Goal: Task Accomplishment & Management: Complete application form

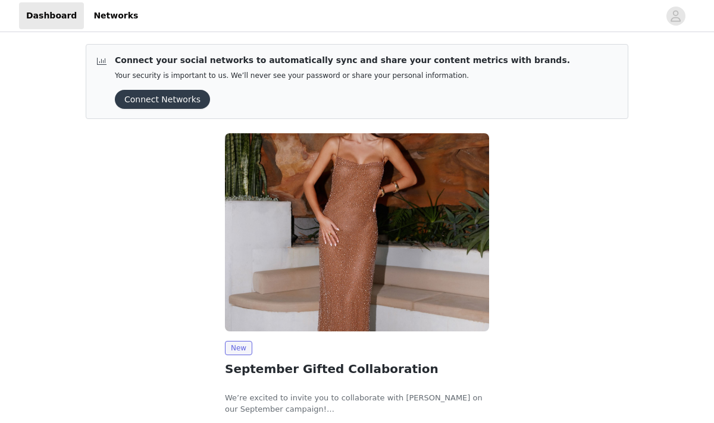
scroll to position [80, 0]
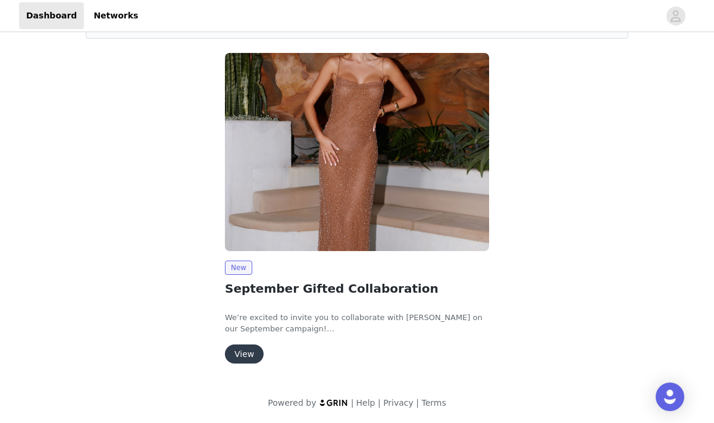
click at [251, 350] on button "View" at bounding box center [244, 354] width 39 height 19
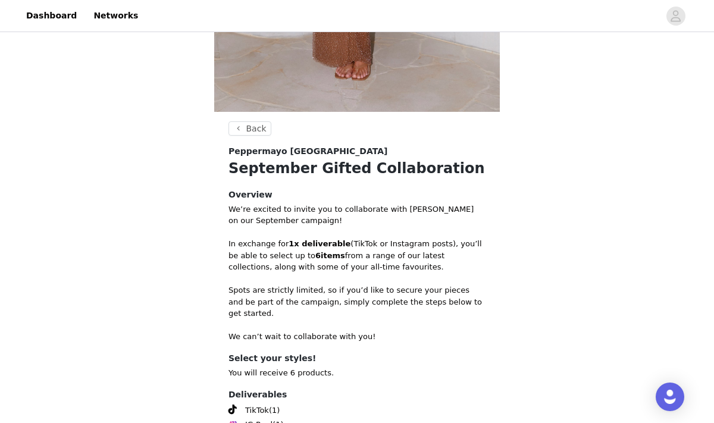
scroll to position [479, 0]
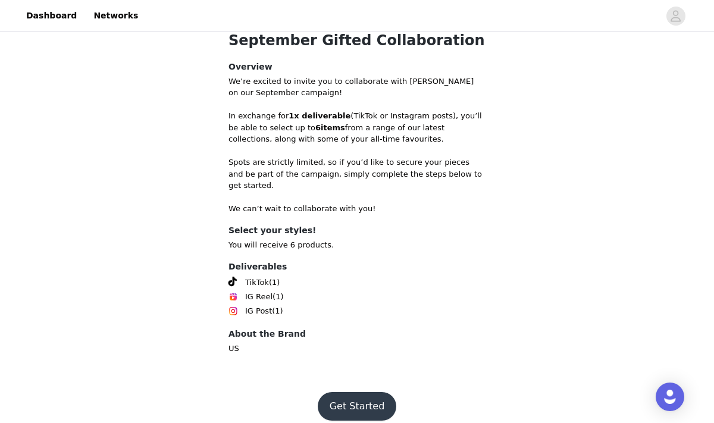
click at [352, 396] on button "Get Started" at bounding box center [357, 406] width 79 height 29
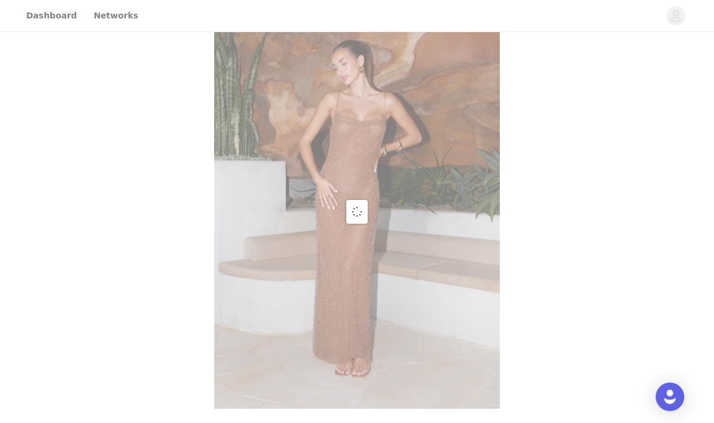
scroll to position [479, 0]
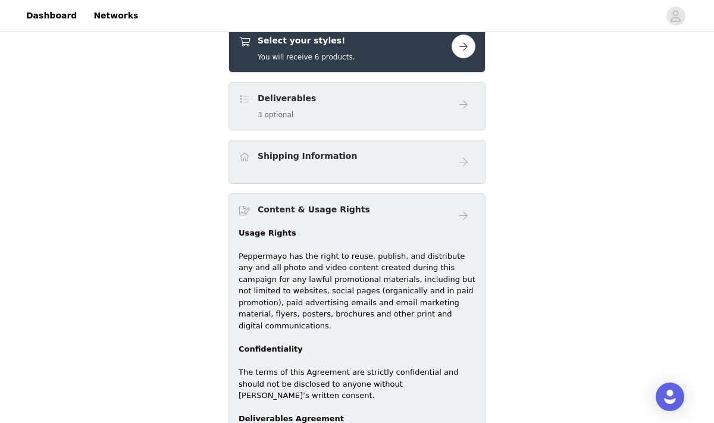
click at [331, 114] on div "Deliverables 3 optional" at bounding box center [345, 106] width 213 height 28
click at [470, 49] on button "button" at bounding box center [464, 47] width 24 height 24
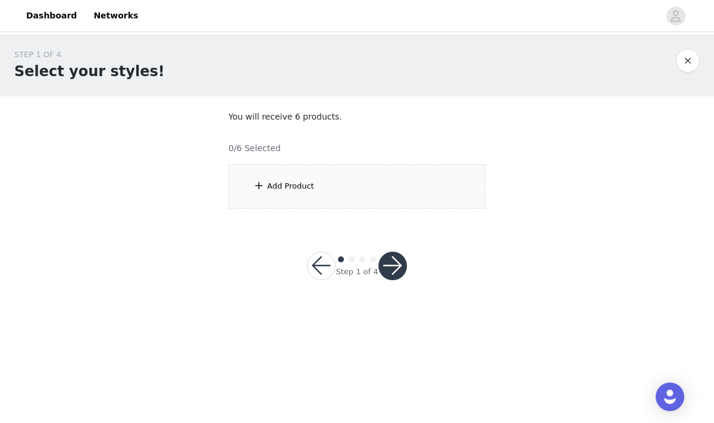
click at [314, 182] on div "Add Product" at bounding box center [357, 186] width 257 height 45
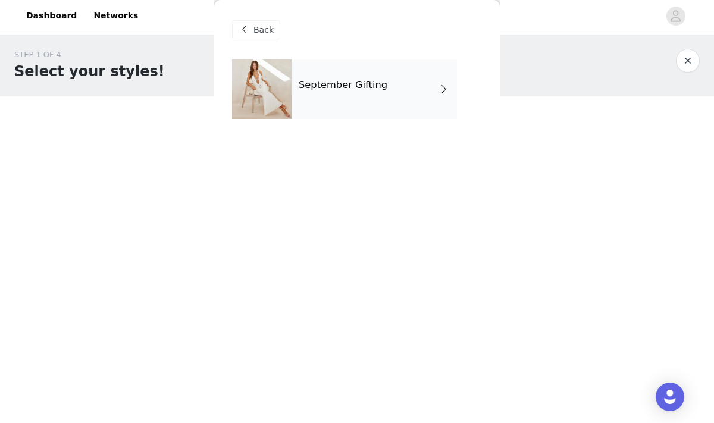
click at [387, 96] on div "September Gifting" at bounding box center [374, 90] width 165 height 60
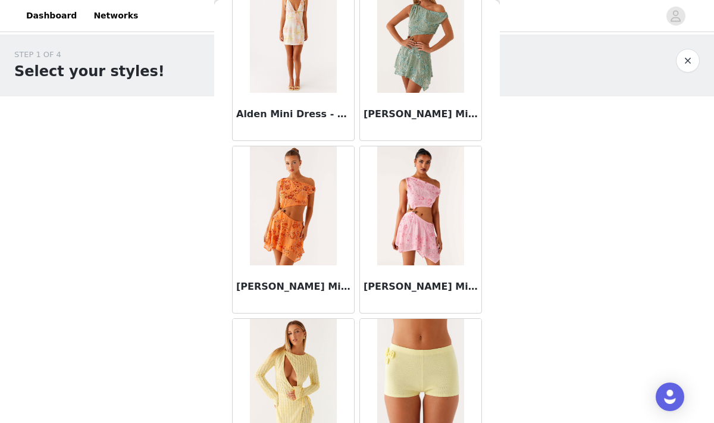
scroll to position [1398, 0]
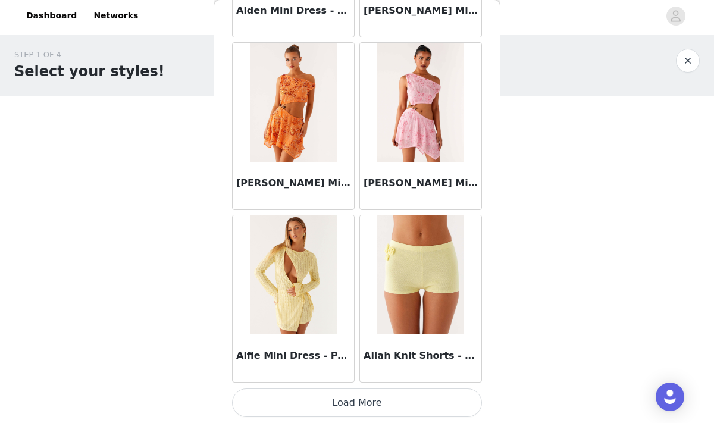
click at [361, 400] on button "Load More" at bounding box center [357, 403] width 250 height 29
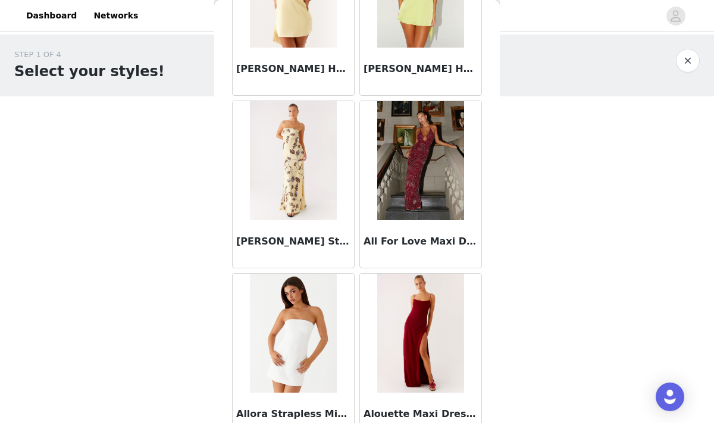
scroll to position [2382, 0]
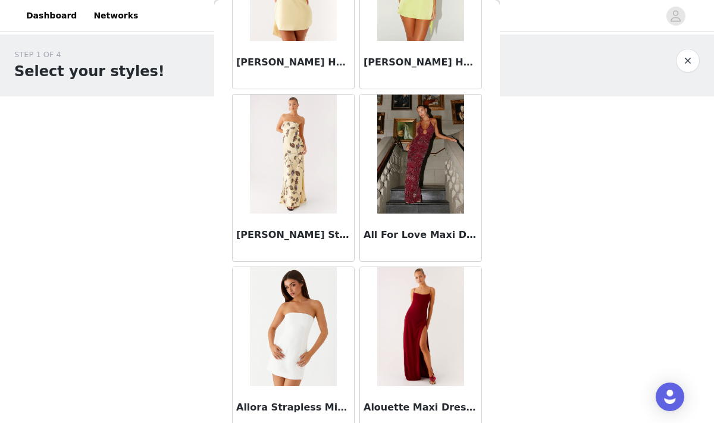
click at [418, 190] on img at bounding box center [420, 154] width 86 height 119
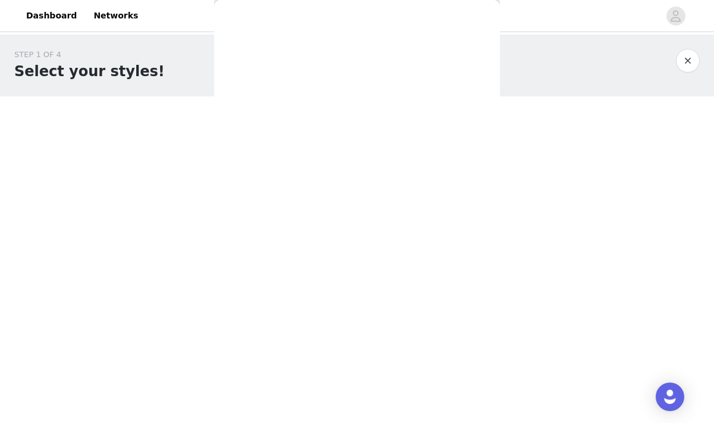
scroll to position [229, 0]
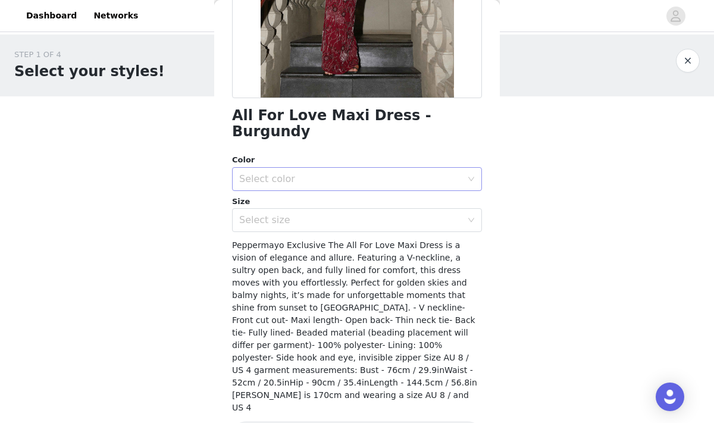
click at [370, 173] on div "Select color" at bounding box center [350, 179] width 223 height 12
click at [320, 185] on li "Burgundy" at bounding box center [357, 189] width 250 height 19
click at [301, 214] on div "Select size" at bounding box center [350, 220] width 223 height 12
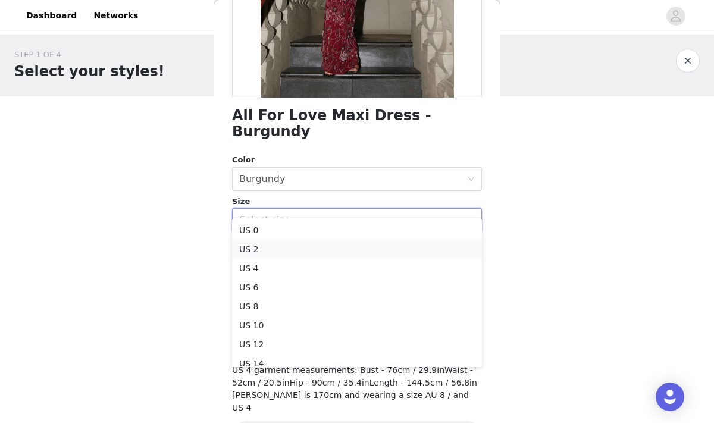
click at [279, 254] on li "US 2" at bounding box center [357, 249] width 250 height 19
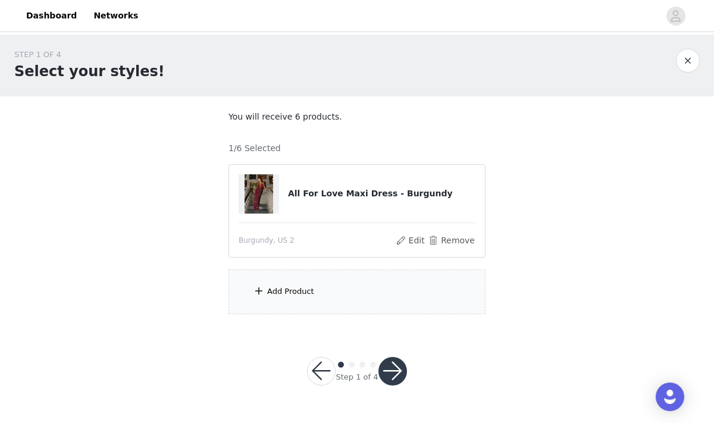
click at [312, 279] on div "Add Product" at bounding box center [357, 292] width 257 height 45
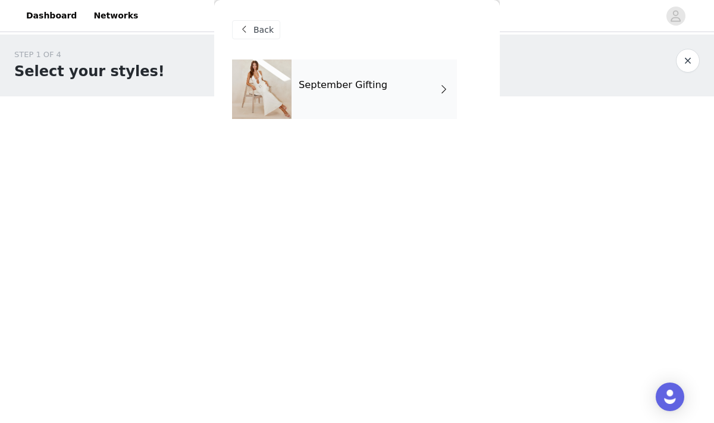
click at [348, 85] on h4 "September Gifting" at bounding box center [343, 85] width 89 height 11
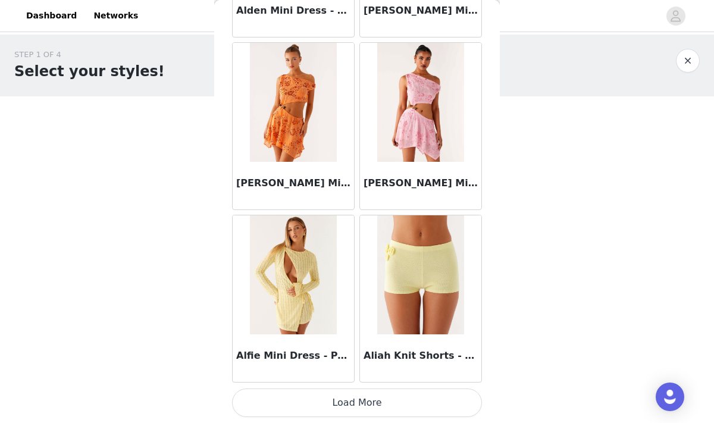
click at [324, 399] on button "Load More" at bounding box center [357, 403] width 250 height 29
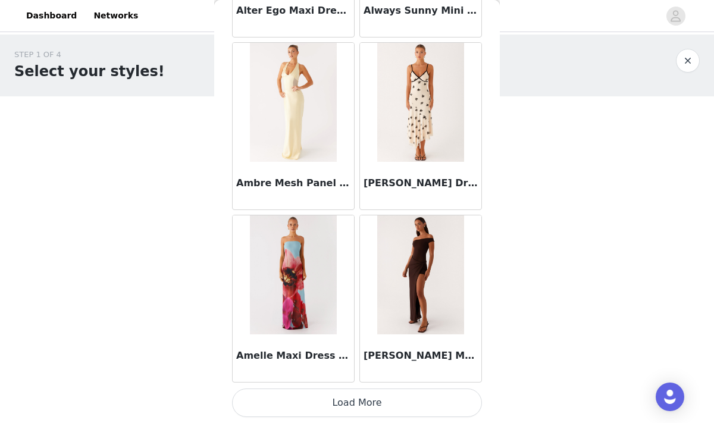
click at [330, 412] on button "Load More" at bounding box center [357, 403] width 250 height 29
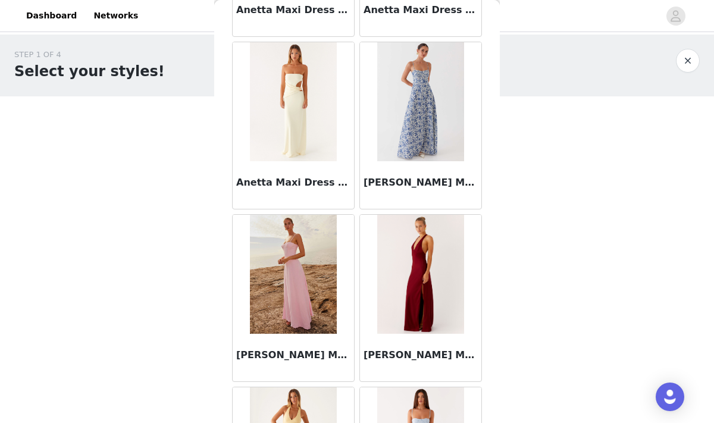
scroll to position [4851, 0]
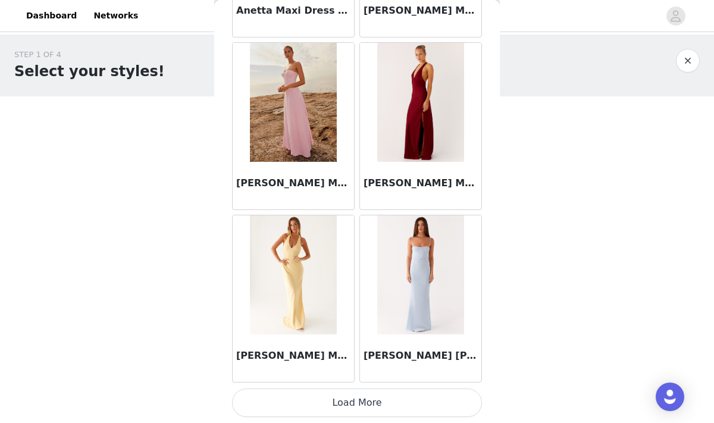
click at [307, 399] on button "Load More" at bounding box center [357, 403] width 250 height 29
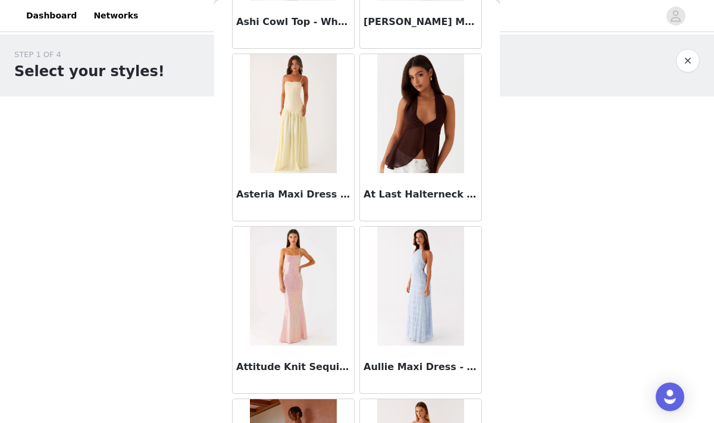
scroll to position [6577, 0]
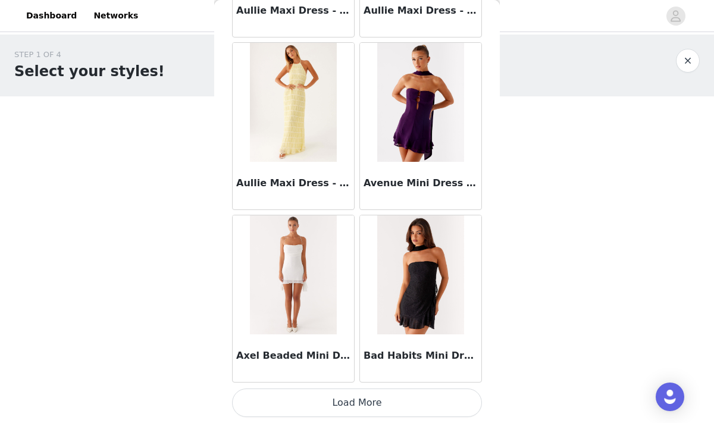
click at [346, 399] on button "Load More" at bounding box center [357, 403] width 250 height 29
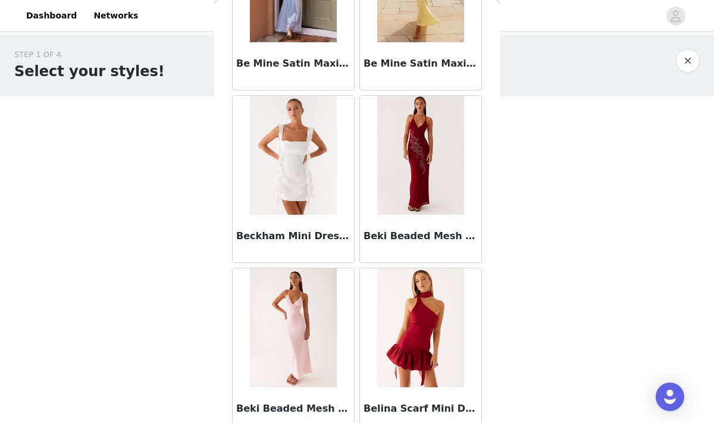
scroll to position [7399, 0]
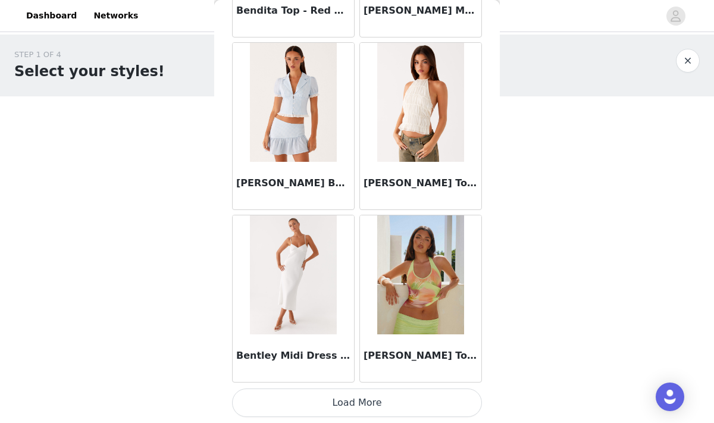
click at [345, 404] on button "Load More" at bounding box center [357, 403] width 250 height 29
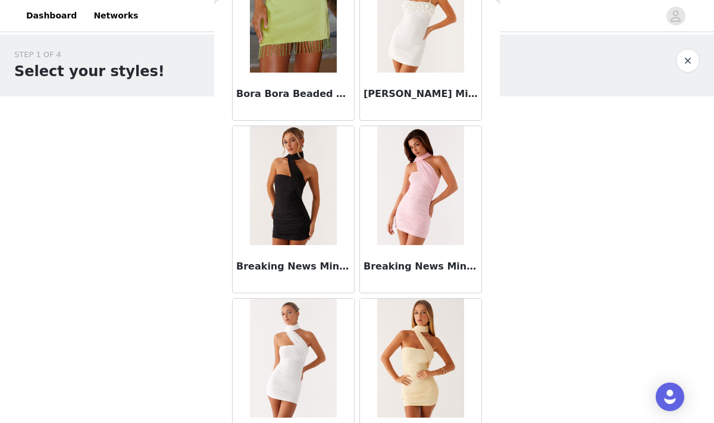
scroll to position [10029, 0]
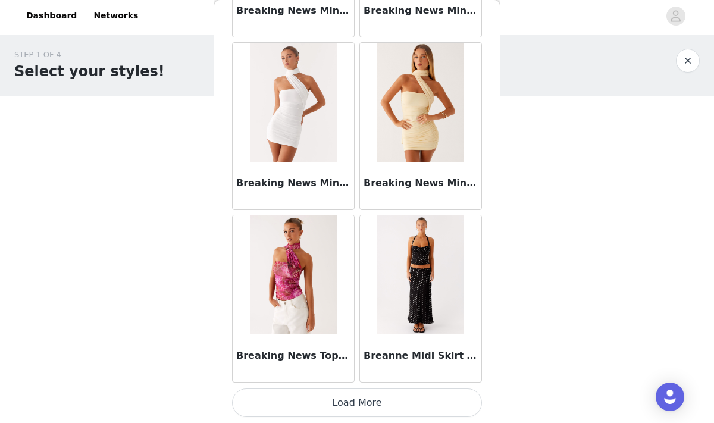
click at [362, 401] on button "Load More" at bounding box center [357, 403] width 250 height 29
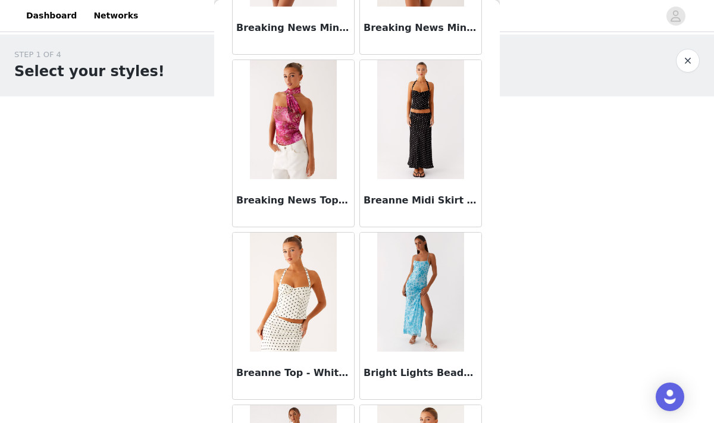
scroll to position [10175, 0]
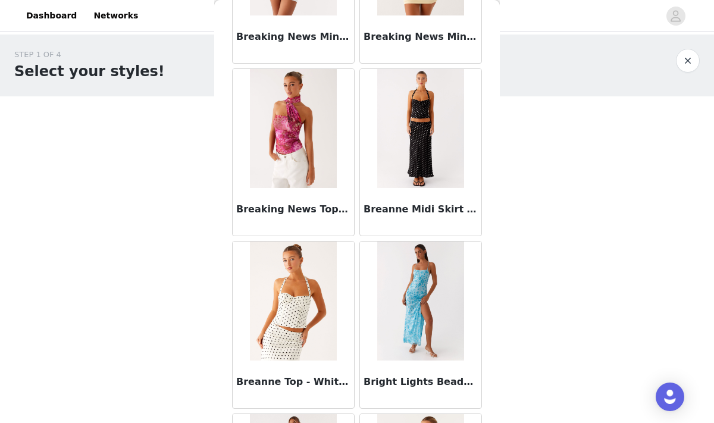
click at [427, 207] on h3 "Breanne Midi Skirt - Black Polka Dot" at bounding box center [421, 209] width 114 height 14
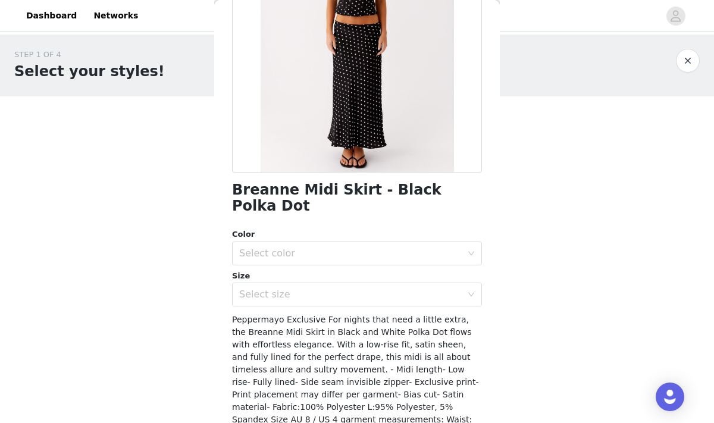
scroll to position [160, 0]
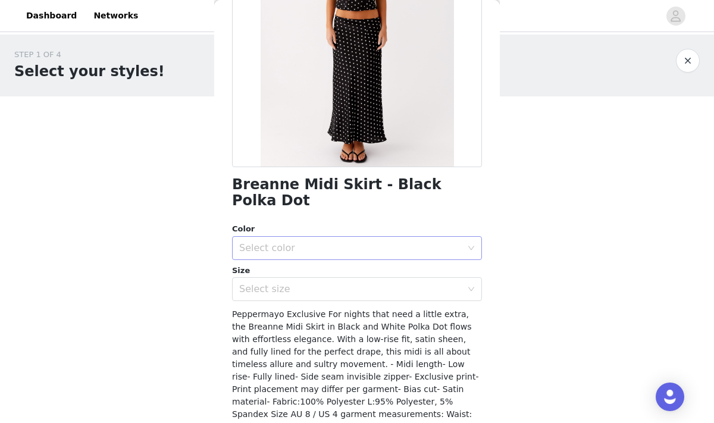
click at [333, 237] on div "Select color" at bounding box center [353, 248] width 228 height 23
click at [310, 260] on li "Black Polka Dot" at bounding box center [357, 258] width 250 height 19
click at [301, 283] on div "Select size" at bounding box center [350, 289] width 223 height 12
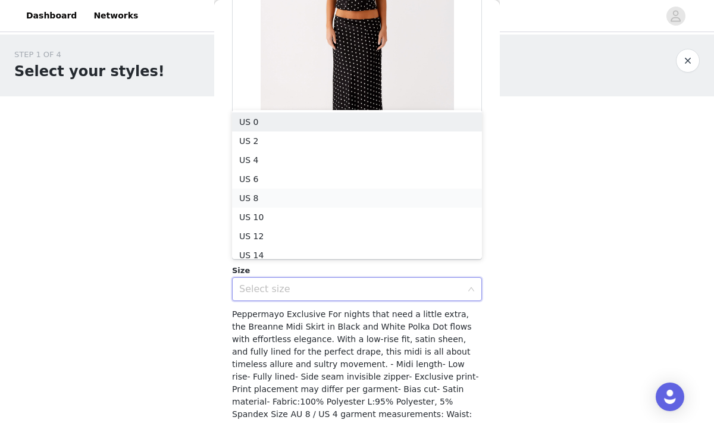
scroll to position [6, 0]
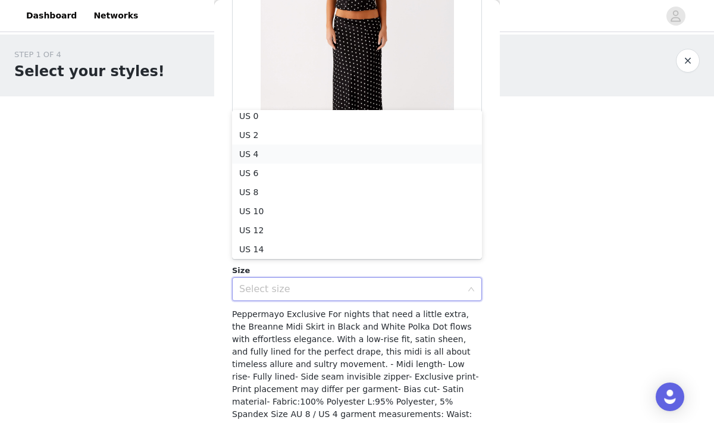
click at [289, 152] on li "US 4" at bounding box center [357, 154] width 250 height 19
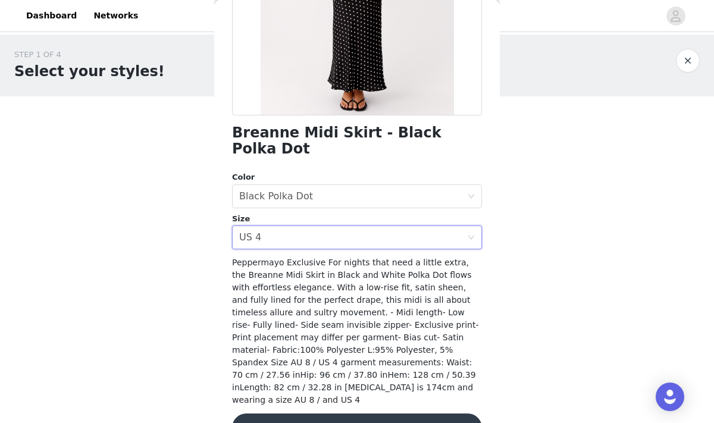
scroll to position [217, 0]
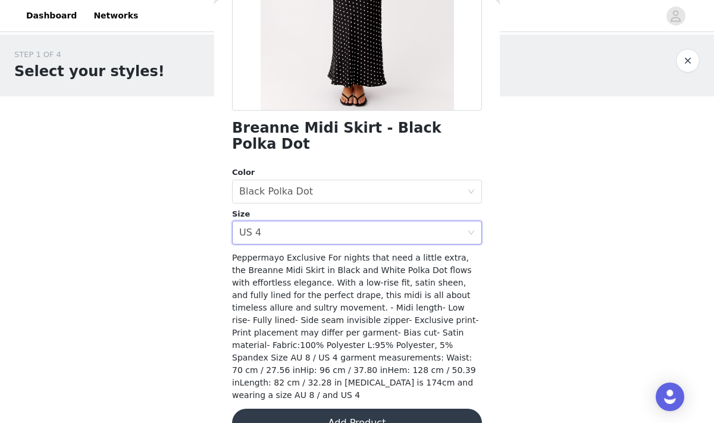
click at [367, 409] on button "Add Product" at bounding box center [357, 423] width 250 height 29
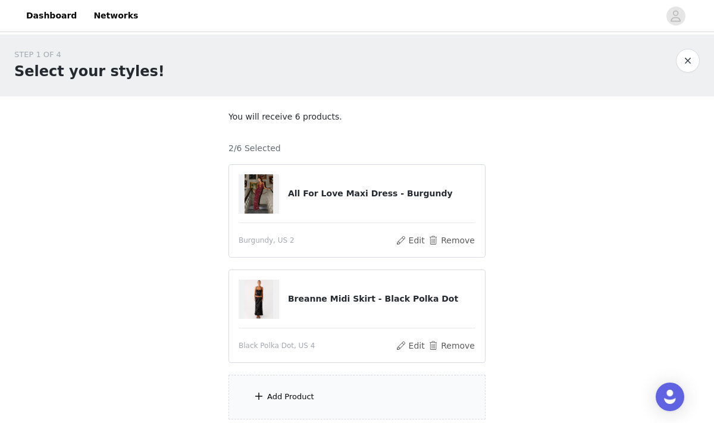
click at [333, 390] on div "Add Product" at bounding box center [357, 397] width 257 height 45
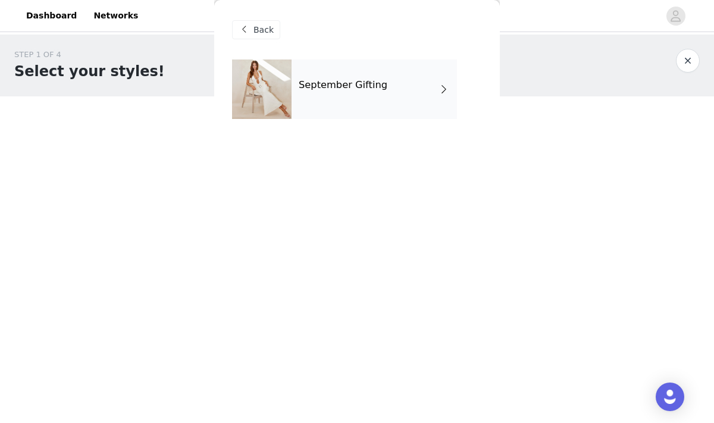
click at [328, 39] on div "Back" at bounding box center [357, 30] width 250 height 60
click at [321, 60] on div "September Gifting" at bounding box center [374, 90] width 165 height 60
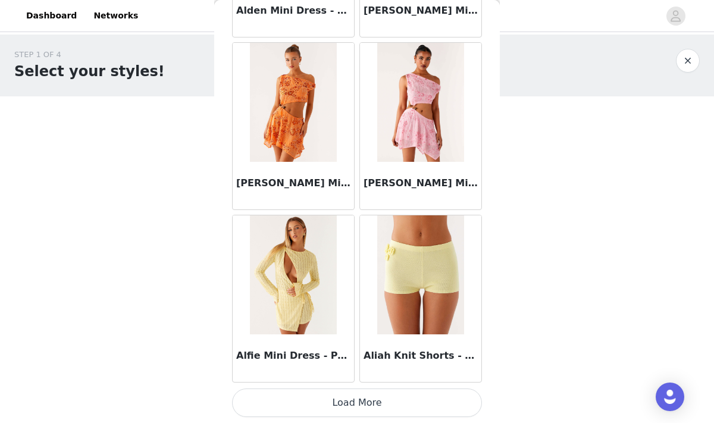
click at [362, 414] on button "Load More" at bounding box center [357, 403] width 250 height 29
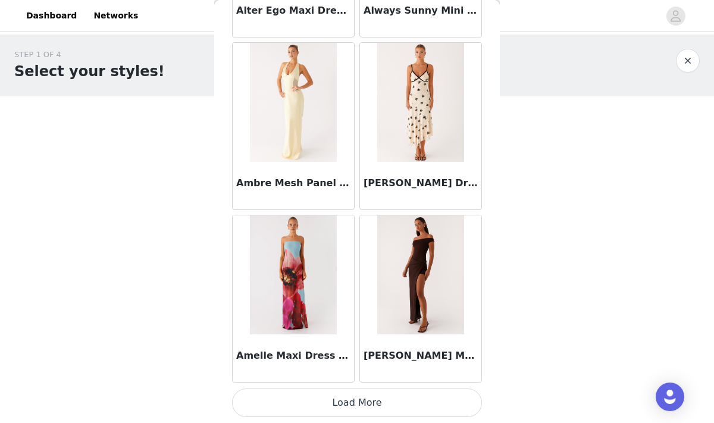
click at [342, 404] on button "Load More" at bounding box center [357, 403] width 250 height 29
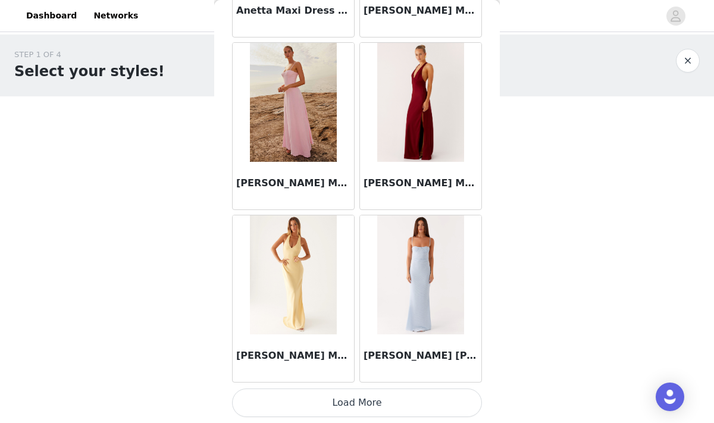
click at [342, 392] on button "Load More" at bounding box center [357, 403] width 250 height 29
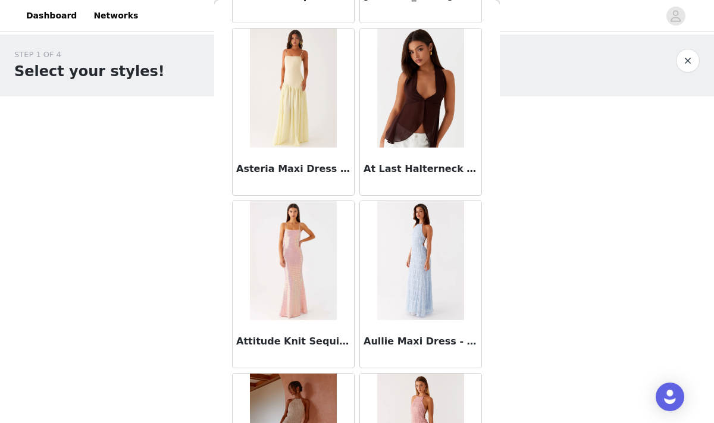
scroll to position [6577, 0]
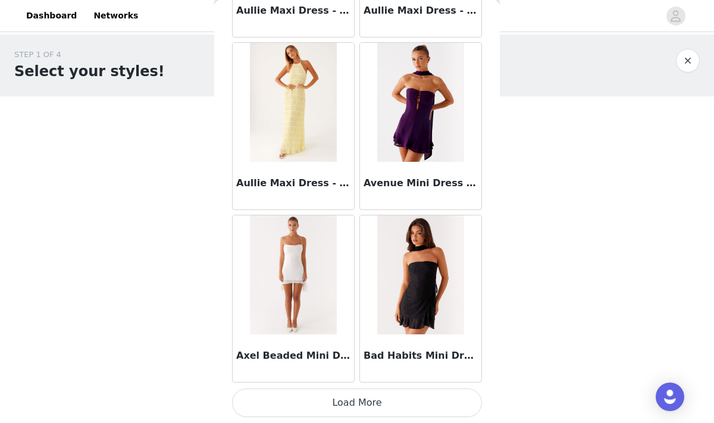
click at [334, 407] on button "Load More" at bounding box center [357, 403] width 250 height 29
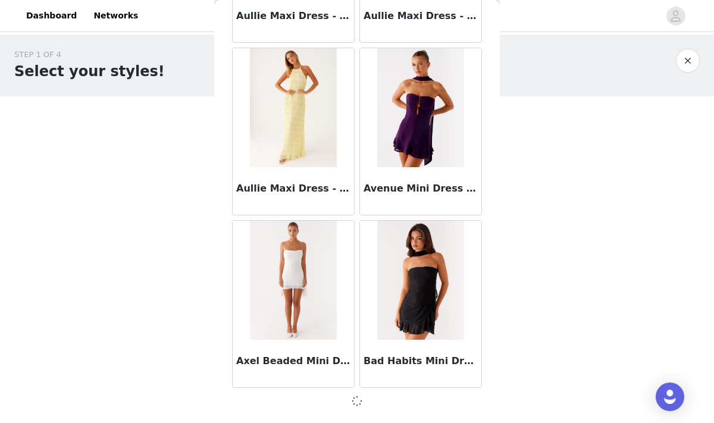
scroll to position [96, 0]
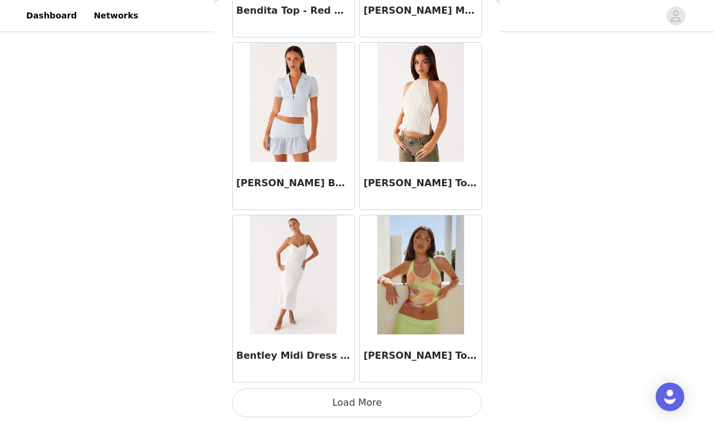
click at [332, 407] on button "Load More" at bounding box center [357, 403] width 250 height 29
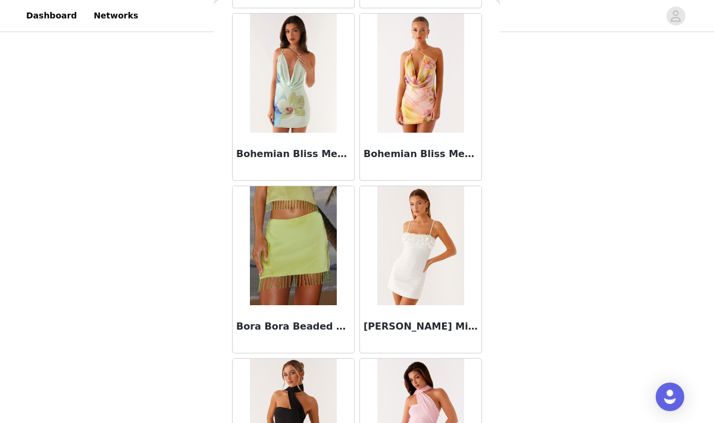
scroll to position [10029, 0]
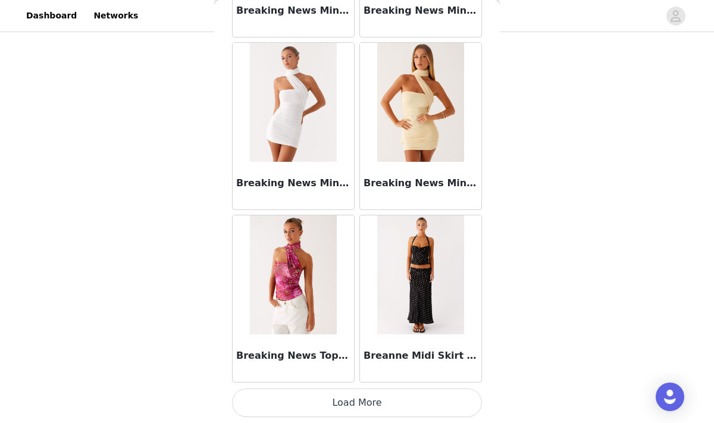
click at [341, 398] on button "Load More" at bounding box center [357, 403] width 250 height 29
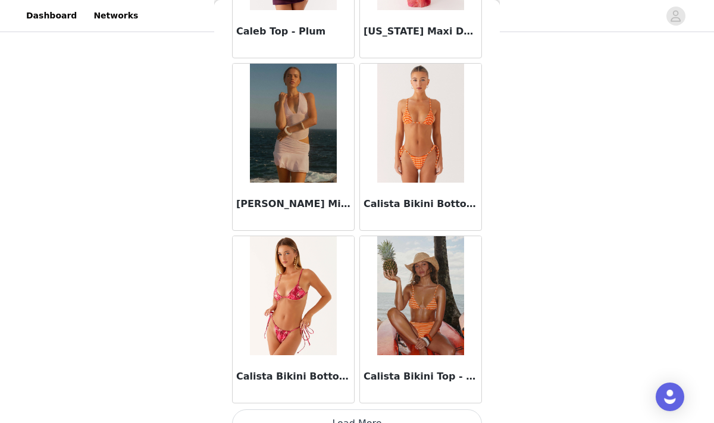
scroll to position [11755, 0]
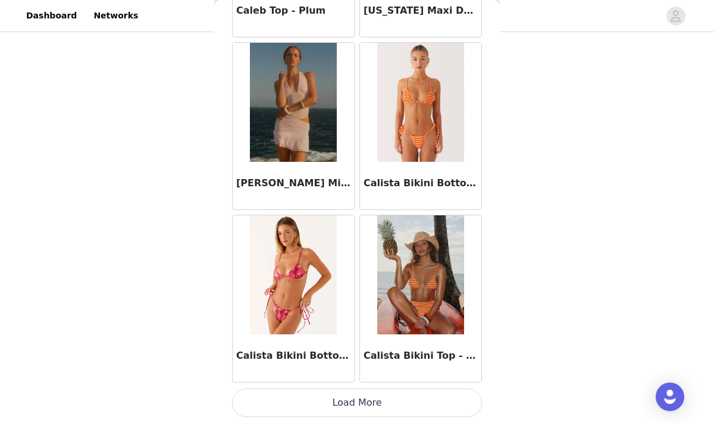
click at [363, 402] on button "Load More" at bounding box center [357, 403] width 250 height 29
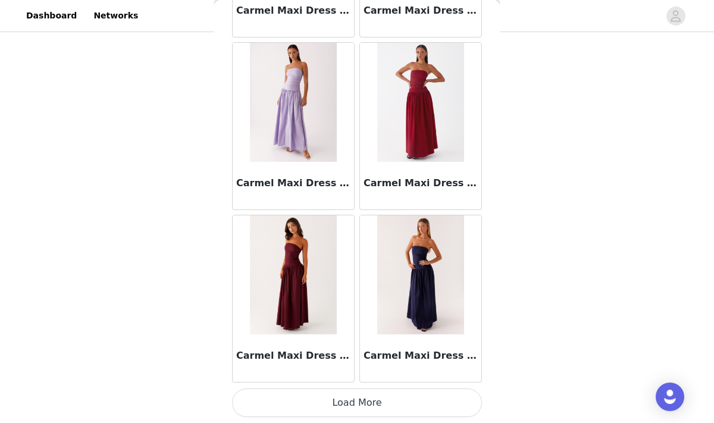
click at [343, 397] on button "Load More" at bounding box center [357, 403] width 250 height 29
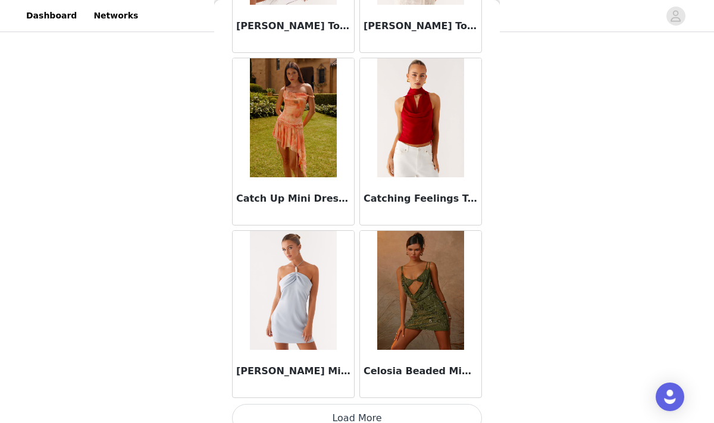
scroll to position [15207, 0]
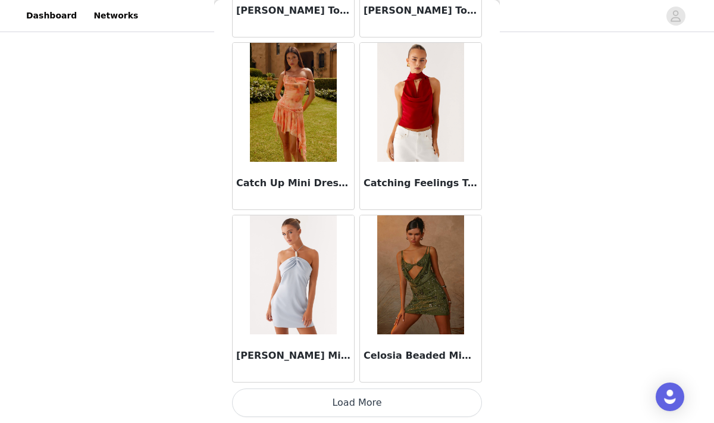
click at [334, 402] on button "Load More" at bounding box center [357, 403] width 250 height 29
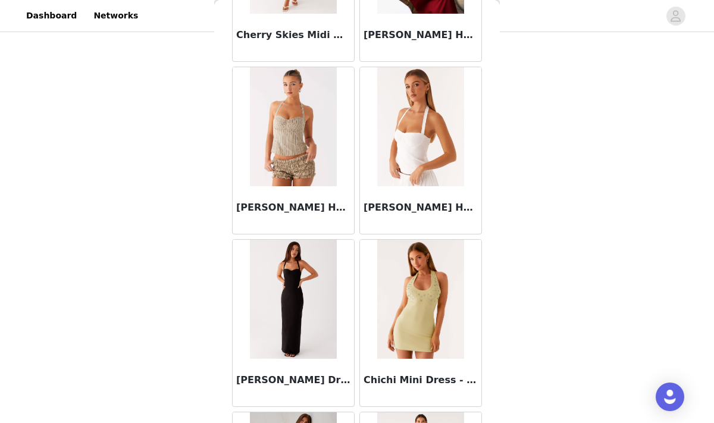
scroll to position [16565, 0]
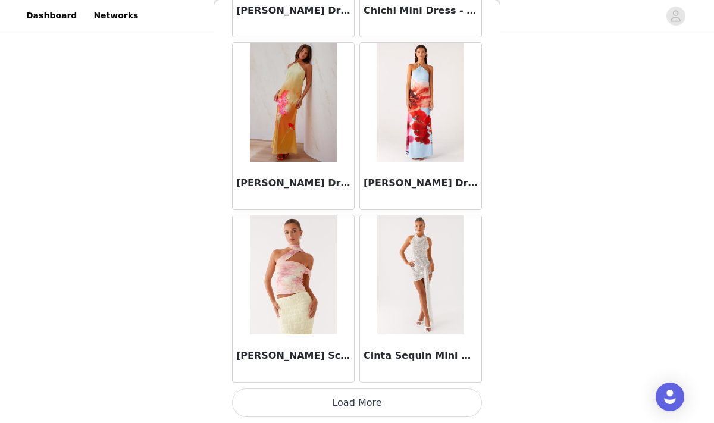
click at [362, 407] on button "Load More" at bounding box center [357, 403] width 250 height 29
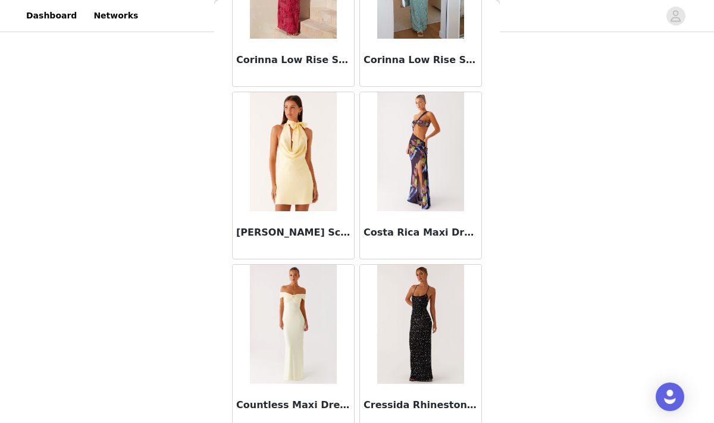
scroll to position [18660, 0]
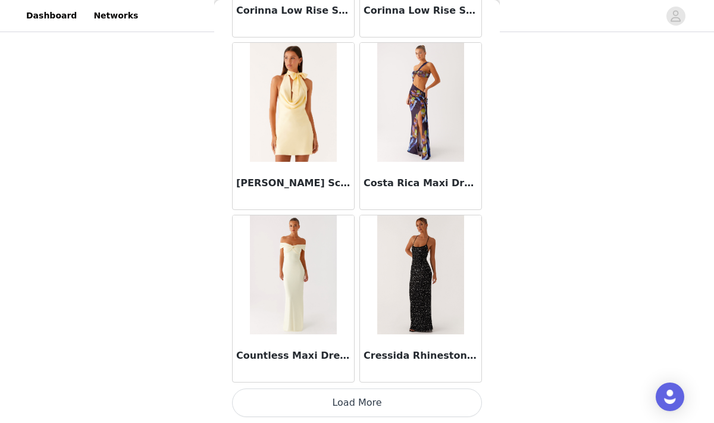
click at [373, 407] on button "Load More" at bounding box center [357, 403] width 250 height 29
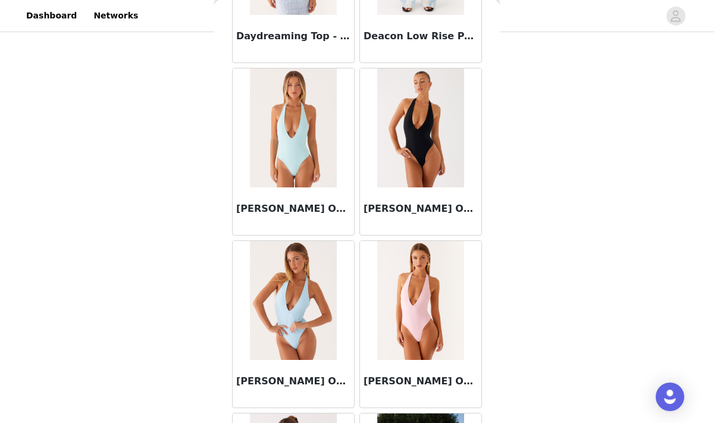
scroll to position [20386, 0]
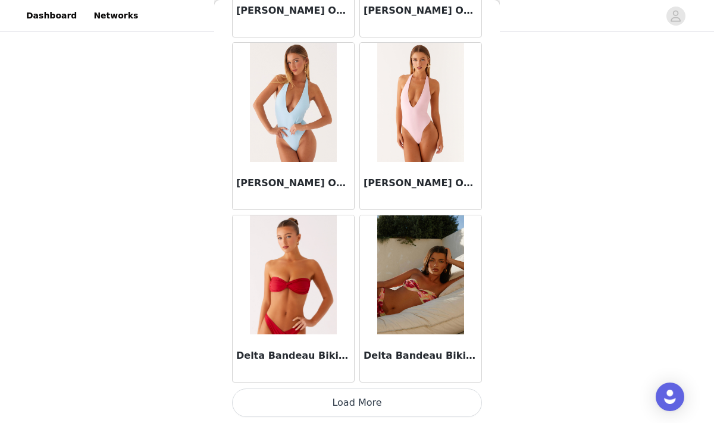
click at [404, 406] on button "Load More" at bounding box center [357, 403] width 250 height 29
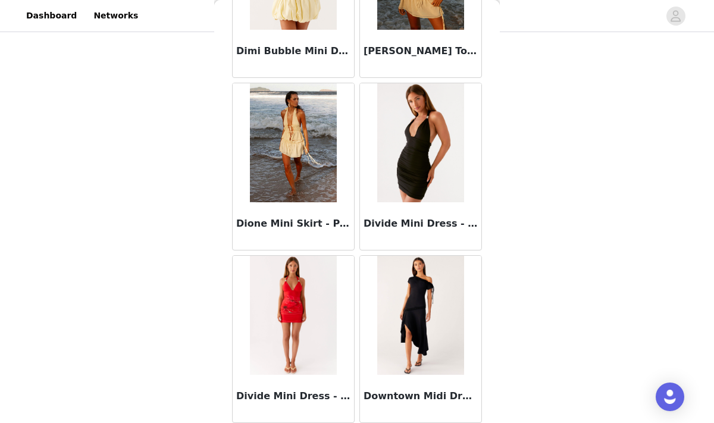
scroll to position [22079, 0]
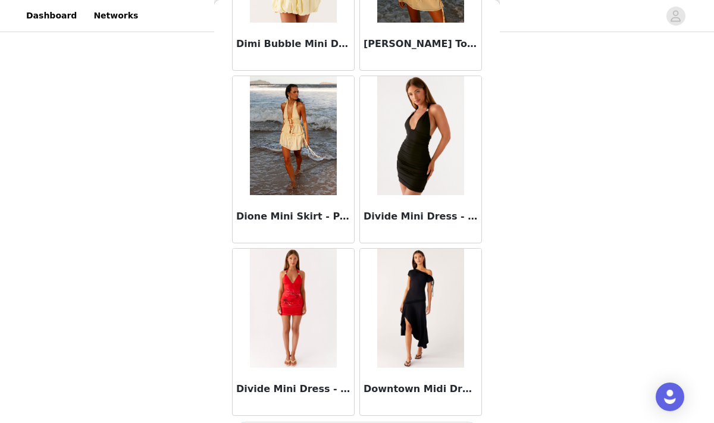
click at [289, 182] on img at bounding box center [293, 135] width 86 height 119
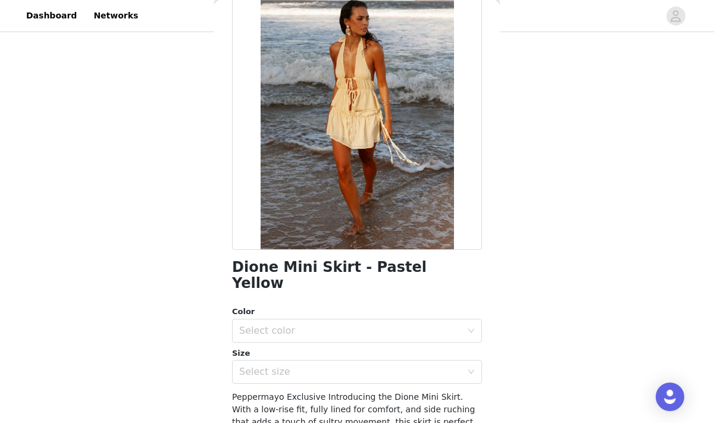
scroll to position [51, 0]
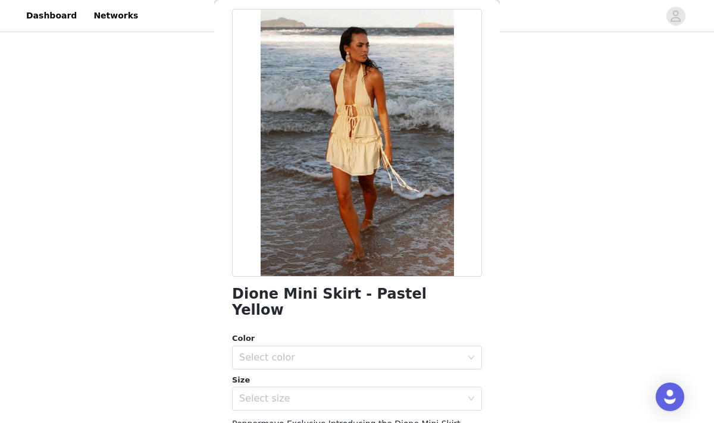
click at [307, 293] on h1 "Dione Mini Skirt - Pastel Yellow" at bounding box center [357, 302] width 250 height 32
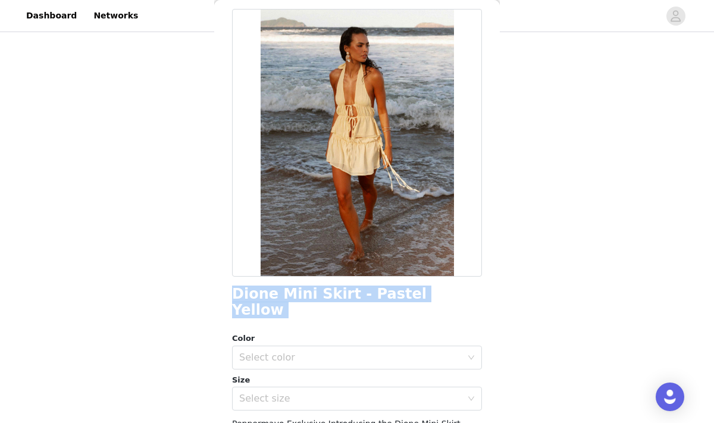
click at [307, 293] on h1 "Dione Mini Skirt - Pastel Yellow" at bounding box center [357, 302] width 250 height 32
copy div "Dione Mini Skirt - Pastel Yellow"
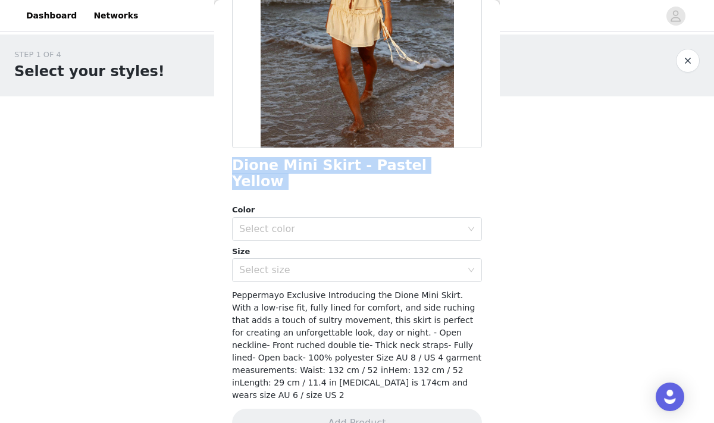
scroll to position [0, 0]
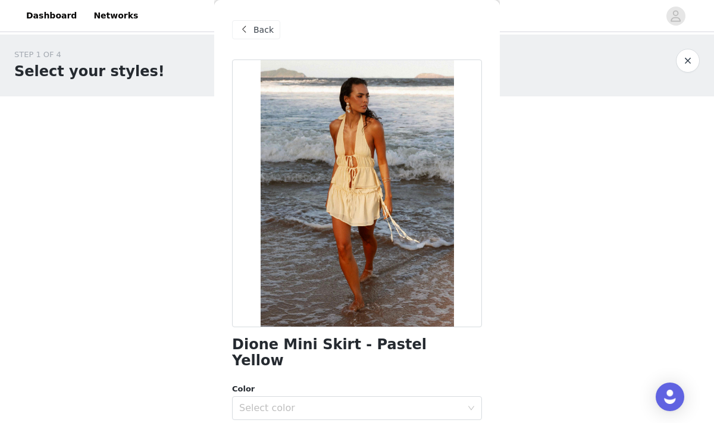
click at [257, 32] on span "Back" at bounding box center [264, 30] width 20 height 12
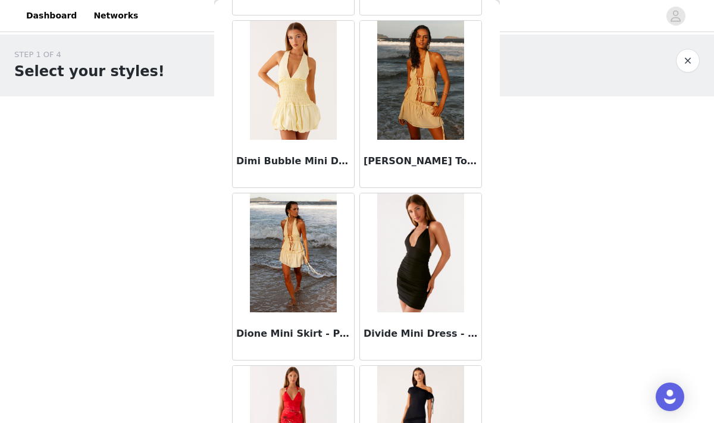
scroll to position [22112, 0]
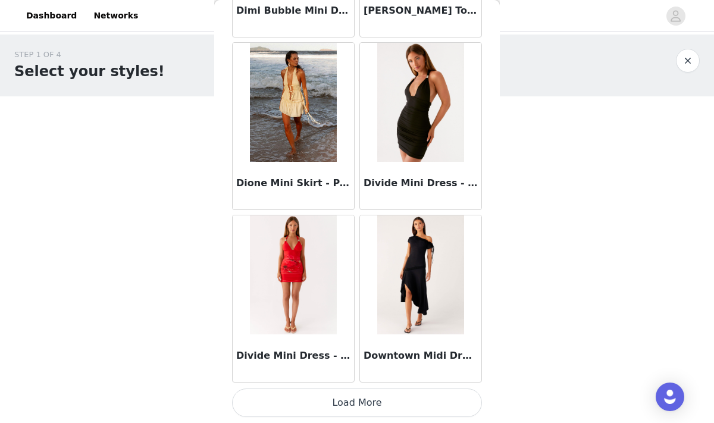
click at [339, 404] on button "Load More" at bounding box center [357, 403] width 250 height 29
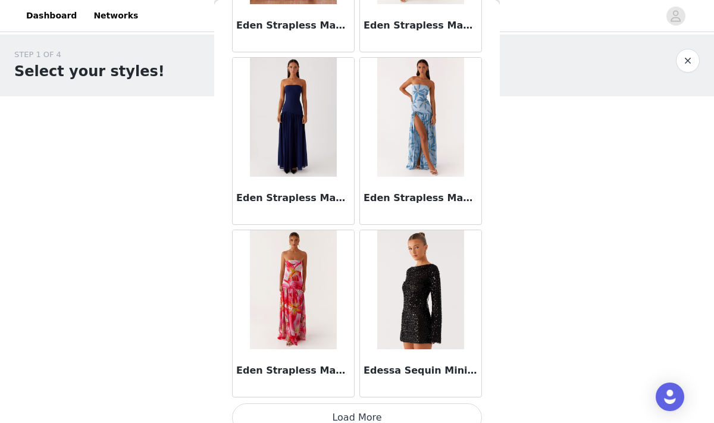
scroll to position [23838, 0]
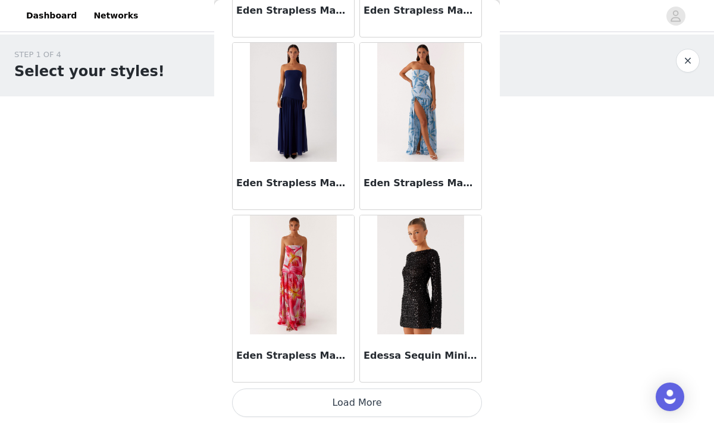
click at [360, 407] on button "Load More" at bounding box center [357, 403] width 250 height 29
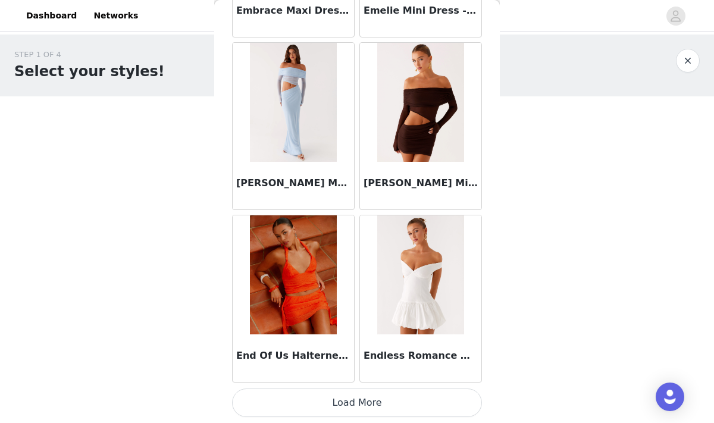
scroll to position [25559, 0]
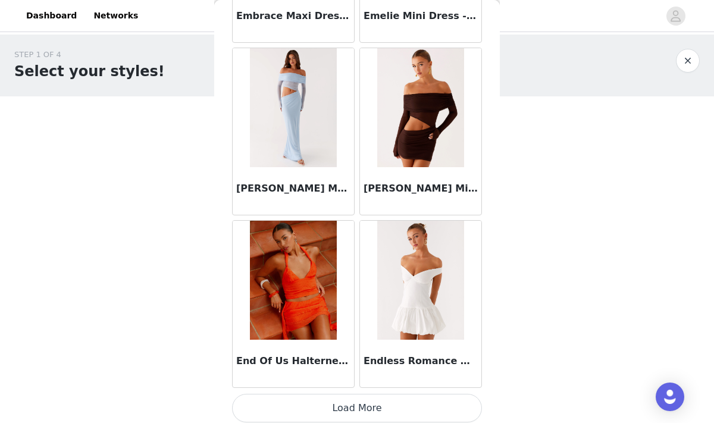
click at [385, 405] on button "Load More" at bounding box center [357, 408] width 250 height 29
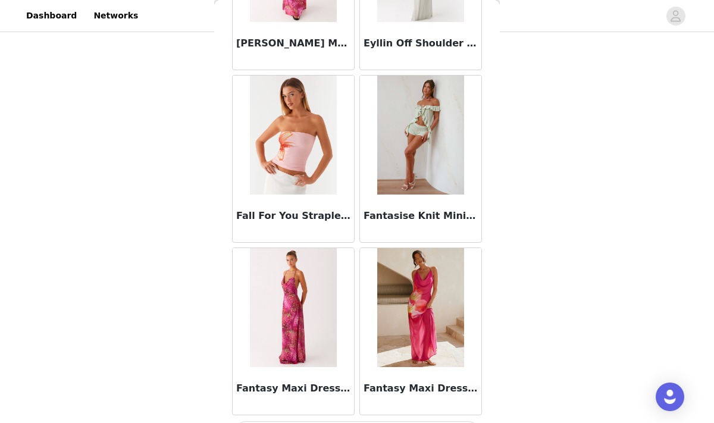
scroll to position [27291, 0]
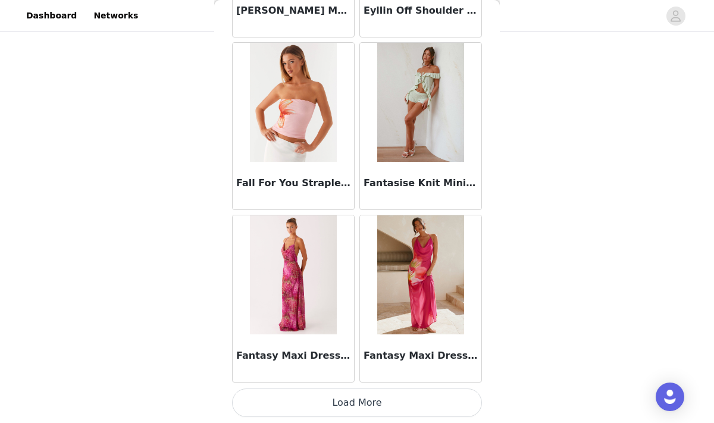
click at [385, 402] on button "Load More" at bounding box center [357, 403] width 250 height 29
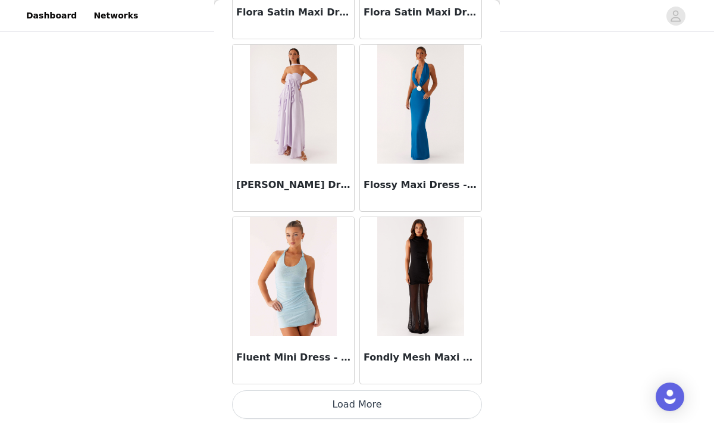
scroll to position [29017, 0]
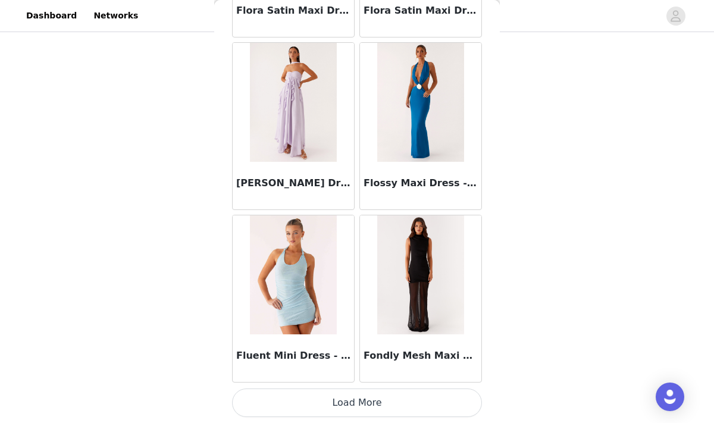
click at [379, 401] on button "Load More" at bounding box center [357, 403] width 250 height 29
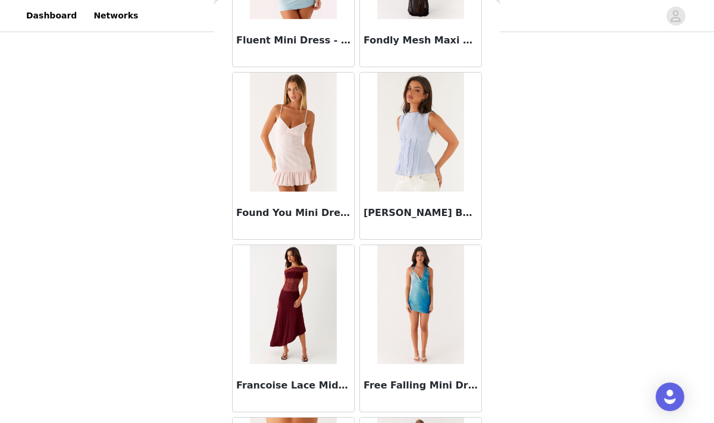
scroll to position [29337, 0]
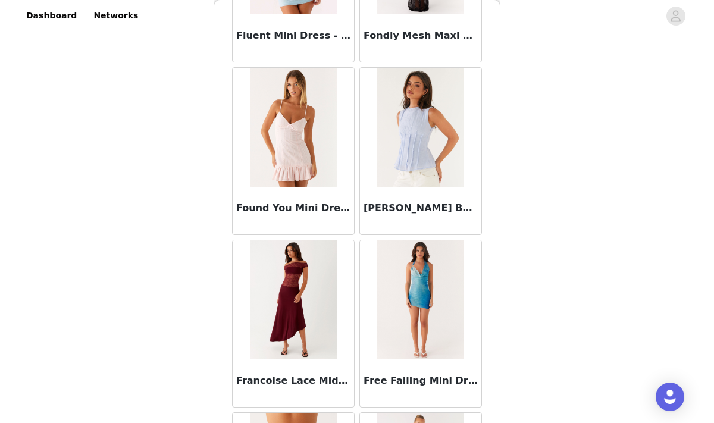
click at [408, 209] on h3 "[PERSON_NAME] Back Top - Blue" at bounding box center [421, 208] width 114 height 14
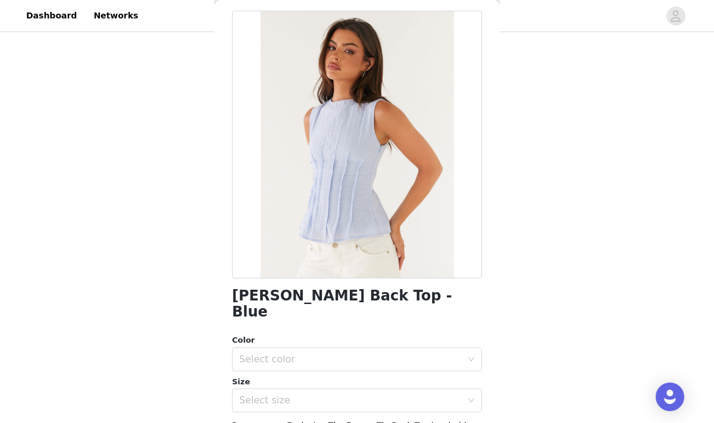
scroll to position [0, 0]
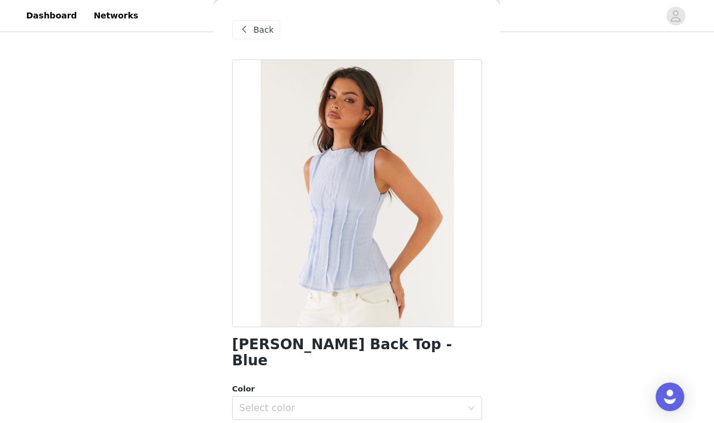
click at [250, 25] on span at bounding box center [244, 30] width 14 height 14
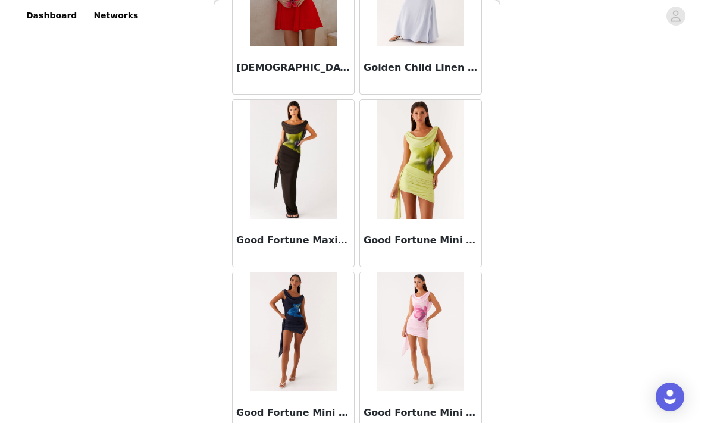
scroll to position [30743, 0]
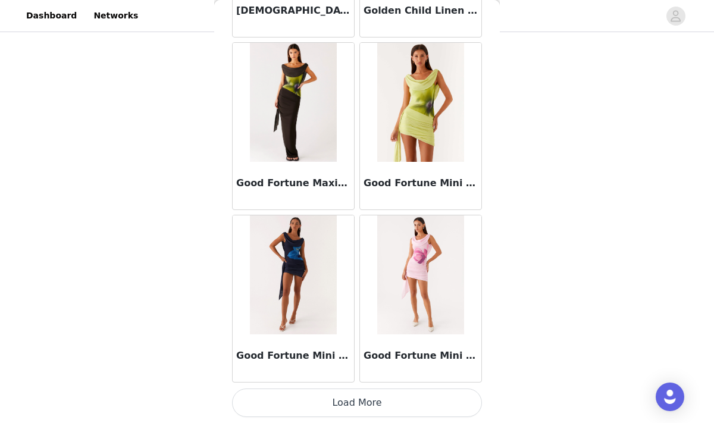
click at [370, 402] on button "Load More" at bounding box center [357, 403] width 250 height 29
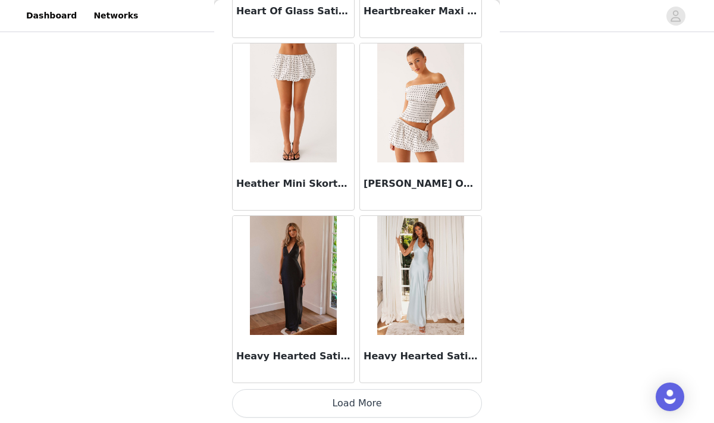
scroll to position [32469, 0]
click at [358, 404] on button "Load More" at bounding box center [357, 403] width 250 height 29
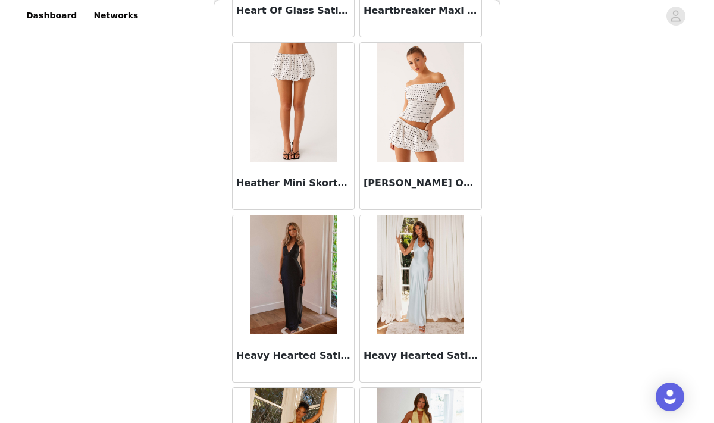
click at [309, 284] on img at bounding box center [293, 274] width 86 height 119
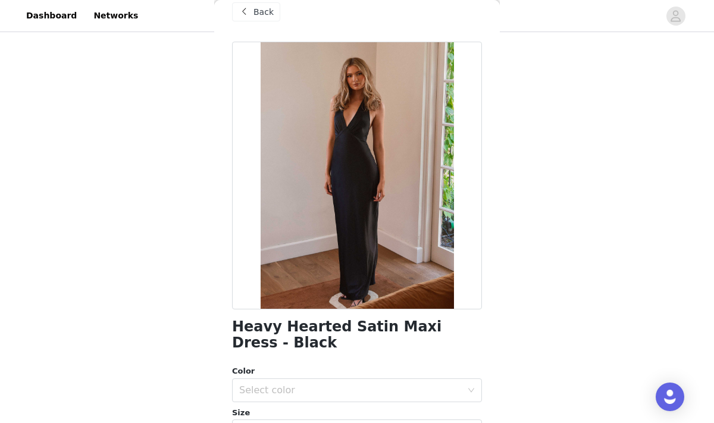
scroll to position [16, 0]
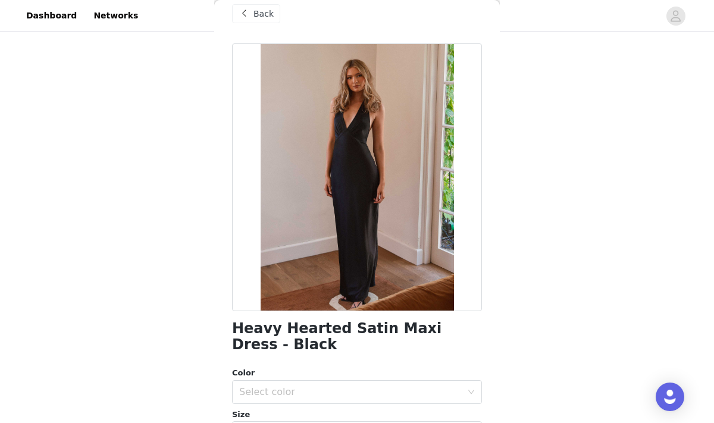
click at [255, 15] on span "Back" at bounding box center [264, 14] width 20 height 12
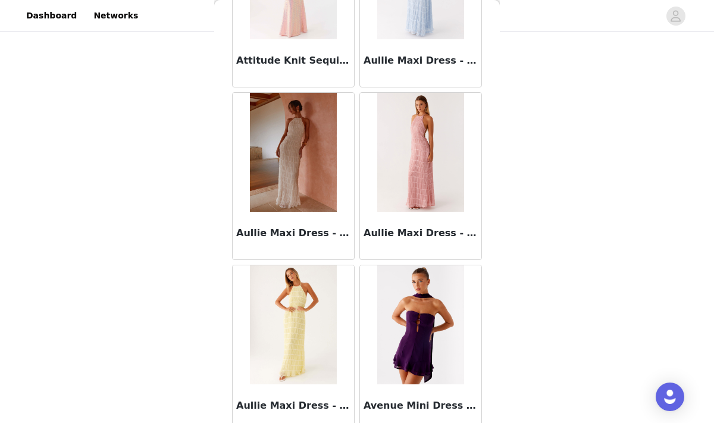
scroll to position [6375, 0]
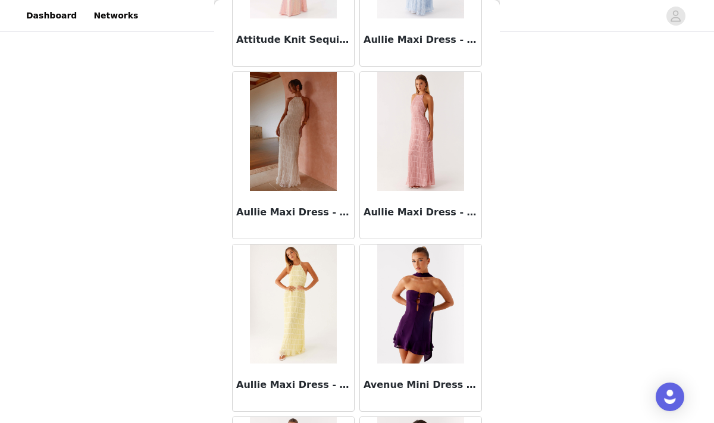
click at [401, 139] on img at bounding box center [420, 131] width 86 height 119
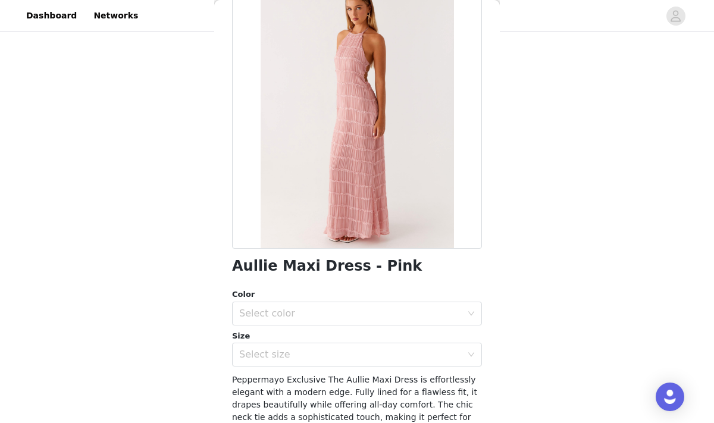
scroll to position [82, 0]
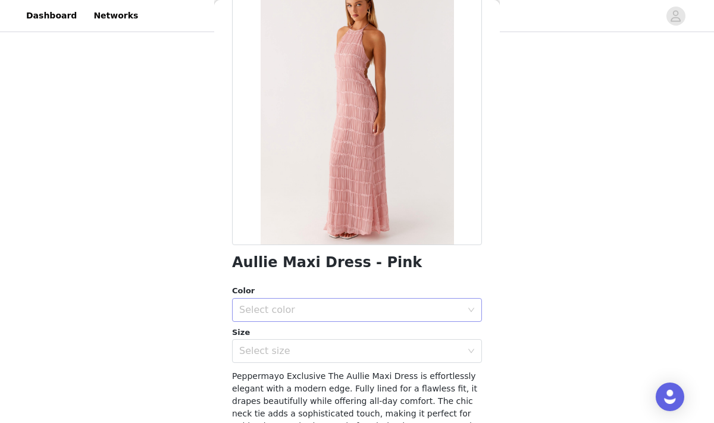
click at [299, 311] on div "Select color" at bounding box center [350, 310] width 223 height 12
click at [273, 332] on li "Pink" at bounding box center [357, 336] width 250 height 19
click at [265, 354] on div "Select size" at bounding box center [350, 351] width 223 height 12
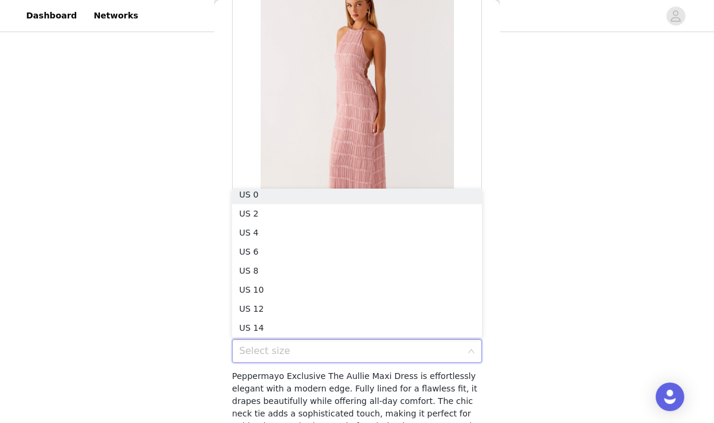
scroll to position [2, 0]
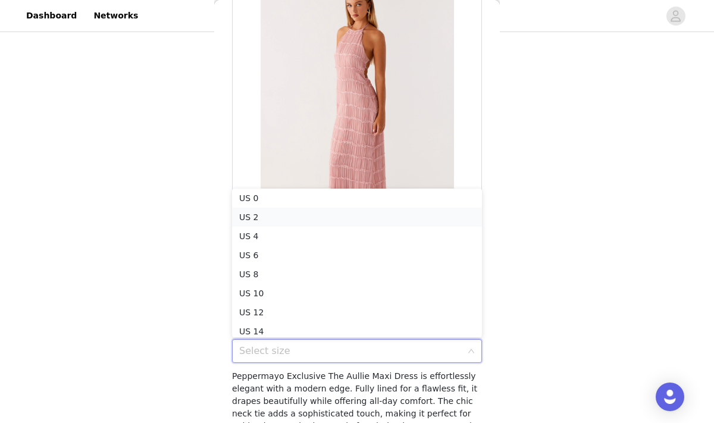
click at [254, 218] on li "US 2" at bounding box center [357, 217] width 250 height 19
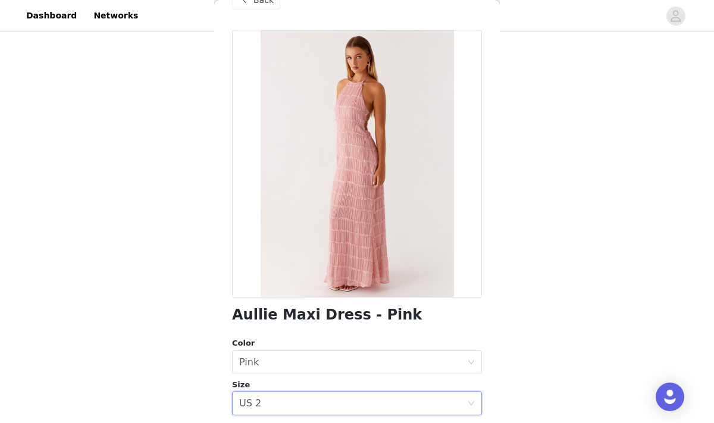
scroll to position [0, 0]
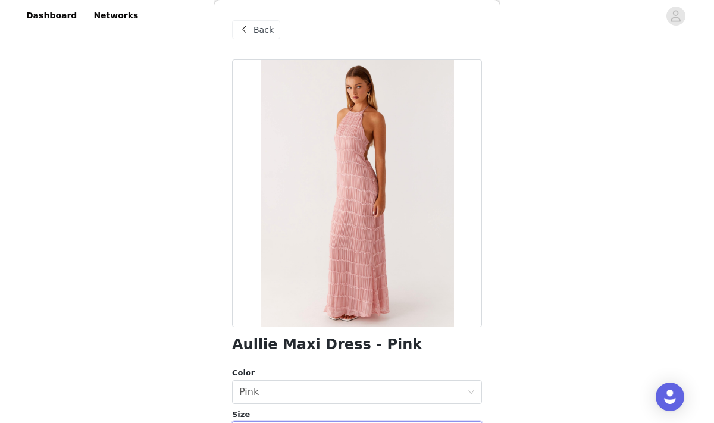
click at [267, 34] on span "Back" at bounding box center [264, 30] width 20 height 12
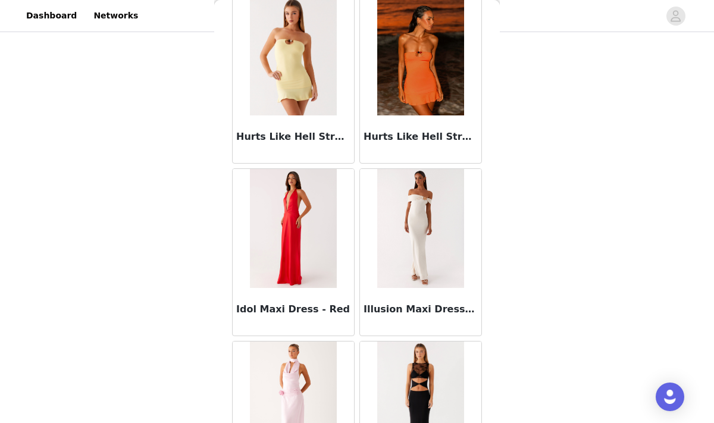
scroll to position [34195, 0]
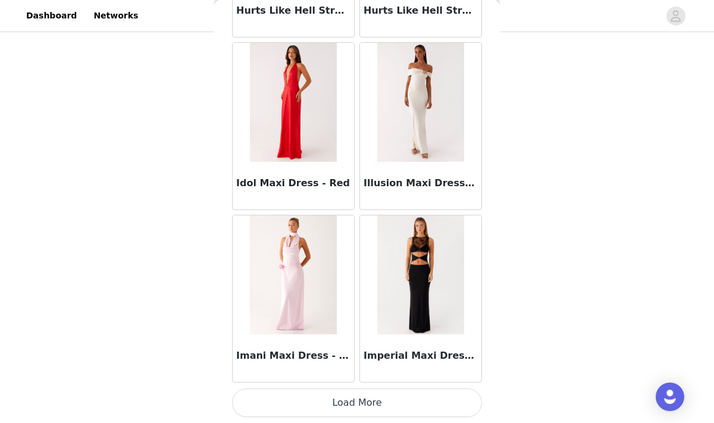
click at [342, 397] on button "Load More" at bounding box center [357, 403] width 250 height 29
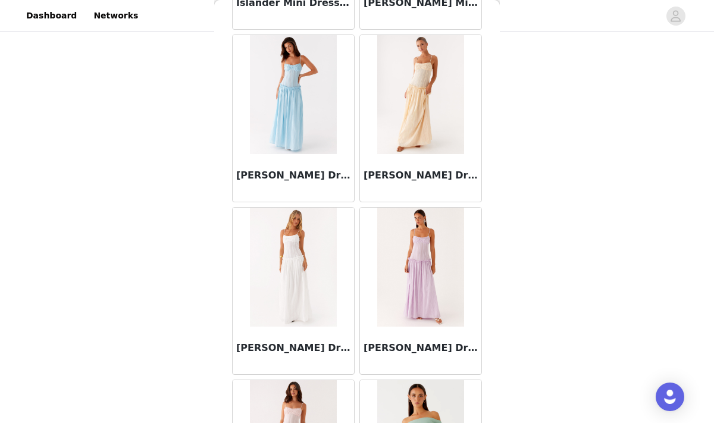
scroll to position [35921, 0]
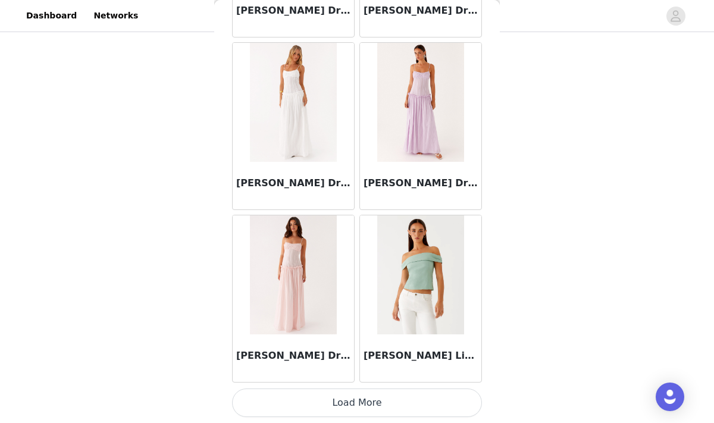
click at [355, 403] on button "Load More" at bounding box center [357, 403] width 250 height 29
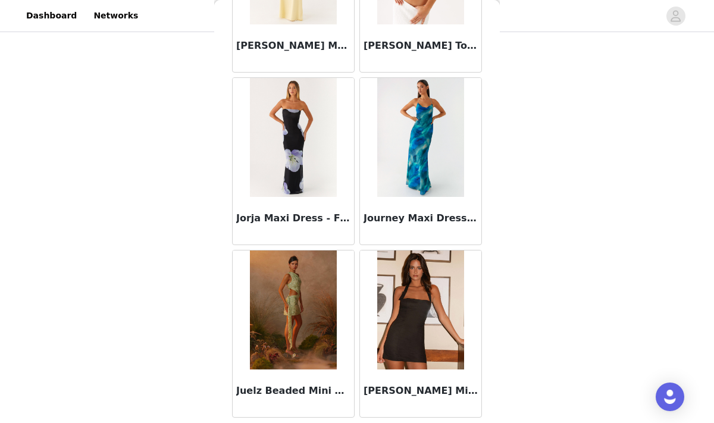
scroll to position [37648, 0]
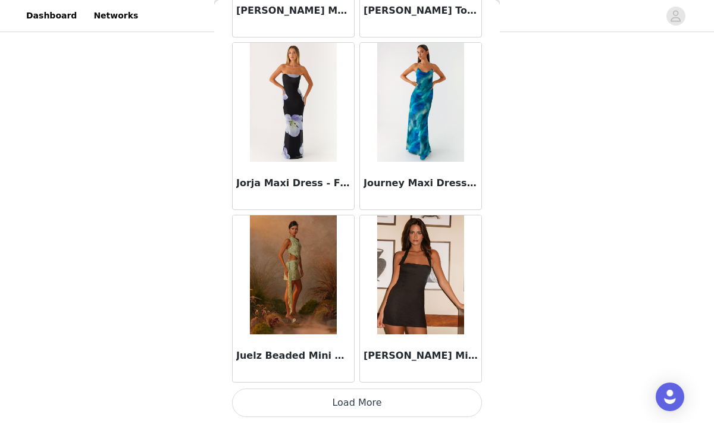
click at [389, 395] on button "Load More" at bounding box center [357, 403] width 250 height 29
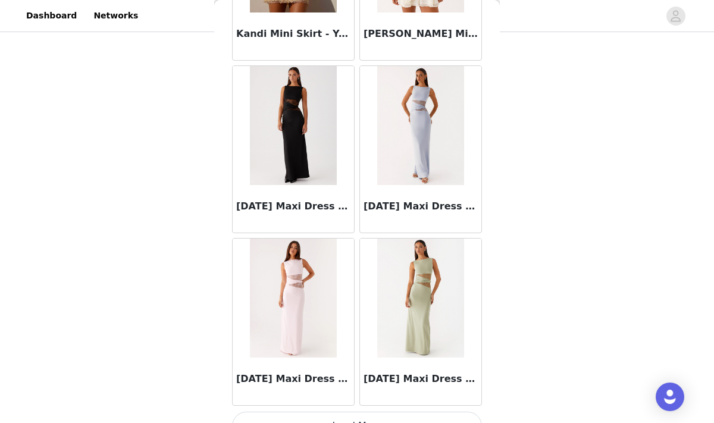
scroll to position [39374, 0]
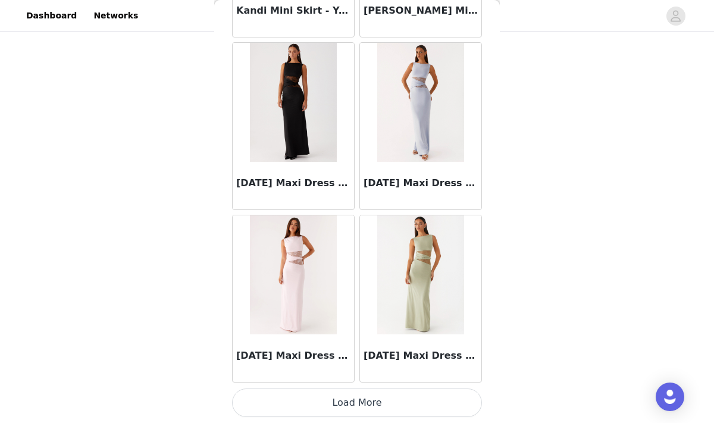
click at [366, 405] on button "Load More" at bounding box center [357, 403] width 250 height 29
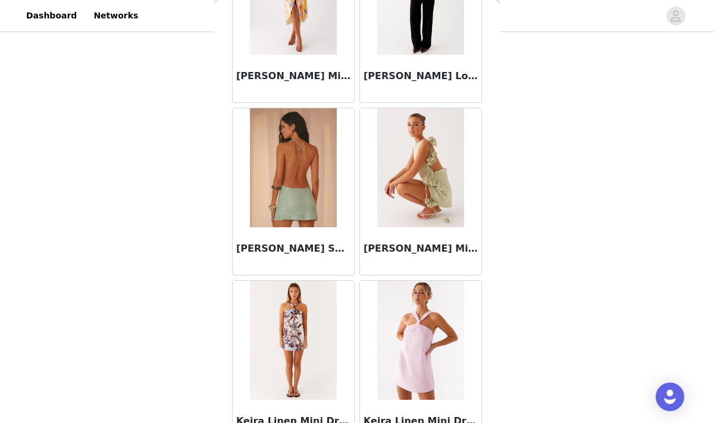
scroll to position [40346, 0]
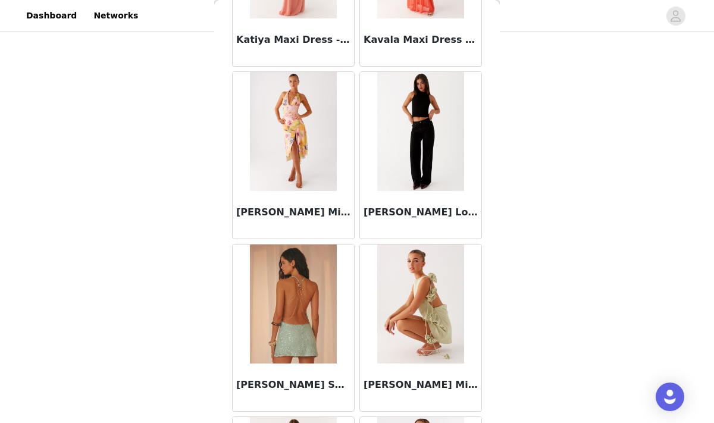
click at [420, 167] on img at bounding box center [420, 131] width 86 height 119
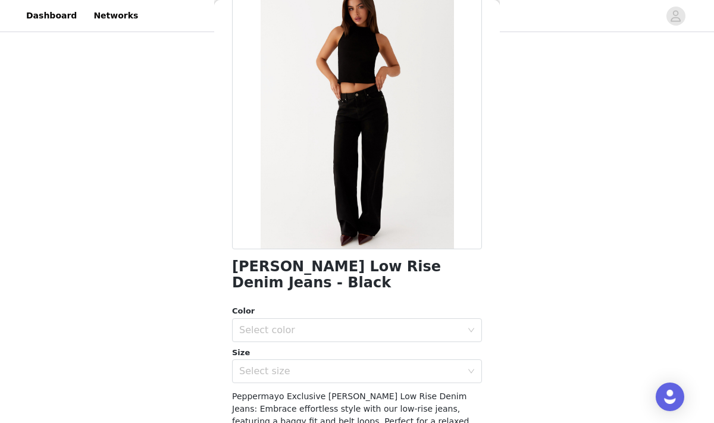
scroll to position [93, 0]
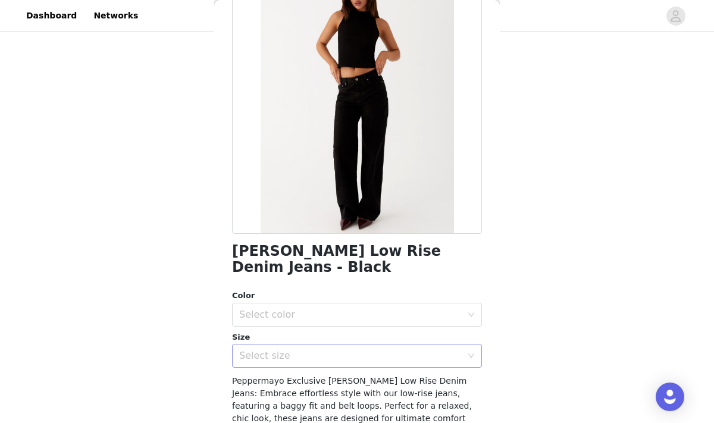
click at [276, 350] on div "Select size" at bounding box center [350, 356] width 223 height 12
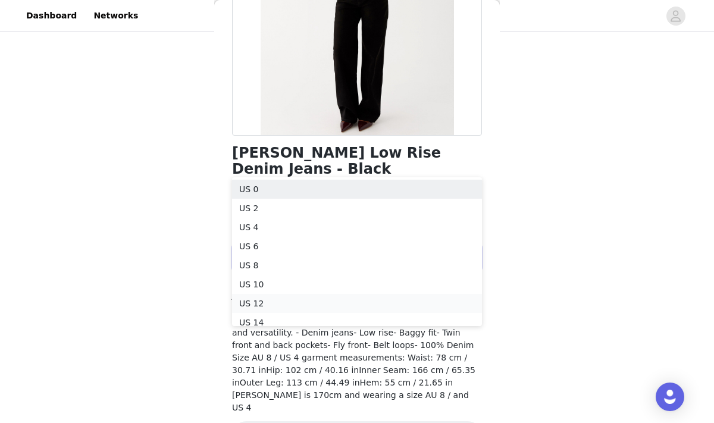
scroll to position [6, 0]
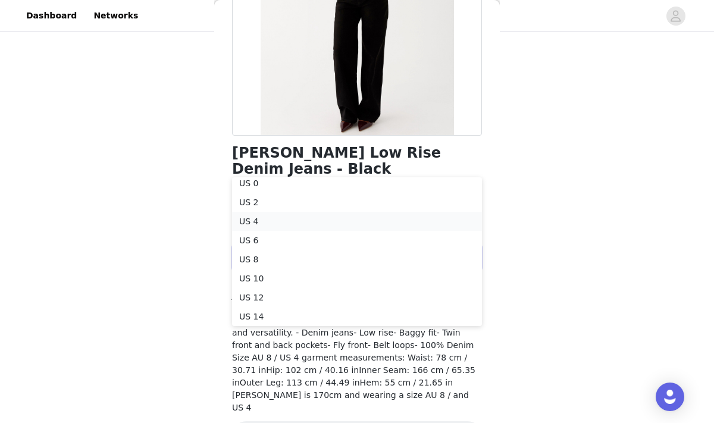
click at [255, 223] on li "US 4" at bounding box center [357, 221] width 250 height 19
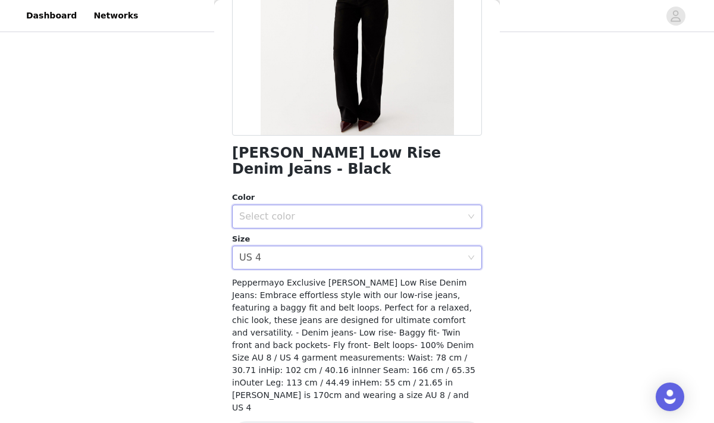
click at [266, 207] on div "Select color" at bounding box center [353, 216] width 228 height 23
click at [266, 219] on li "Black" at bounding box center [357, 226] width 250 height 19
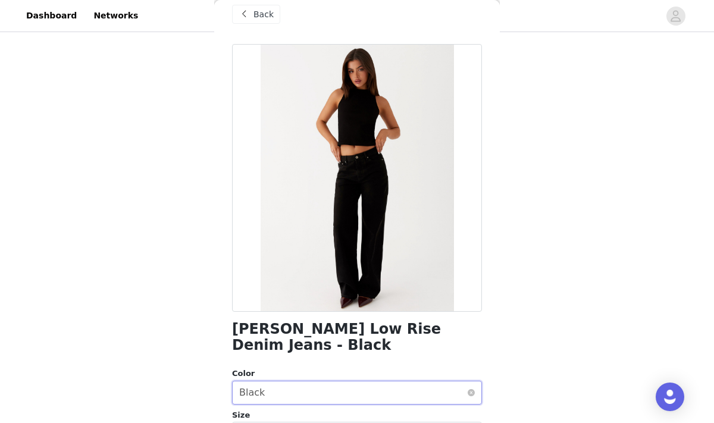
scroll to position [0, 0]
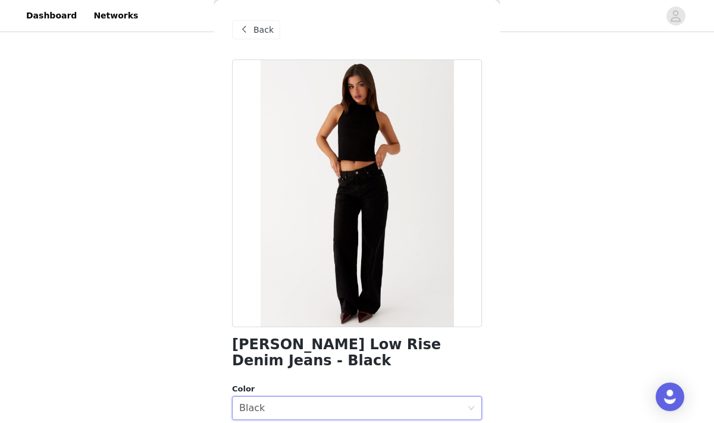
click at [346, 347] on h1 "[PERSON_NAME] Low Rise Denim Jeans - Black" at bounding box center [357, 353] width 250 height 32
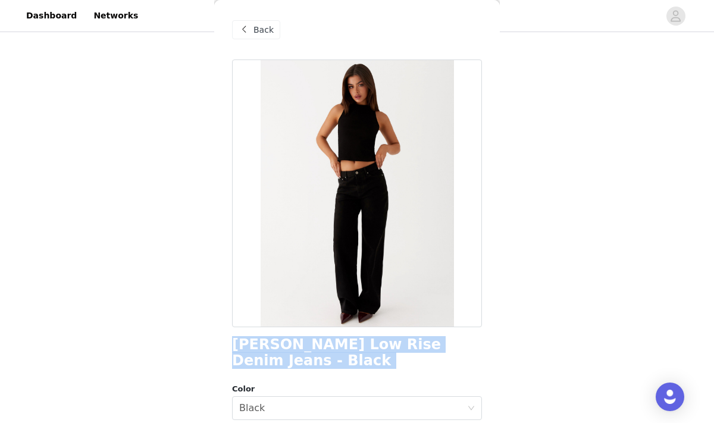
click at [346, 347] on h1 "[PERSON_NAME] Low Rise Denim Jeans - Black" at bounding box center [357, 353] width 250 height 32
copy div "[PERSON_NAME] Low Rise Denim Jeans - Black"
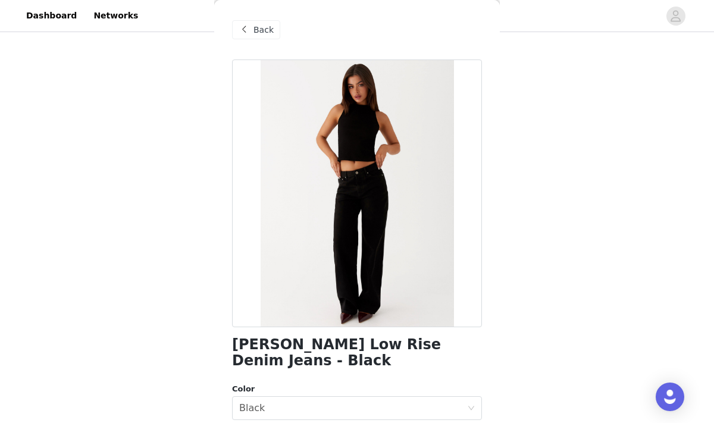
click at [249, 31] on span at bounding box center [244, 30] width 14 height 14
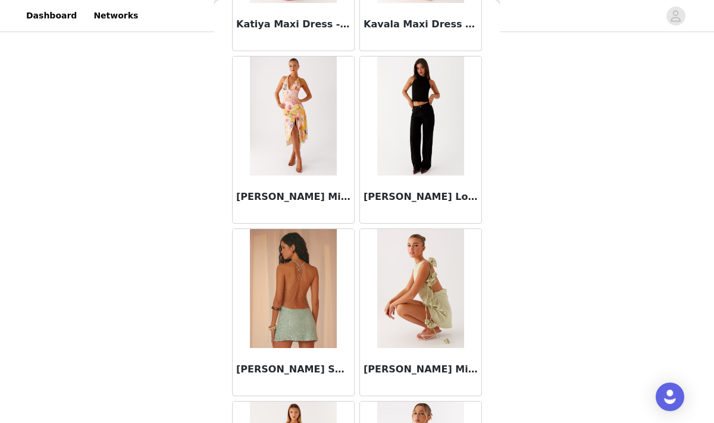
scroll to position [40219, 0]
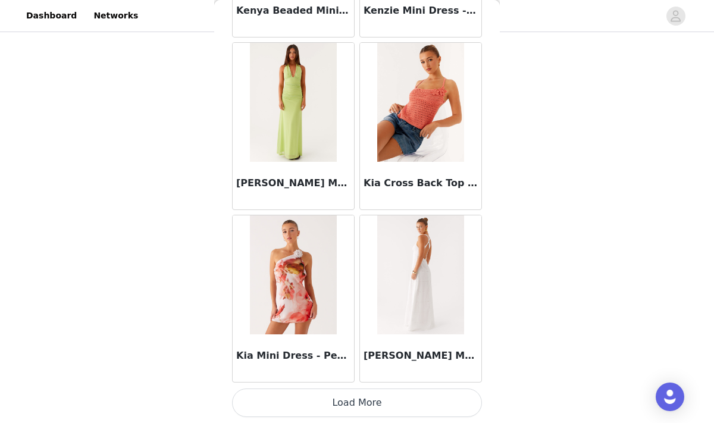
click at [376, 404] on button "Load More" at bounding box center [357, 403] width 250 height 29
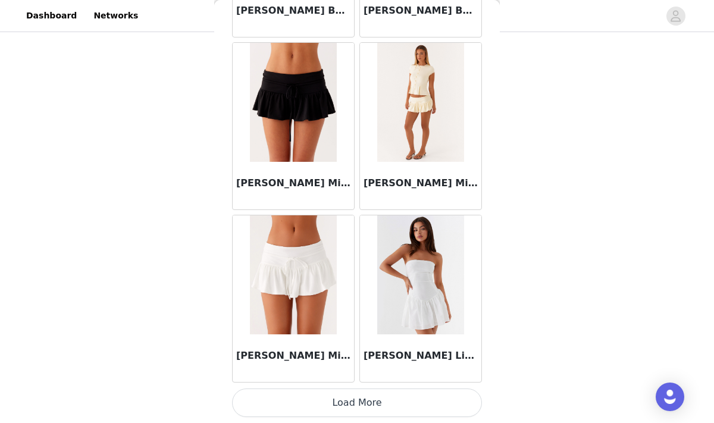
scroll to position [42825, 0]
click at [354, 402] on button "Load More" at bounding box center [357, 403] width 250 height 29
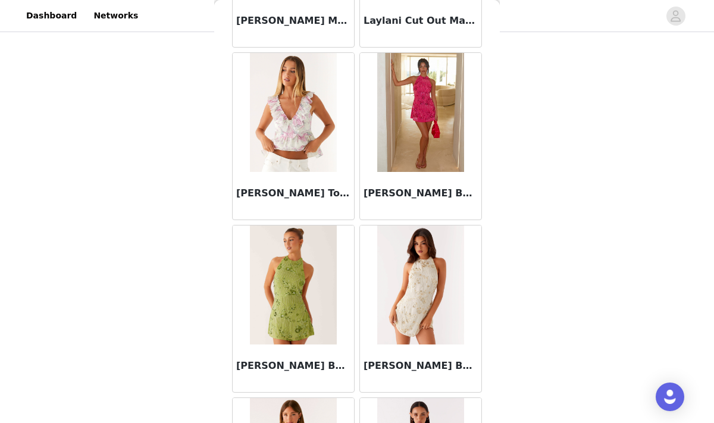
scroll to position [43335, 0]
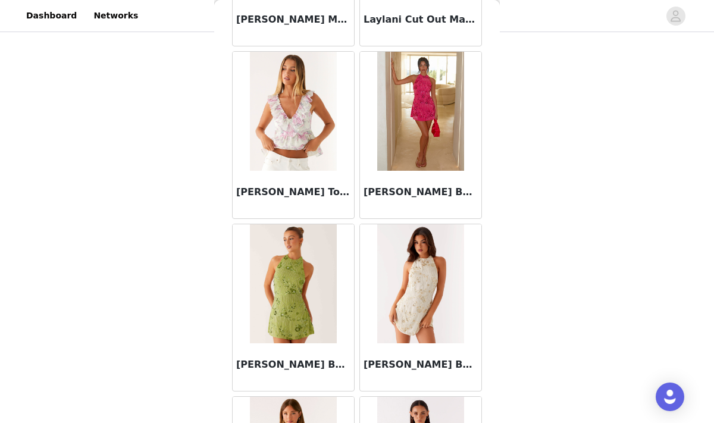
click at [294, 333] on img at bounding box center [293, 283] width 86 height 119
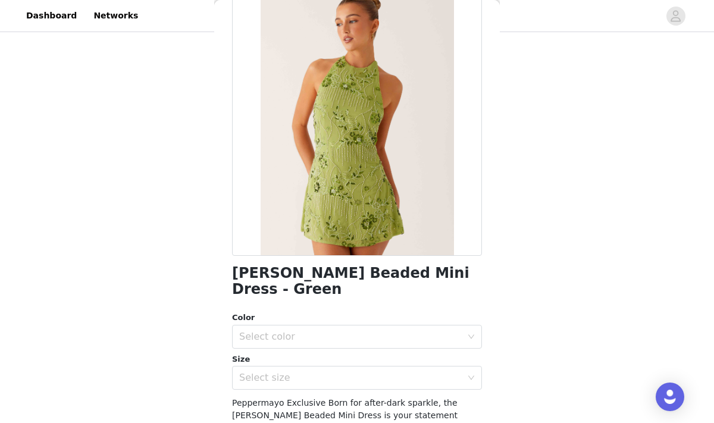
scroll to position [45, 0]
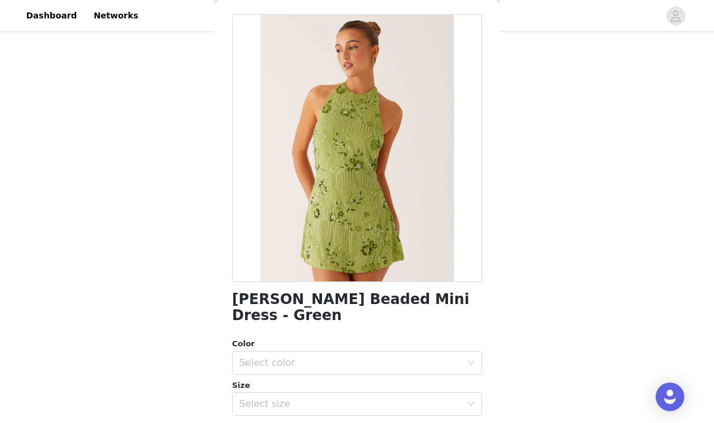
click at [299, 299] on h1 "[PERSON_NAME] Beaded Mini Dress - Green" at bounding box center [357, 308] width 250 height 32
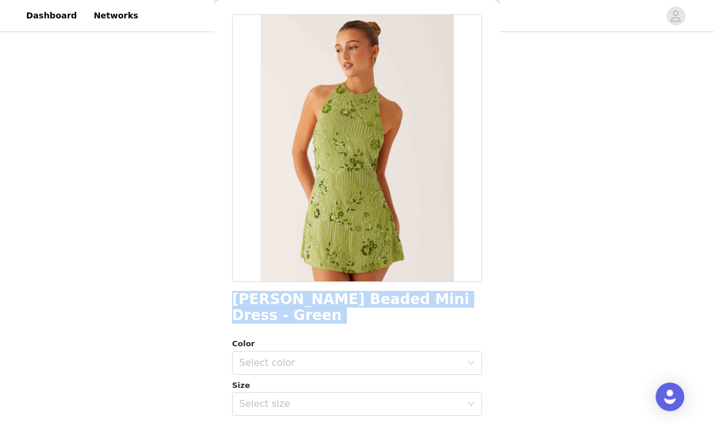
click at [299, 299] on h1 "[PERSON_NAME] Beaded Mini Dress - Green" at bounding box center [357, 308] width 250 height 32
click at [301, 357] on div "Select color" at bounding box center [350, 363] width 223 height 12
click at [291, 376] on li "Green" at bounding box center [357, 373] width 250 height 19
click at [286, 398] on div "Select size" at bounding box center [350, 404] width 223 height 12
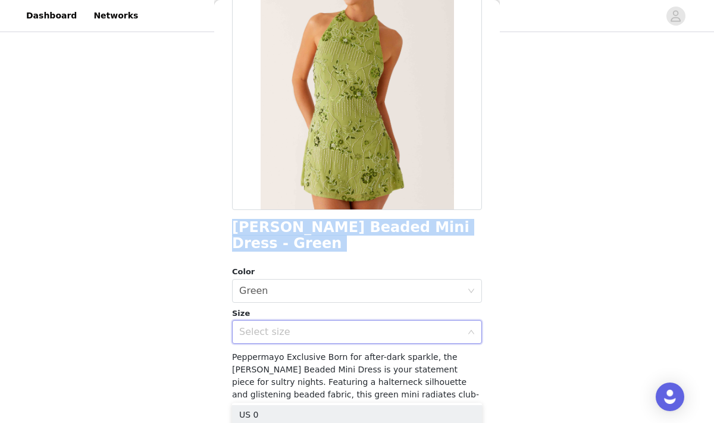
scroll to position [121, 0]
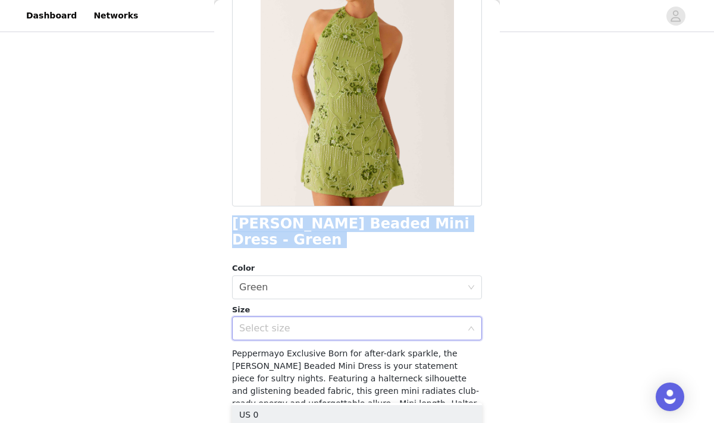
click at [289, 323] on div "Select size" at bounding box center [350, 329] width 223 height 12
click at [417, 323] on div "Select size" at bounding box center [350, 329] width 223 height 12
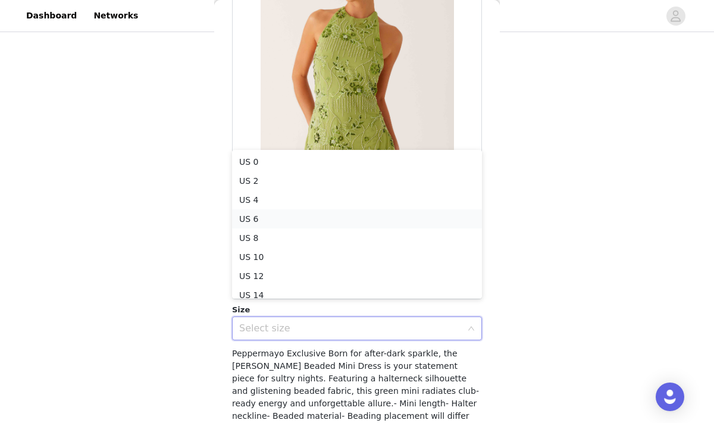
scroll to position [6, 0]
click at [251, 168] on li "US 2" at bounding box center [357, 174] width 250 height 19
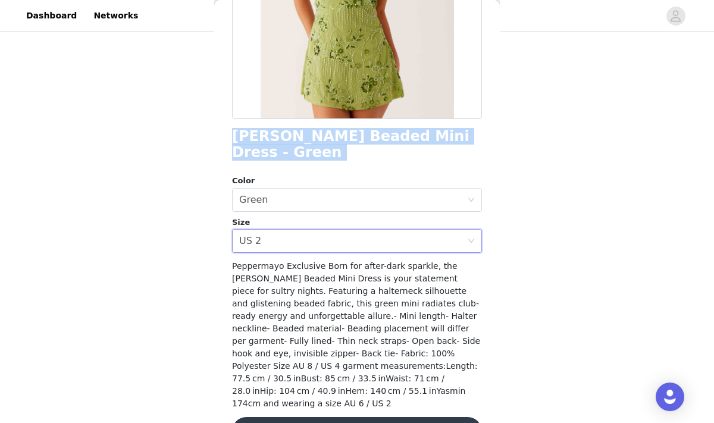
scroll to position [217, 0]
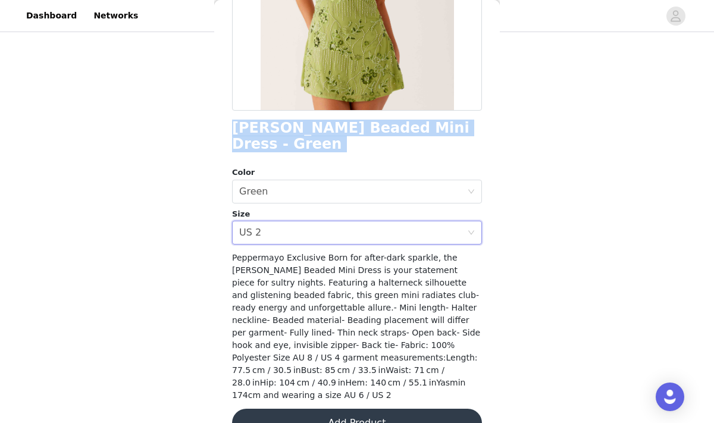
click at [343, 409] on button "Add Product" at bounding box center [357, 423] width 250 height 29
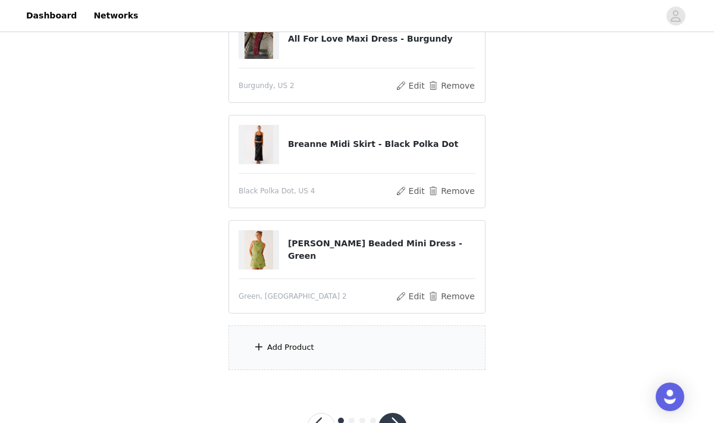
scroll to position [155, 0]
click at [295, 346] on div "Add Product" at bounding box center [290, 347] width 47 height 12
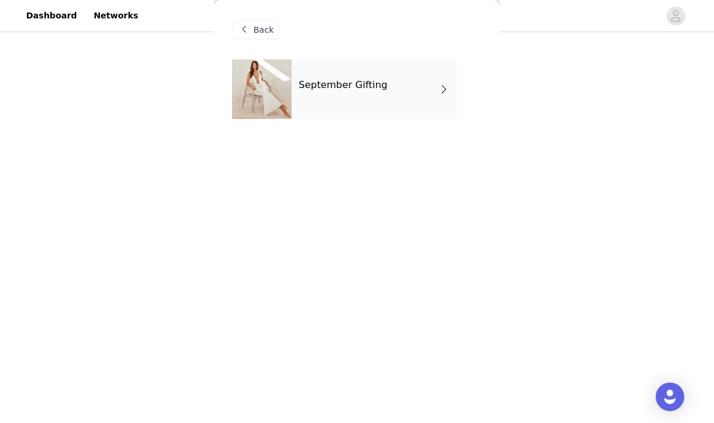
click at [337, 82] on h4 "September Gifting" at bounding box center [343, 85] width 89 height 11
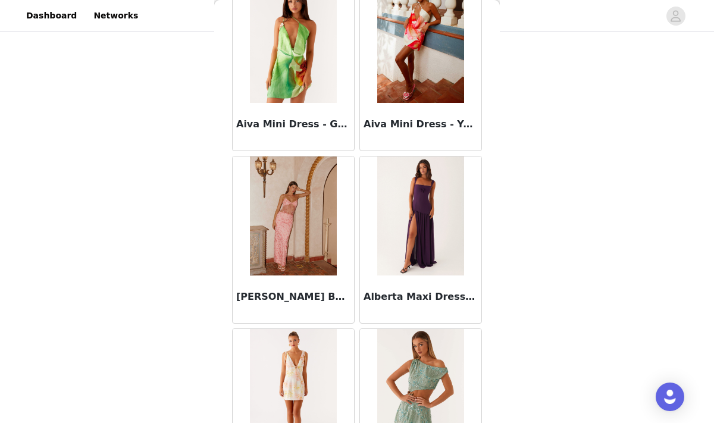
scroll to position [1398, 0]
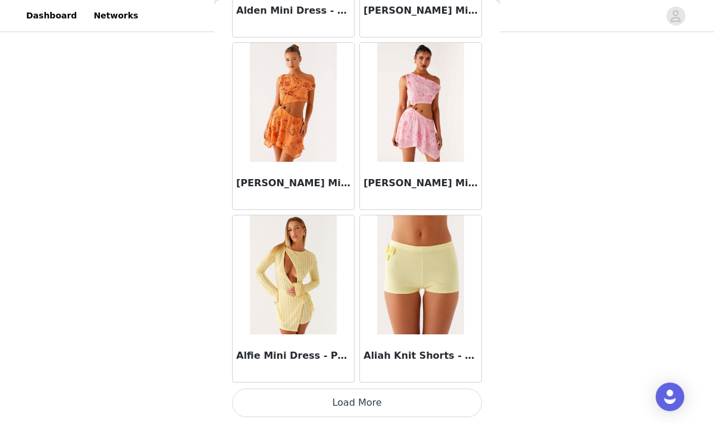
click at [307, 410] on button "Load More" at bounding box center [357, 403] width 250 height 29
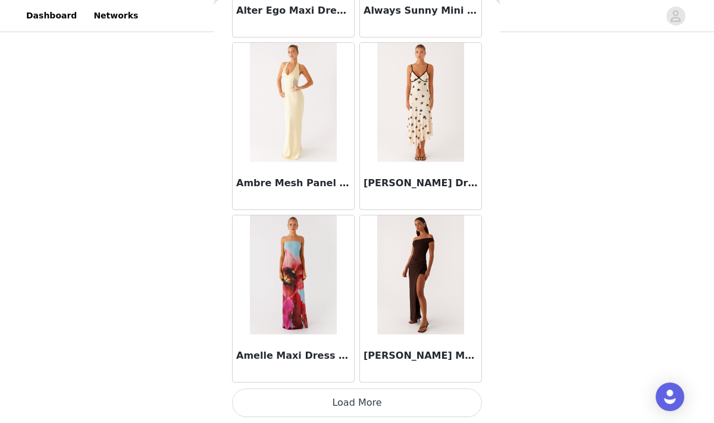
click at [299, 396] on button "Load More" at bounding box center [357, 403] width 250 height 29
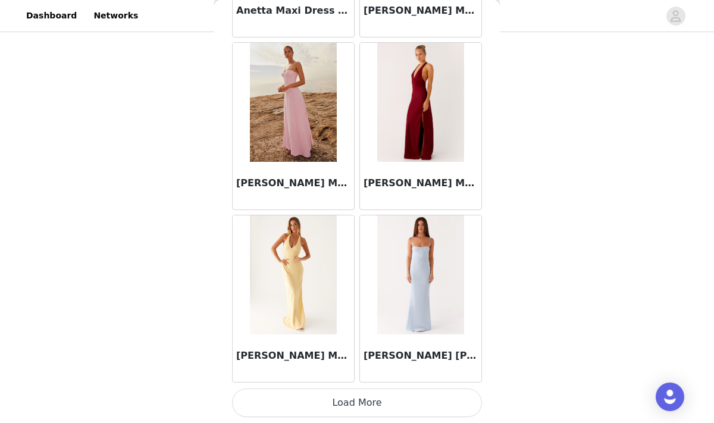
click at [336, 414] on button "Load More" at bounding box center [357, 403] width 250 height 29
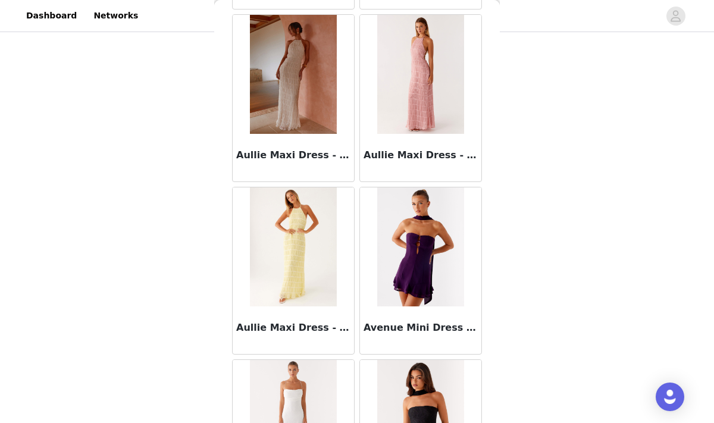
scroll to position [6577, 0]
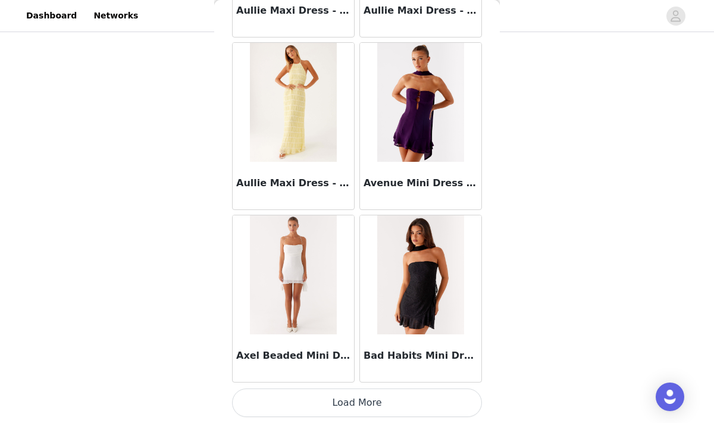
click at [342, 405] on button "Load More" at bounding box center [357, 403] width 250 height 29
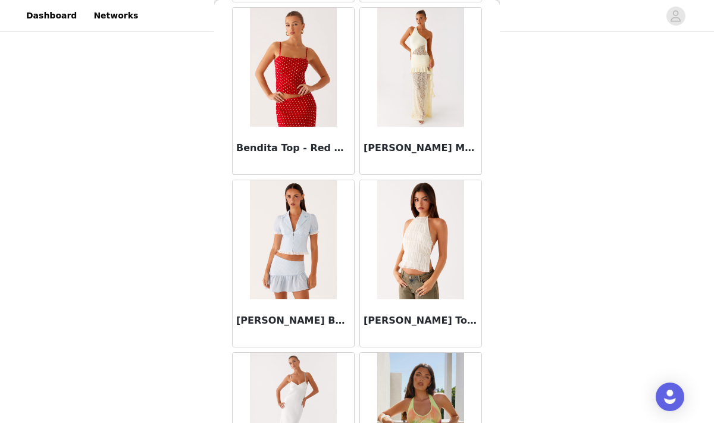
scroll to position [8303, 0]
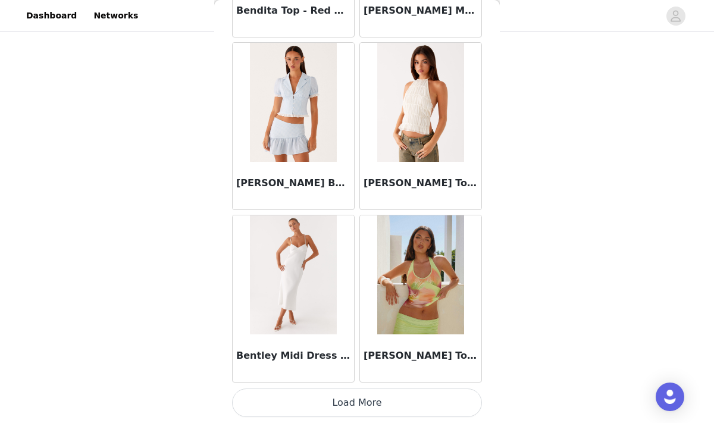
click at [321, 399] on button "Load More" at bounding box center [357, 403] width 250 height 29
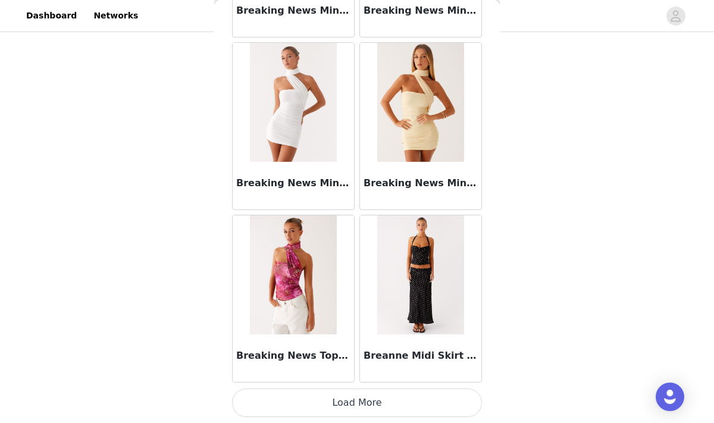
click at [318, 402] on button "Load More" at bounding box center [357, 403] width 250 height 29
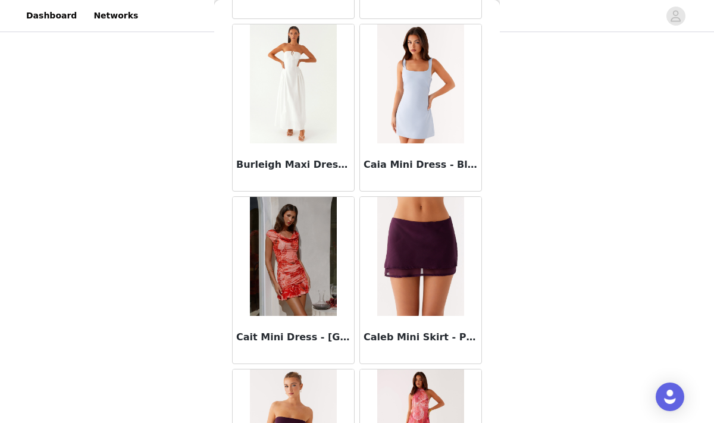
scroll to position [11265, 0]
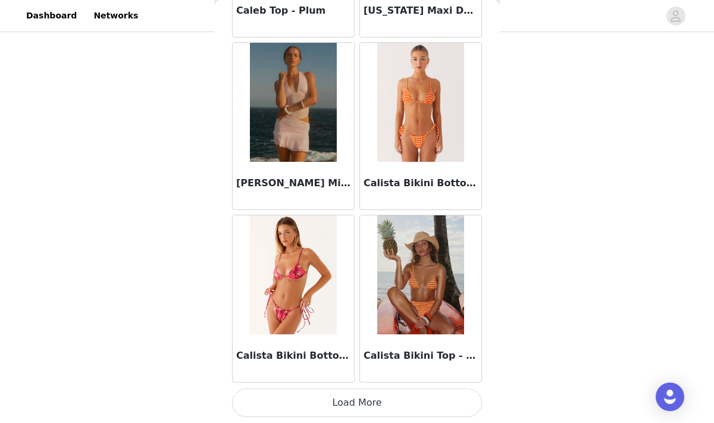
click at [332, 404] on button "Load More" at bounding box center [357, 403] width 250 height 29
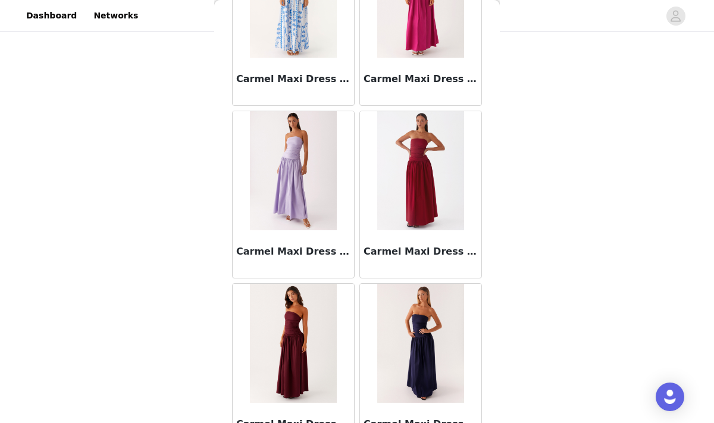
scroll to position [13481, 0]
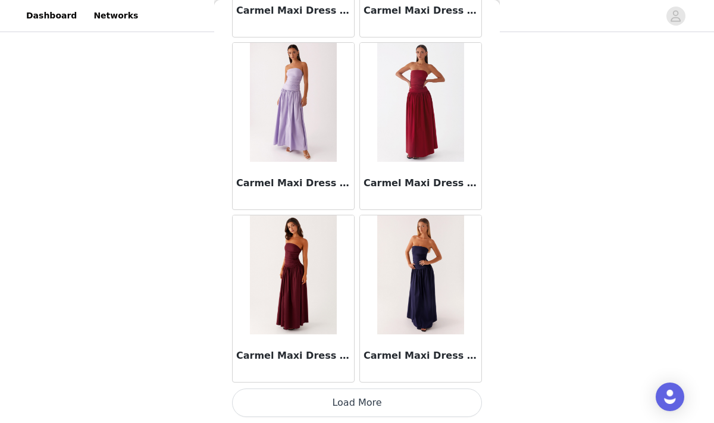
click at [332, 410] on button "Load More" at bounding box center [357, 403] width 250 height 29
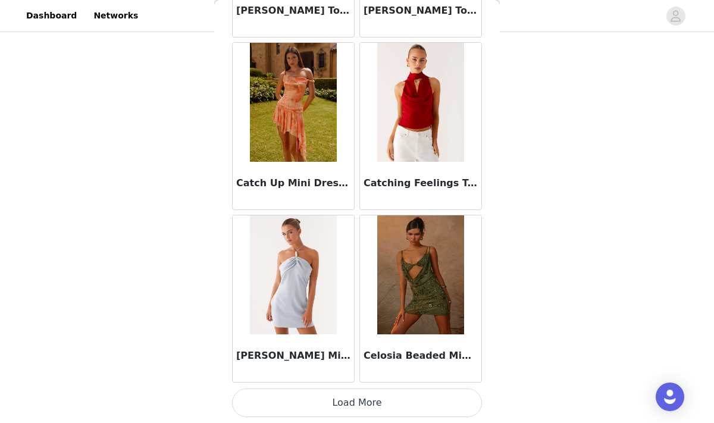
click at [315, 400] on button "Load More" at bounding box center [357, 403] width 250 height 29
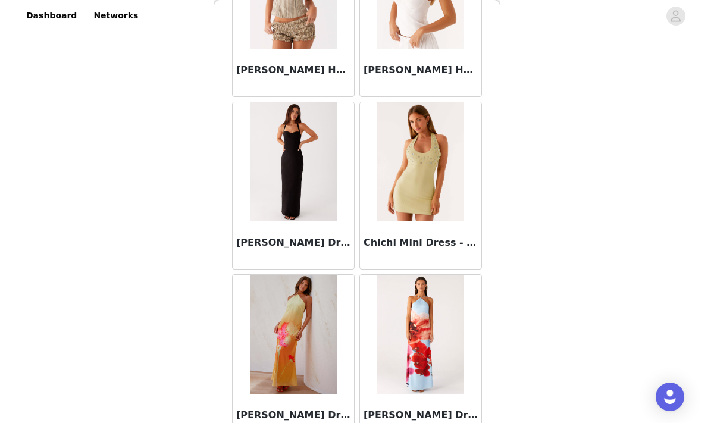
scroll to position [16934, 0]
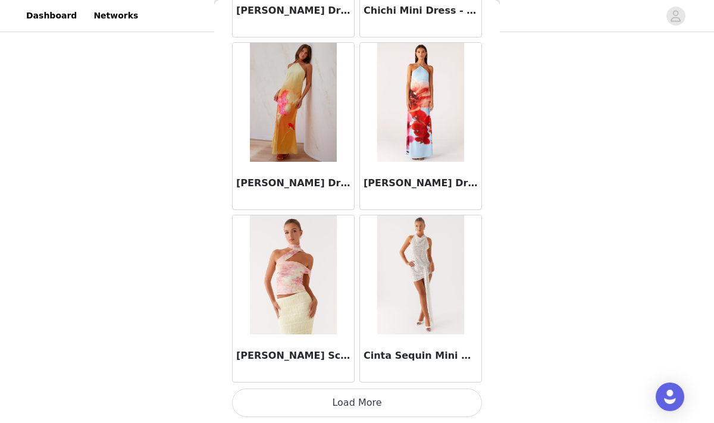
click at [326, 394] on button "Load More" at bounding box center [357, 403] width 250 height 29
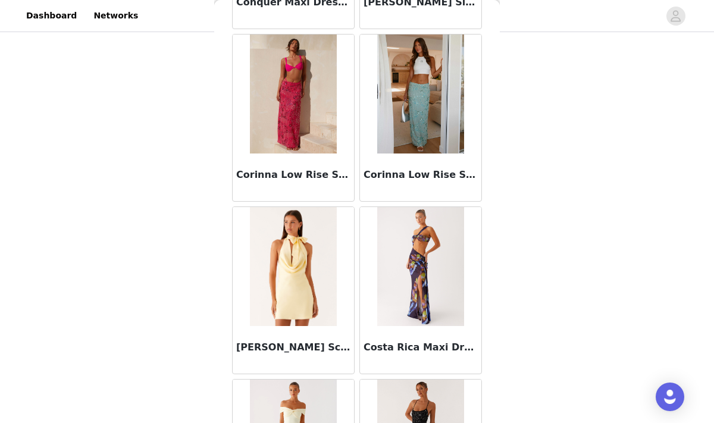
scroll to position [18660, 0]
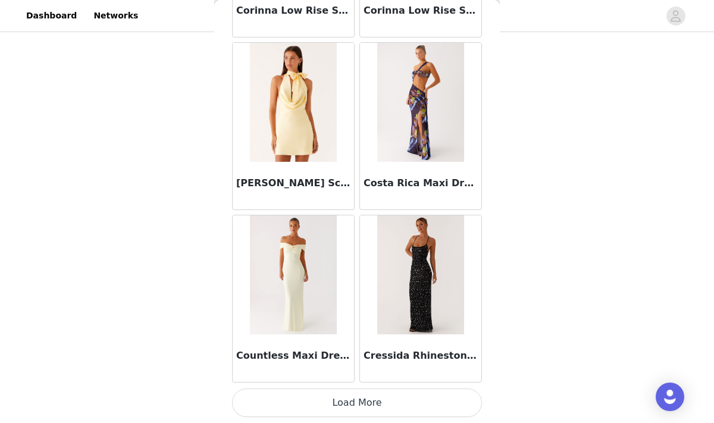
click at [317, 407] on button "Load More" at bounding box center [357, 403] width 250 height 29
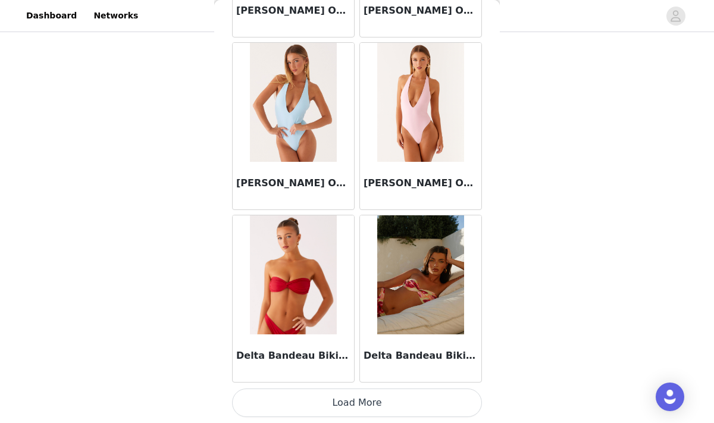
click at [333, 403] on button "Load More" at bounding box center [357, 403] width 250 height 29
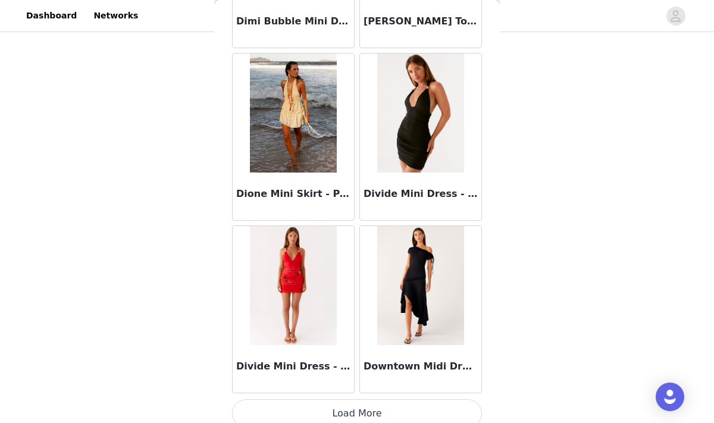
scroll to position [22112, 0]
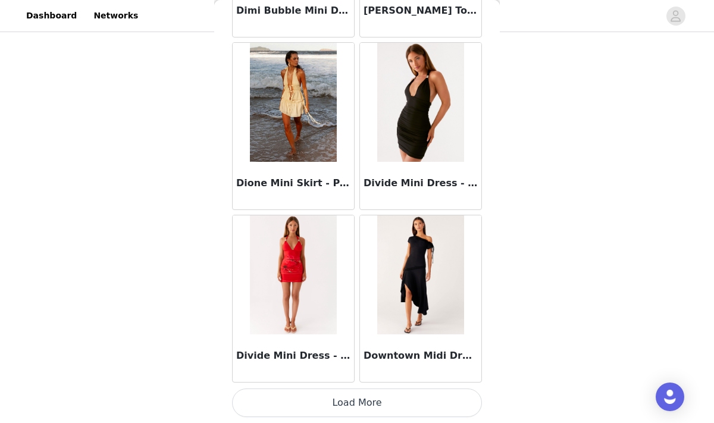
click at [336, 405] on button "Load More" at bounding box center [357, 403] width 250 height 29
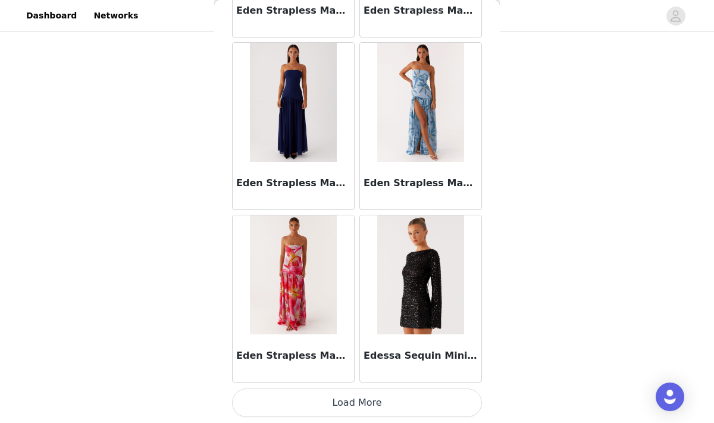
click at [295, 401] on button "Load More" at bounding box center [357, 403] width 250 height 29
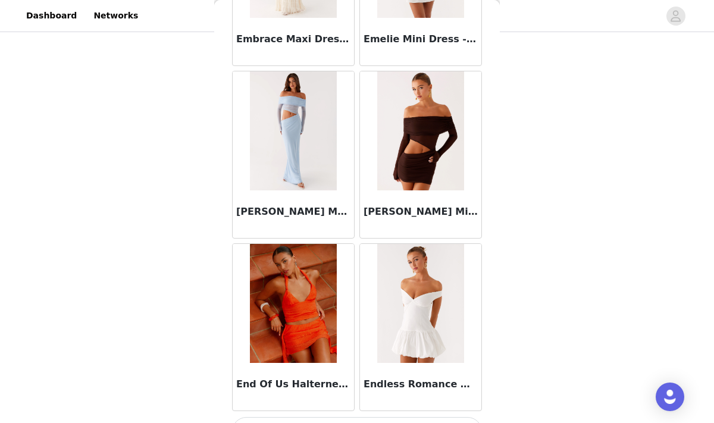
scroll to position [25564, 0]
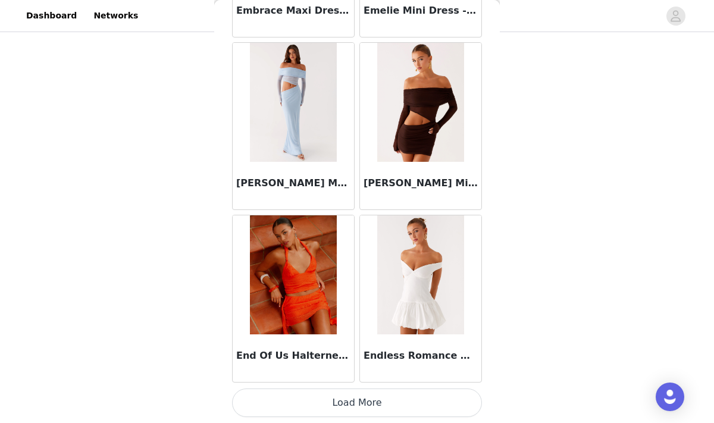
click at [330, 402] on button "Load More" at bounding box center [357, 403] width 250 height 29
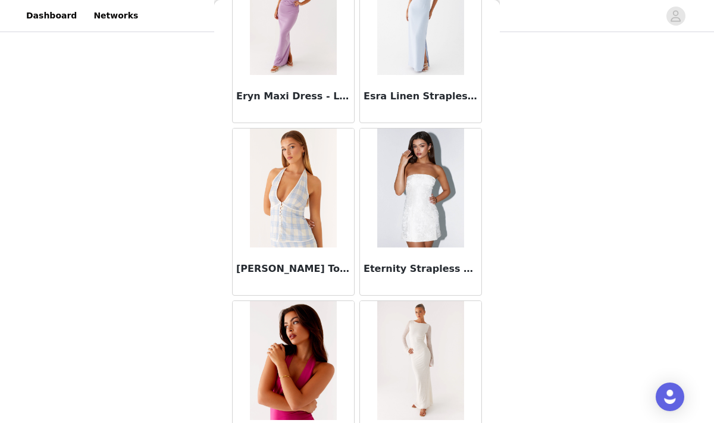
scroll to position [27291, 0]
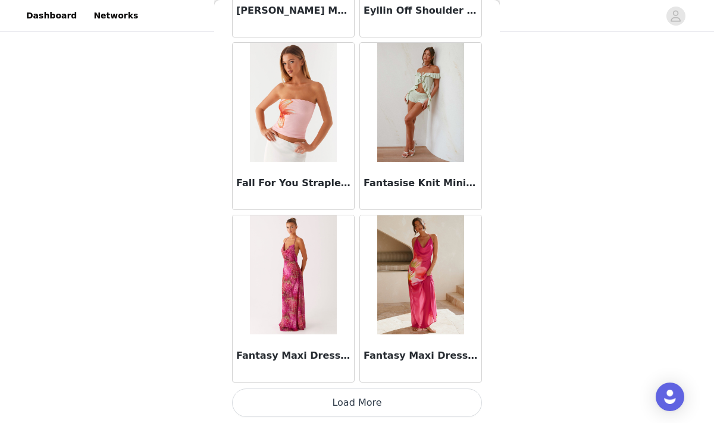
click at [350, 407] on button "Load More" at bounding box center [357, 403] width 250 height 29
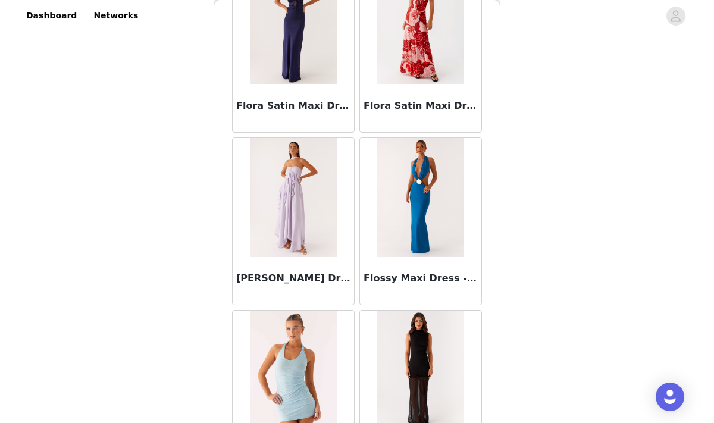
scroll to position [29017, 0]
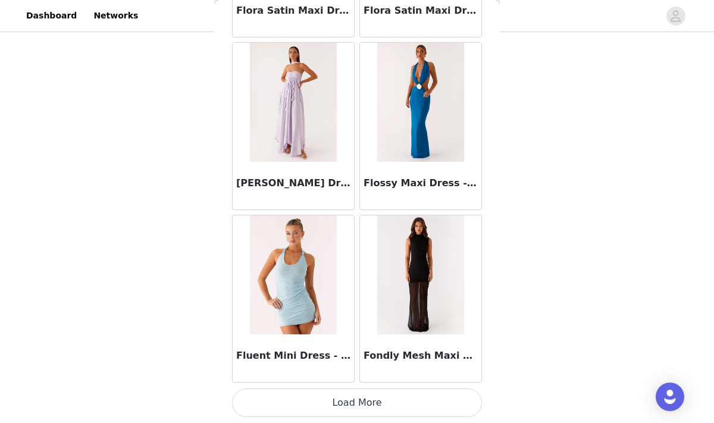
click at [330, 408] on button "Load More" at bounding box center [357, 403] width 250 height 29
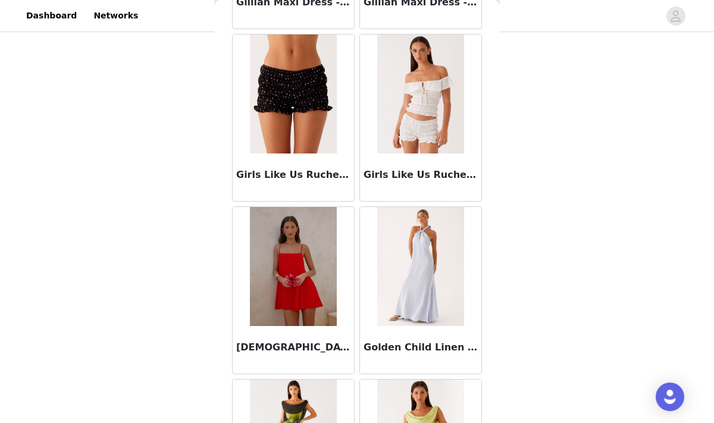
scroll to position [30743, 0]
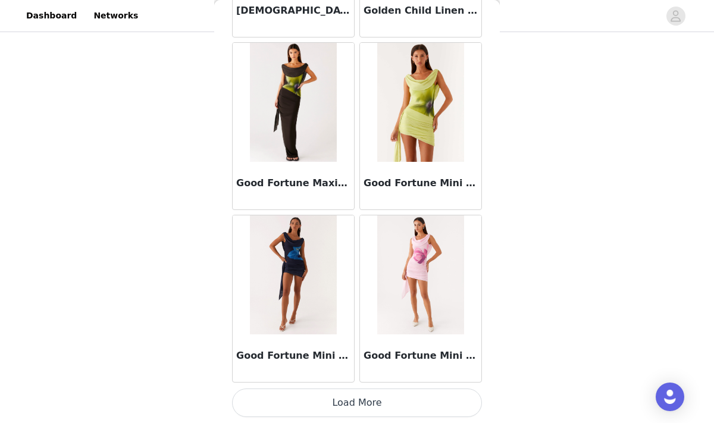
click at [336, 396] on button "Load More" at bounding box center [357, 403] width 250 height 29
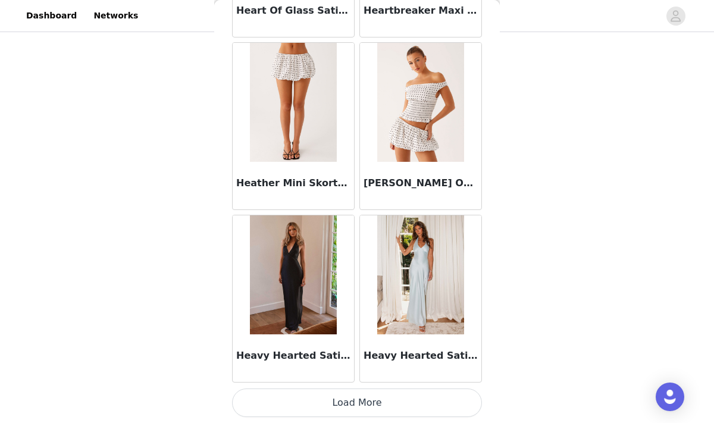
click at [305, 407] on button "Load More" at bounding box center [357, 403] width 250 height 29
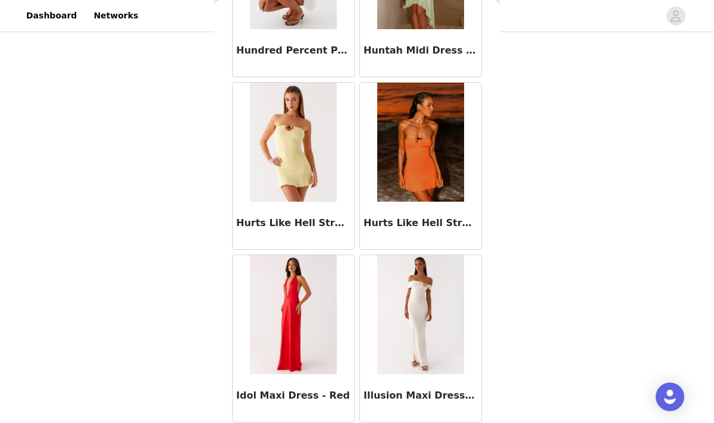
scroll to position [34195, 0]
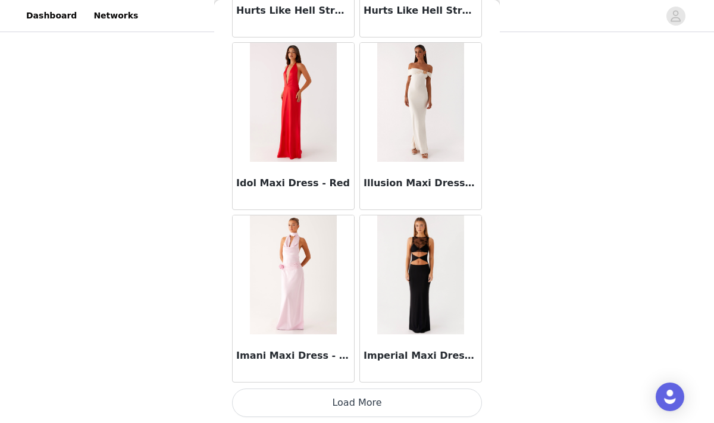
click at [342, 390] on button "Load More" at bounding box center [357, 403] width 250 height 29
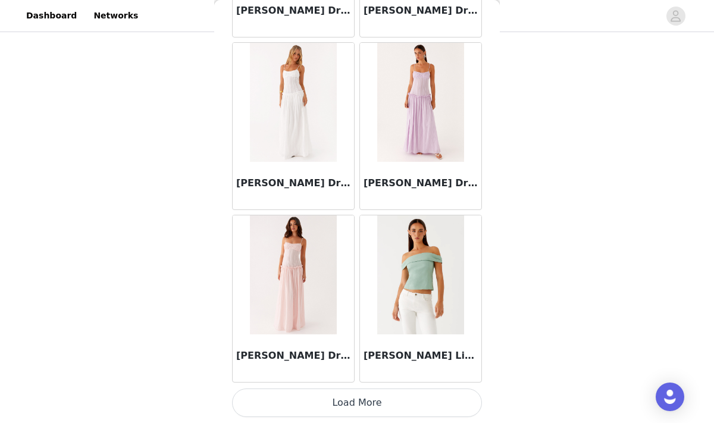
click at [321, 408] on button "Load More" at bounding box center [357, 403] width 250 height 29
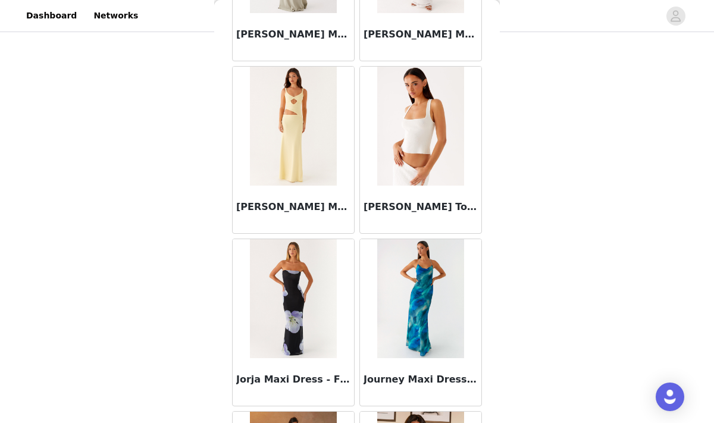
scroll to position [37648, 0]
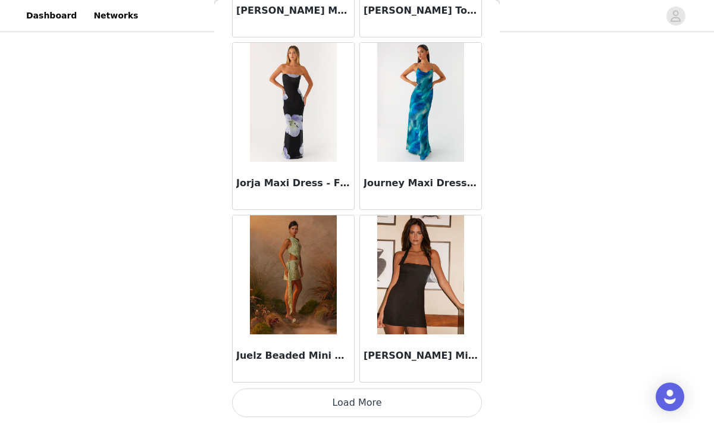
click at [359, 400] on button "Load More" at bounding box center [357, 403] width 250 height 29
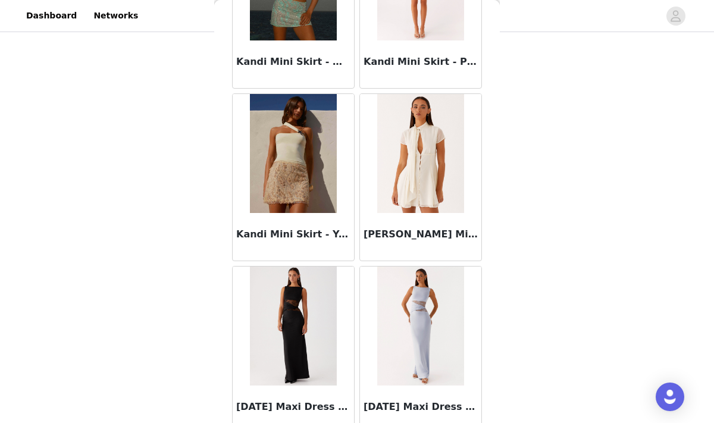
scroll to position [39374, 0]
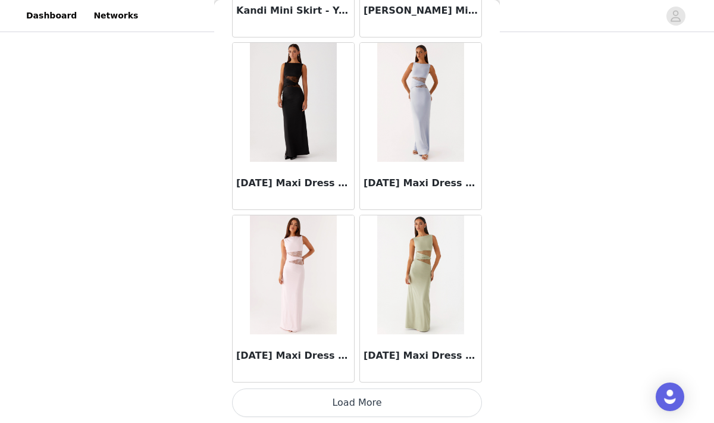
click at [330, 404] on button "Load More" at bounding box center [357, 403] width 250 height 29
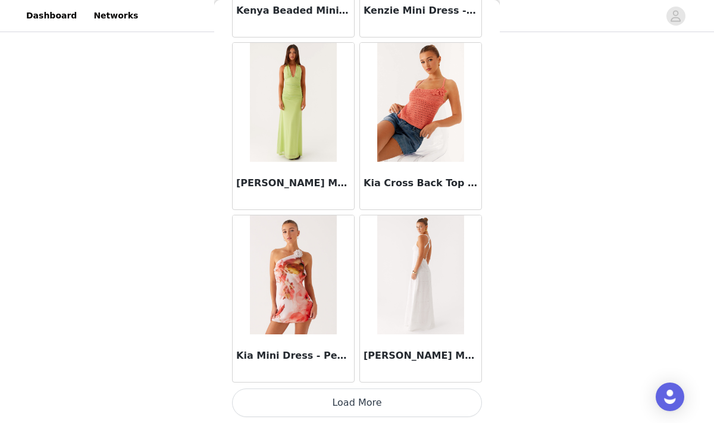
click at [340, 400] on button "Load More" at bounding box center [357, 403] width 250 height 29
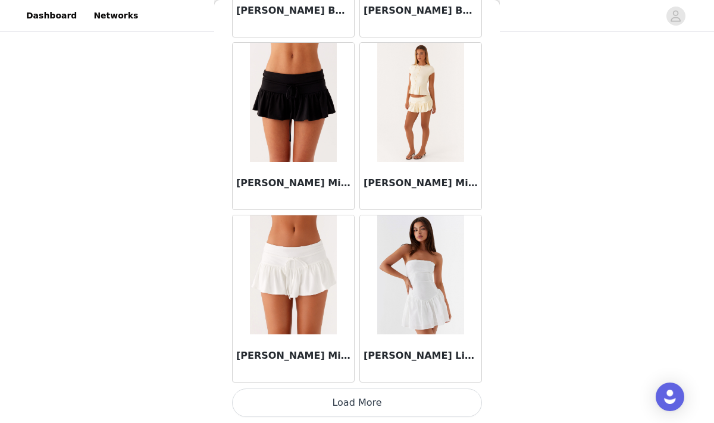
click at [341, 406] on button "Load More" at bounding box center [357, 403] width 250 height 29
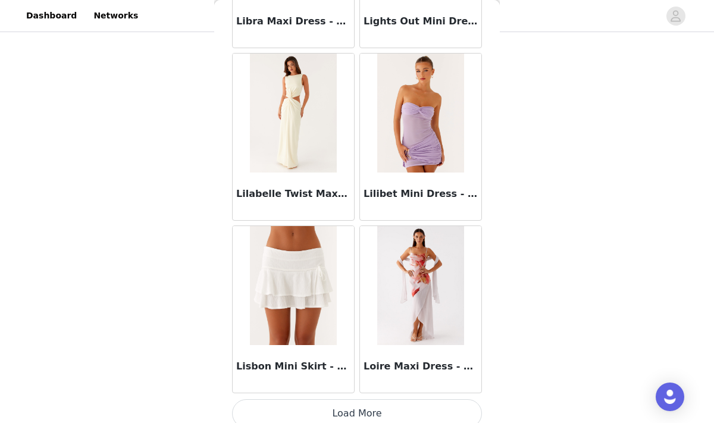
scroll to position [44552, 0]
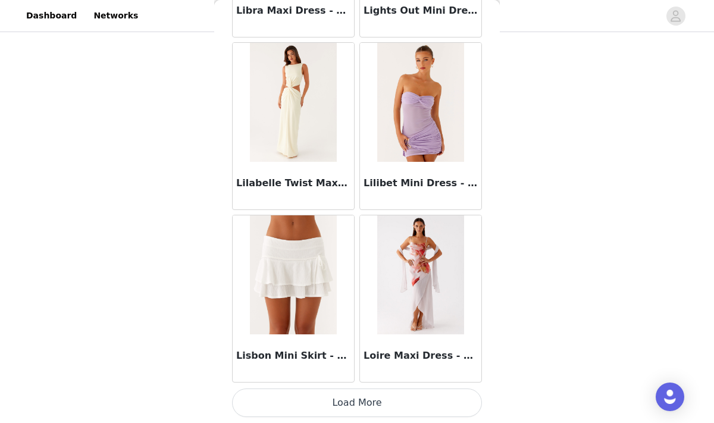
click at [346, 402] on button "Load More" at bounding box center [357, 403] width 250 height 29
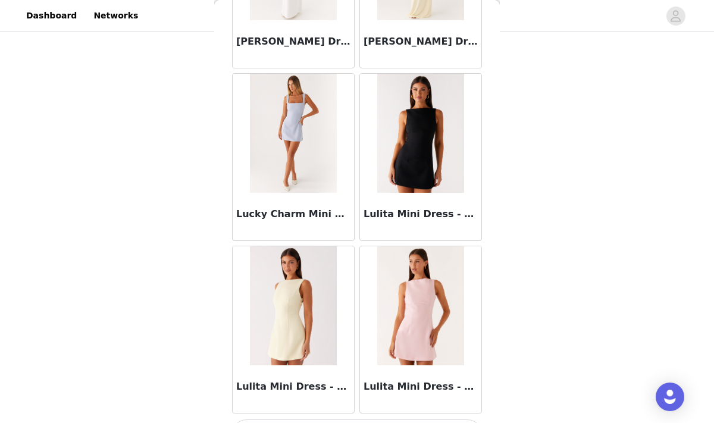
scroll to position [46278, 0]
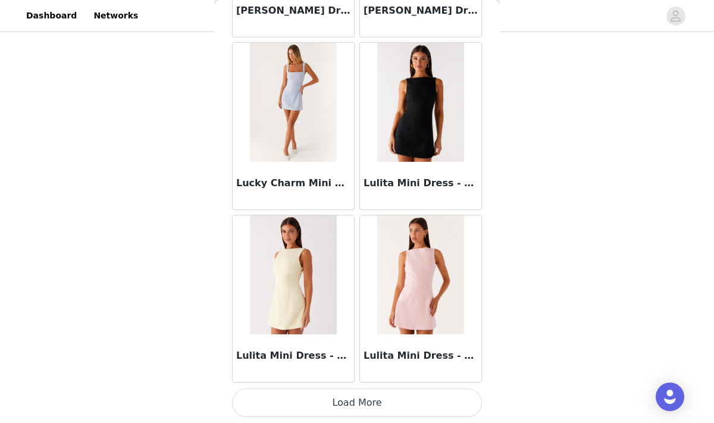
click at [368, 404] on button "Load More" at bounding box center [357, 403] width 250 height 29
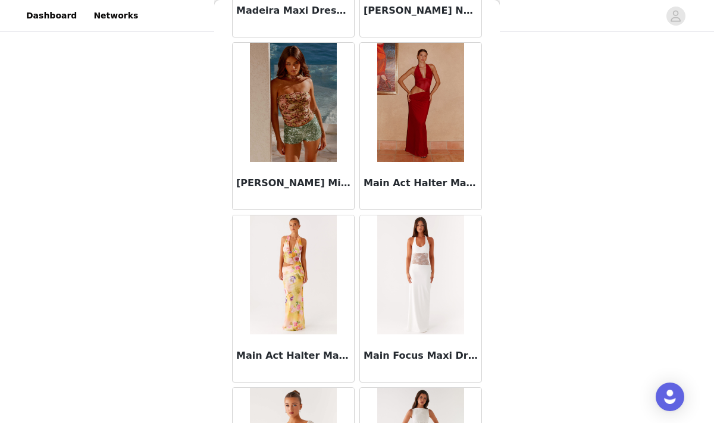
scroll to position [48005, 0]
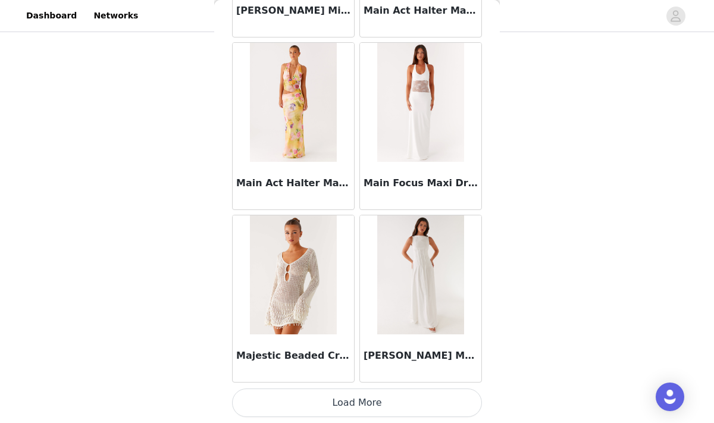
click at [360, 408] on button "Load More" at bounding box center [357, 403] width 250 height 29
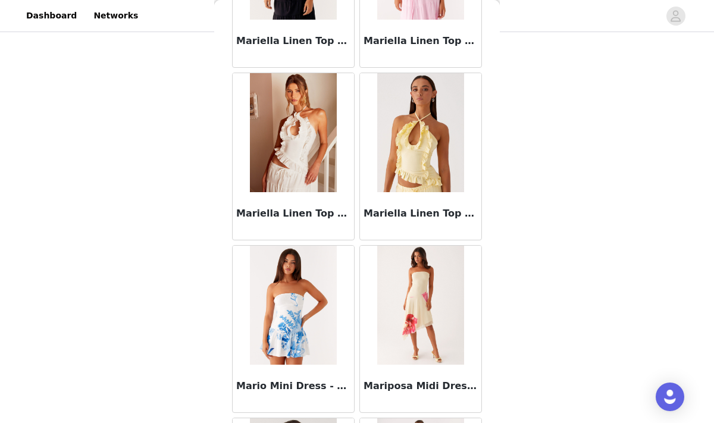
scroll to position [49731, 0]
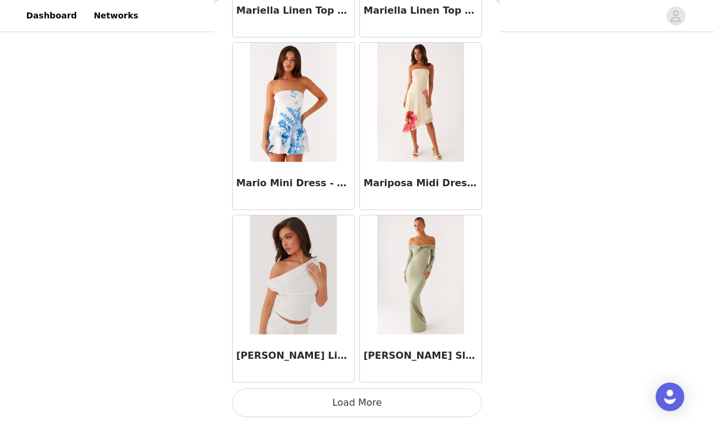
click at [415, 407] on button "Load More" at bounding box center [357, 403] width 250 height 29
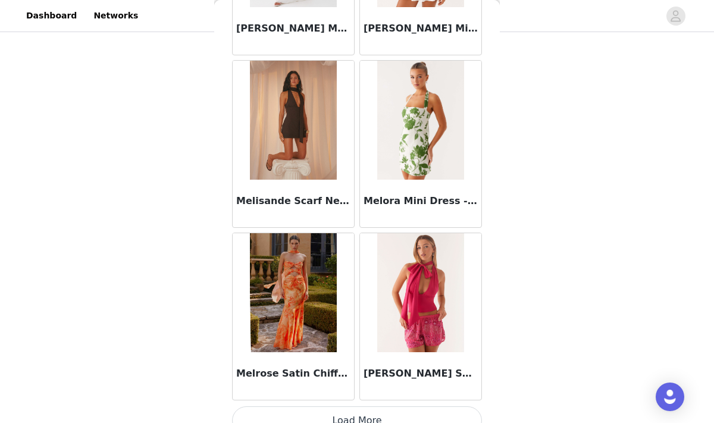
scroll to position [51457, 0]
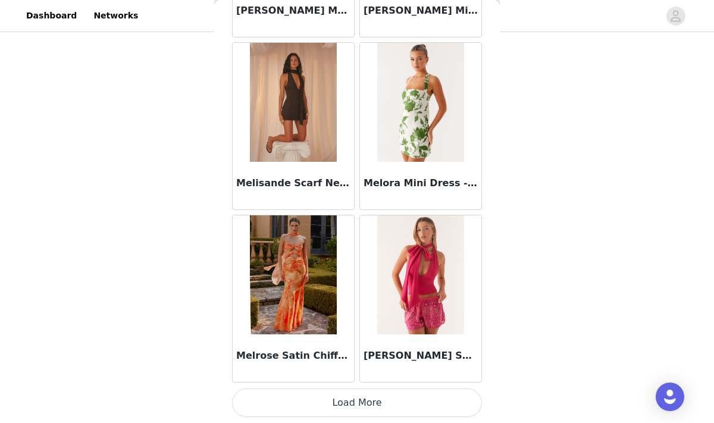
click at [340, 410] on button "Load More" at bounding box center [357, 403] width 250 height 29
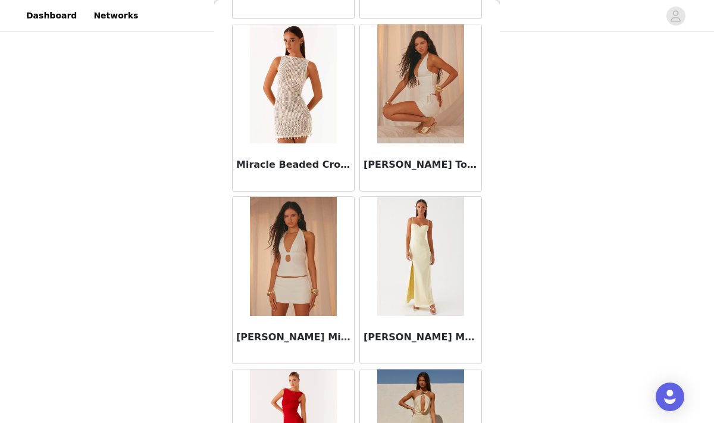
scroll to position [53183, 0]
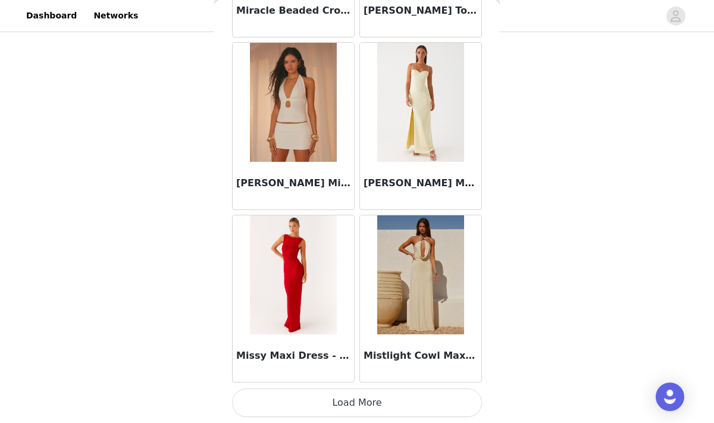
click at [379, 405] on button "Load More" at bounding box center [357, 403] width 250 height 29
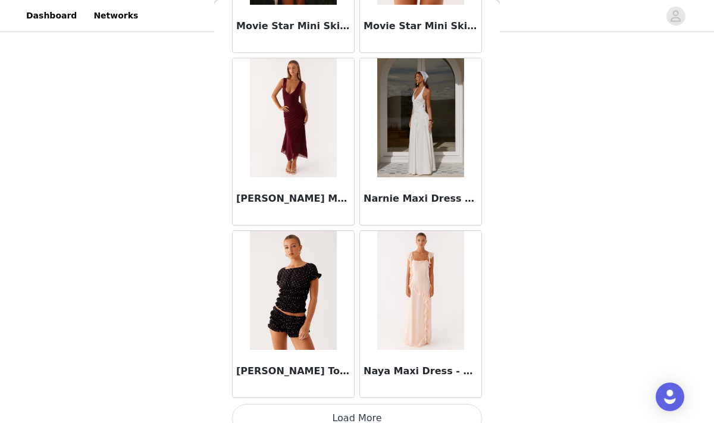
scroll to position [54909, 0]
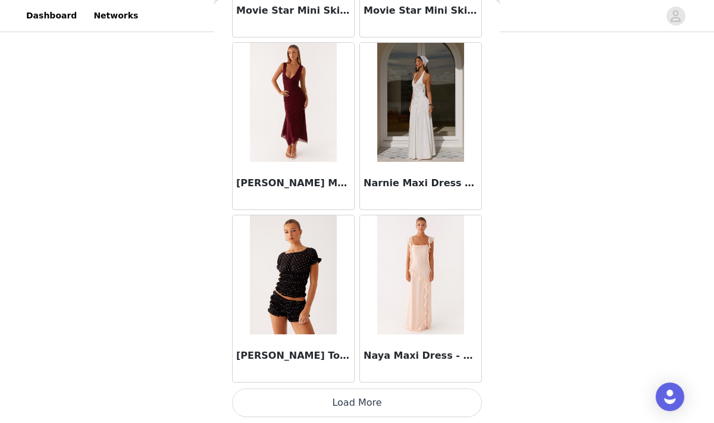
click at [360, 400] on button "Load More" at bounding box center [357, 403] width 250 height 29
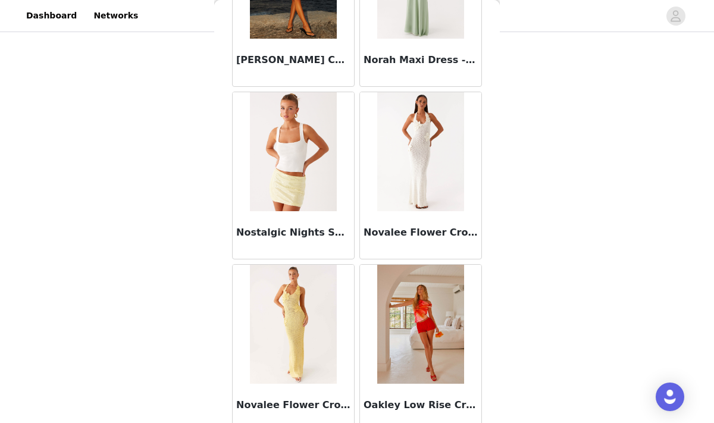
scroll to position [56635, 0]
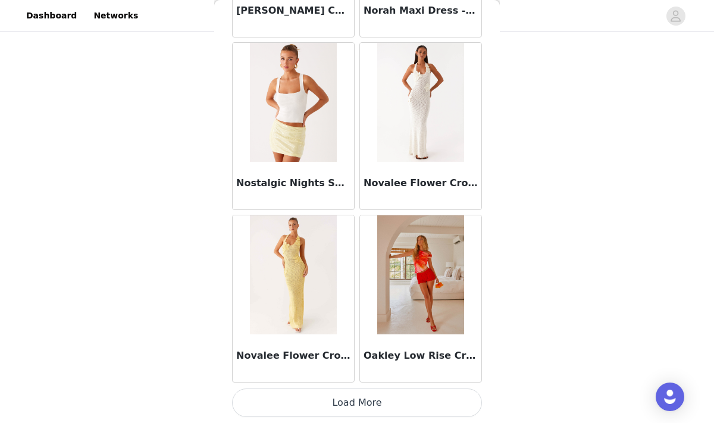
click at [380, 402] on button "Load More" at bounding box center [357, 403] width 250 height 29
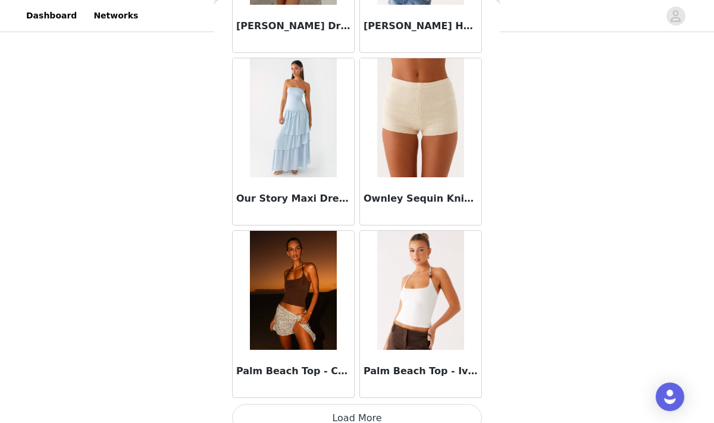
scroll to position [58361, 0]
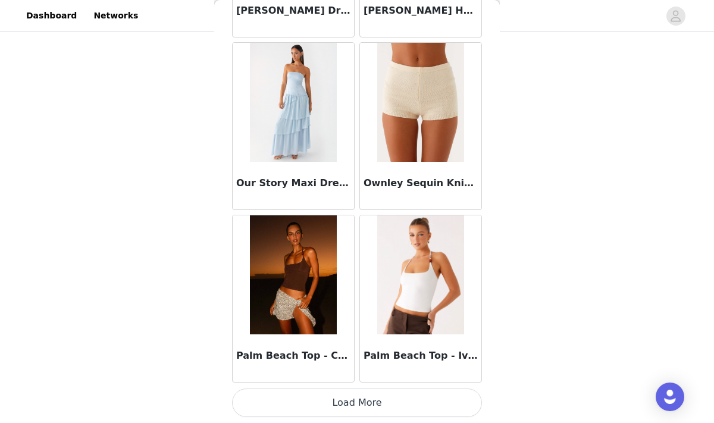
click at [372, 402] on button "Load More" at bounding box center [357, 403] width 250 height 29
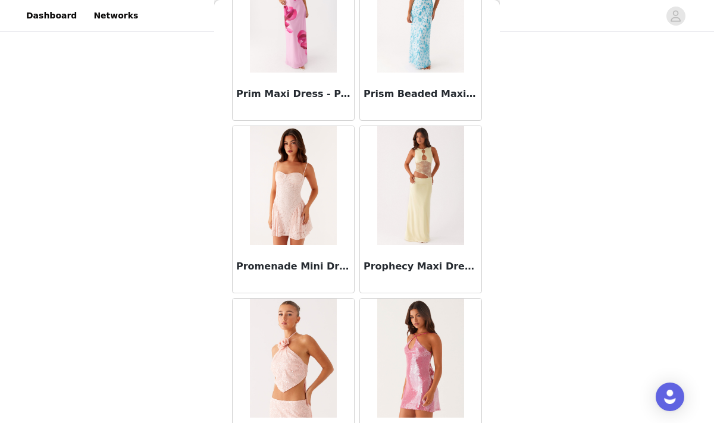
scroll to position [60088, 0]
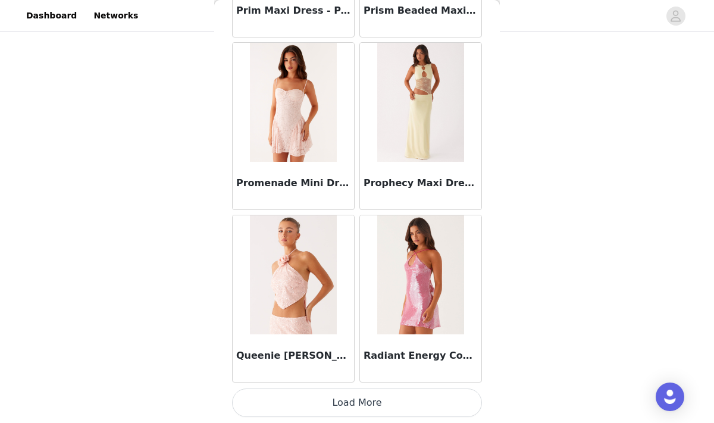
click at [370, 409] on button "Load More" at bounding box center [357, 403] width 250 height 29
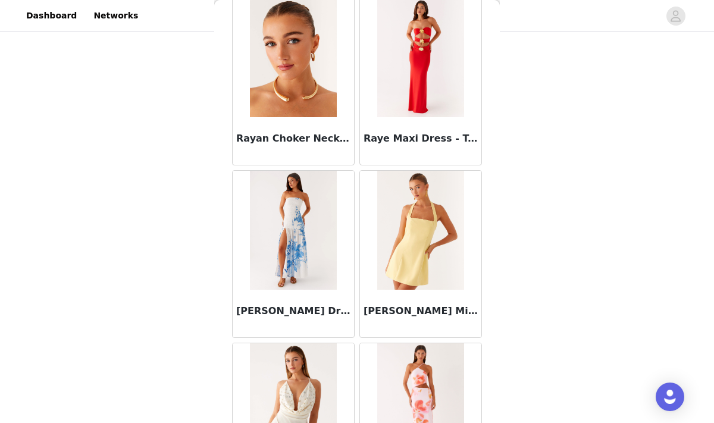
scroll to position [61814, 0]
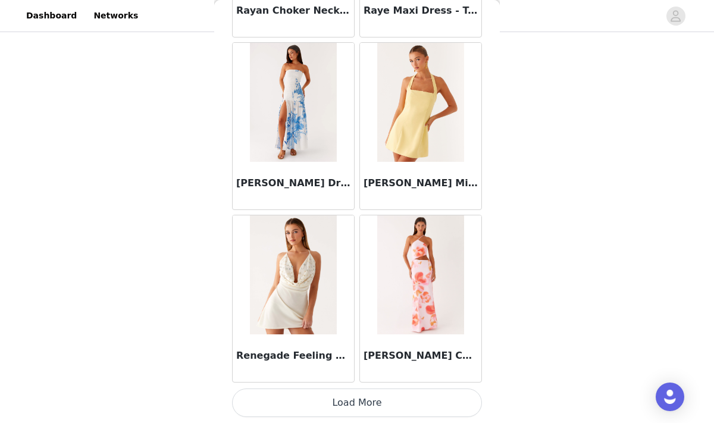
click at [361, 410] on button "Load More" at bounding box center [357, 403] width 250 height 29
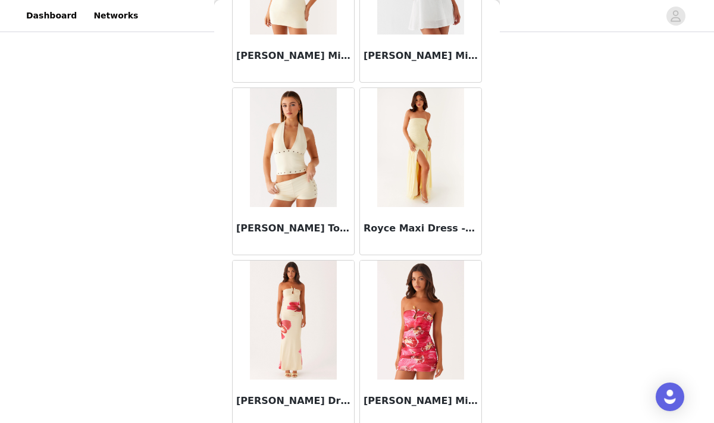
scroll to position [63540, 0]
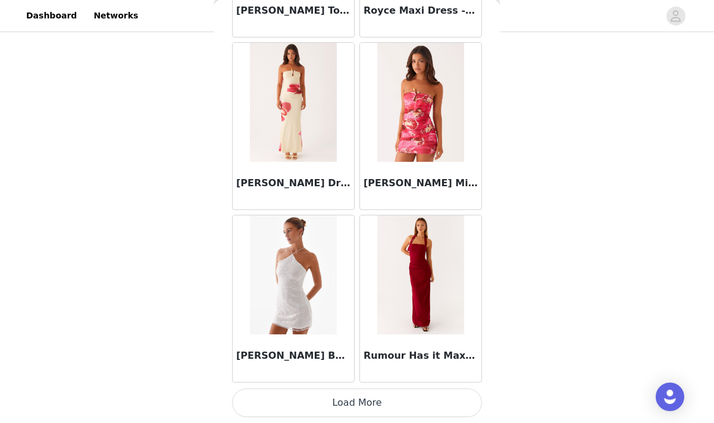
click at [361, 405] on button "Load More" at bounding box center [357, 403] width 250 height 29
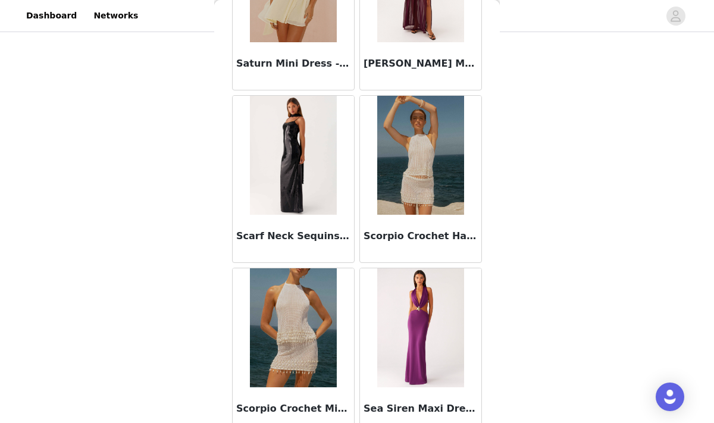
scroll to position [65266, 0]
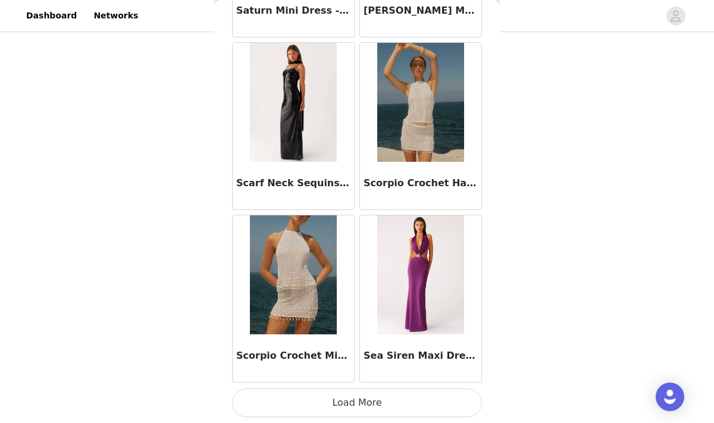
click at [348, 398] on button "Load More" at bounding box center [357, 403] width 250 height 29
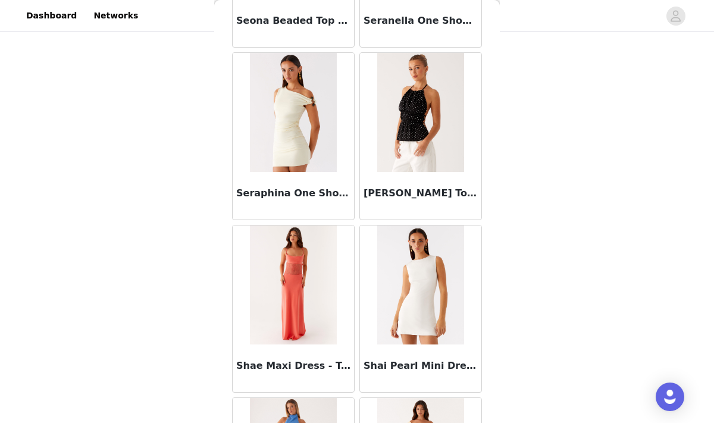
scroll to position [66120, 0]
click at [417, 132] on img at bounding box center [420, 111] width 86 height 119
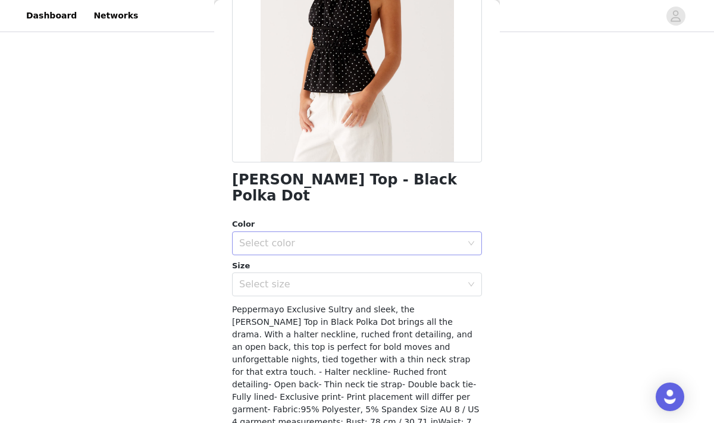
scroll to position [163, 0]
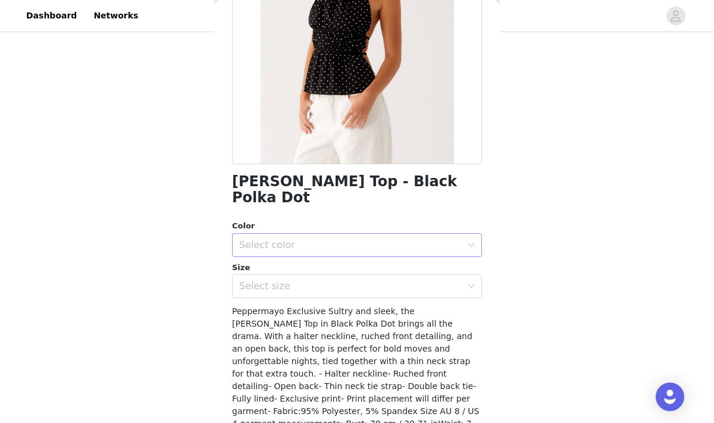
click at [324, 239] on div "Select color" at bounding box center [350, 245] width 223 height 12
click at [289, 254] on li "Black Polka Dot" at bounding box center [357, 255] width 250 height 19
click at [290, 280] on div "Select size" at bounding box center [350, 286] width 223 height 12
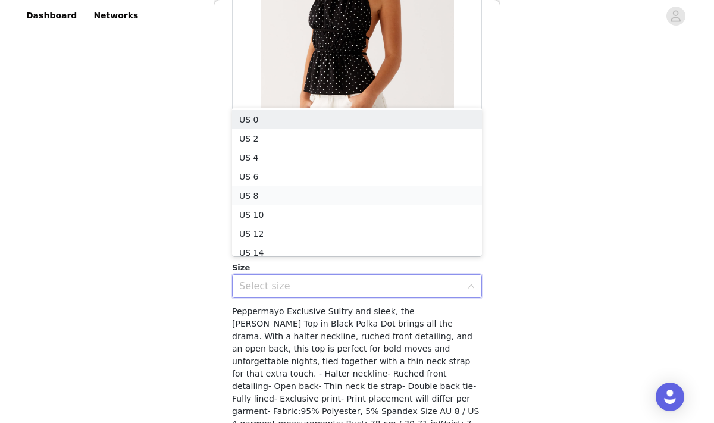
scroll to position [6, 0]
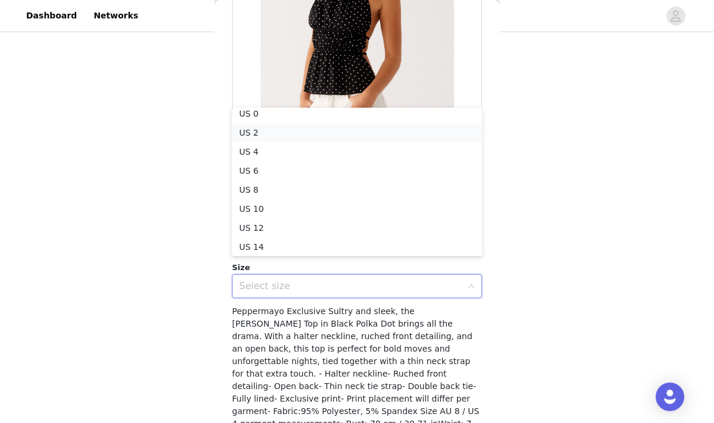
click at [248, 126] on li "US 2" at bounding box center [357, 132] width 250 height 19
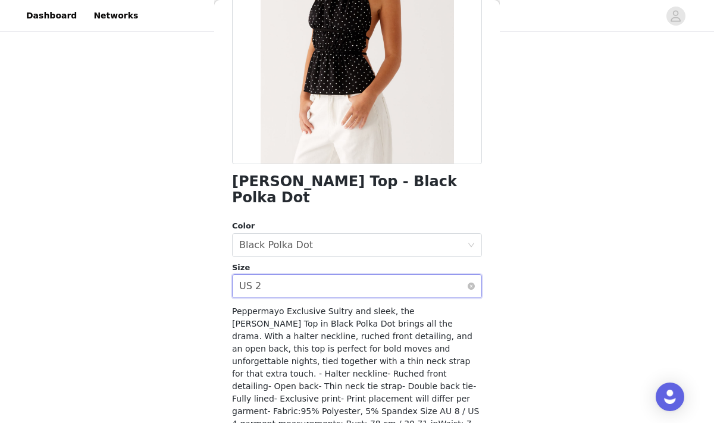
scroll to position [217, 0]
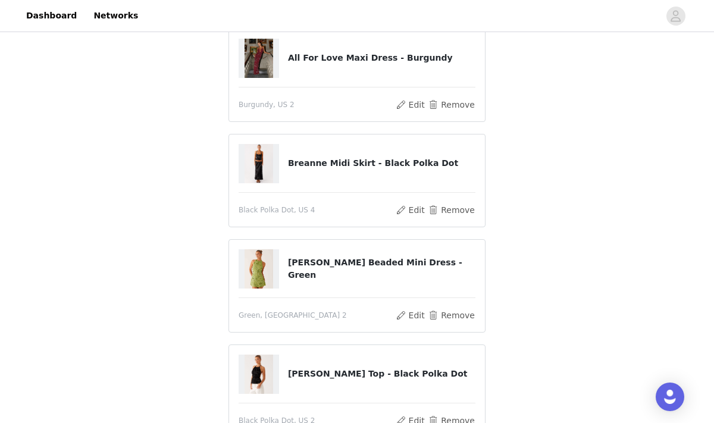
scroll to position [135, 0]
click at [261, 377] on img at bounding box center [259, 374] width 29 height 39
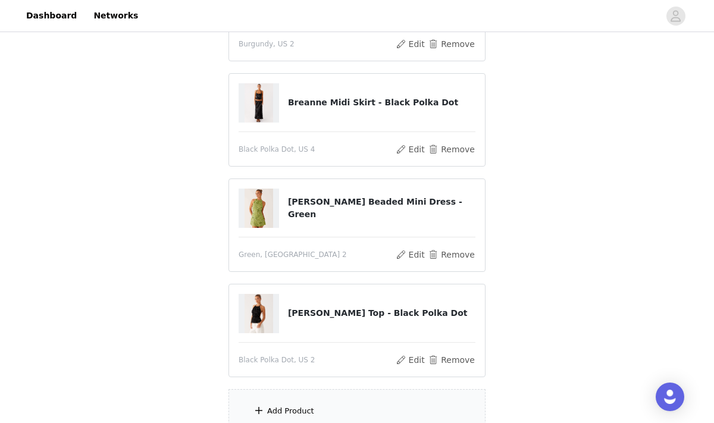
scroll to position [198, 0]
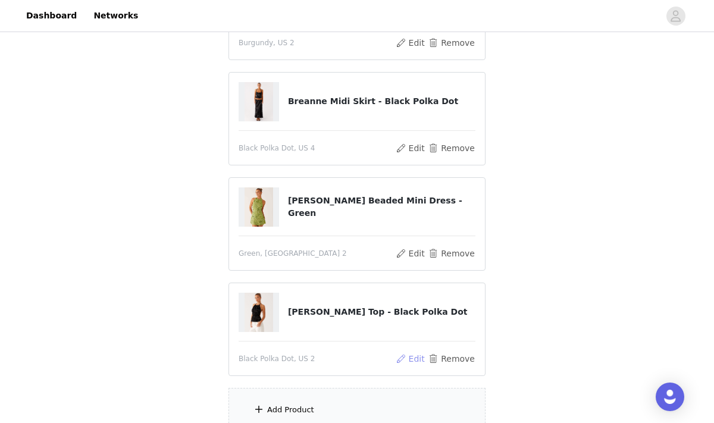
click at [420, 357] on button "Edit" at bounding box center [410, 359] width 30 height 14
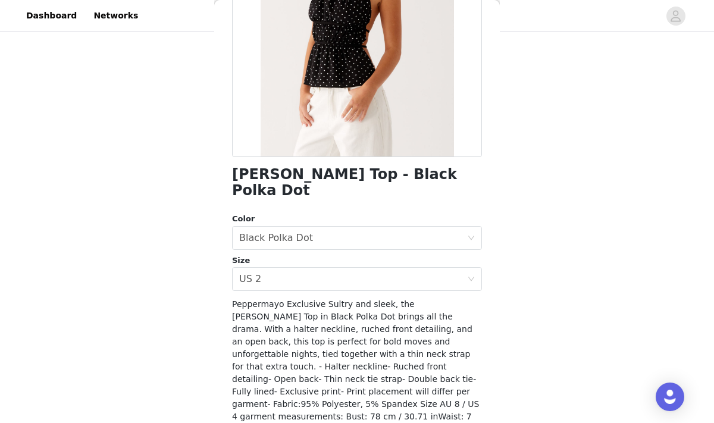
scroll to position [217, 0]
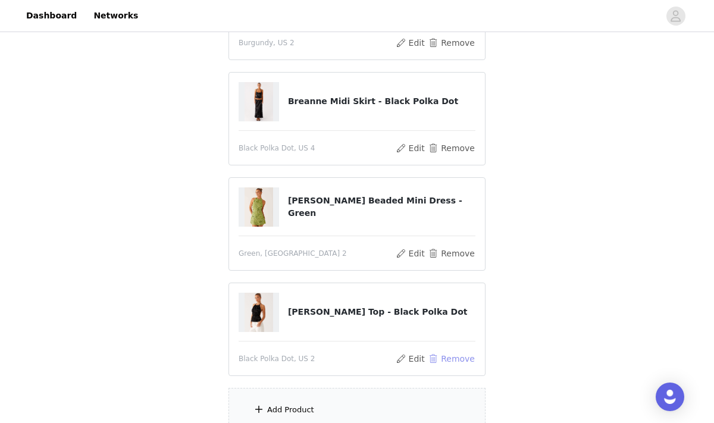
click at [443, 360] on button "Remove" at bounding box center [452, 359] width 48 height 14
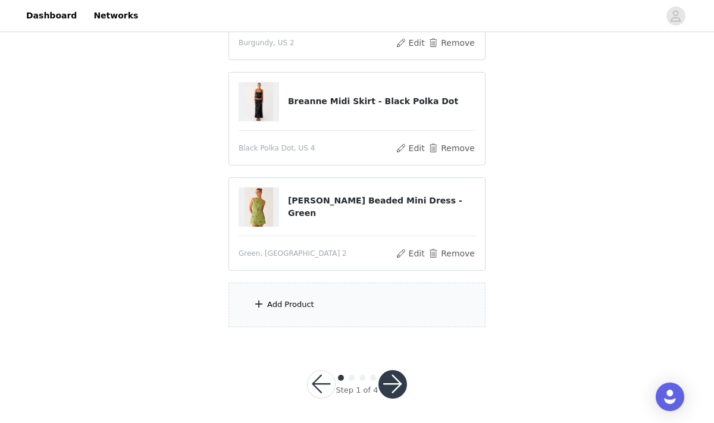
click at [341, 306] on div "Add Product" at bounding box center [357, 305] width 257 height 45
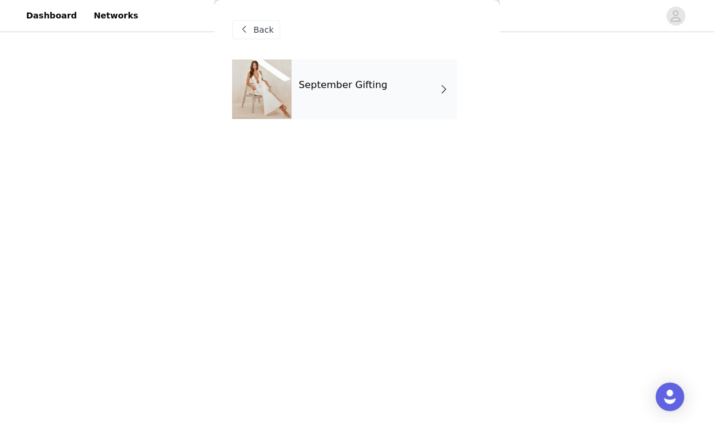
click at [371, 83] on h4 "September Gifting" at bounding box center [343, 85] width 89 height 11
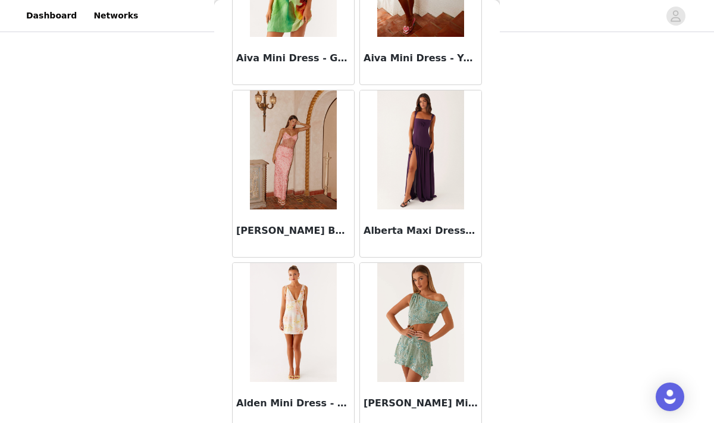
scroll to position [1398, 0]
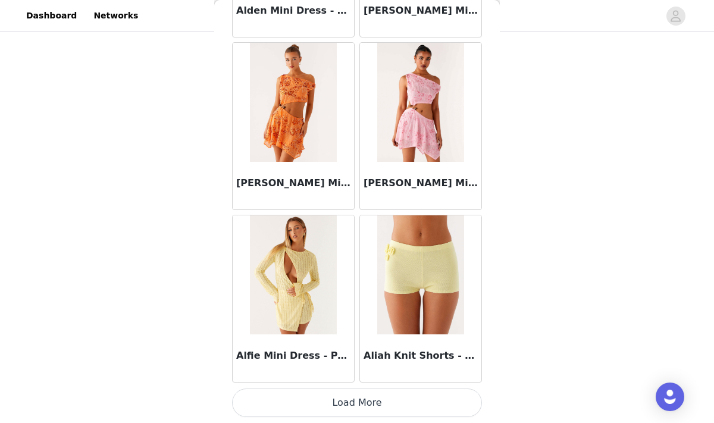
click at [371, 399] on button "Load More" at bounding box center [357, 403] width 250 height 29
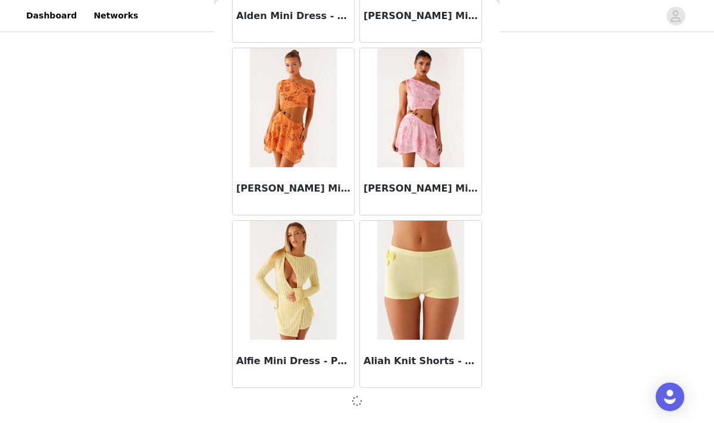
scroll to position [201, 0]
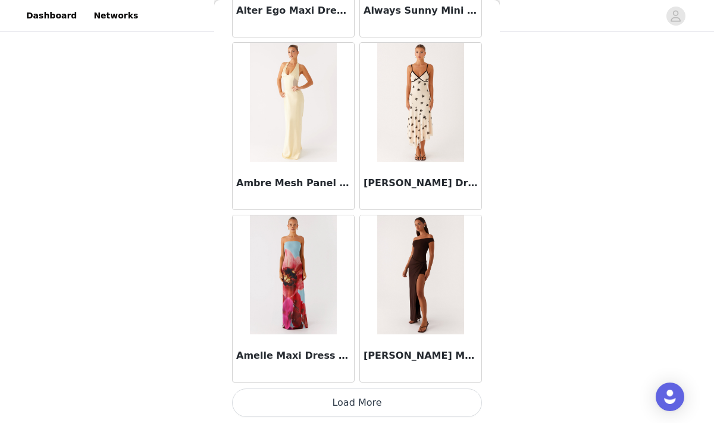
click at [327, 400] on button "Load More" at bounding box center [357, 403] width 250 height 29
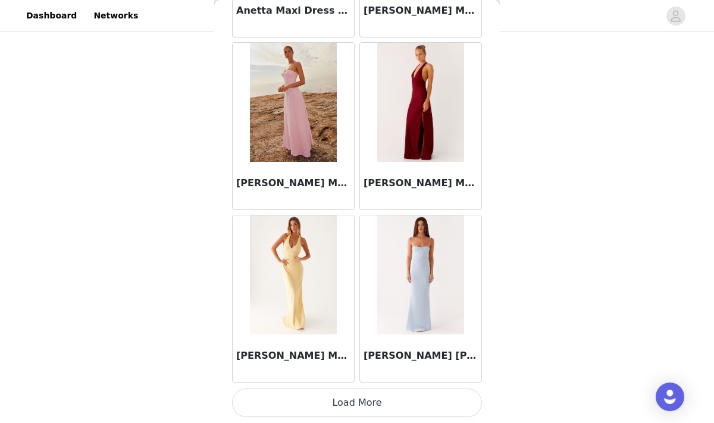
click at [326, 402] on button "Load More" at bounding box center [357, 403] width 250 height 29
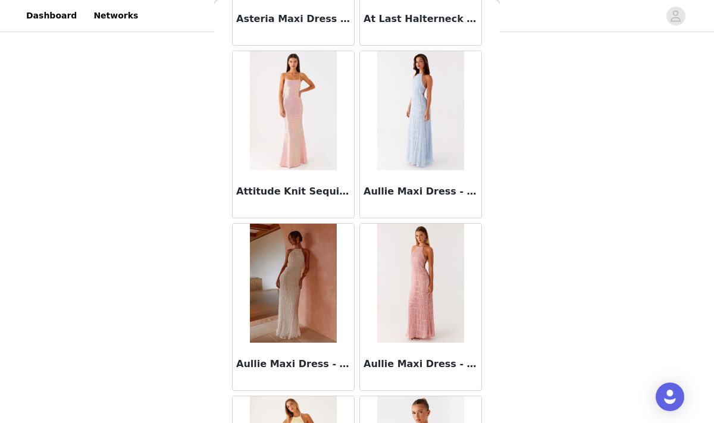
scroll to position [6577, 0]
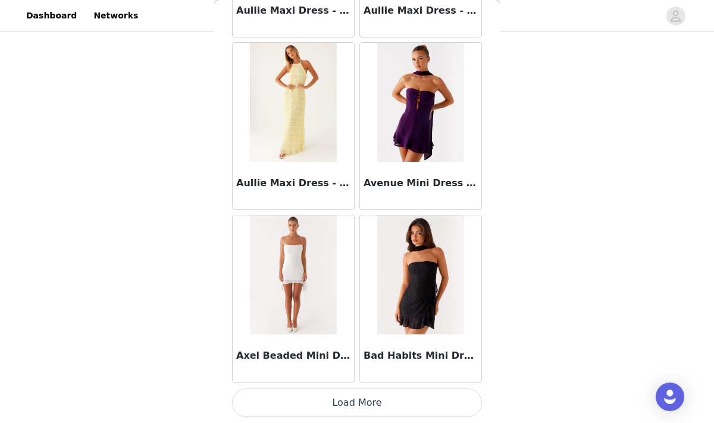
click at [337, 407] on button "Load More" at bounding box center [357, 403] width 250 height 29
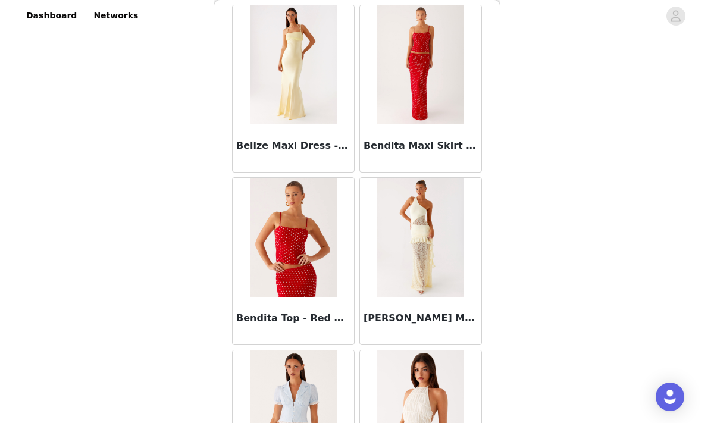
scroll to position [8303, 0]
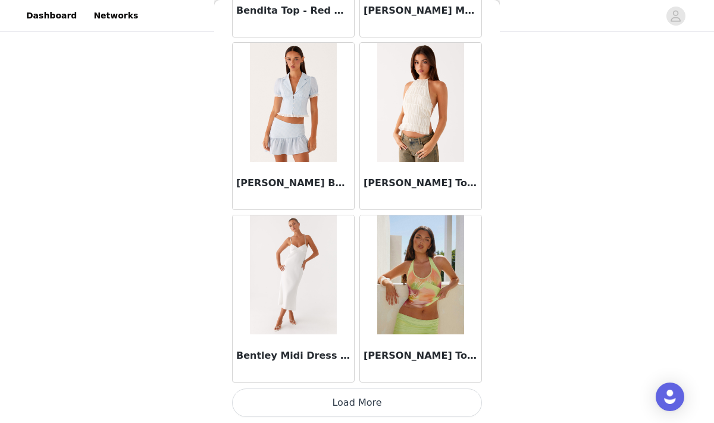
click at [343, 401] on button "Load More" at bounding box center [357, 403] width 250 height 29
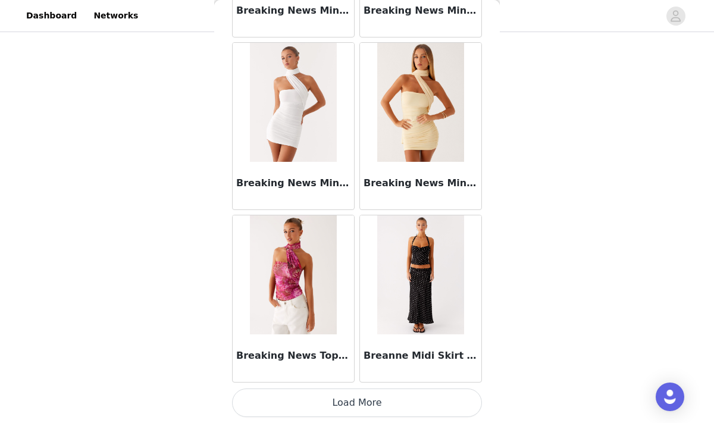
click at [376, 410] on button "Load More" at bounding box center [357, 403] width 250 height 29
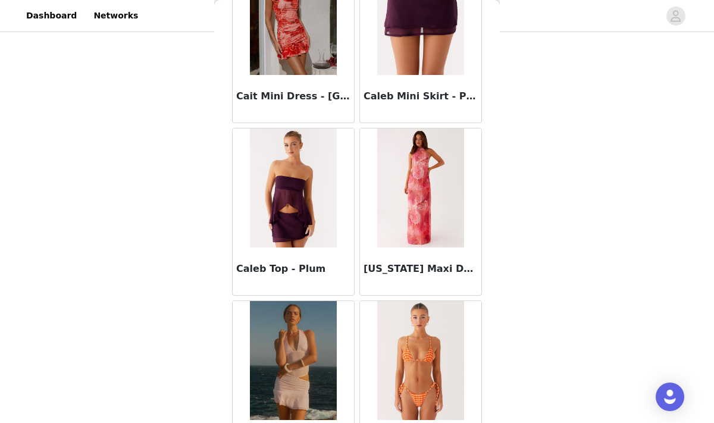
scroll to position [11755, 0]
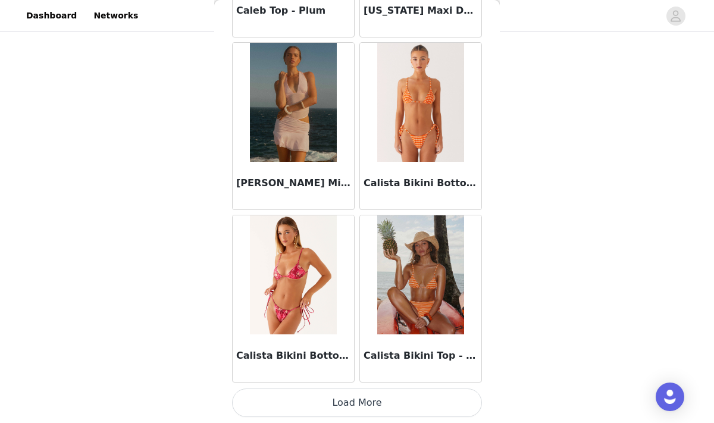
click at [341, 399] on button "Load More" at bounding box center [357, 403] width 250 height 29
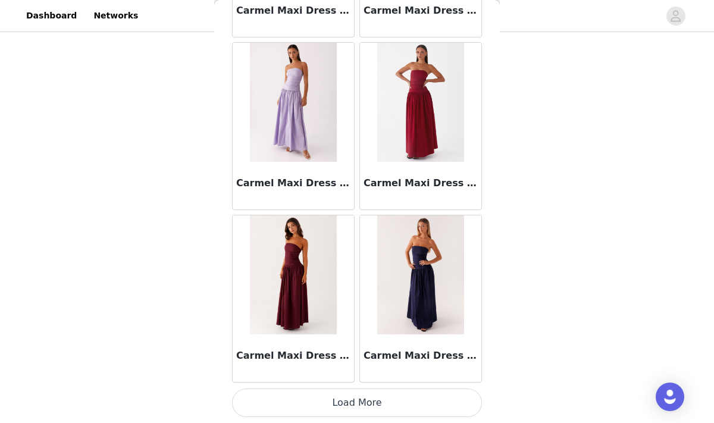
click at [325, 399] on button "Load More" at bounding box center [357, 403] width 250 height 29
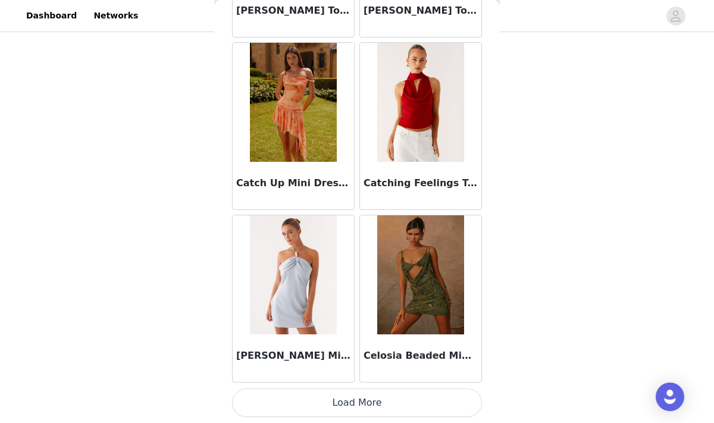
click at [331, 404] on button "Load More" at bounding box center [357, 403] width 250 height 29
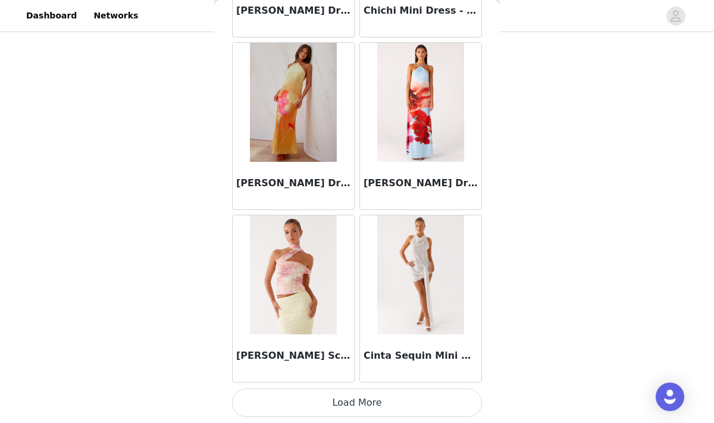
click at [346, 411] on button "Load More" at bounding box center [357, 403] width 250 height 29
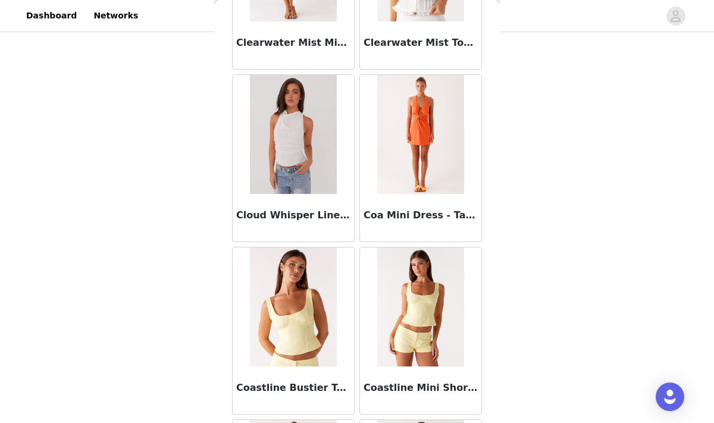
scroll to position [18660, 0]
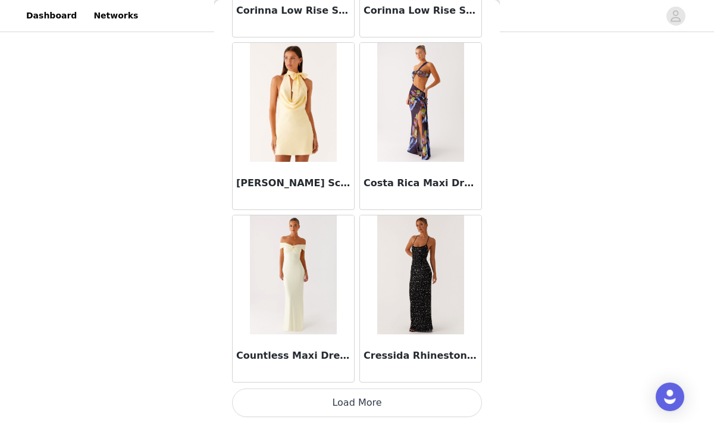
click at [332, 401] on button "Load More" at bounding box center [357, 403] width 250 height 29
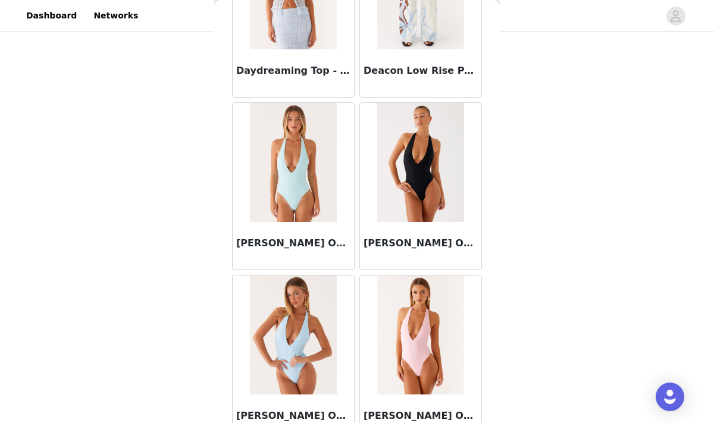
scroll to position [20386, 0]
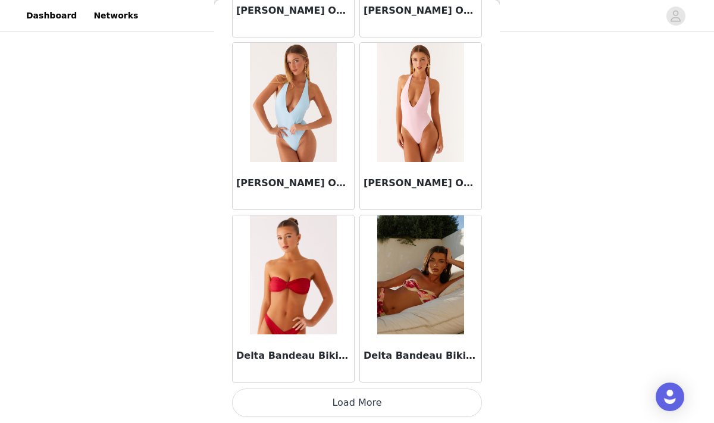
click at [357, 409] on button "Load More" at bounding box center [357, 403] width 250 height 29
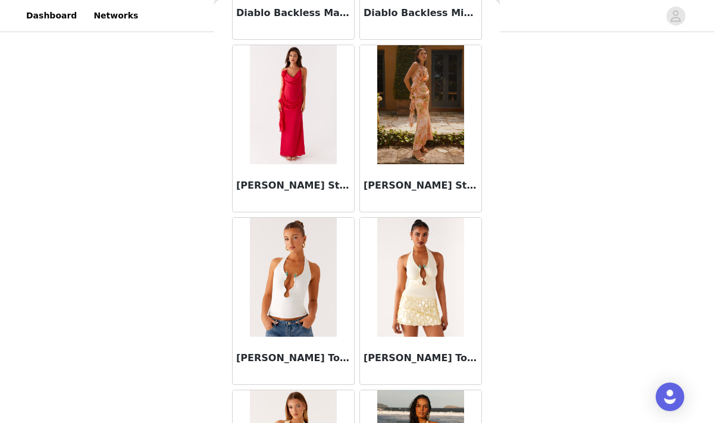
scroll to position [22112, 0]
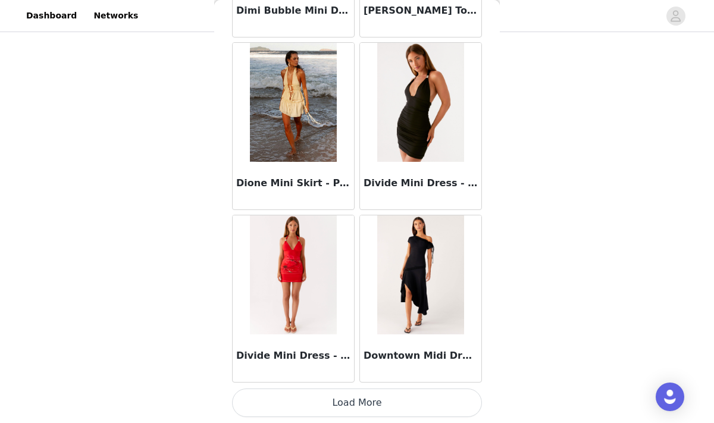
click at [359, 402] on button "Load More" at bounding box center [357, 403] width 250 height 29
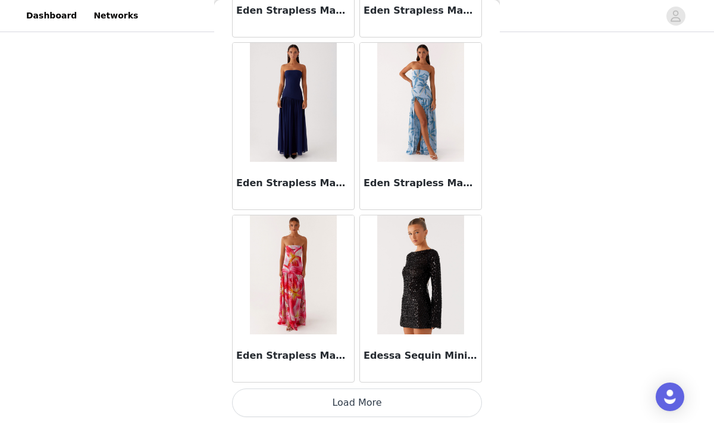
click at [355, 402] on button "Load More" at bounding box center [357, 403] width 250 height 29
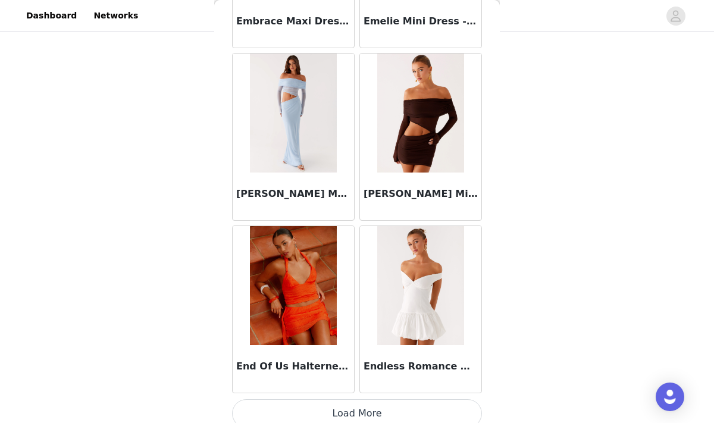
scroll to position [25564, 0]
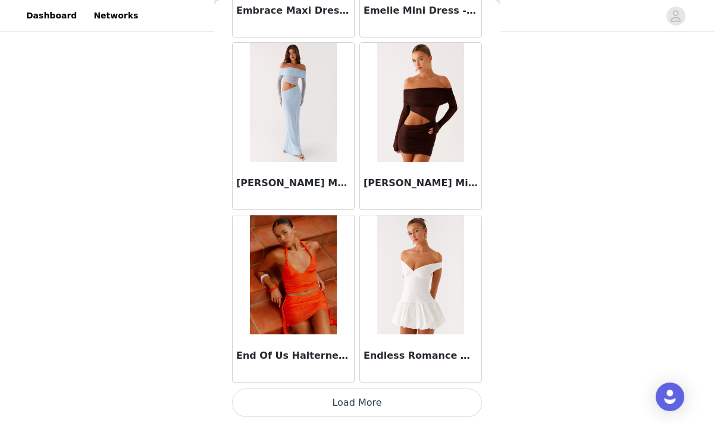
click at [318, 391] on button "Load More" at bounding box center [357, 403] width 250 height 29
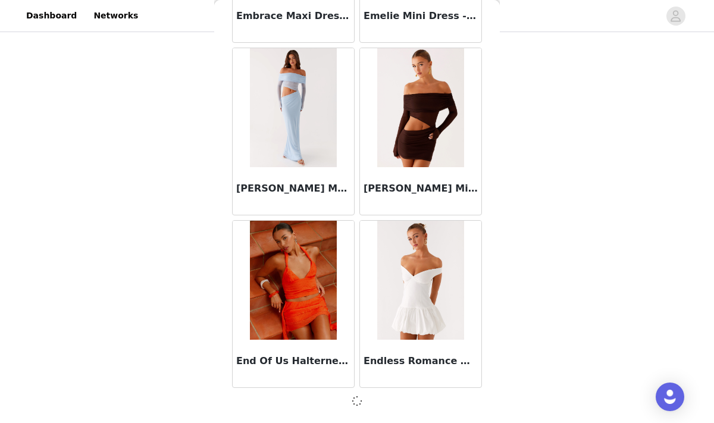
scroll to position [25559, 0]
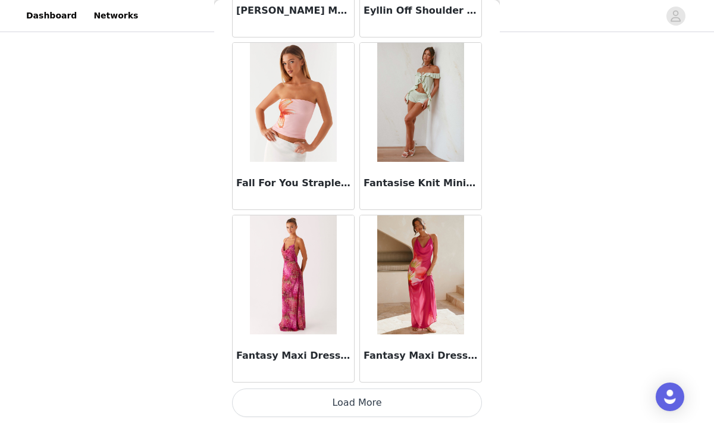
click at [317, 411] on button "Load More" at bounding box center [357, 403] width 250 height 29
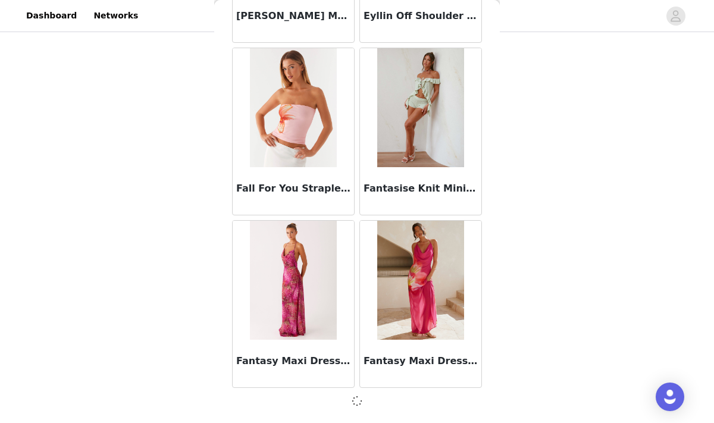
scroll to position [27285, 0]
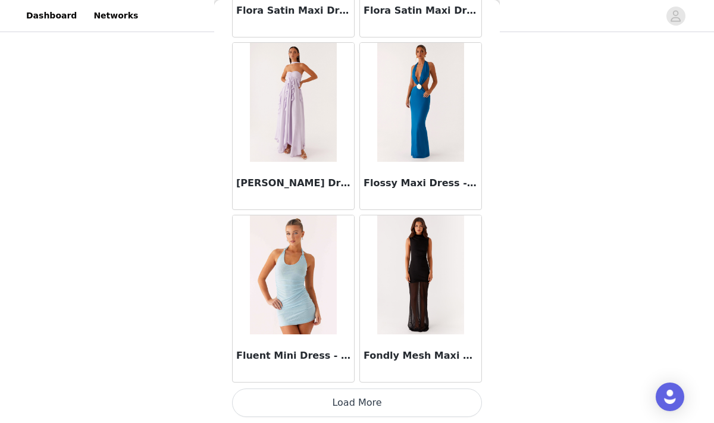
click at [318, 393] on button "Load More" at bounding box center [357, 403] width 250 height 29
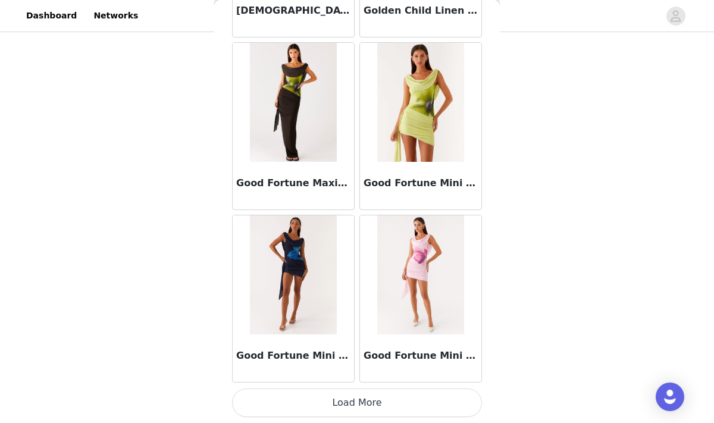
click at [351, 412] on button "Load More" at bounding box center [357, 403] width 250 height 29
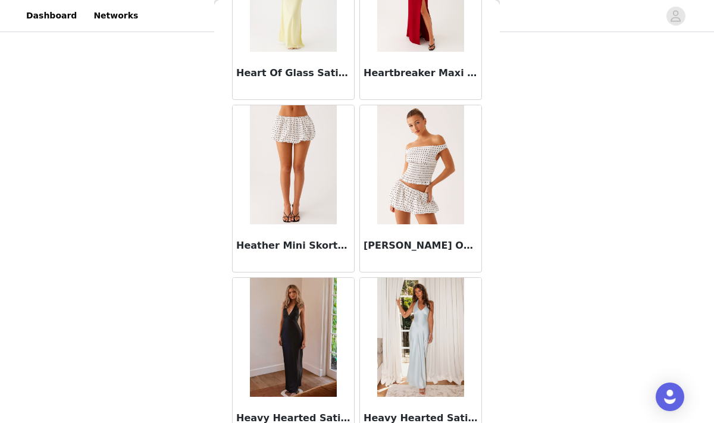
scroll to position [32469, 0]
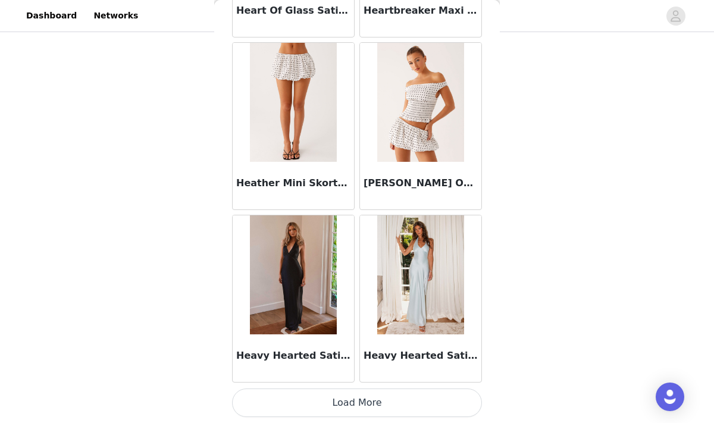
click at [372, 404] on button "Load More" at bounding box center [357, 403] width 250 height 29
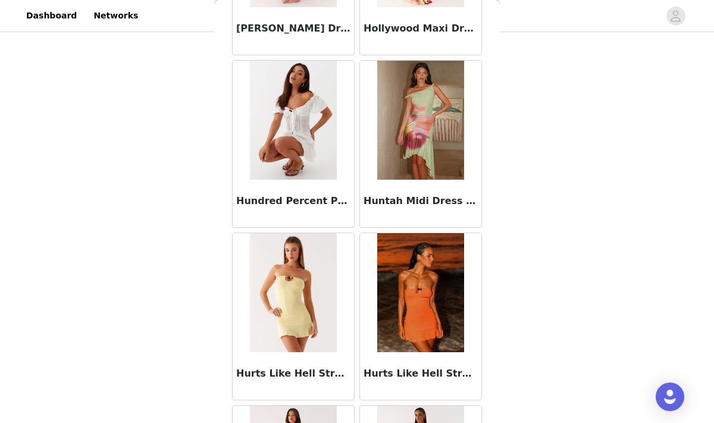
scroll to position [34195, 0]
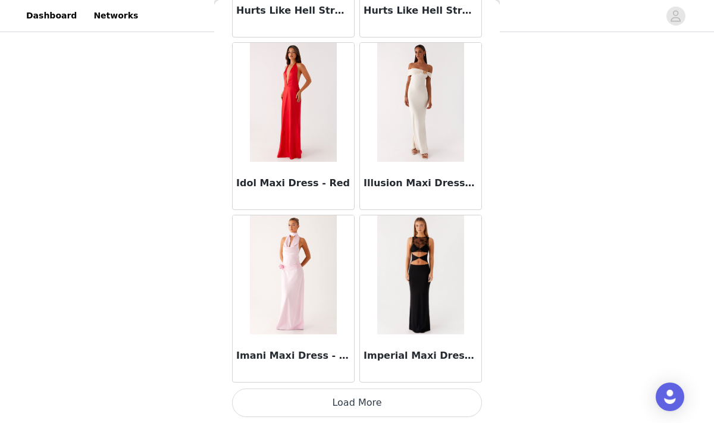
click at [393, 402] on button "Load More" at bounding box center [357, 403] width 250 height 29
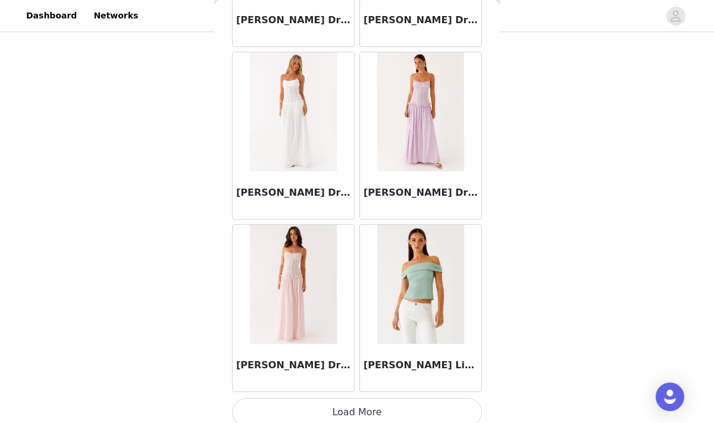
scroll to position [35921, 0]
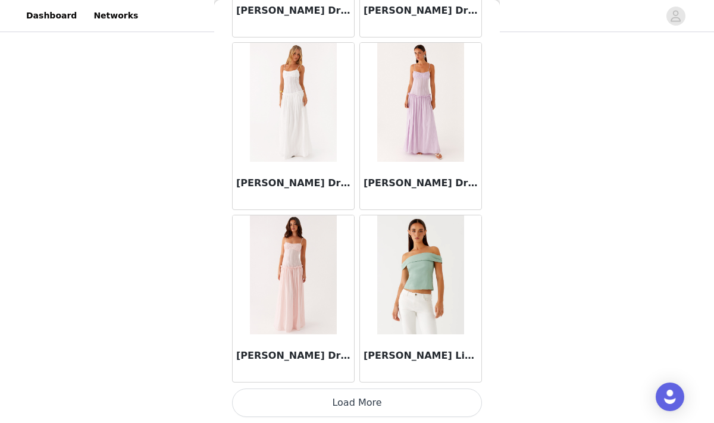
click at [361, 404] on button "Load More" at bounding box center [357, 403] width 250 height 29
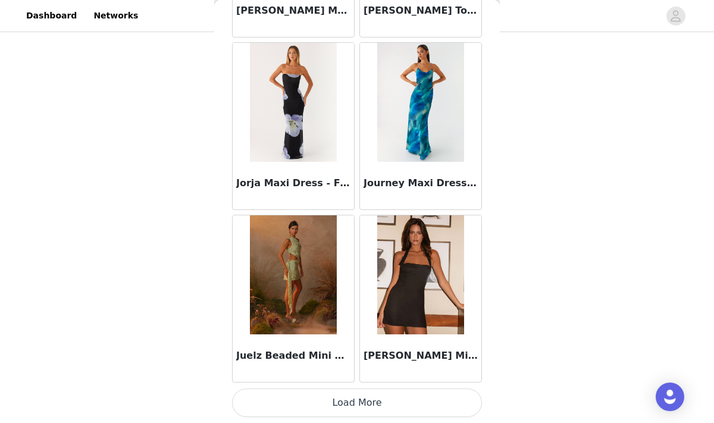
click at [358, 404] on button "Load More" at bounding box center [357, 403] width 250 height 29
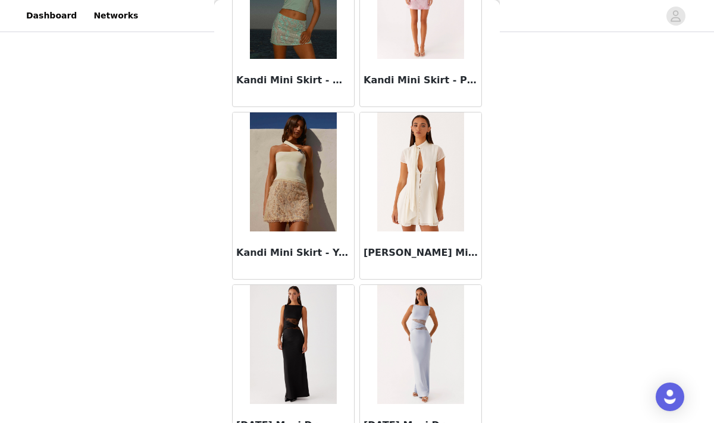
scroll to position [39374, 0]
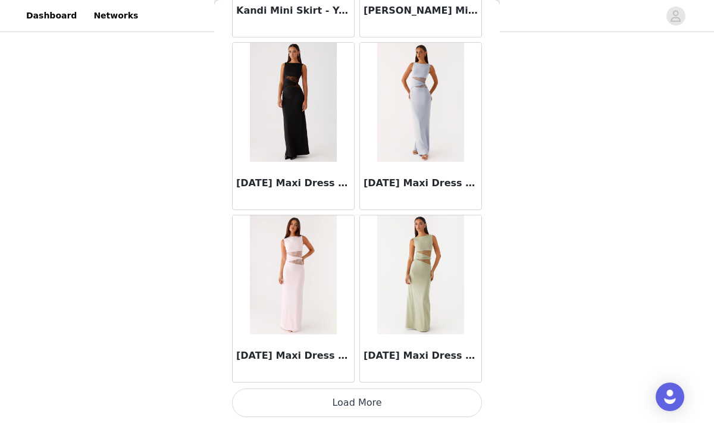
click at [361, 405] on button "Load More" at bounding box center [357, 403] width 250 height 29
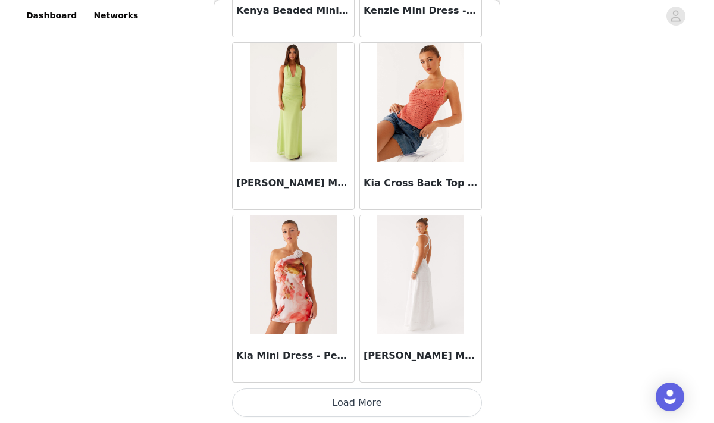
click at [350, 394] on button "Load More" at bounding box center [357, 403] width 250 height 29
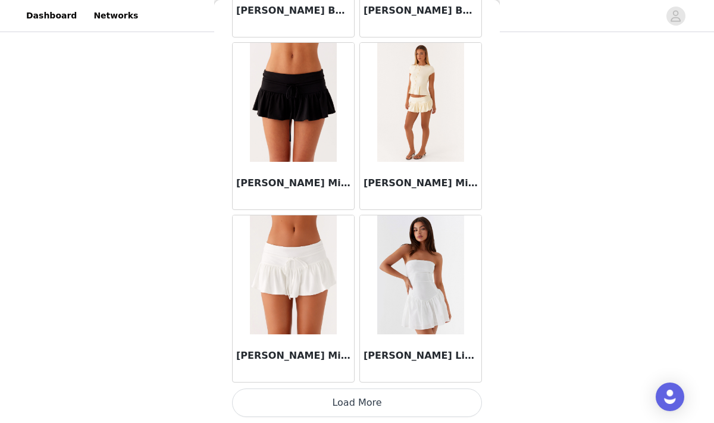
click at [354, 401] on button "Load More" at bounding box center [357, 403] width 250 height 29
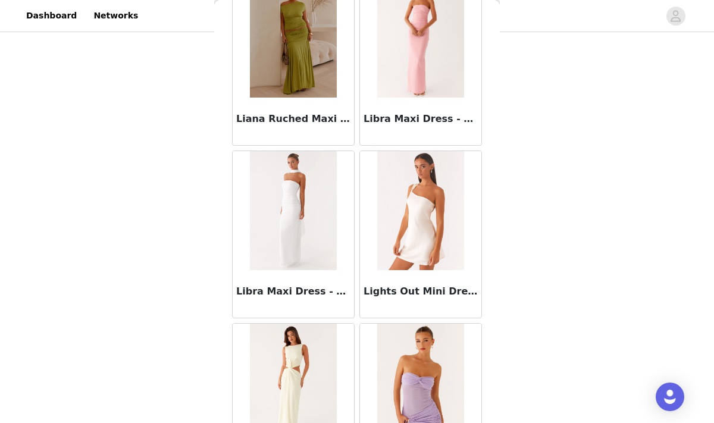
scroll to position [44552, 0]
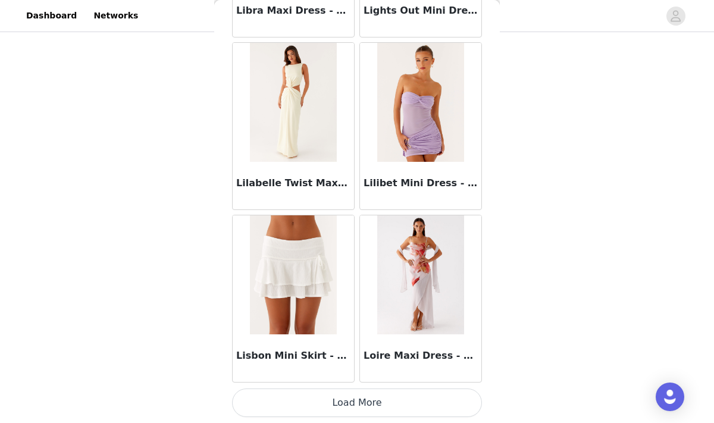
click at [357, 405] on button "Load More" at bounding box center [357, 403] width 250 height 29
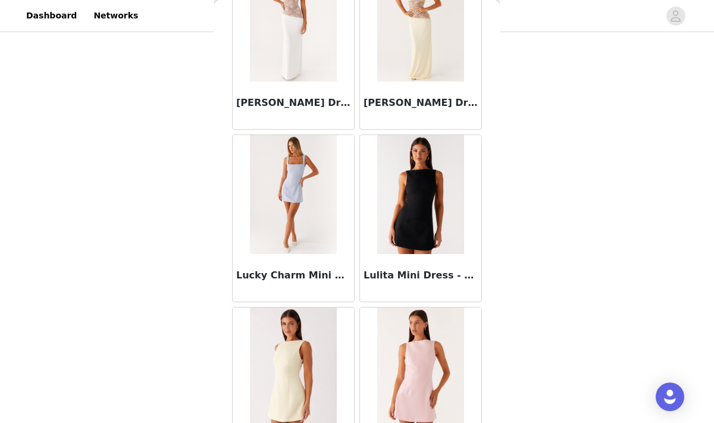
scroll to position [46278, 0]
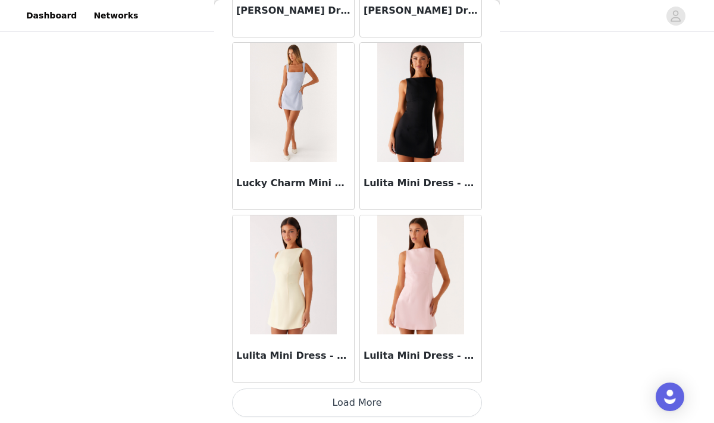
click at [355, 403] on button "Load More" at bounding box center [357, 403] width 250 height 29
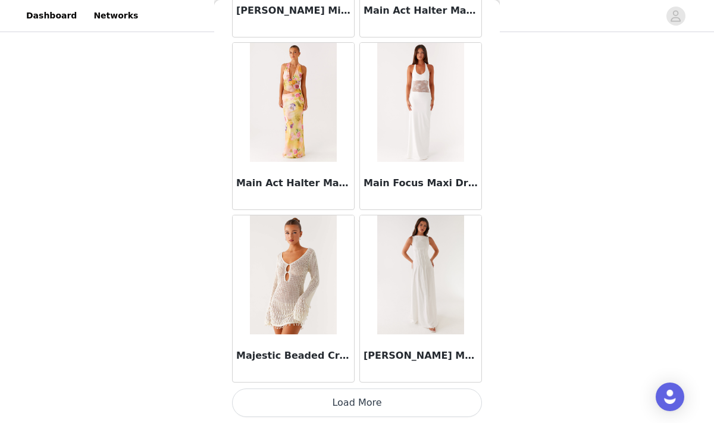
click at [365, 392] on button "Load More" at bounding box center [357, 403] width 250 height 29
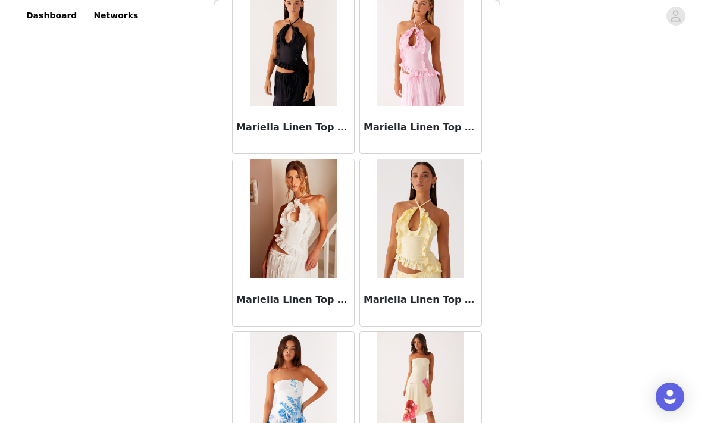
scroll to position [49731, 0]
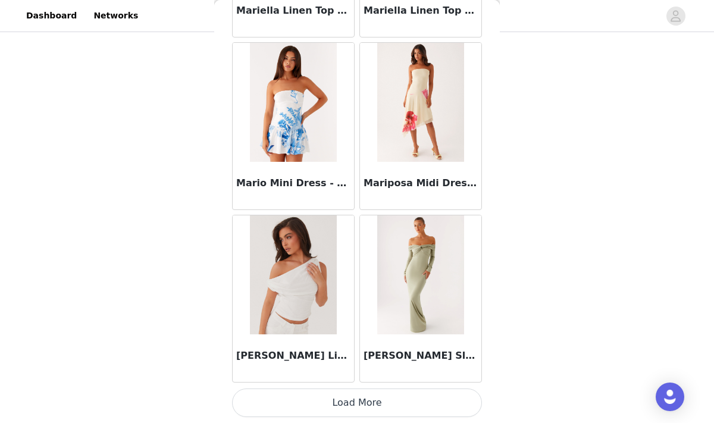
click at [368, 406] on button "Load More" at bounding box center [357, 403] width 250 height 29
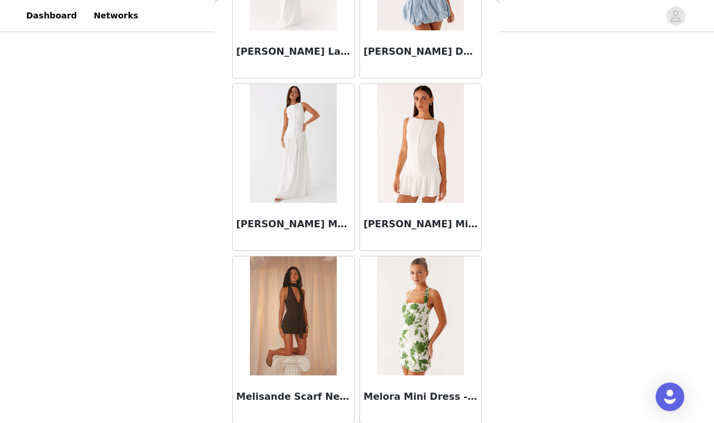
scroll to position [51457, 0]
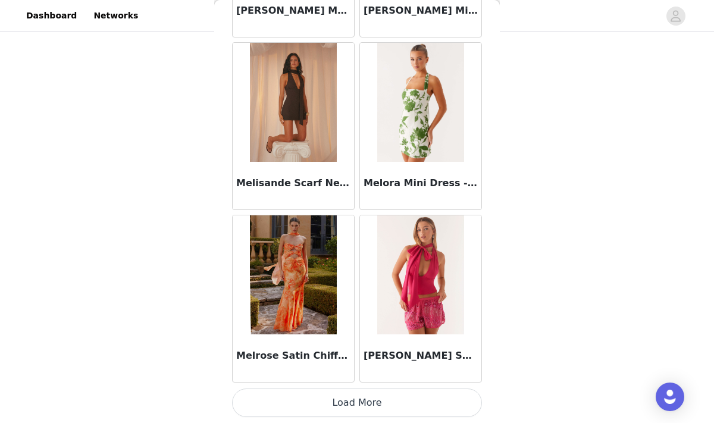
click at [367, 404] on button "Load More" at bounding box center [357, 403] width 250 height 29
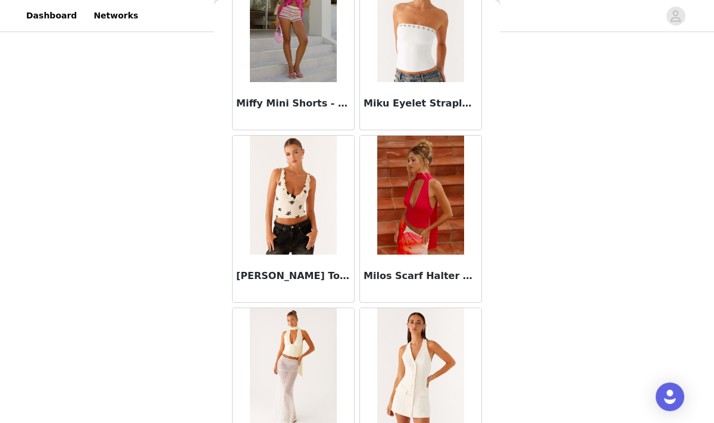
scroll to position [53183, 0]
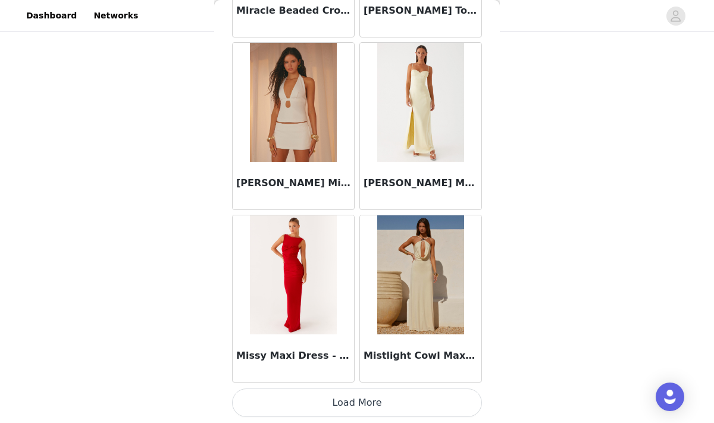
click at [350, 398] on button "Load More" at bounding box center [357, 403] width 250 height 29
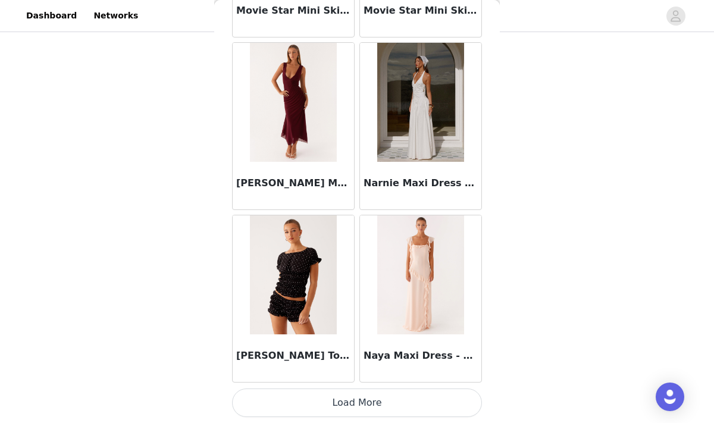
click at [361, 395] on button "Load More" at bounding box center [357, 403] width 250 height 29
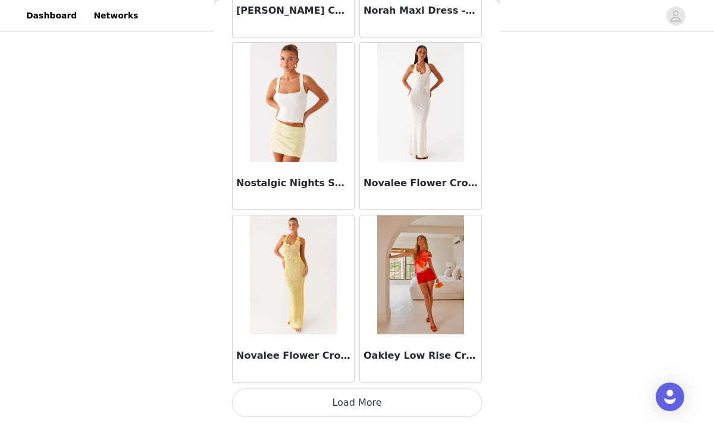
click at [383, 405] on button "Load More" at bounding box center [357, 403] width 250 height 29
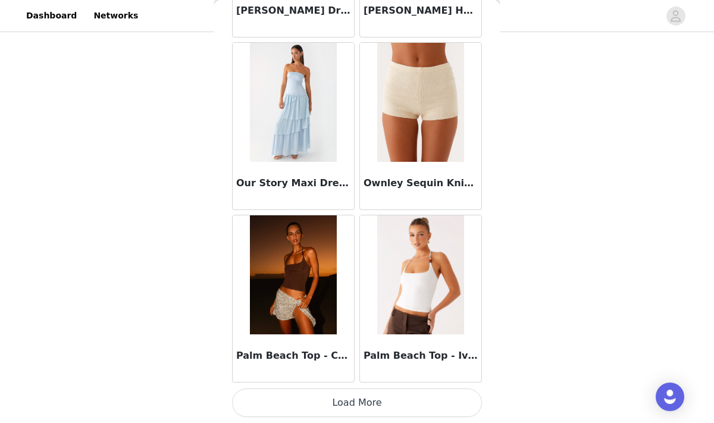
click at [386, 412] on button "Load More" at bounding box center [357, 403] width 250 height 29
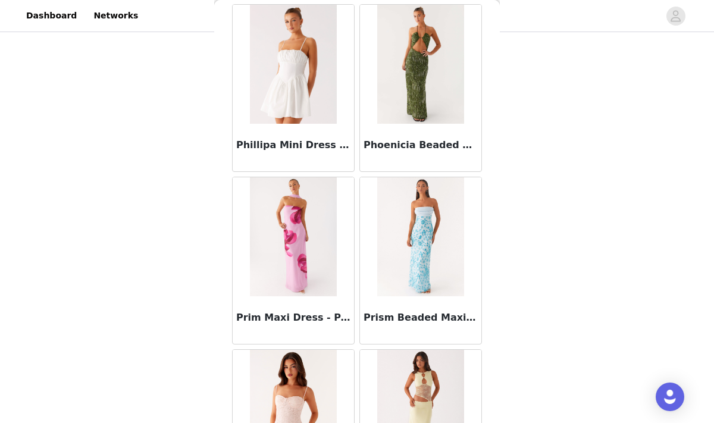
scroll to position [60088, 0]
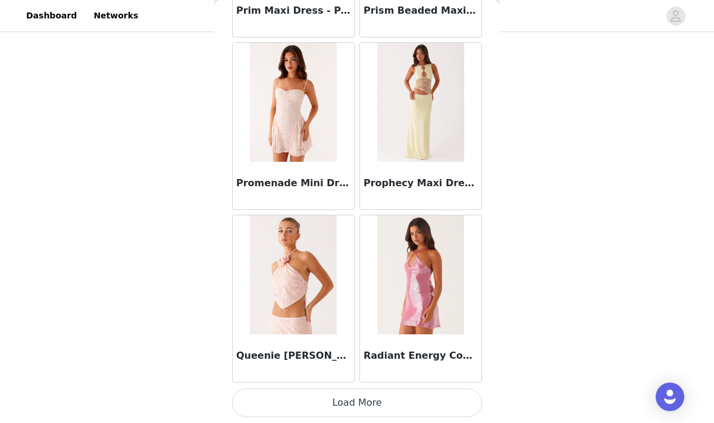
click at [367, 410] on button "Load More" at bounding box center [357, 403] width 250 height 29
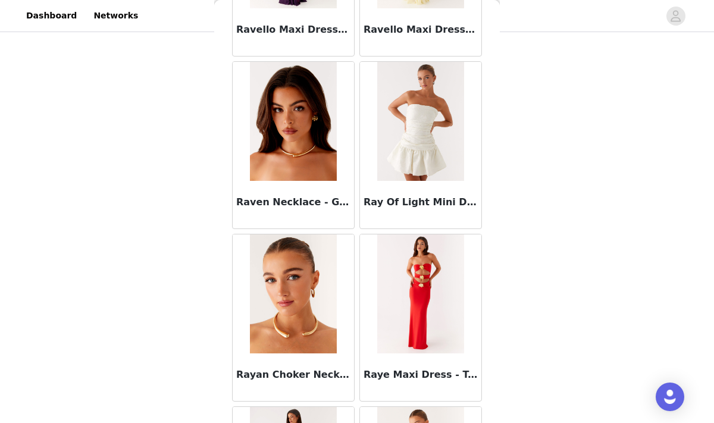
scroll to position [61814, 0]
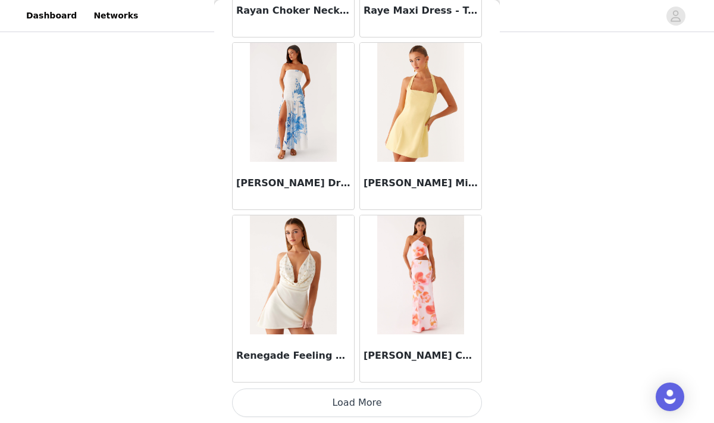
click at [351, 407] on button "Load More" at bounding box center [357, 403] width 250 height 29
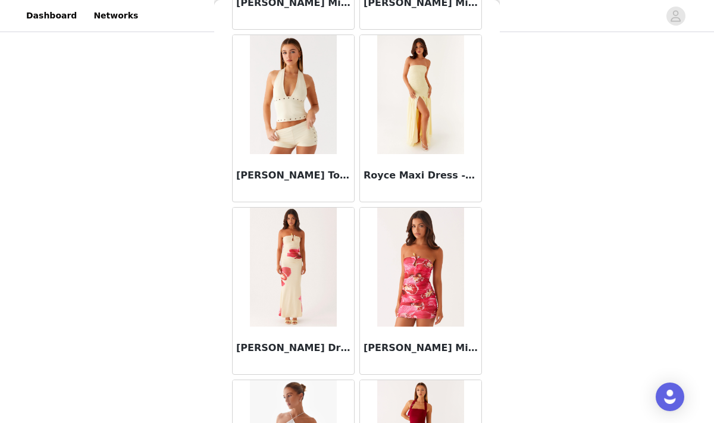
scroll to position [63540, 0]
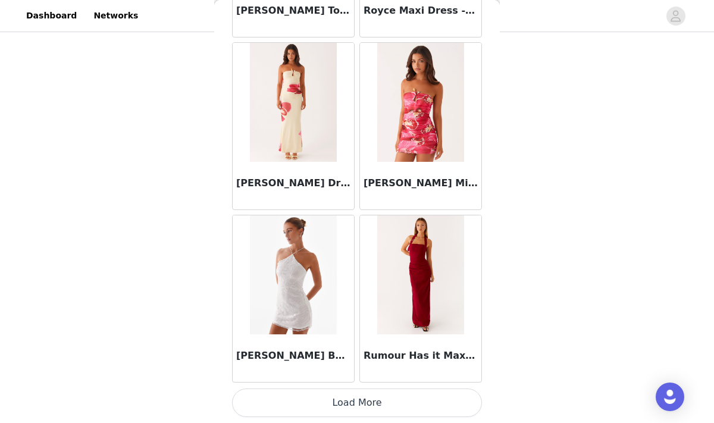
click at [358, 407] on button "Load More" at bounding box center [357, 403] width 250 height 29
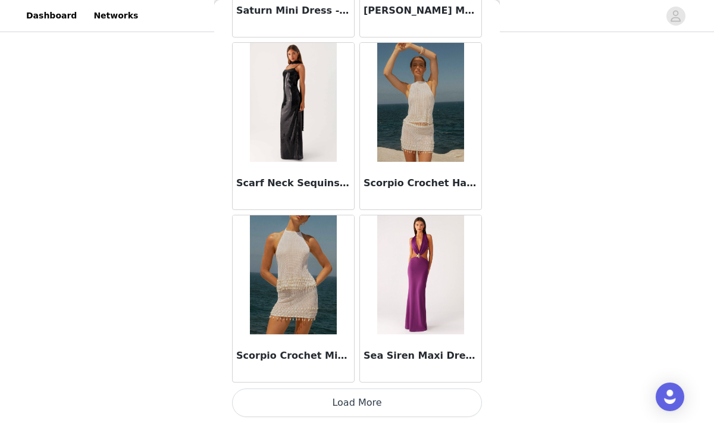
click at [364, 404] on button "Load More" at bounding box center [357, 403] width 250 height 29
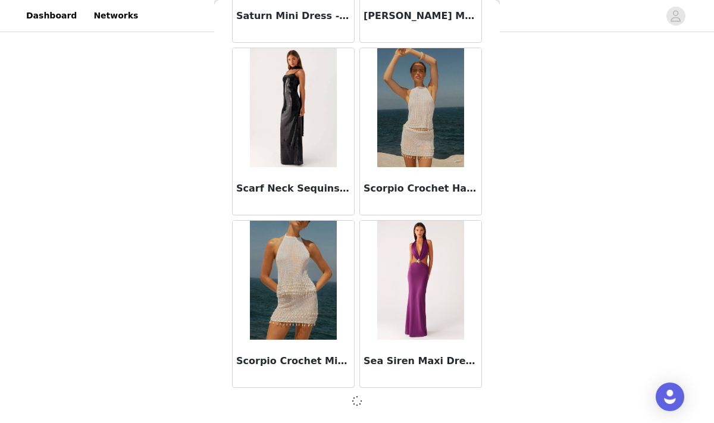
scroll to position [65266, 0]
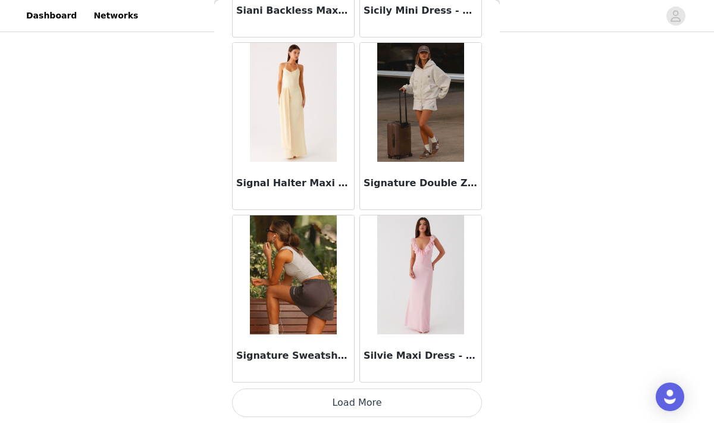
click at [372, 402] on button "Load More" at bounding box center [357, 403] width 250 height 29
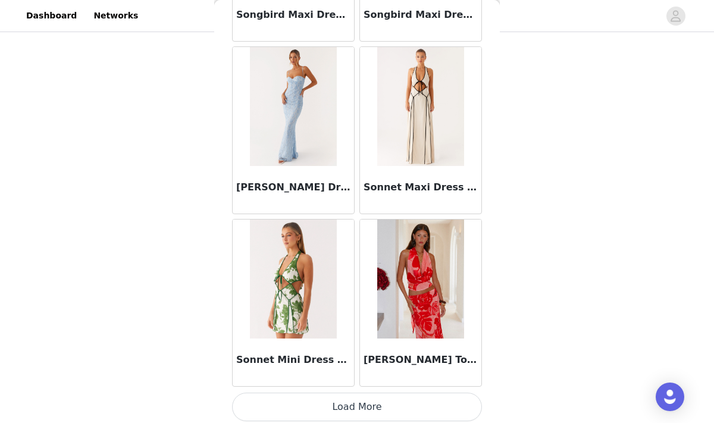
scroll to position [68718, 0]
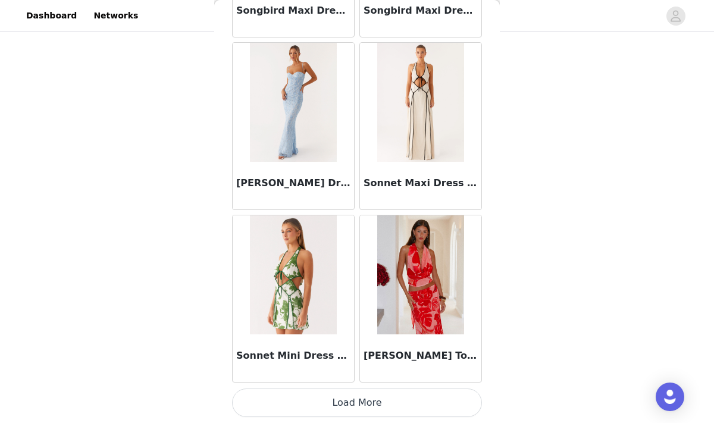
click at [389, 401] on button "Load More" at bounding box center [357, 403] width 250 height 29
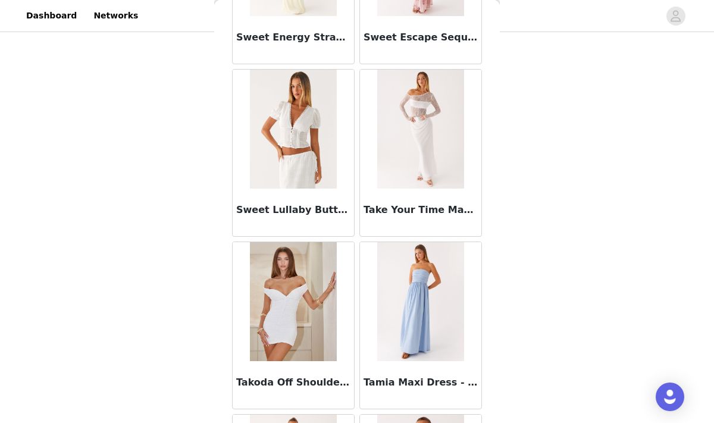
scroll to position [70445, 0]
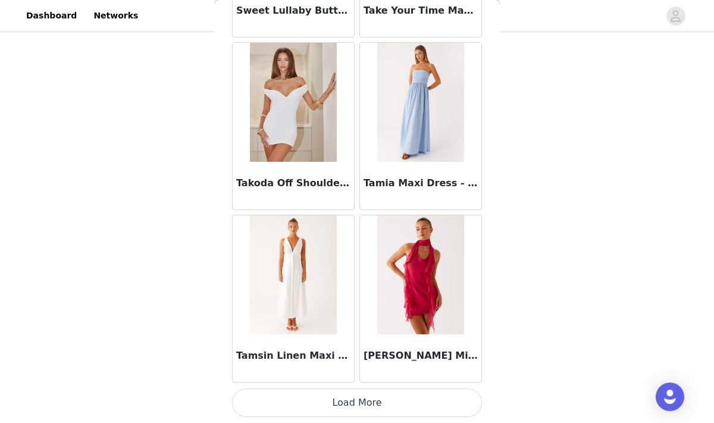
click at [400, 408] on button "Load More" at bounding box center [357, 403] width 250 height 29
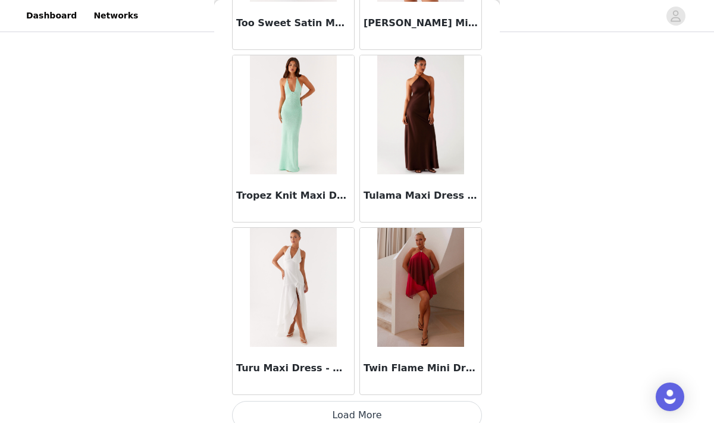
scroll to position [72171, 0]
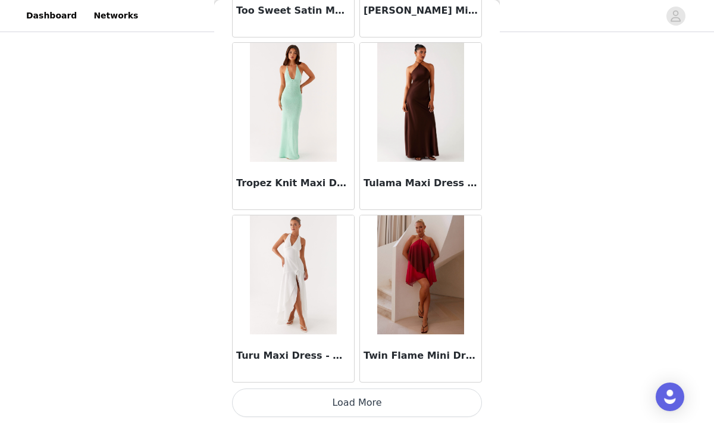
click at [373, 412] on button "Load More" at bounding box center [357, 403] width 250 height 29
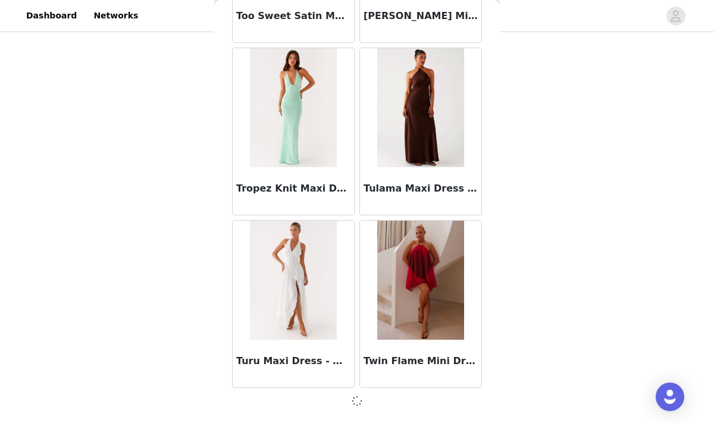
click at [368, 400] on div at bounding box center [357, 401] width 250 height 14
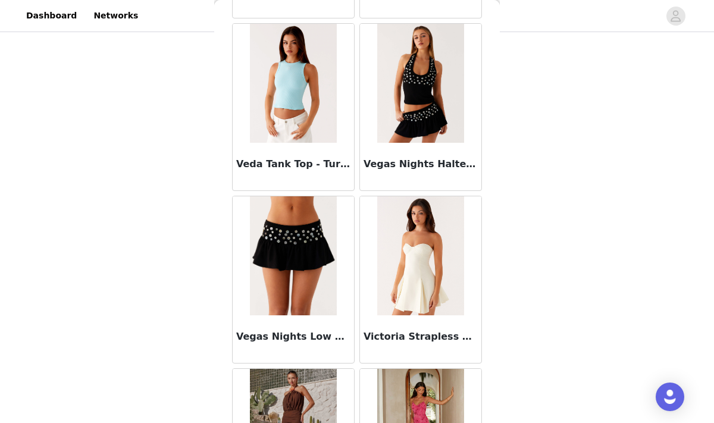
scroll to position [73897, 0]
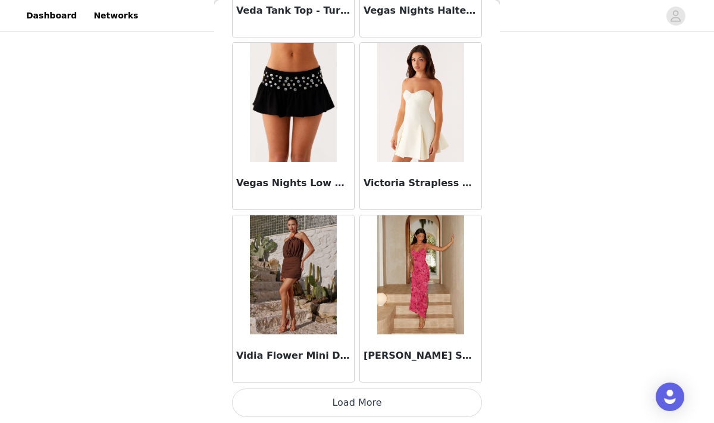
click at [360, 408] on button "Load More" at bounding box center [357, 403] width 250 height 29
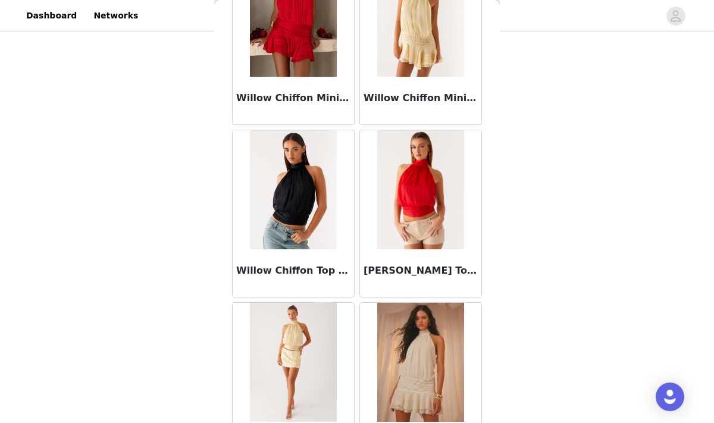
scroll to position [75623, 0]
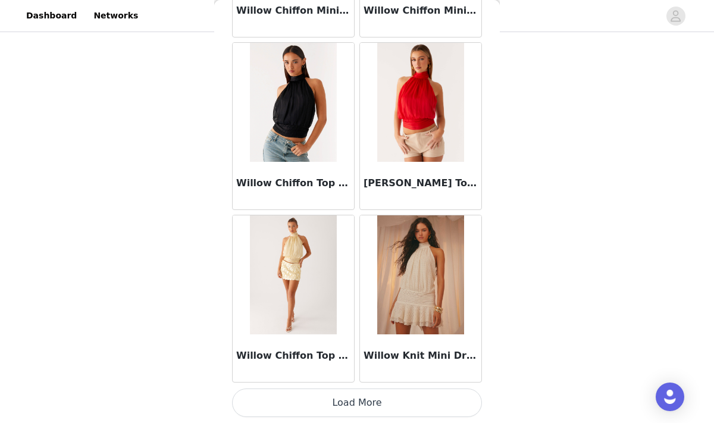
click at [363, 408] on button "Load More" at bounding box center [357, 403] width 250 height 29
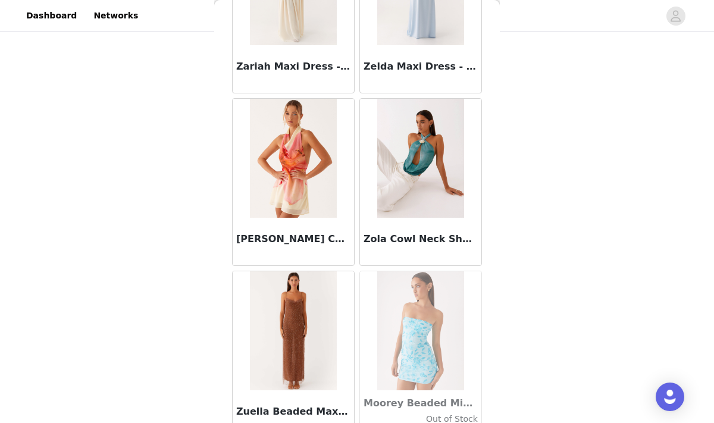
scroll to position [77349, 0]
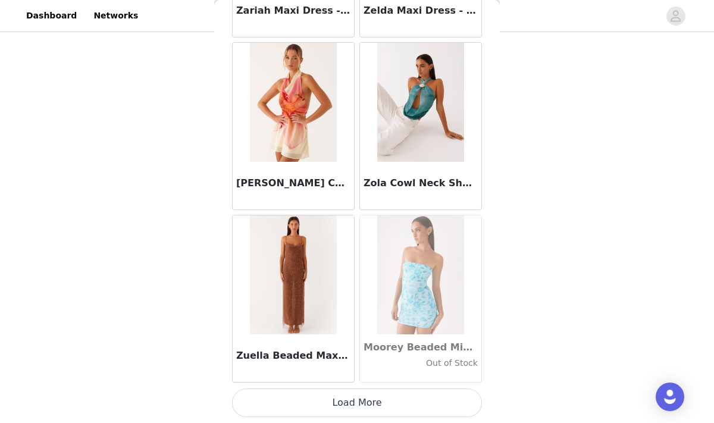
click at [355, 404] on button "Load More" at bounding box center [357, 403] width 250 height 29
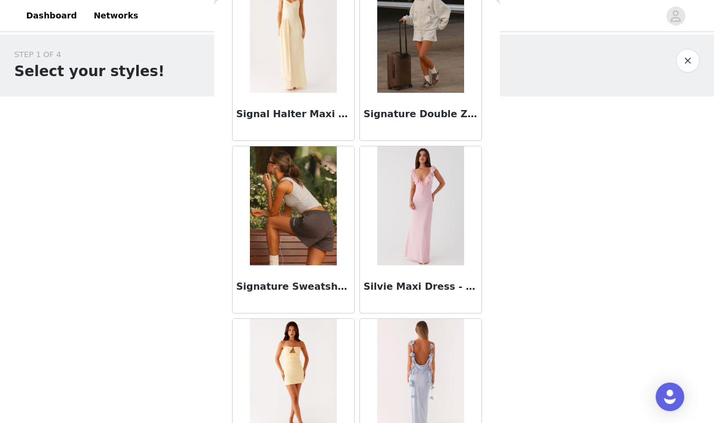
scroll to position [67041, 0]
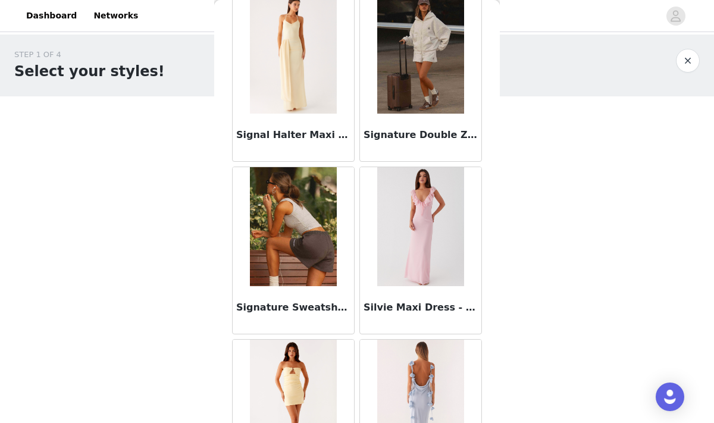
click at [410, 74] on img at bounding box center [420, 54] width 86 height 119
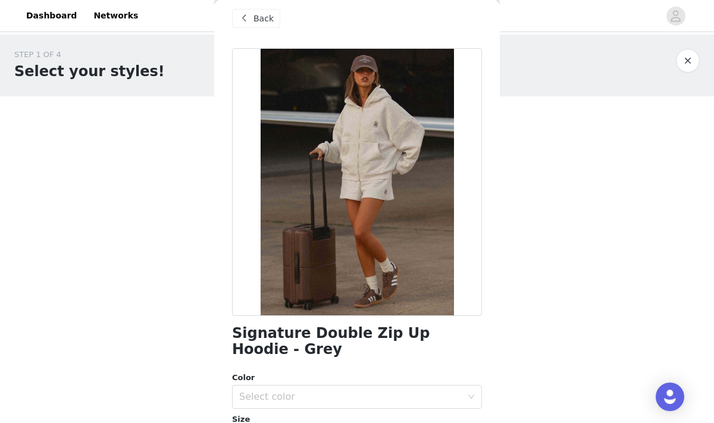
scroll to position [15, 0]
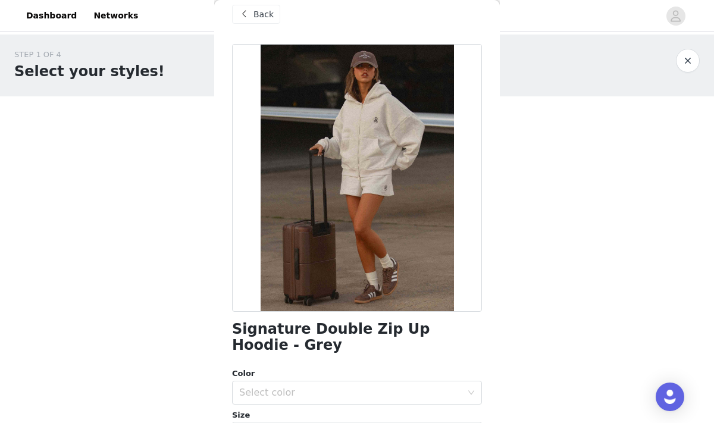
click at [257, 345] on h1 "Signature Double Zip Up Hoodie - Grey" at bounding box center [357, 337] width 250 height 32
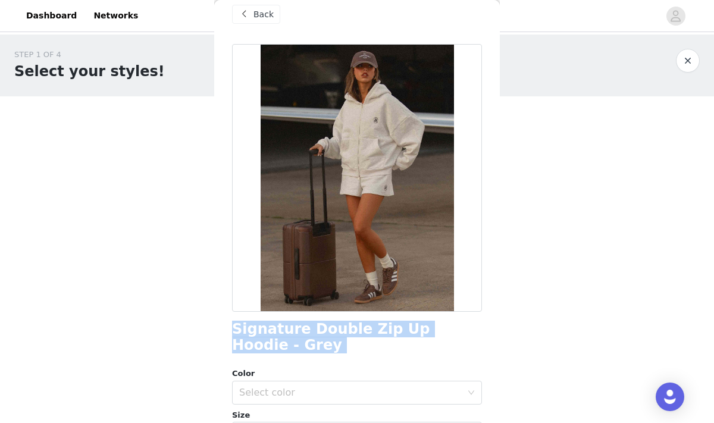
click at [257, 345] on h1 "Signature Double Zip Up Hoodie - Grey" at bounding box center [357, 337] width 250 height 32
copy div "Signature Double Zip Up Hoodie - Grey"
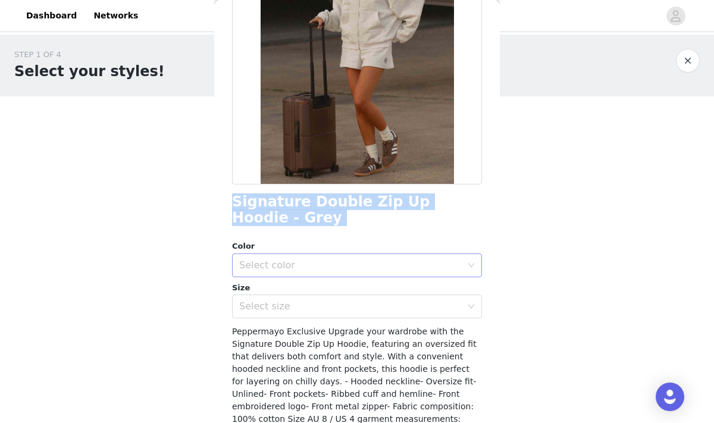
scroll to position [145, 0]
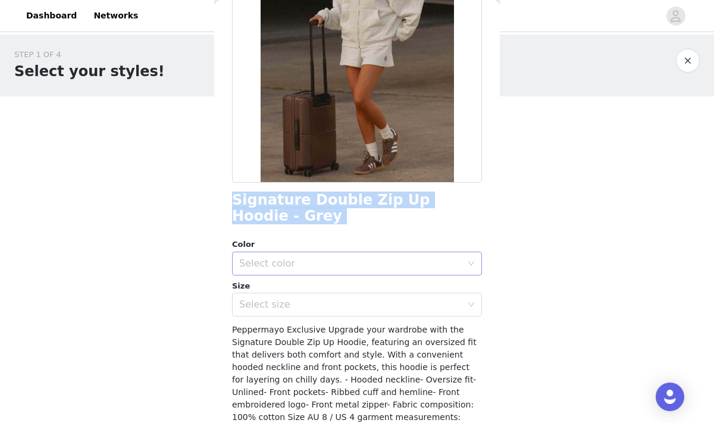
click at [316, 266] on div "Select color" at bounding box center [350, 264] width 223 height 12
click at [287, 291] on li "Grey" at bounding box center [357, 289] width 250 height 19
click at [284, 312] on div "Select size" at bounding box center [353, 304] width 228 height 23
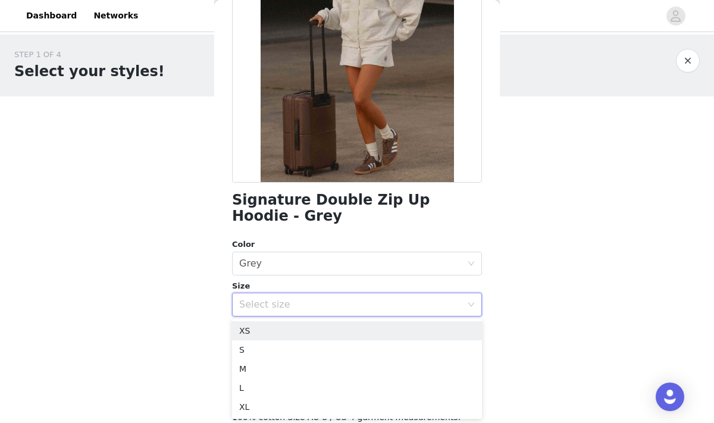
click at [585, 312] on div "STEP 1 OF 4 Select your styles! You will receive 6 products. 3/6 Selected All F…" at bounding box center [357, 287] width 714 height 505
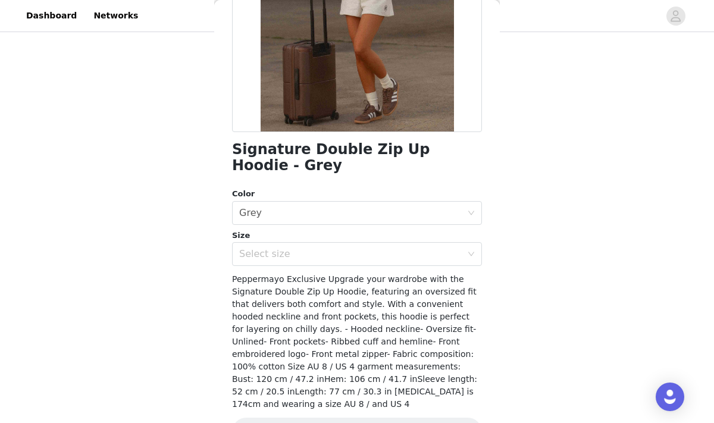
scroll to position [198, 0]
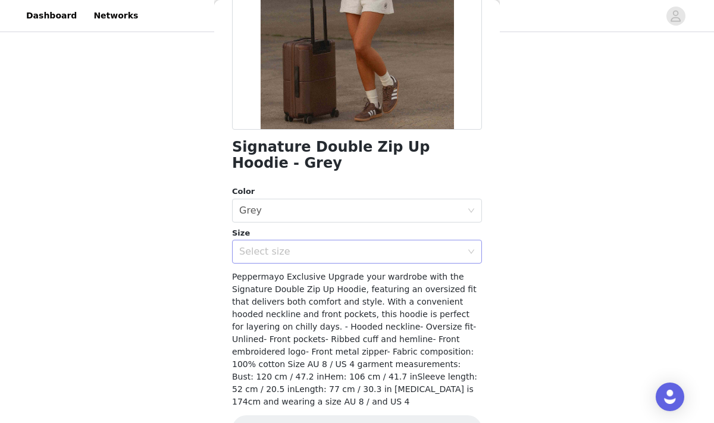
click at [294, 252] on div "Select size" at bounding box center [350, 252] width 223 height 12
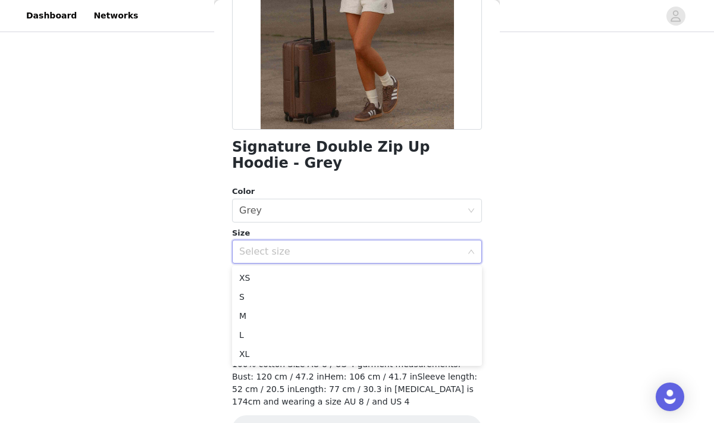
click at [202, 350] on div "STEP 1 OF 4 Select your styles! You will receive 6 products. 3/6 Selected All F…" at bounding box center [357, 176] width 714 height 505
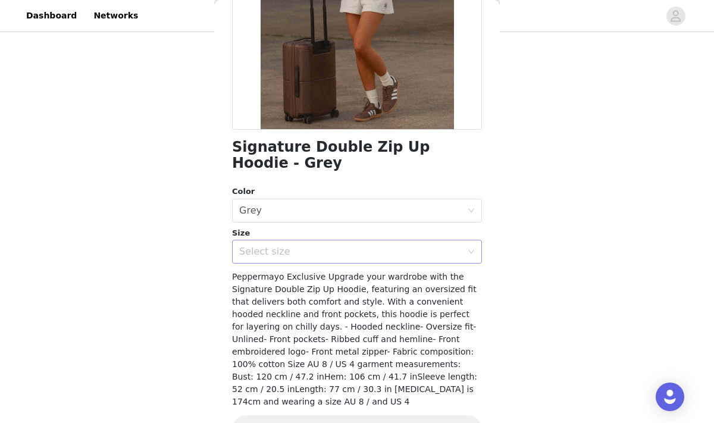
click at [293, 257] on div "Select size" at bounding box center [353, 251] width 228 height 23
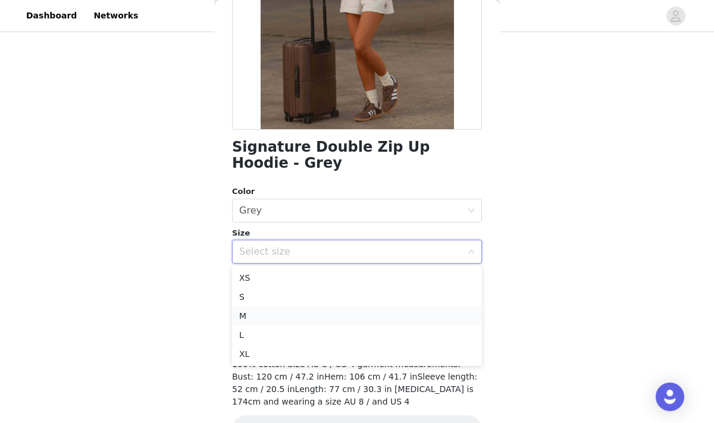
click at [253, 312] on li "M" at bounding box center [357, 316] width 250 height 19
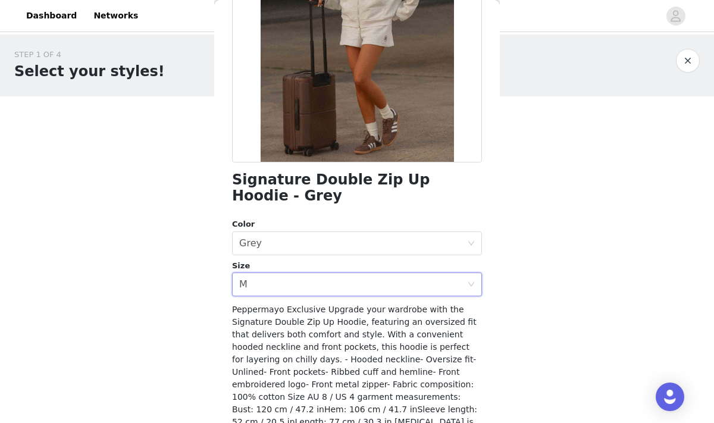
scroll to position [165, 0]
click at [321, 277] on div "Select size M" at bounding box center [353, 284] width 228 height 23
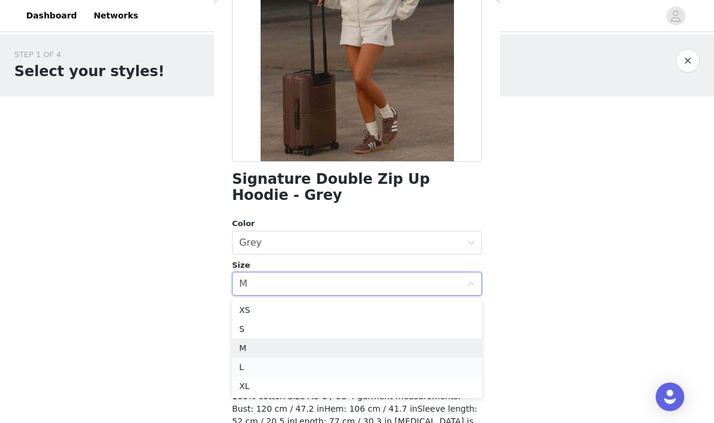
click at [263, 364] on li "L" at bounding box center [357, 367] width 250 height 19
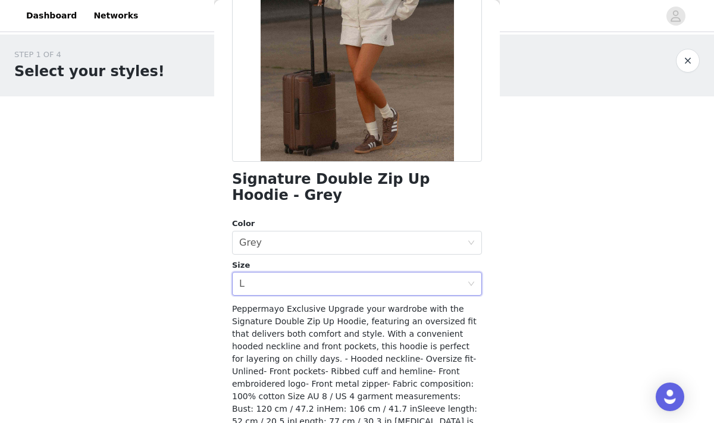
scroll to position [220, 0]
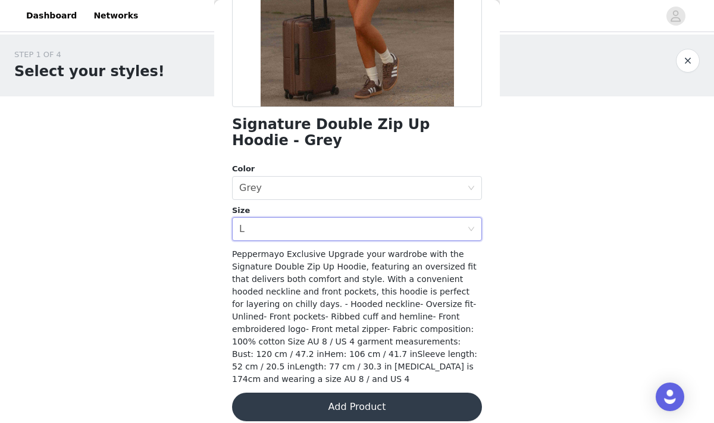
click at [321, 398] on button "Add Product" at bounding box center [357, 407] width 250 height 29
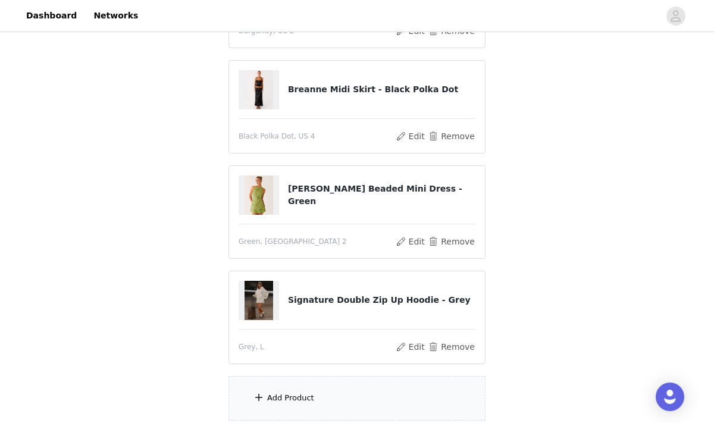
scroll to position [307, 0]
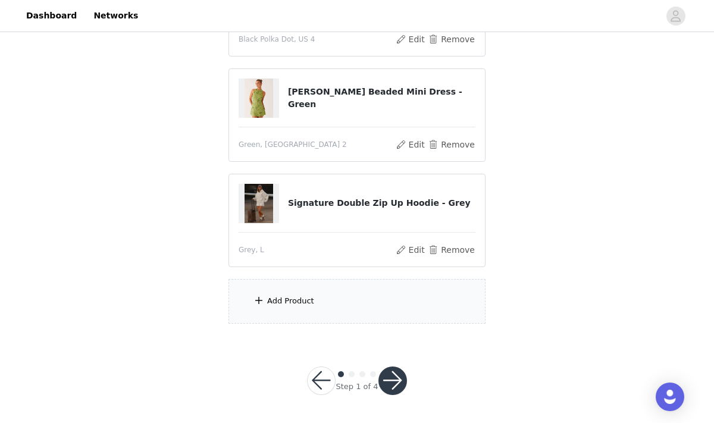
click at [316, 296] on div "Add Product" at bounding box center [357, 301] width 257 height 45
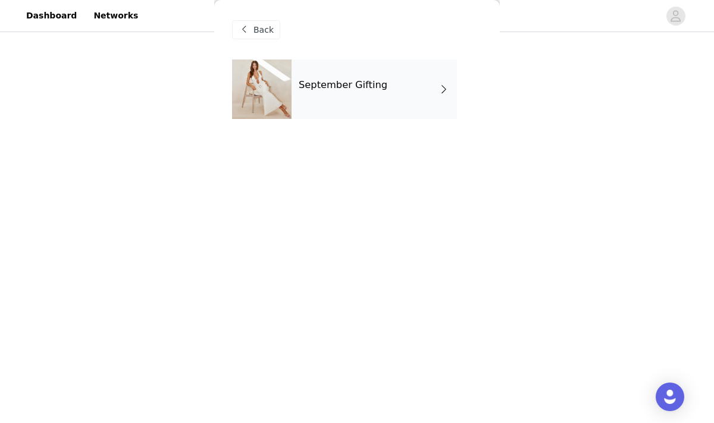
click at [308, 76] on div "September Gifting" at bounding box center [374, 90] width 165 height 60
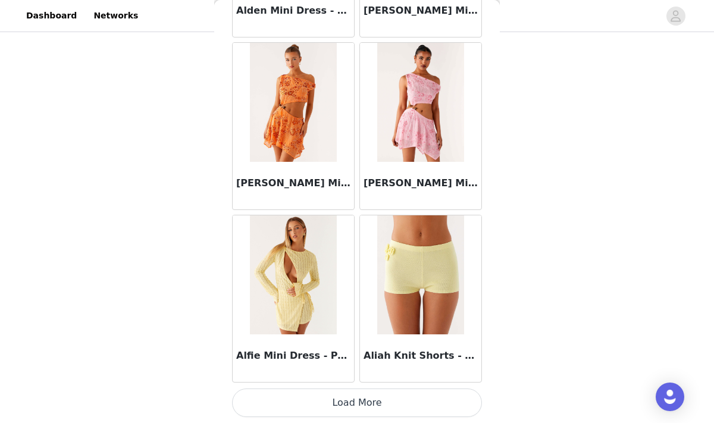
click at [343, 393] on button "Load More" at bounding box center [357, 403] width 250 height 29
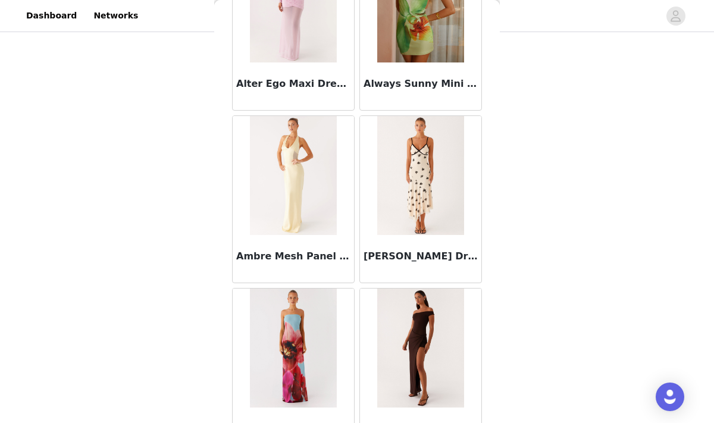
scroll to position [3124, 0]
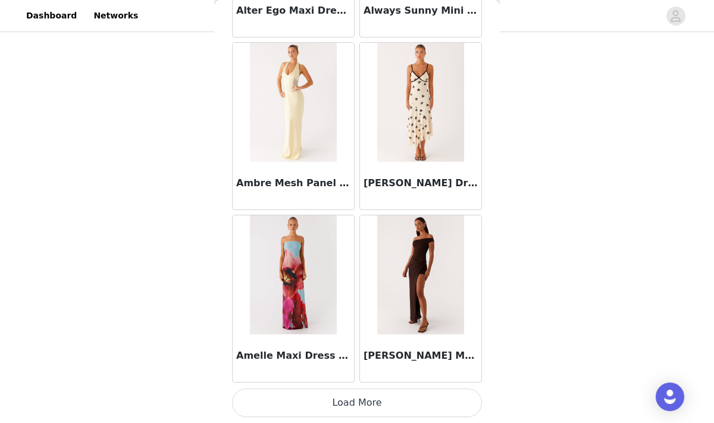
click at [355, 402] on button "Load More" at bounding box center [357, 403] width 250 height 29
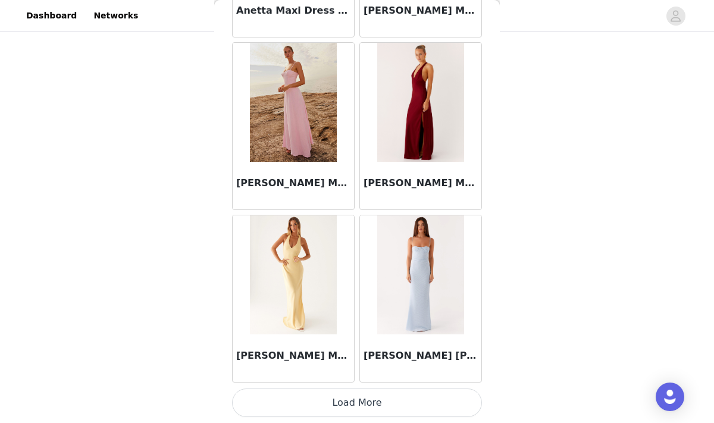
click at [308, 397] on button "Load More" at bounding box center [357, 403] width 250 height 29
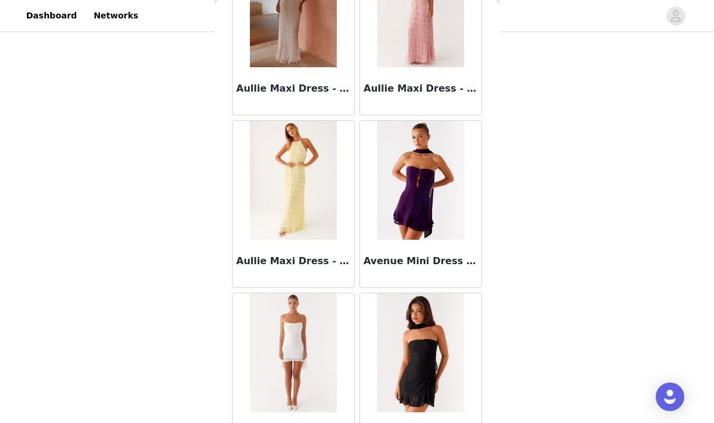
scroll to position [6577, 0]
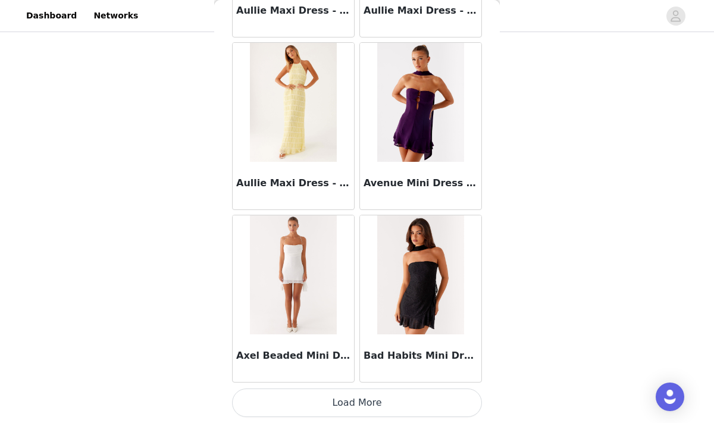
click at [347, 403] on button "Load More" at bounding box center [357, 403] width 250 height 29
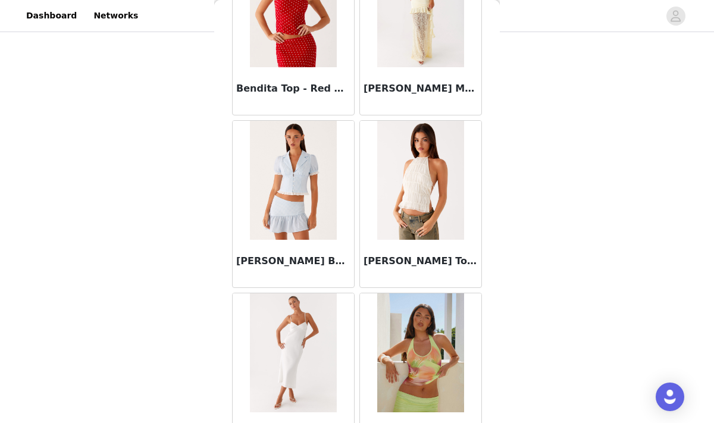
scroll to position [8303, 0]
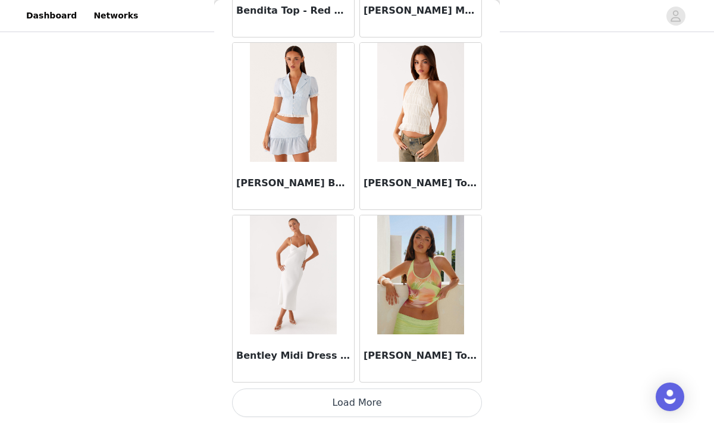
click at [341, 403] on button "Load More" at bounding box center [357, 403] width 250 height 29
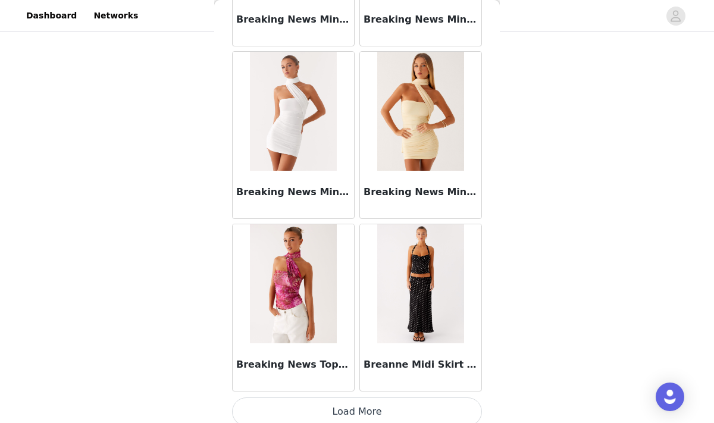
scroll to position [10029, 0]
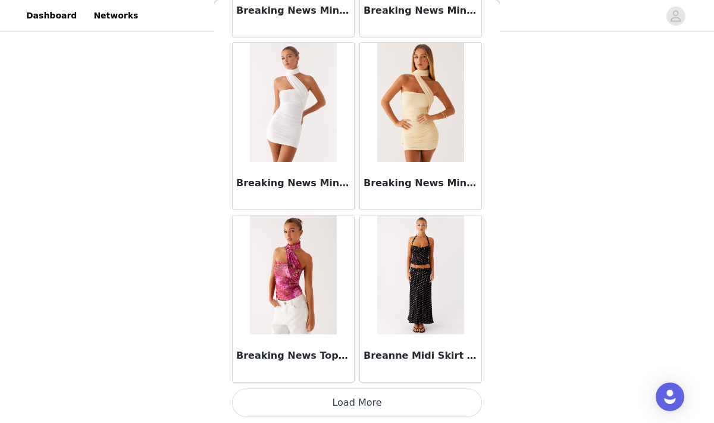
click at [326, 395] on button "Load More" at bounding box center [357, 403] width 250 height 29
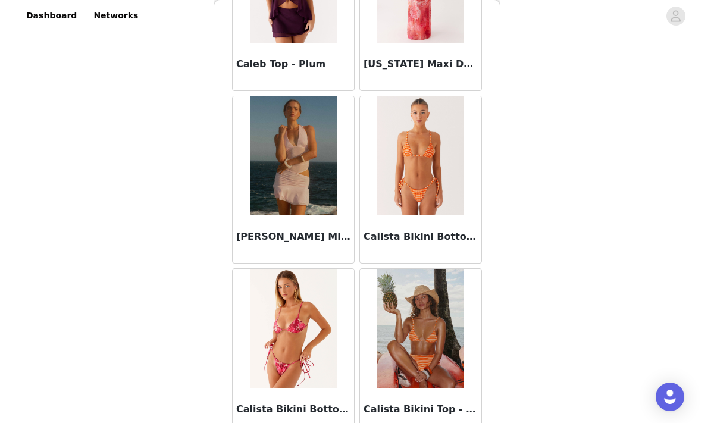
scroll to position [11755, 0]
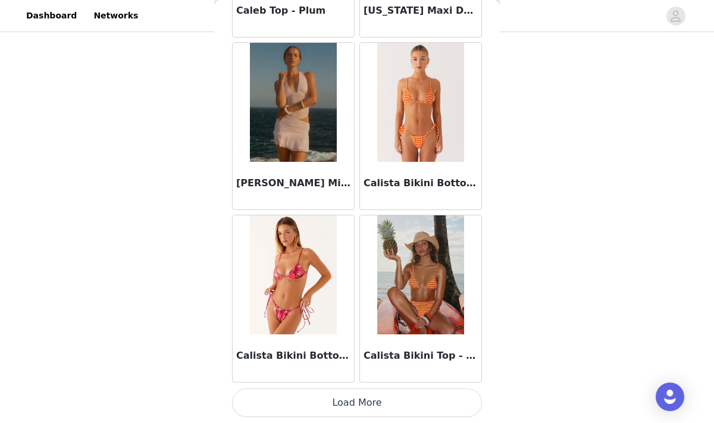
click at [330, 406] on button "Load More" at bounding box center [357, 403] width 250 height 29
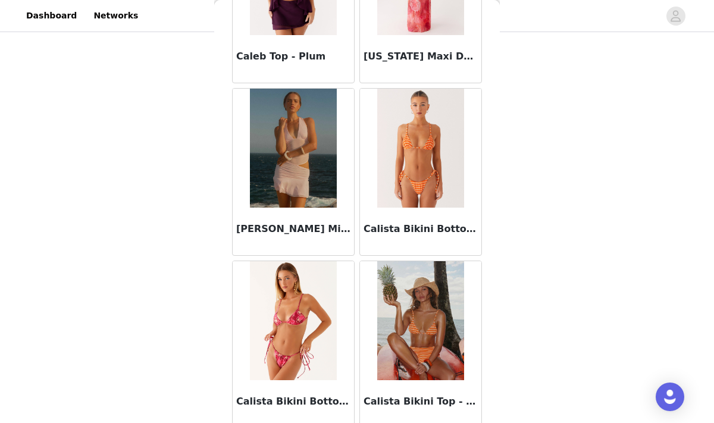
scroll to position [11710, 0]
click at [423, 179] on img at bounding box center [420, 147] width 86 height 119
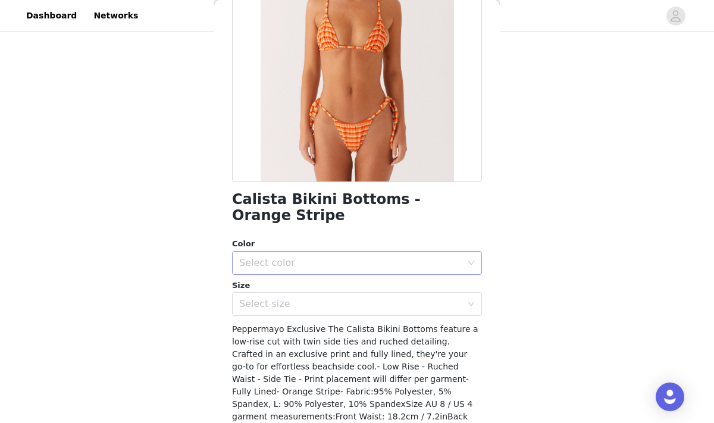
scroll to position [149, 0]
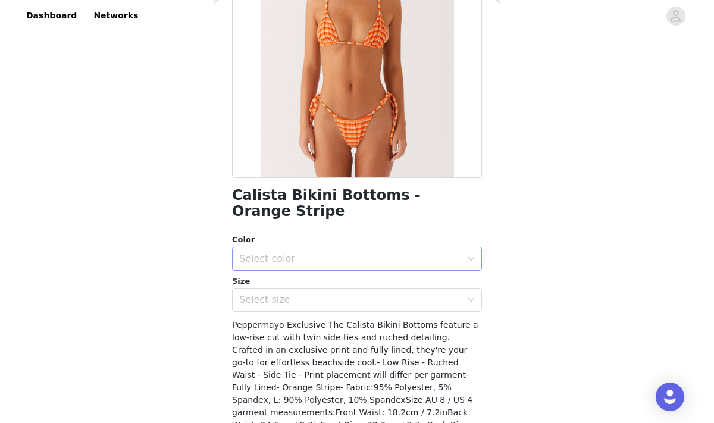
click at [304, 253] on div "Select color" at bounding box center [350, 259] width 223 height 12
click at [286, 263] on li "Orange Stripe" at bounding box center [357, 269] width 250 height 19
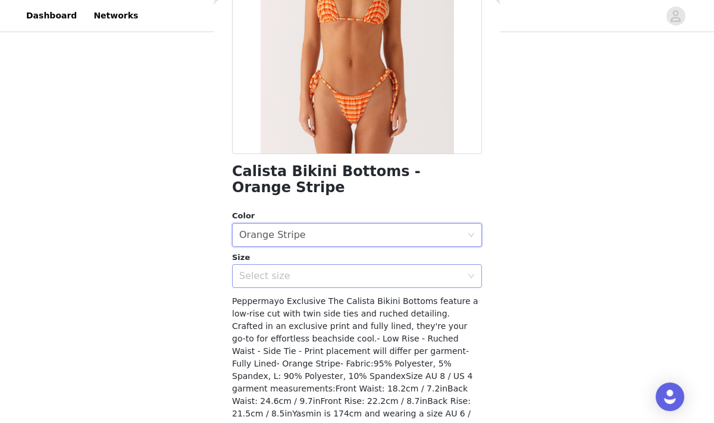
click at [293, 270] on div "Select size" at bounding box center [350, 276] width 223 height 12
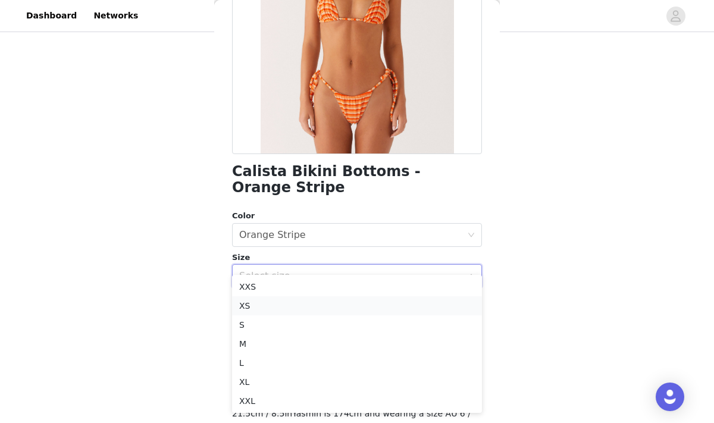
click at [257, 305] on li "XS" at bounding box center [357, 305] width 250 height 19
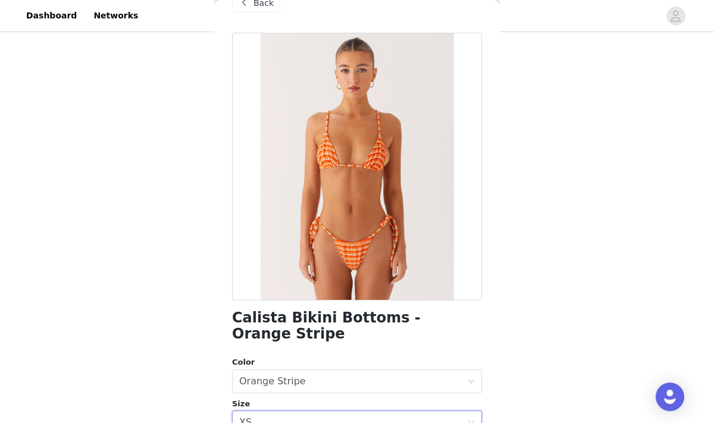
scroll to position [12, 0]
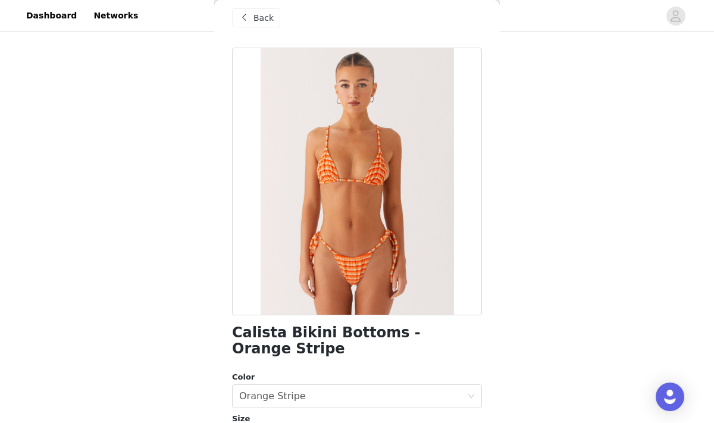
click at [241, 24] on span at bounding box center [244, 18] width 14 height 14
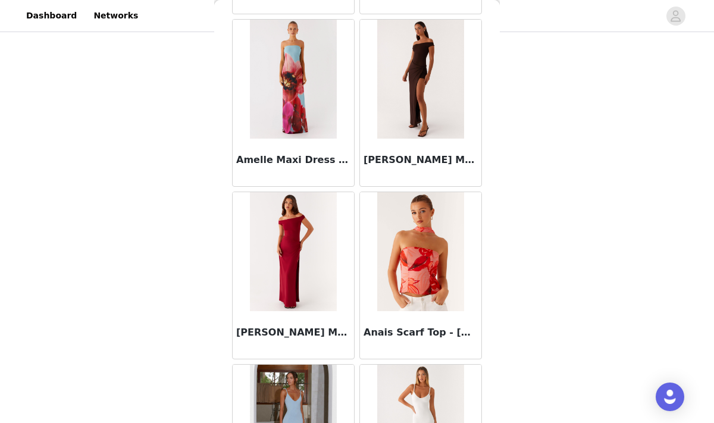
scroll to position [13481, 0]
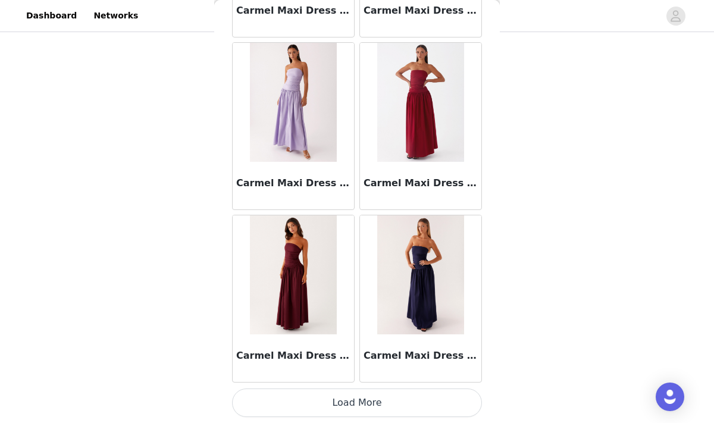
click at [412, 410] on button "Load More" at bounding box center [357, 403] width 250 height 29
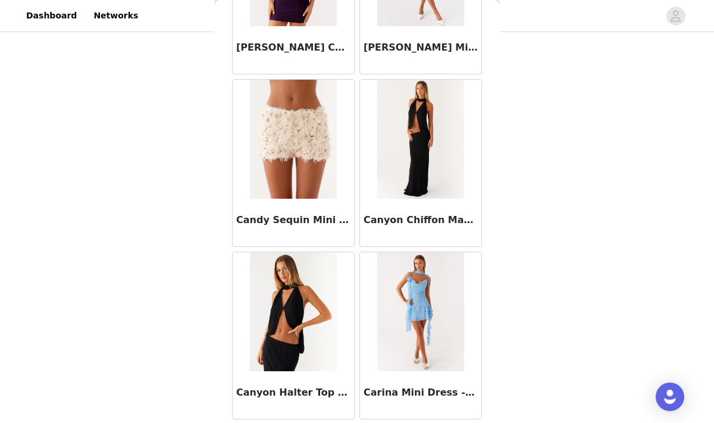
scroll to position [12408, 0]
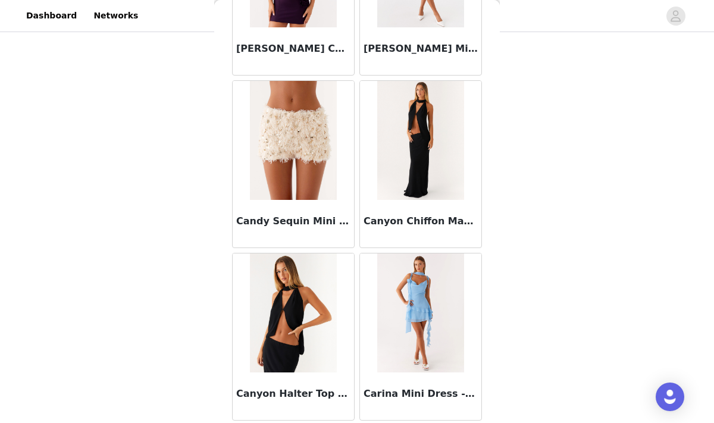
click at [409, 190] on img at bounding box center [420, 140] width 86 height 119
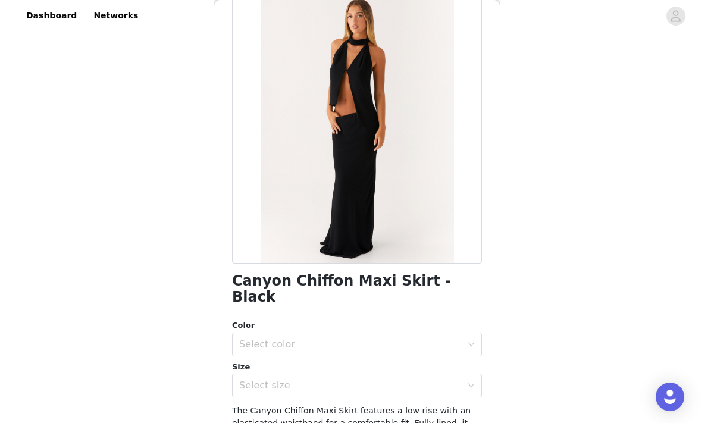
scroll to position [64, 0]
click at [310, 288] on h1 "Canyon Chiffon Maxi Skirt - Black" at bounding box center [357, 289] width 250 height 32
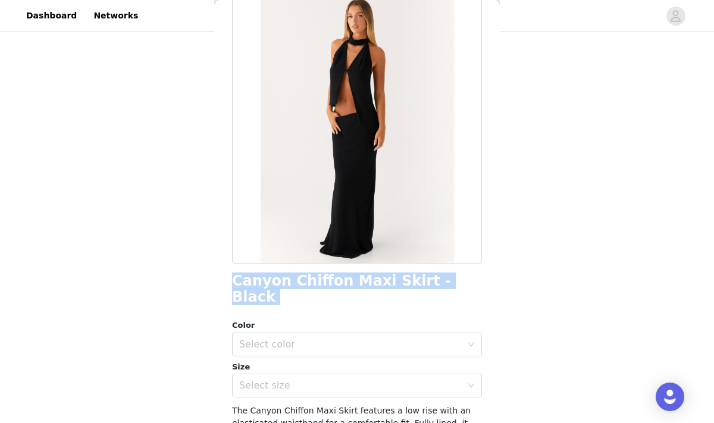
click at [310, 288] on h1 "Canyon Chiffon Maxi Skirt - Black" at bounding box center [357, 289] width 250 height 32
copy div "Canyon Chiffon Maxi Skirt - Black"
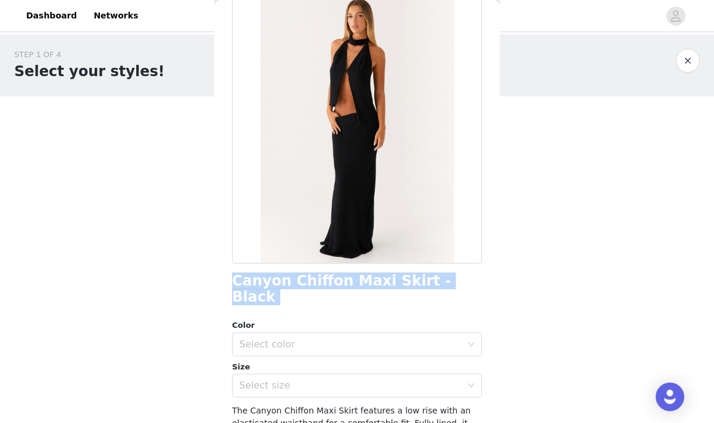
scroll to position [0, 0]
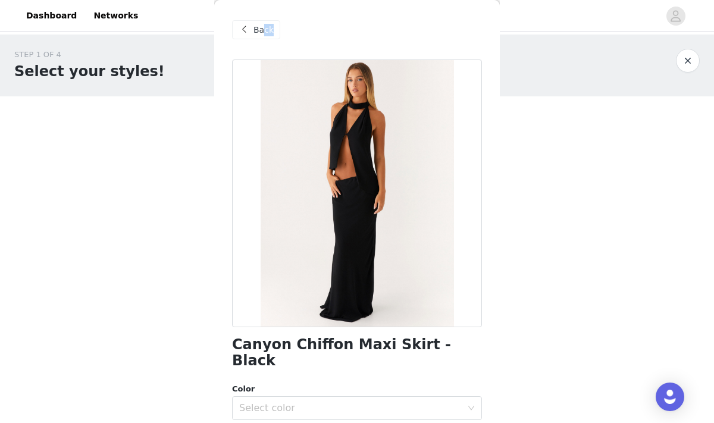
click at [264, 36] on div "Back" at bounding box center [256, 29] width 48 height 19
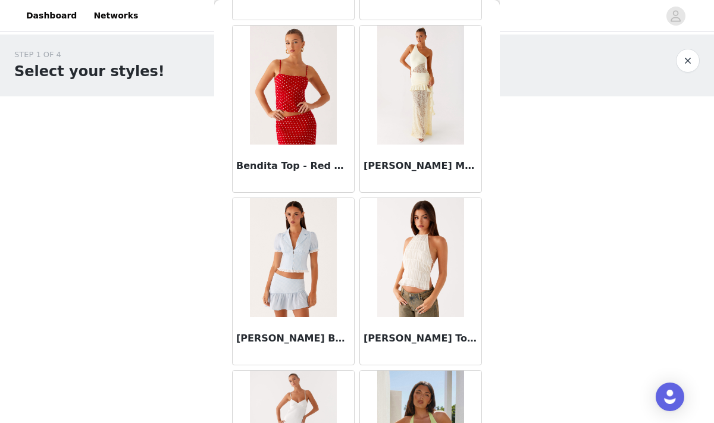
scroll to position [8267, 0]
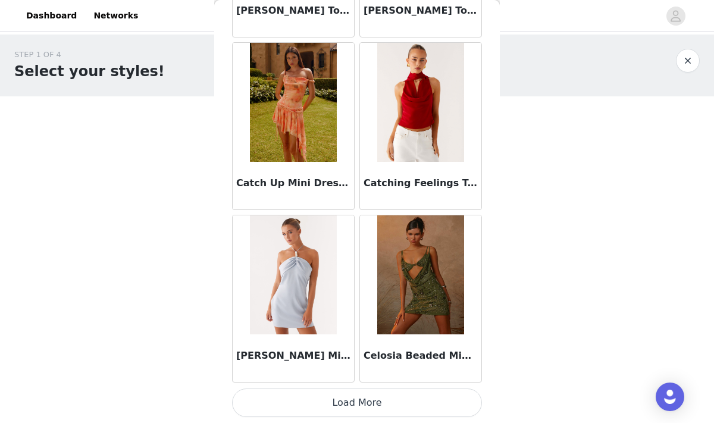
click at [415, 405] on button "Load More" at bounding box center [357, 403] width 250 height 29
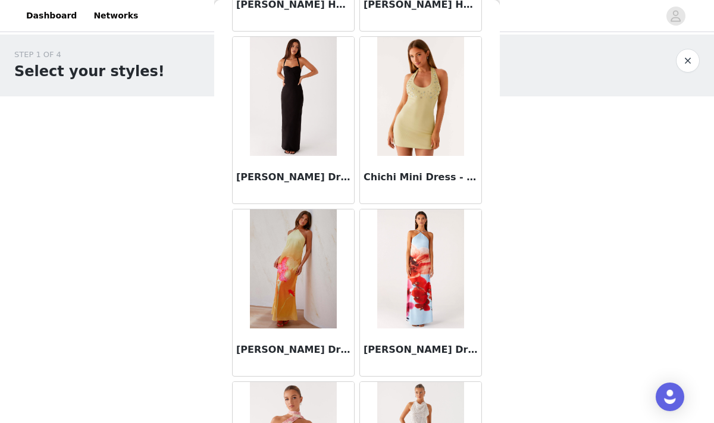
scroll to position [16934, 0]
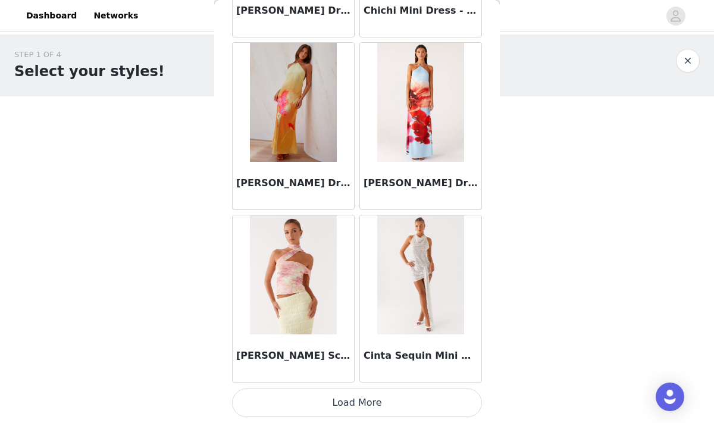
click at [326, 402] on button "Load More" at bounding box center [357, 403] width 250 height 29
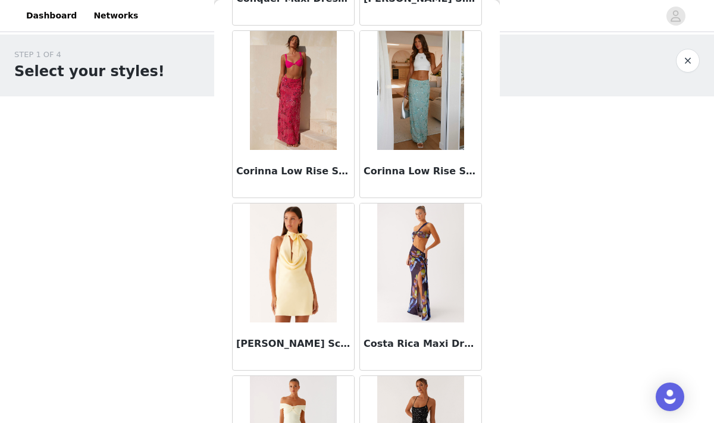
scroll to position [18660, 0]
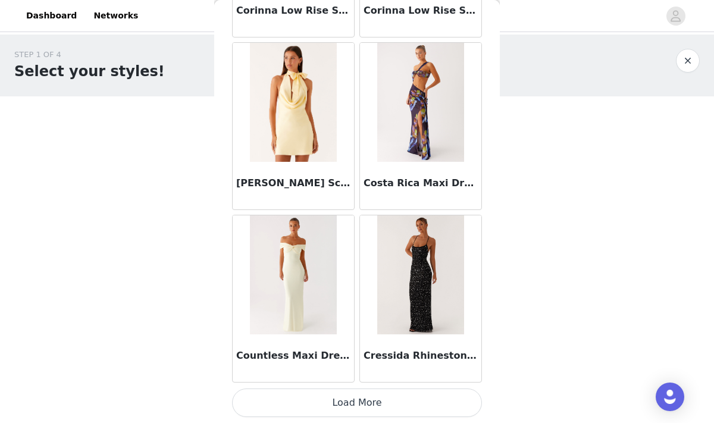
click at [343, 411] on button "Load More" at bounding box center [357, 403] width 250 height 29
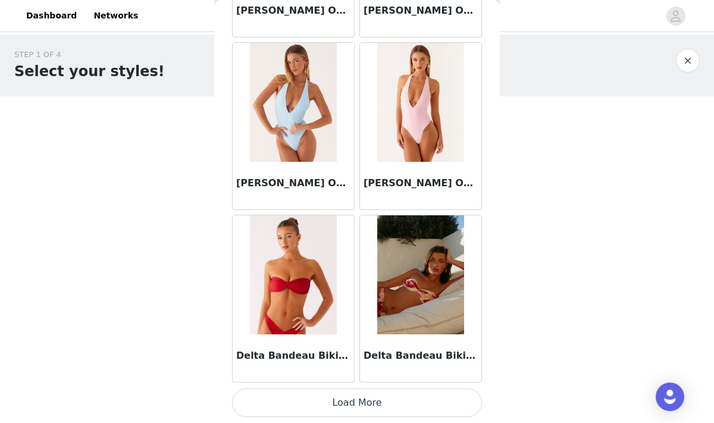
scroll to position [18, 0]
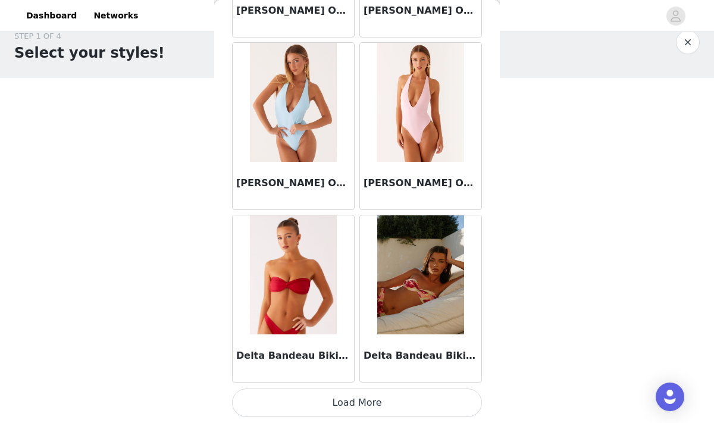
click at [328, 405] on button "Load More" at bounding box center [357, 403] width 250 height 29
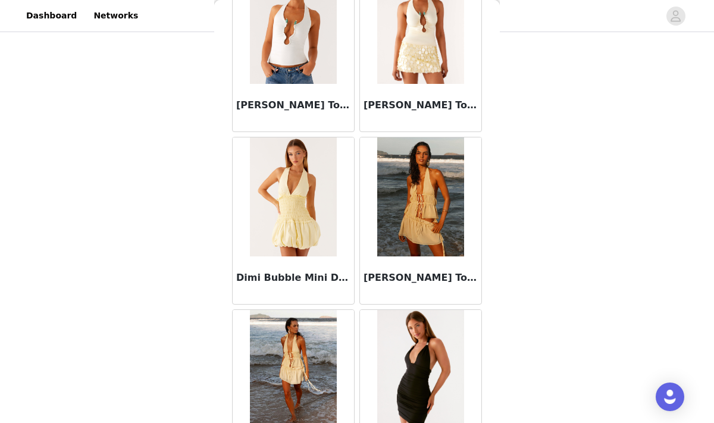
scroll to position [22112, 0]
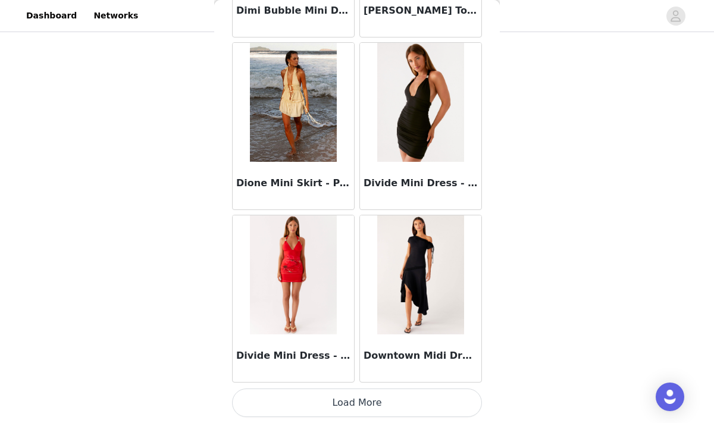
click at [348, 405] on button "Load More" at bounding box center [357, 403] width 250 height 29
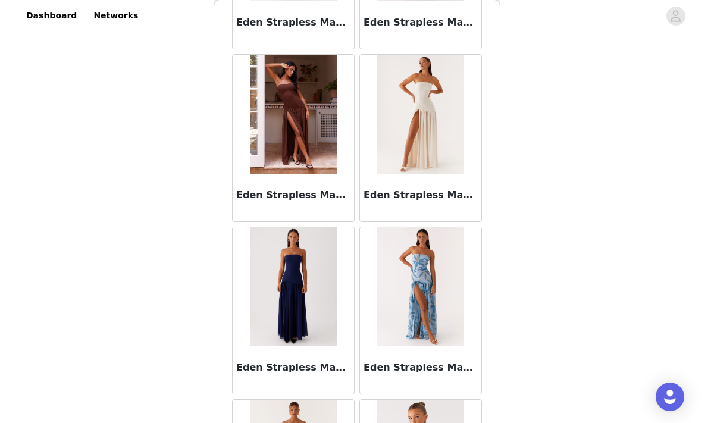
scroll to position [23838, 0]
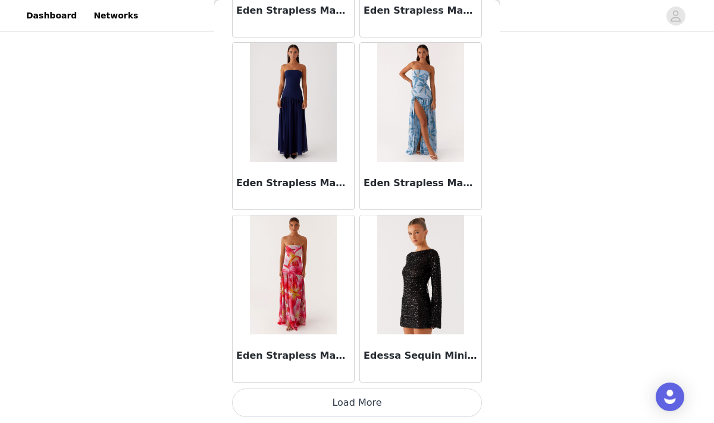
click at [334, 397] on button "Load More" at bounding box center [357, 403] width 250 height 29
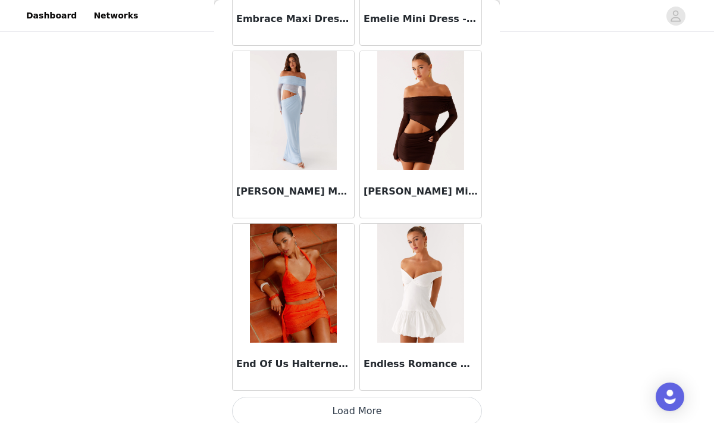
scroll to position [25564, 0]
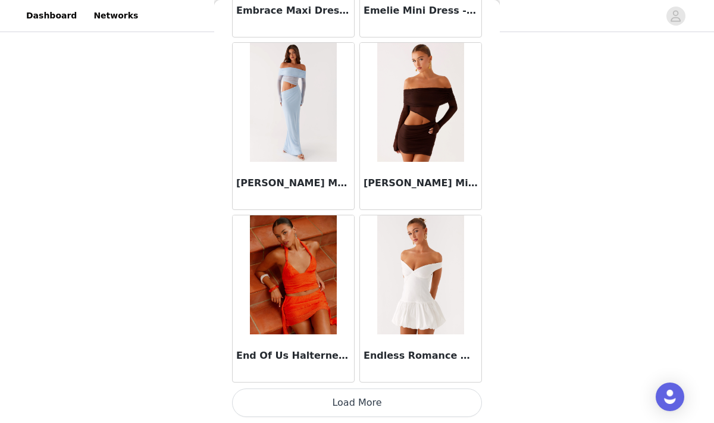
click at [354, 401] on button "Load More" at bounding box center [357, 403] width 250 height 29
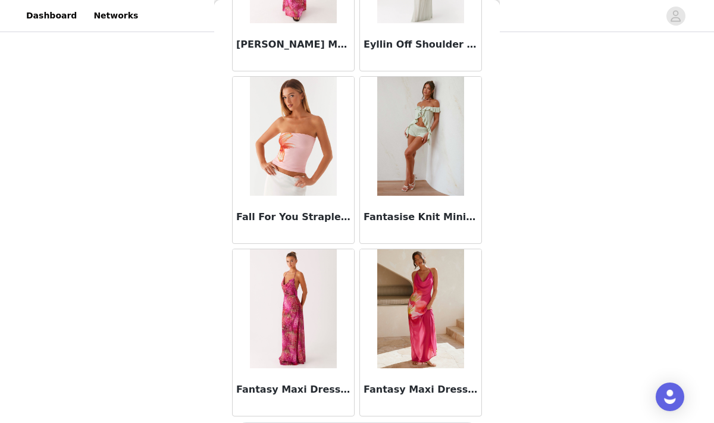
scroll to position [27291, 0]
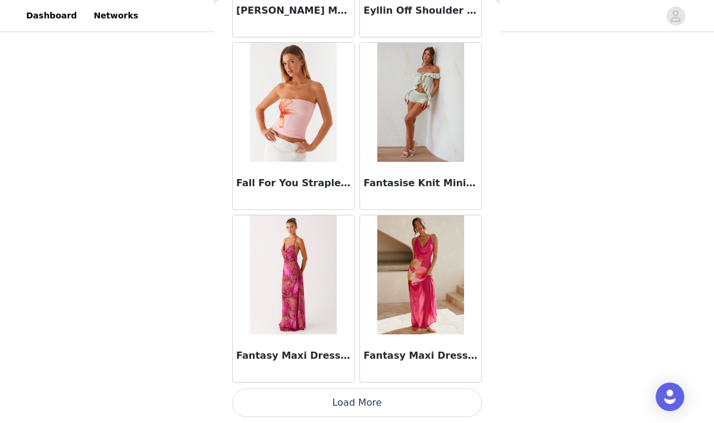
click at [388, 407] on button "Load More" at bounding box center [357, 403] width 250 height 29
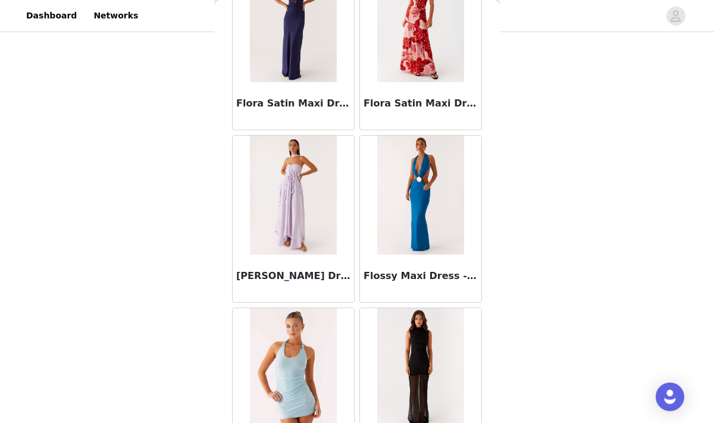
scroll to position [29017, 0]
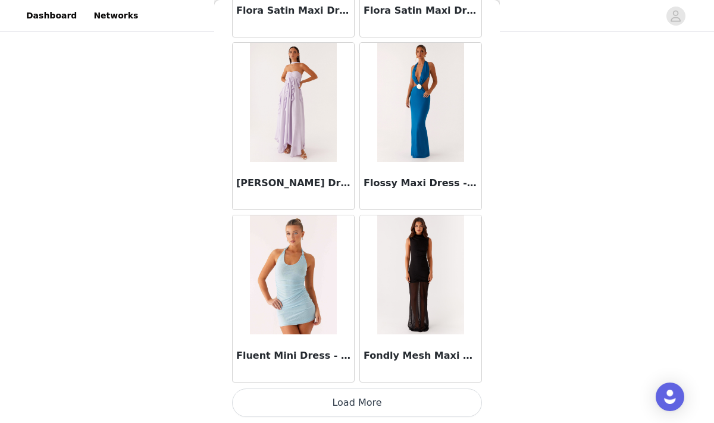
click at [371, 403] on button "Load More" at bounding box center [357, 403] width 250 height 29
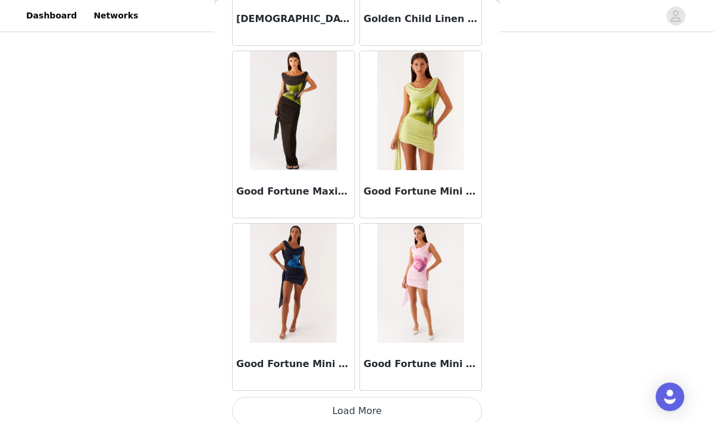
scroll to position [30743, 0]
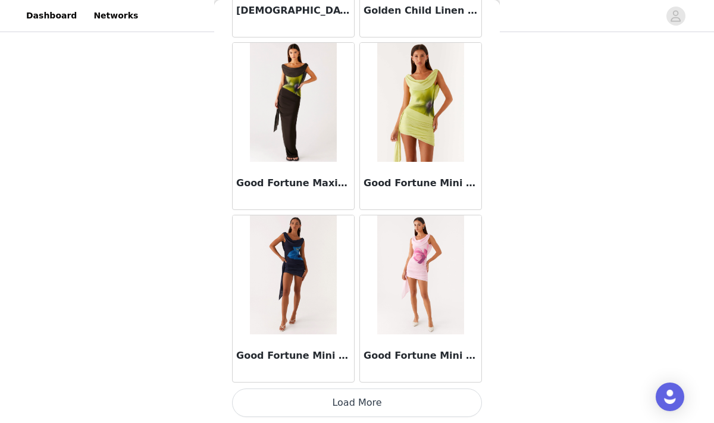
click at [363, 398] on button "Load More" at bounding box center [357, 403] width 250 height 29
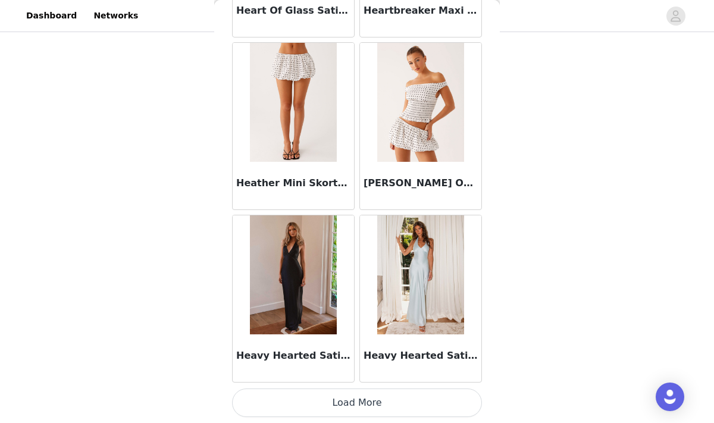
click at [348, 400] on button "Load More" at bounding box center [357, 403] width 250 height 29
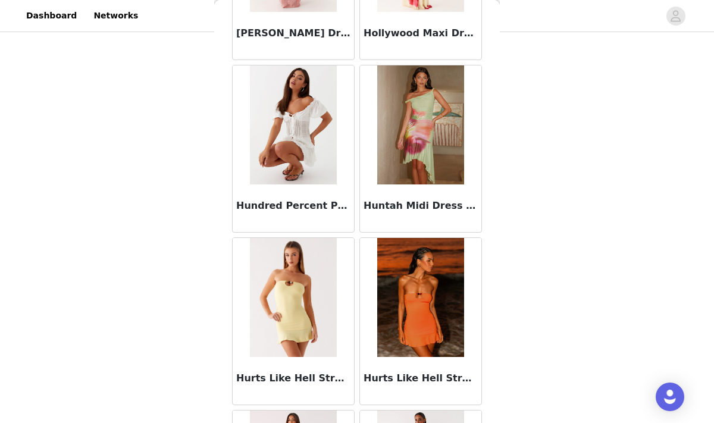
scroll to position [34195, 0]
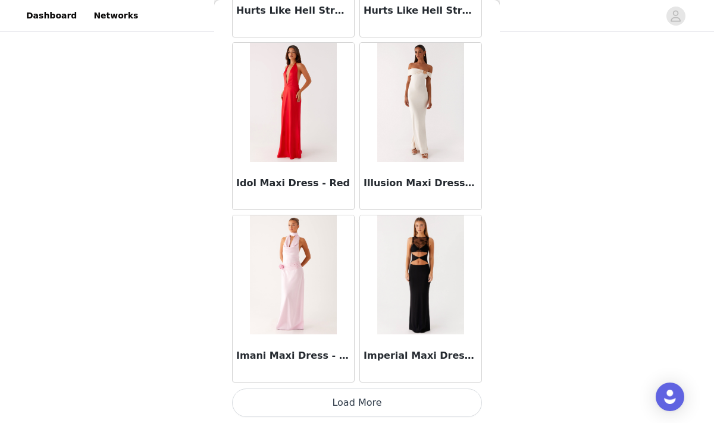
click at [327, 395] on button "Load More" at bounding box center [357, 403] width 250 height 29
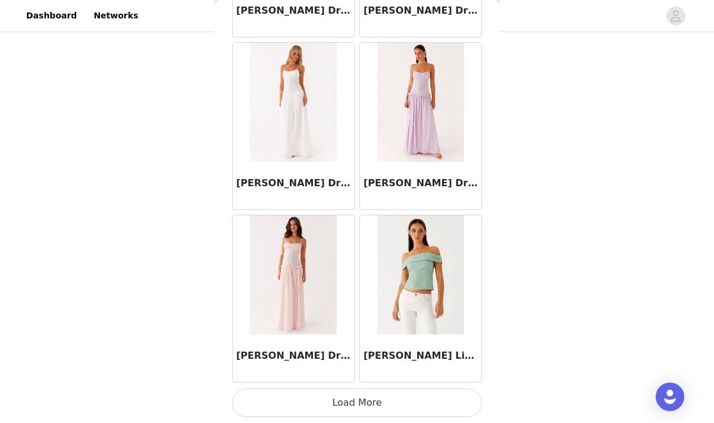
click at [345, 404] on button "Load More" at bounding box center [357, 403] width 250 height 29
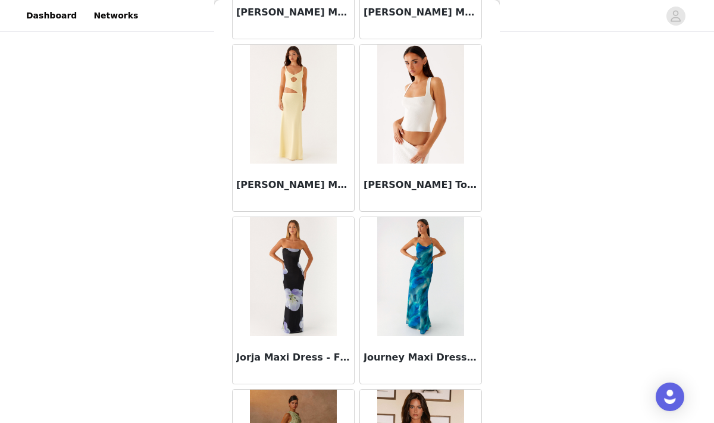
scroll to position [37648, 0]
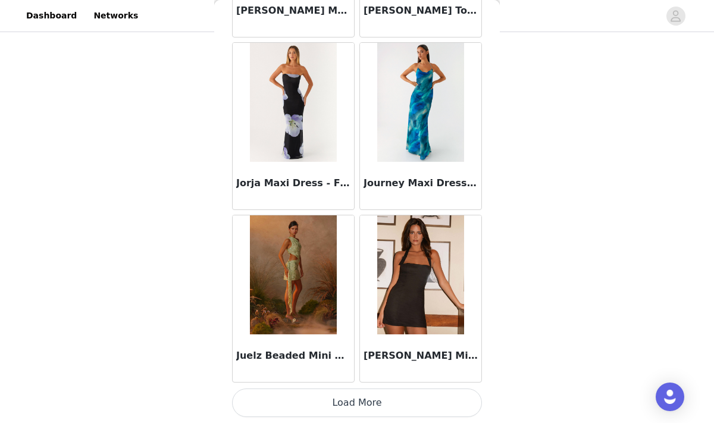
click at [336, 405] on button "Load More" at bounding box center [357, 403] width 250 height 29
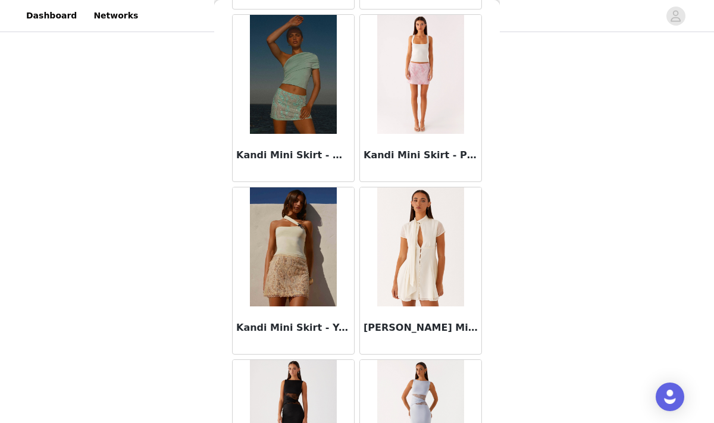
scroll to position [39374, 0]
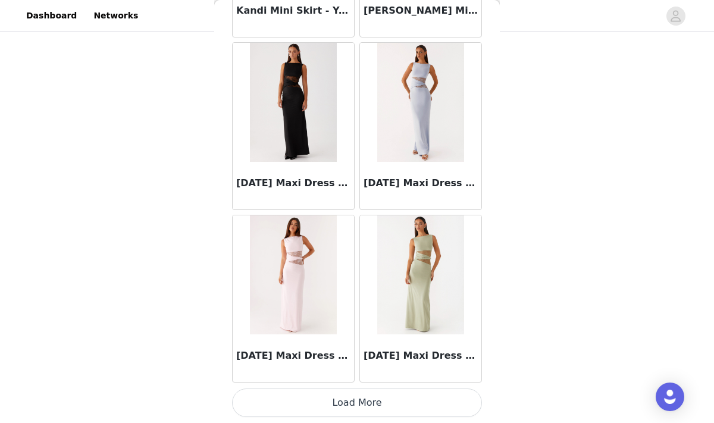
click at [326, 401] on button "Load More" at bounding box center [357, 403] width 250 height 29
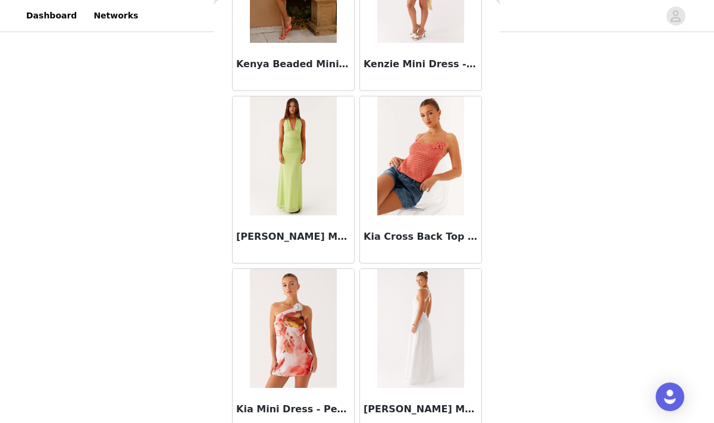
scroll to position [41100, 0]
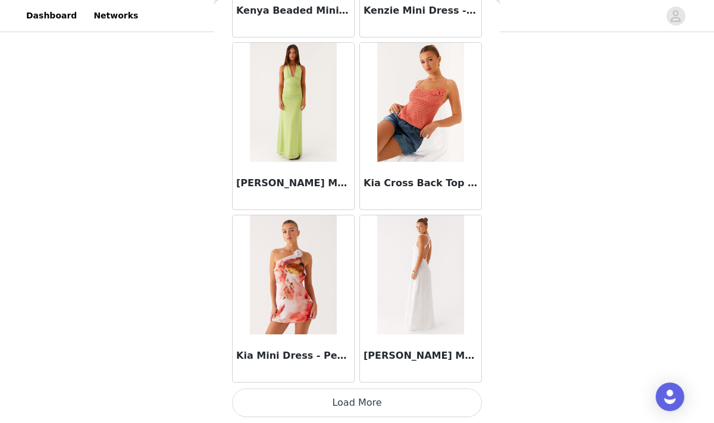
click at [332, 404] on button "Load More" at bounding box center [357, 403] width 250 height 29
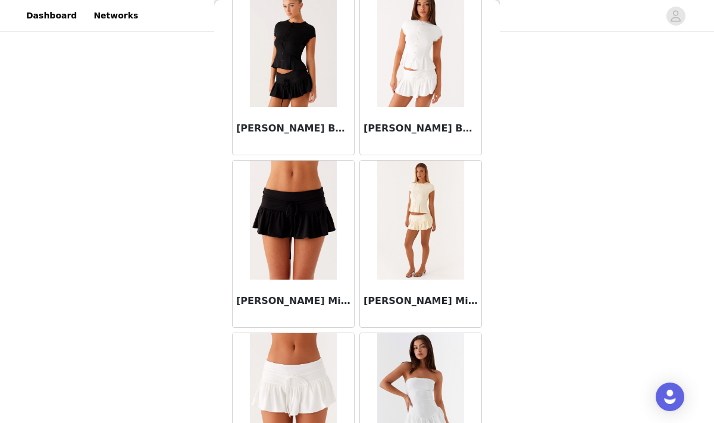
scroll to position [42826, 0]
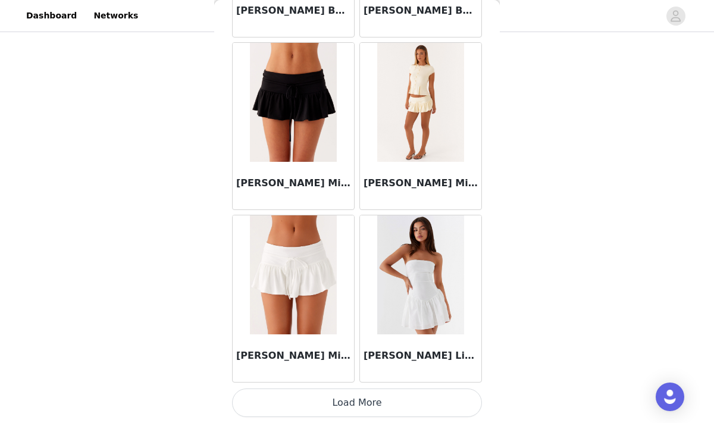
click at [345, 410] on button "Load More" at bounding box center [357, 403] width 250 height 29
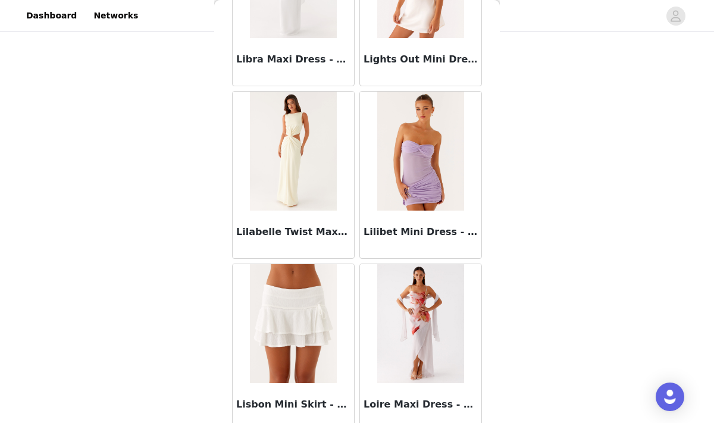
scroll to position [44552, 0]
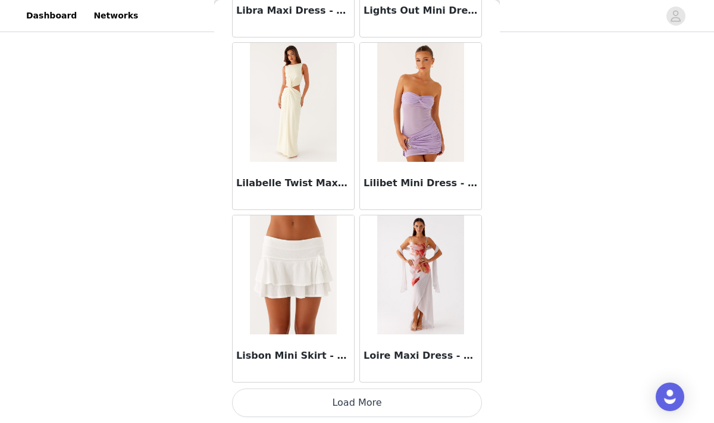
click at [342, 400] on button "Load More" at bounding box center [357, 403] width 250 height 29
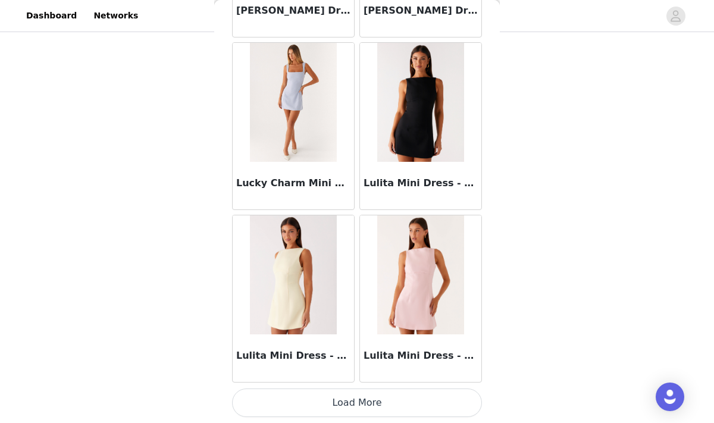
click at [331, 396] on button "Load More" at bounding box center [357, 403] width 250 height 29
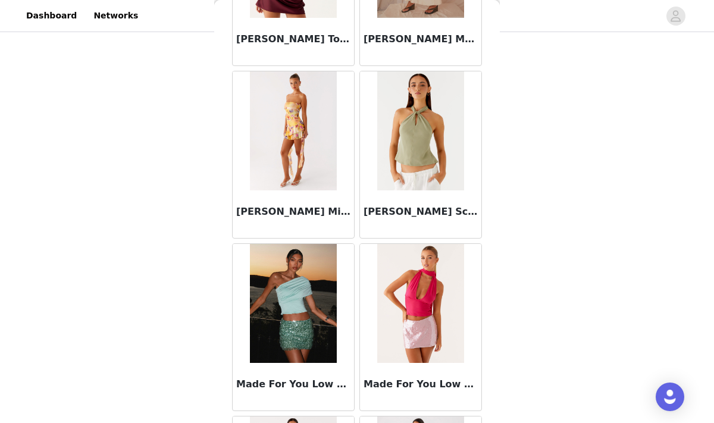
scroll to position [48005, 0]
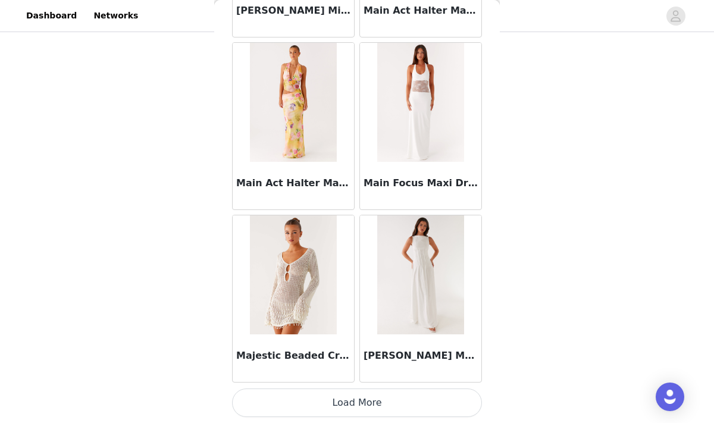
click at [315, 401] on button "Load More" at bounding box center [357, 403] width 250 height 29
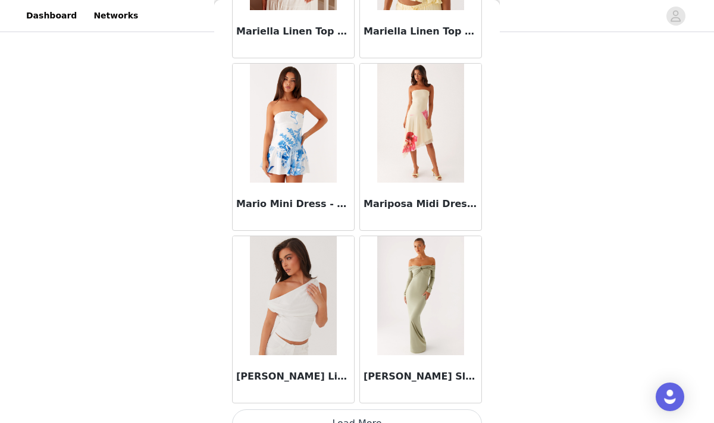
scroll to position [49731, 0]
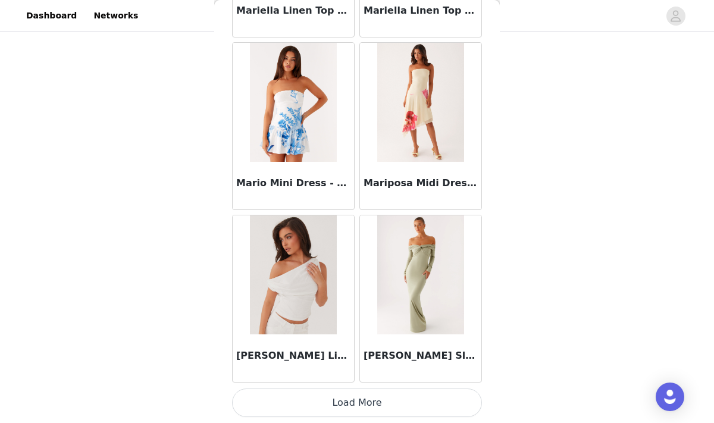
click at [351, 401] on button "Load More" at bounding box center [357, 403] width 250 height 29
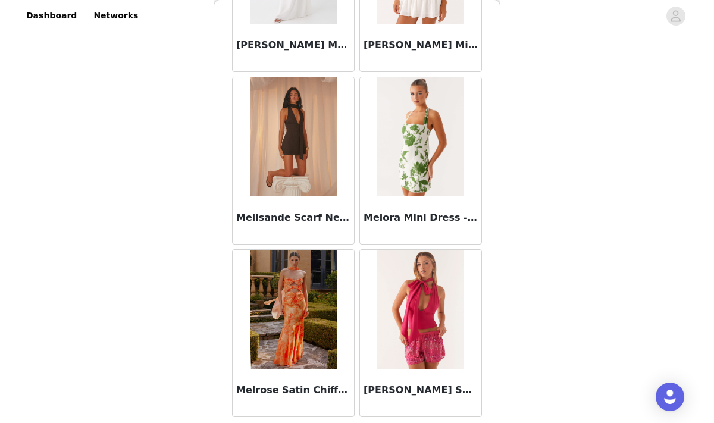
scroll to position [51457, 0]
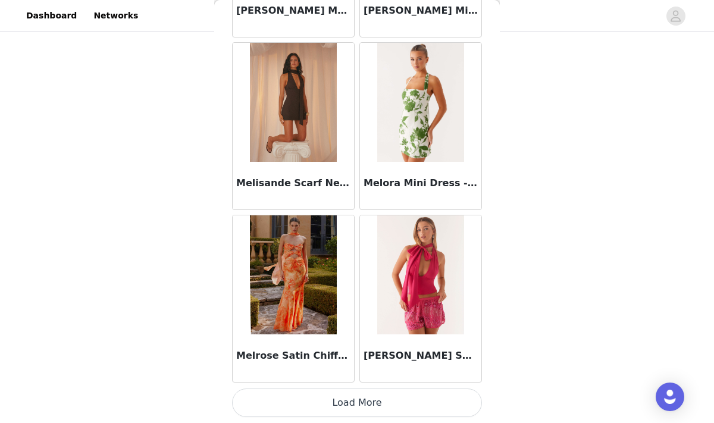
click at [339, 395] on button "Load More" at bounding box center [357, 403] width 250 height 29
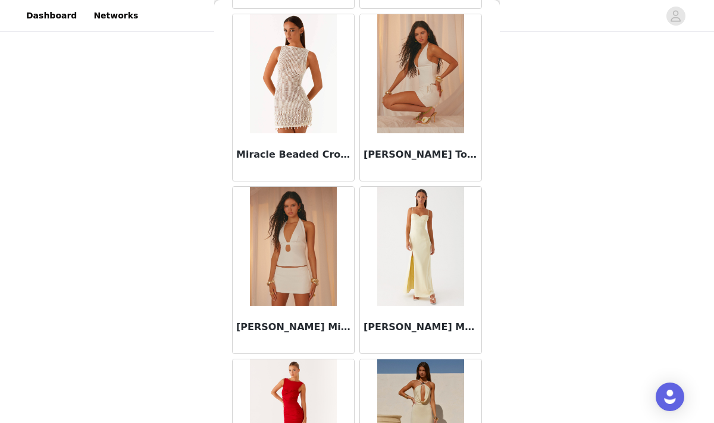
scroll to position [53183, 0]
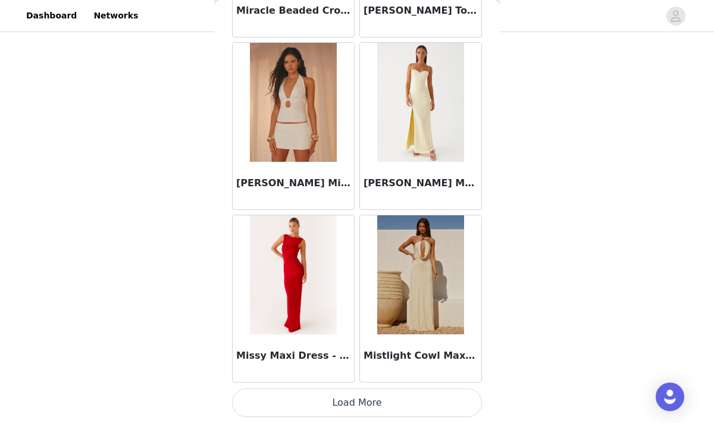
click at [332, 402] on button "Load More" at bounding box center [357, 403] width 250 height 29
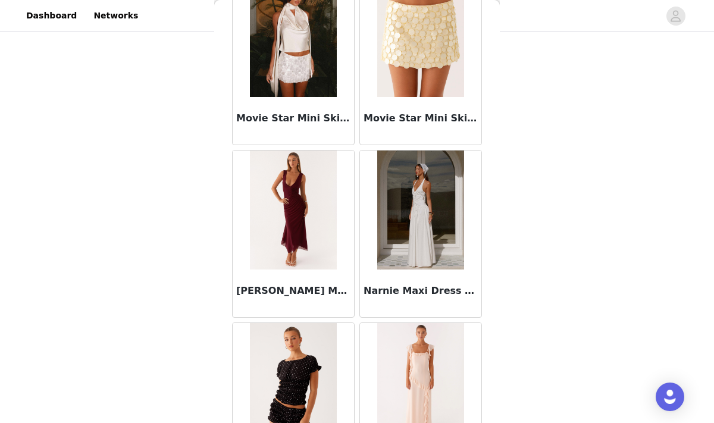
scroll to position [54909, 0]
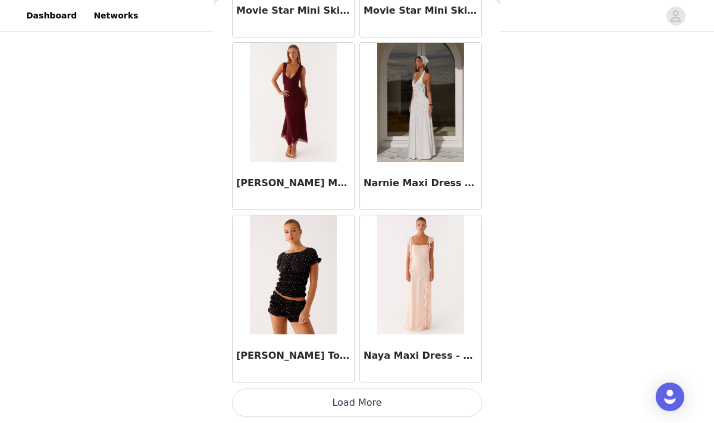
click at [358, 407] on button "Load More" at bounding box center [357, 403] width 250 height 29
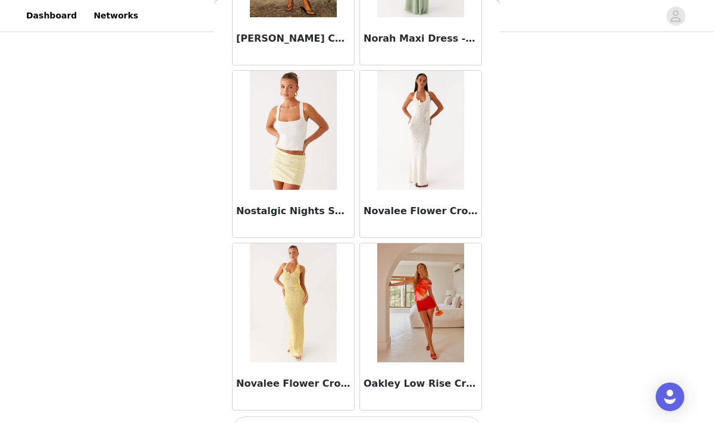
scroll to position [56635, 0]
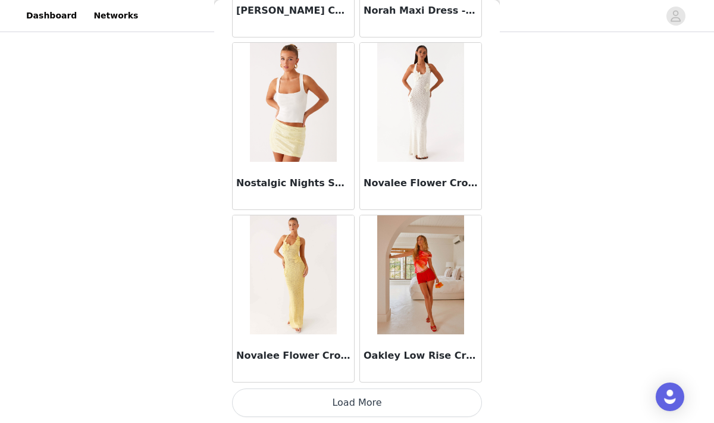
click at [371, 403] on button "Load More" at bounding box center [357, 403] width 250 height 29
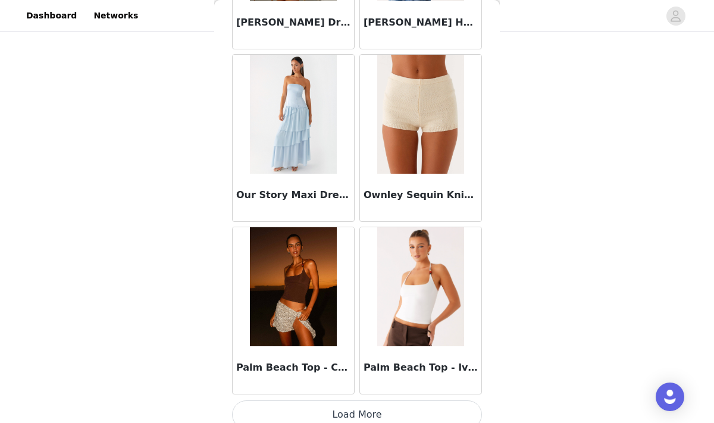
scroll to position [58361, 0]
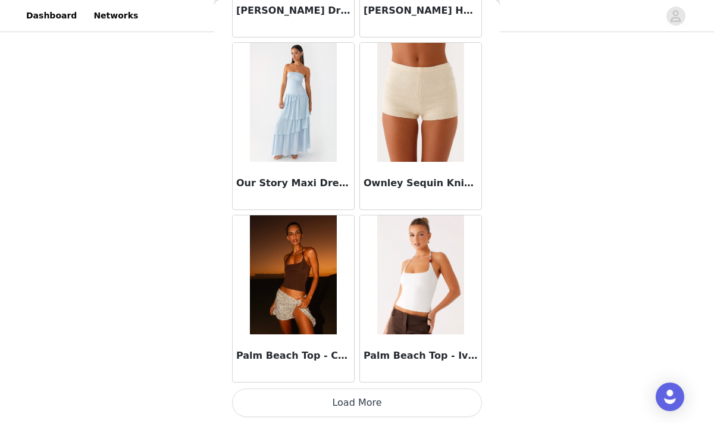
click at [332, 407] on button "Load More" at bounding box center [357, 403] width 250 height 29
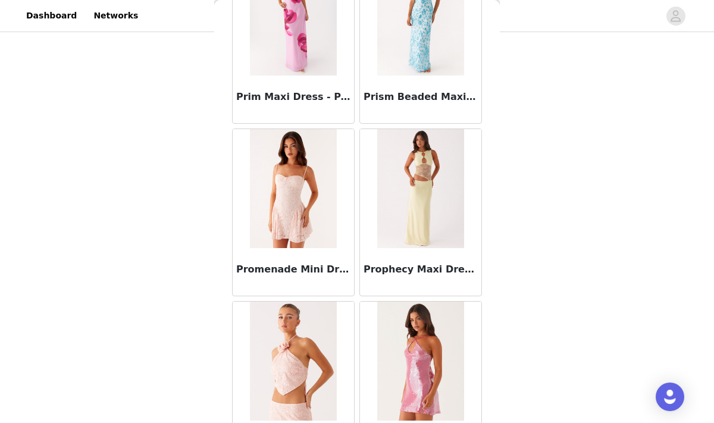
scroll to position [60088, 0]
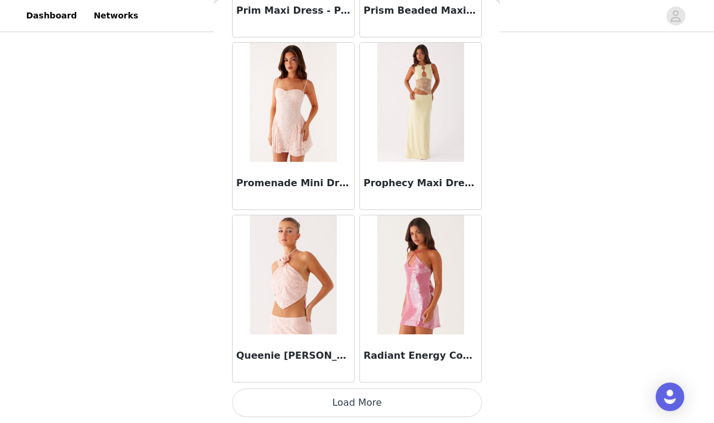
click at [359, 397] on button "Load More" at bounding box center [357, 403] width 250 height 29
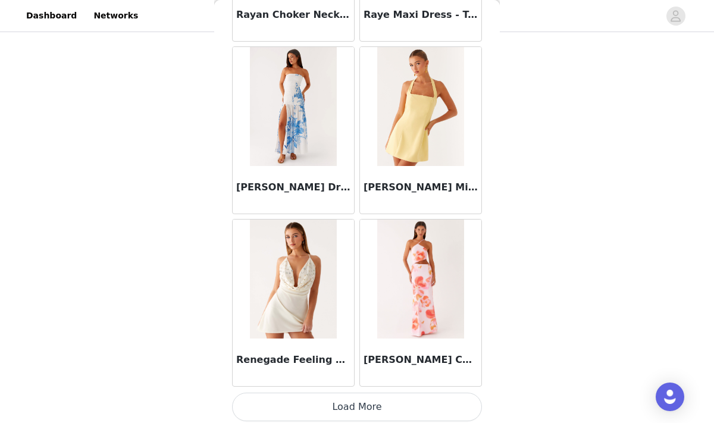
scroll to position [61814, 0]
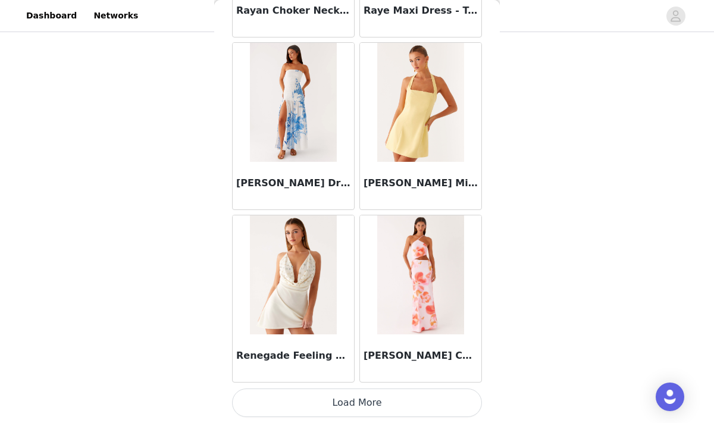
click at [367, 399] on button "Load More" at bounding box center [357, 403] width 250 height 29
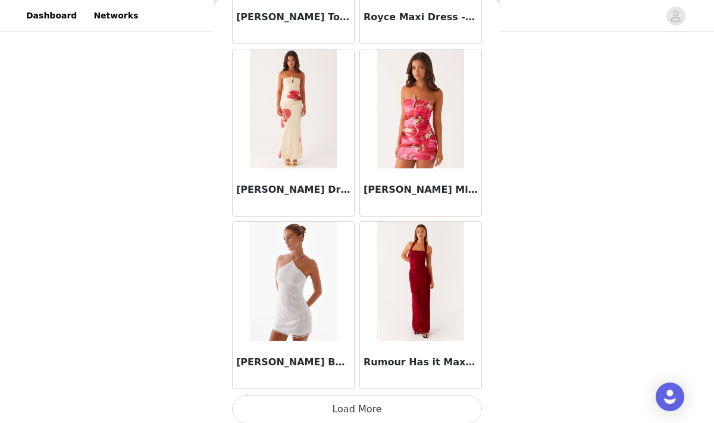
scroll to position [63540, 0]
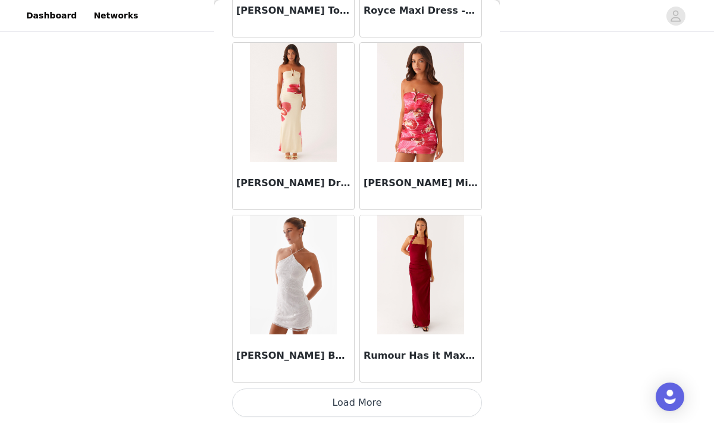
click at [374, 408] on button "Load More" at bounding box center [357, 403] width 250 height 29
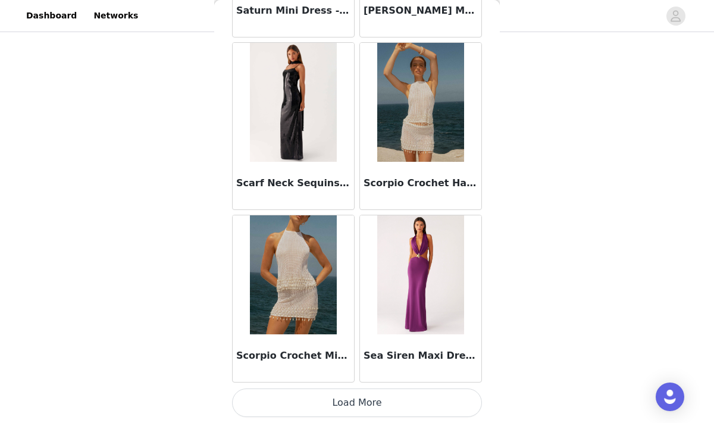
scroll to position [65265, 0]
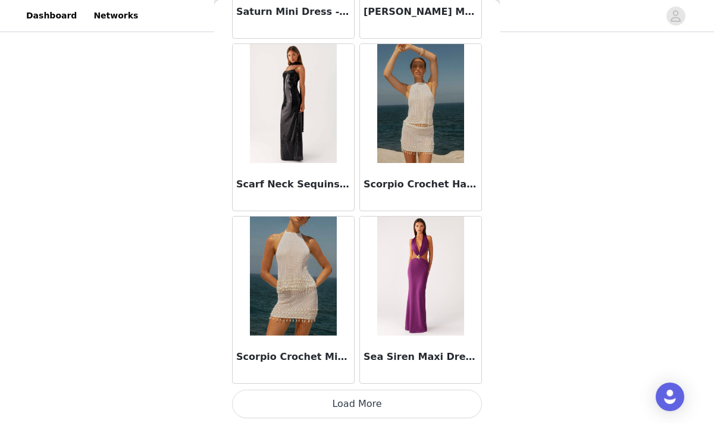
click at [350, 416] on button "Load More" at bounding box center [357, 404] width 250 height 29
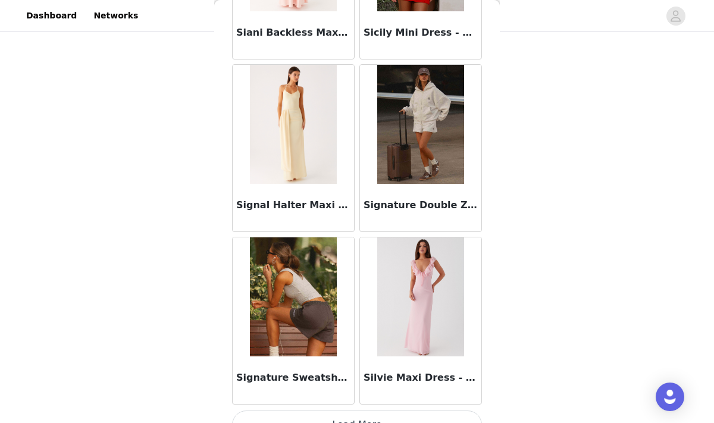
scroll to position [66992, 0]
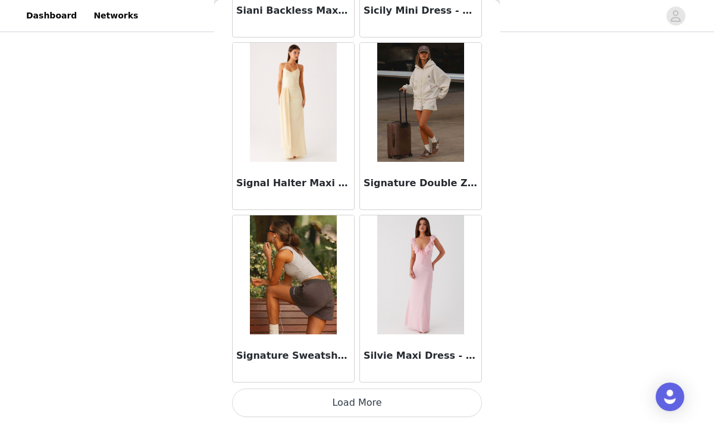
click at [349, 397] on button "Load More" at bounding box center [357, 403] width 250 height 29
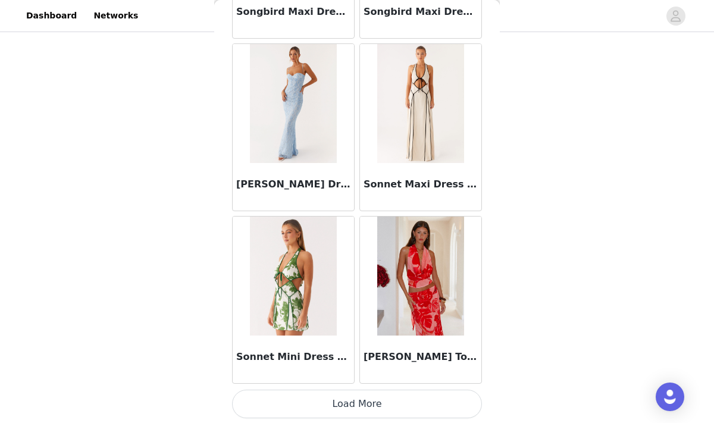
scroll to position [68718, 0]
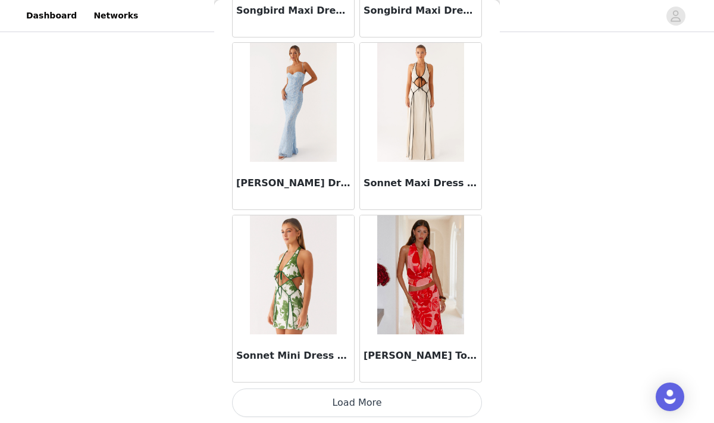
click at [325, 399] on button "Load More" at bounding box center [357, 403] width 250 height 29
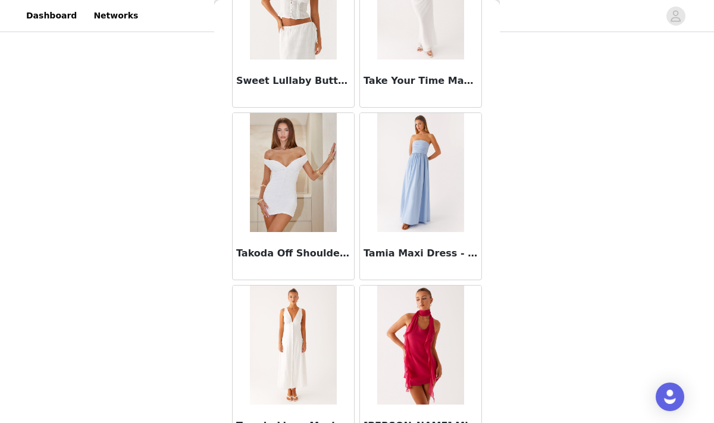
scroll to position [70445, 0]
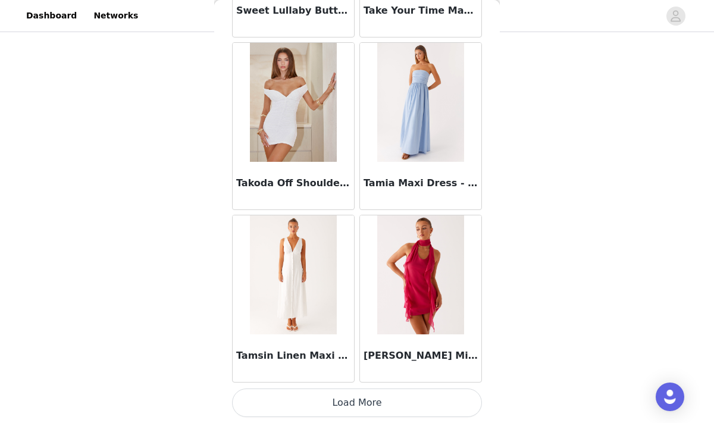
click at [364, 408] on button "Load More" at bounding box center [357, 403] width 250 height 29
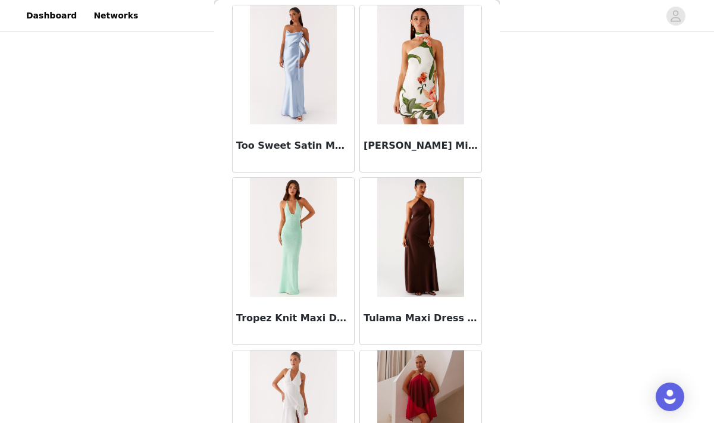
scroll to position [72171, 0]
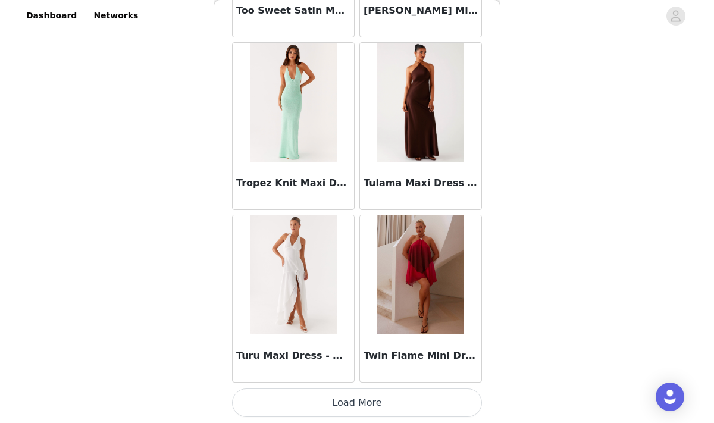
click at [404, 401] on button "Load More" at bounding box center [357, 403] width 250 height 29
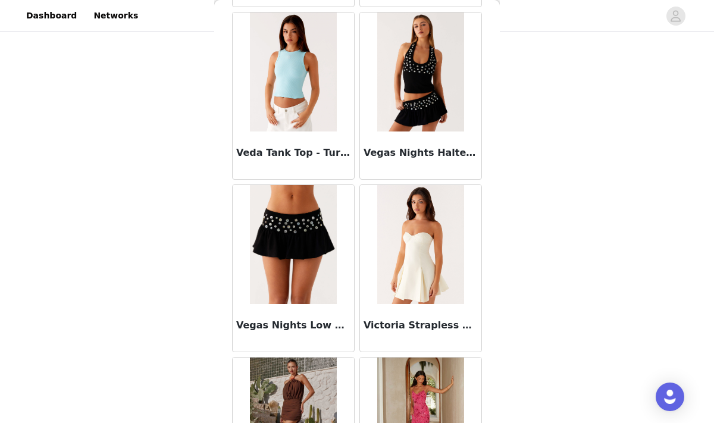
scroll to position [73897, 0]
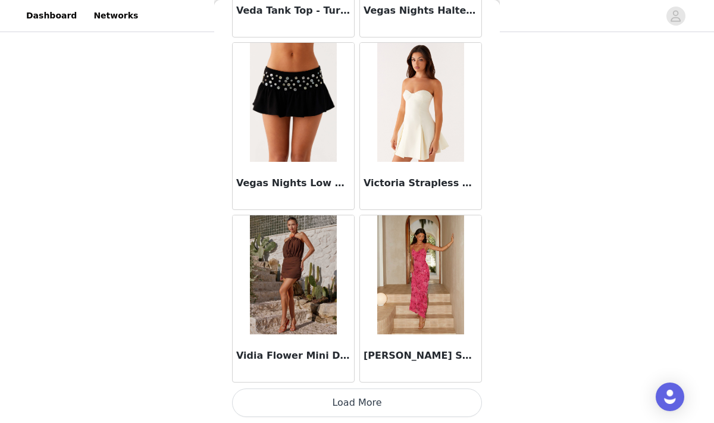
click at [379, 398] on button "Load More" at bounding box center [357, 403] width 250 height 29
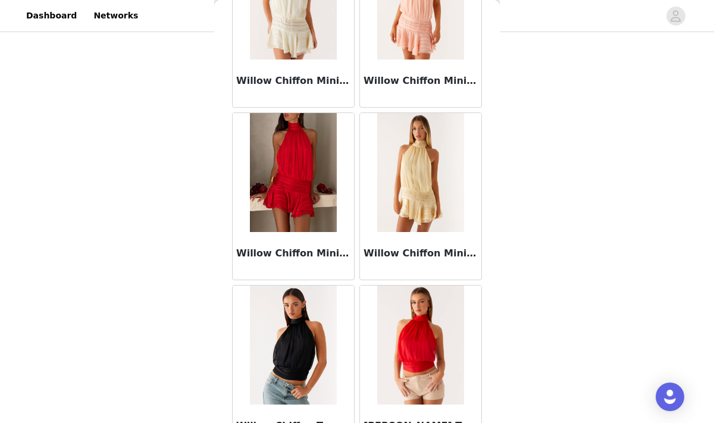
scroll to position [75381, 0]
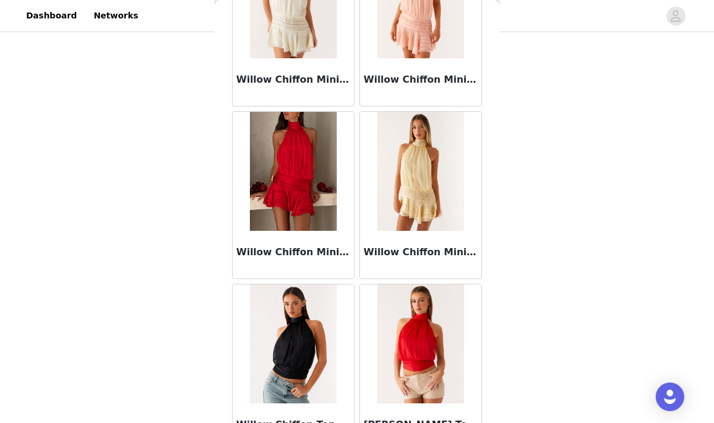
click at [303, 192] on img at bounding box center [293, 171] width 86 height 119
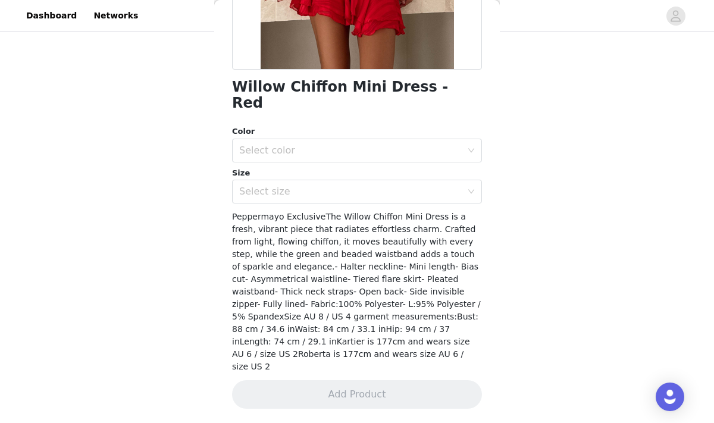
scroll to position [229, 0]
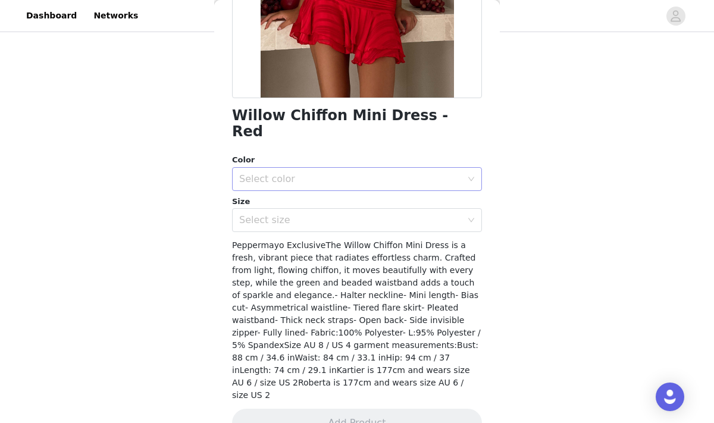
click at [368, 173] on div "Select color" at bounding box center [350, 179] width 223 height 12
click at [289, 189] on li "Red" at bounding box center [357, 189] width 250 height 19
click at [315, 214] on div "Select size" at bounding box center [350, 220] width 223 height 12
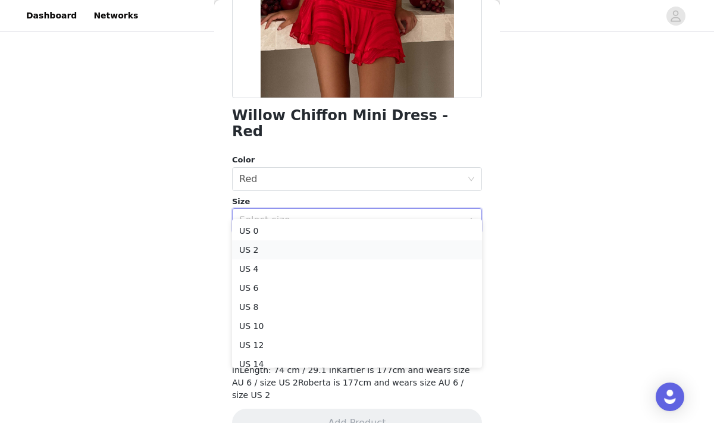
click at [255, 252] on li "US 2" at bounding box center [357, 249] width 250 height 19
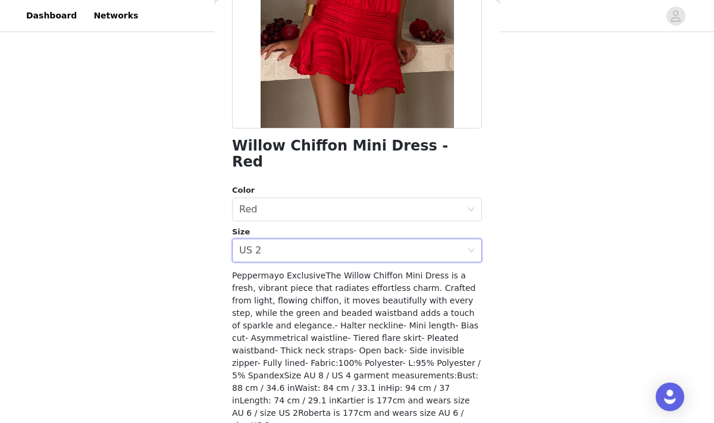
scroll to position [208, 0]
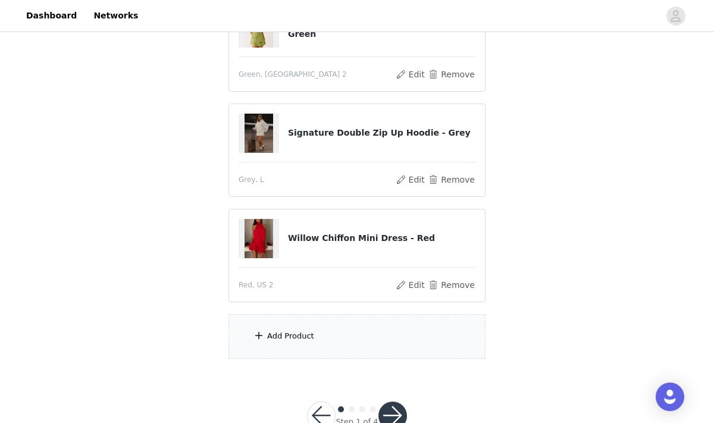
scroll to position [387, 0]
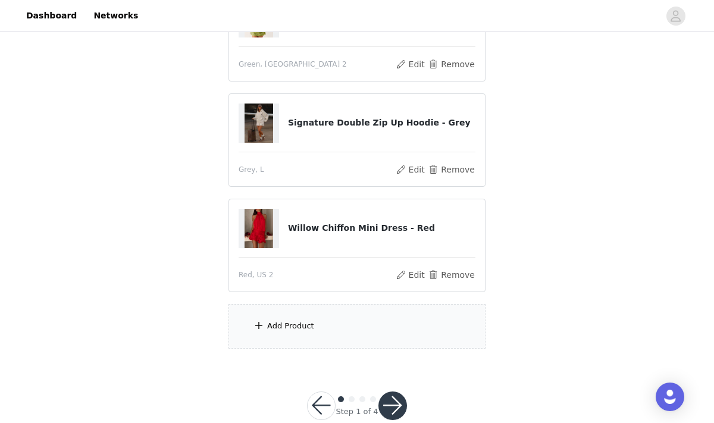
click at [310, 331] on div "Add Product" at bounding box center [290, 326] width 47 height 12
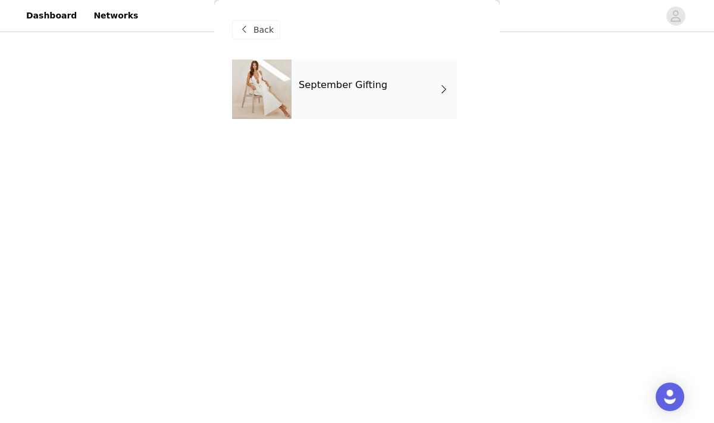
click at [349, 106] on div "September Gifting" at bounding box center [374, 90] width 165 height 60
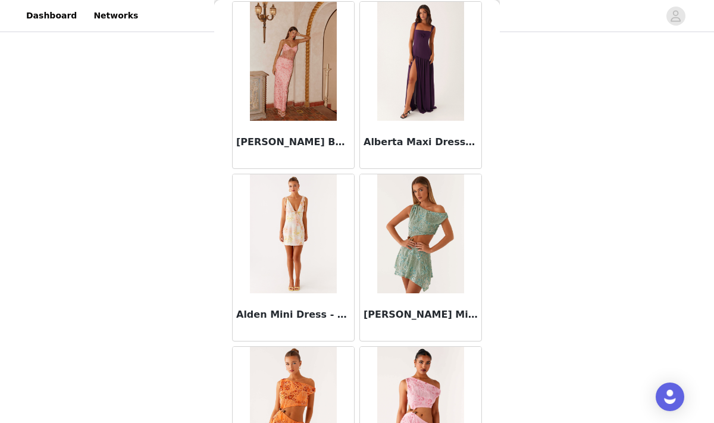
scroll to position [1112, 0]
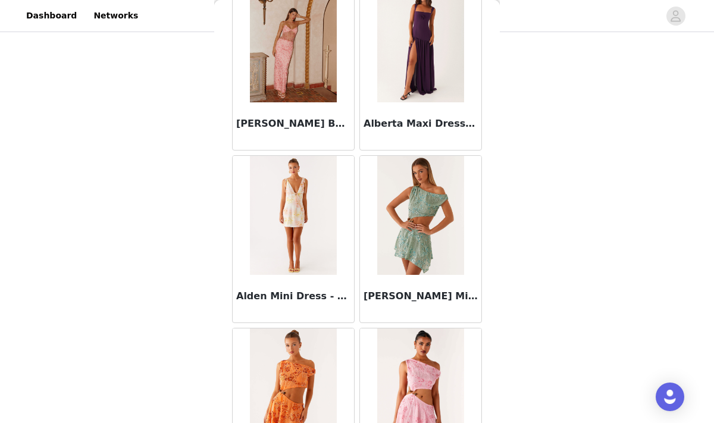
click at [418, 77] on img at bounding box center [420, 42] width 86 height 119
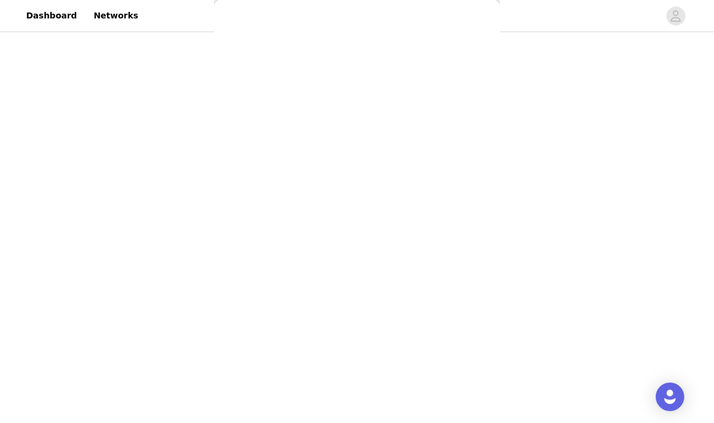
scroll to position [0, 0]
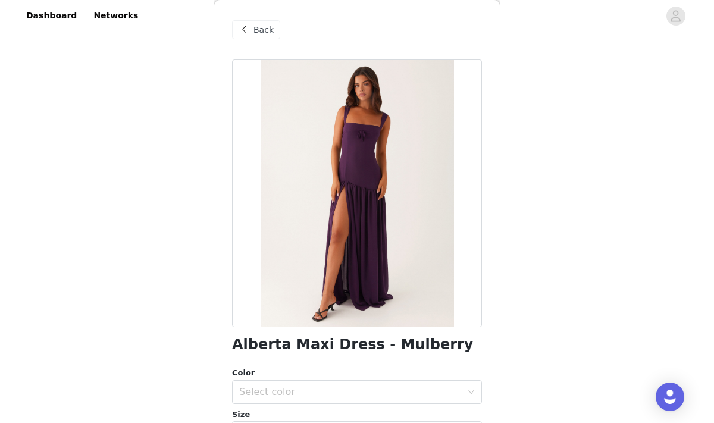
click at [249, 32] on span at bounding box center [244, 30] width 14 height 14
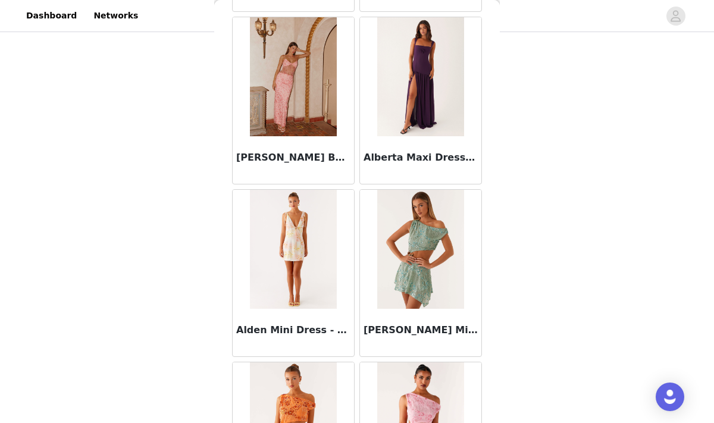
scroll to position [1398, 0]
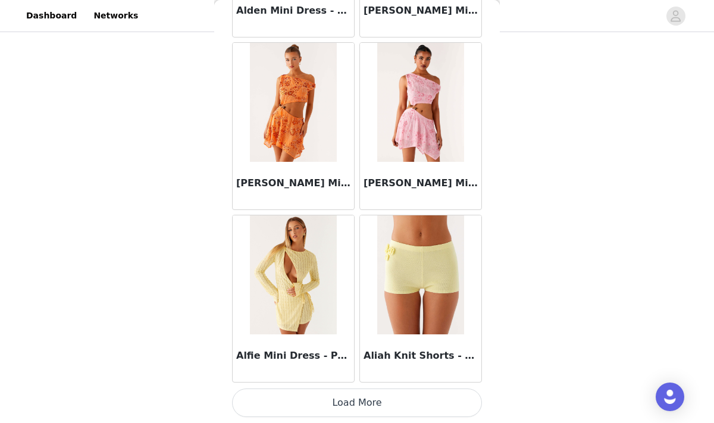
click at [355, 396] on button "Load More" at bounding box center [357, 403] width 250 height 29
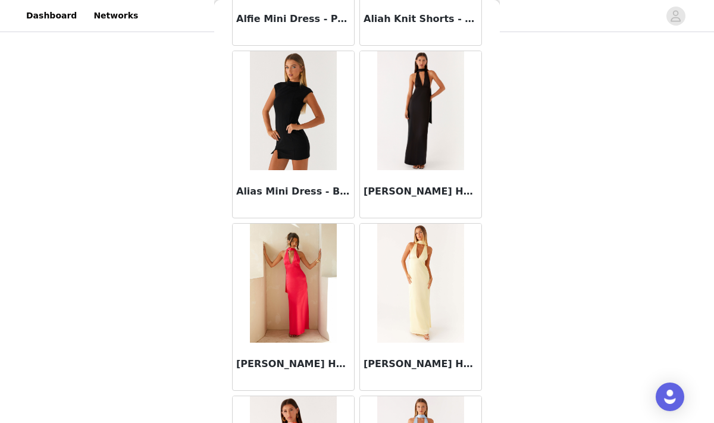
scroll to position [1729, 0]
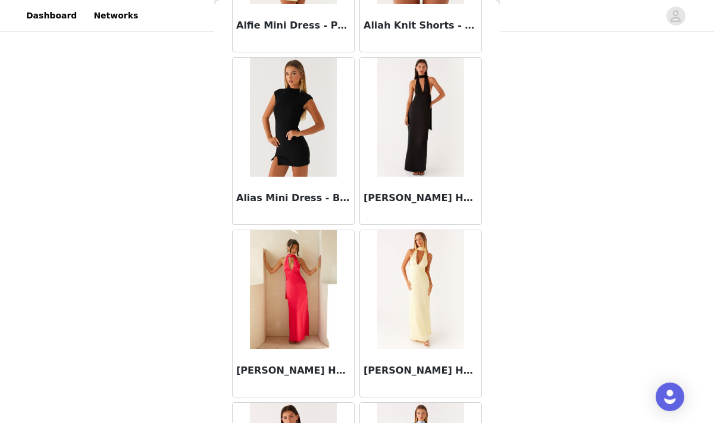
click at [280, 195] on h3 "Alias Mini Dress - Black" at bounding box center [293, 198] width 114 height 14
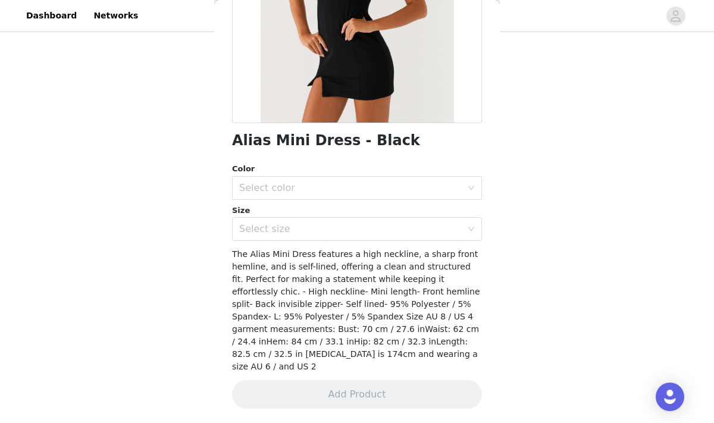
scroll to position [192, 0]
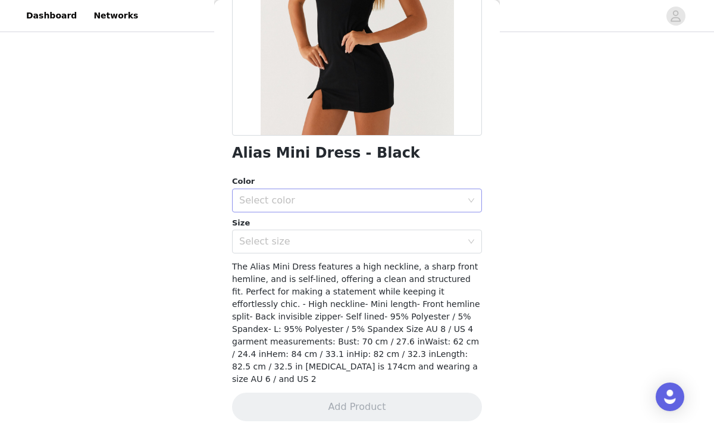
click at [299, 202] on div "Select color" at bounding box center [350, 201] width 223 height 12
click at [262, 224] on li "Black" at bounding box center [357, 226] width 250 height 19
click at [265, 231] on div "Select size" at bounding box center [353, 241] width 228 height 23
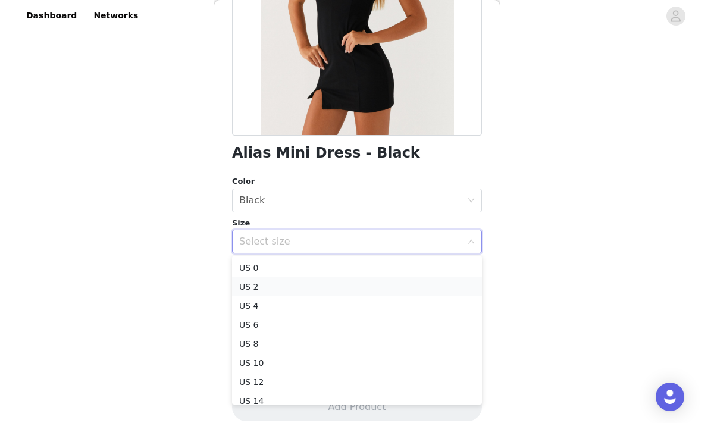
click at [251, 283] on li "US 2" at bounding box center [357, 286] width 250 height 19
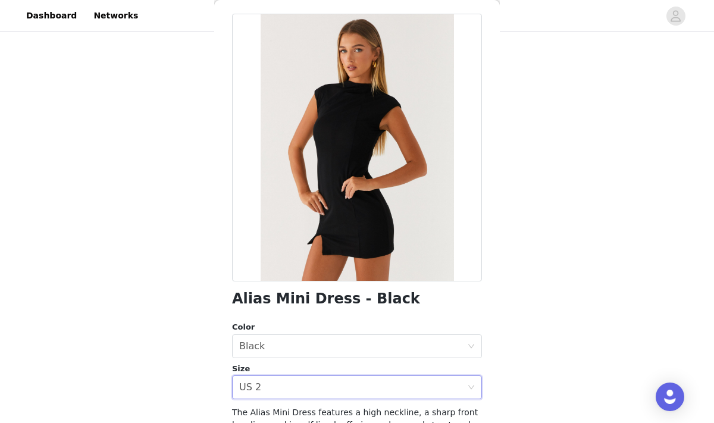
scroll to position [45, 0]
click at [296, 298] on h1 "Alias Mini Dress - Black" at bounding box center [326, 300] width 188 height 16
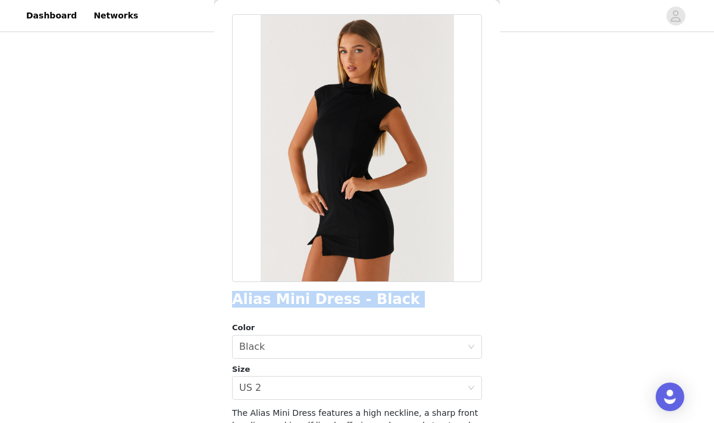
click at [296, 298] on h1 "Alias Mini Dress - Black" at bounding box center [326, 300] width 188 height 16
copy div "Alias Mini Dress - Black"
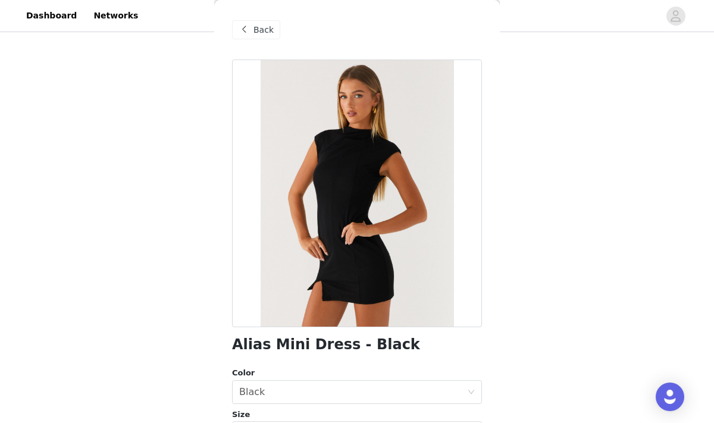
click at [263, 28] on span "Back" at bounding box center [264, 30] width 20 height 12
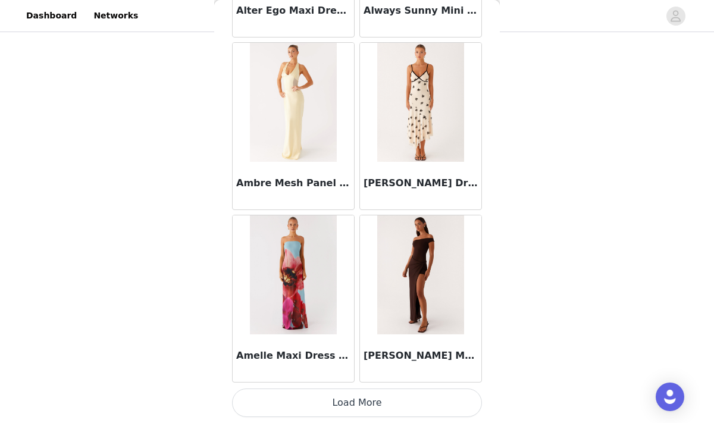
click at [357, 409] on button "Load More" at bounding box center [357, 403] width 250 height 29
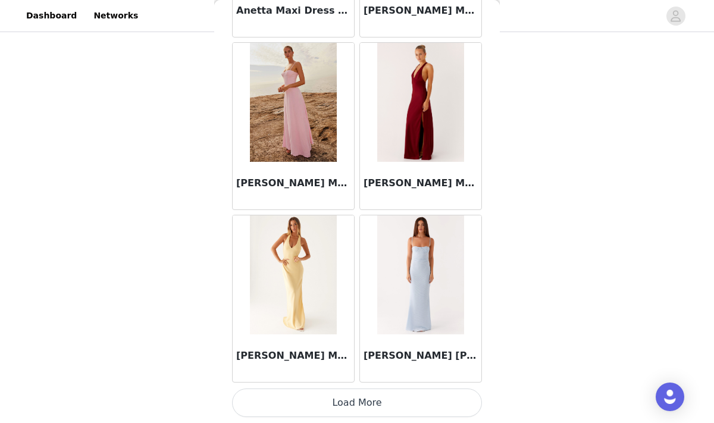
scroll to position [402, 0]
click at [349, 399] on button "Load More" at bounding box center [357, 403] width 250 height 29
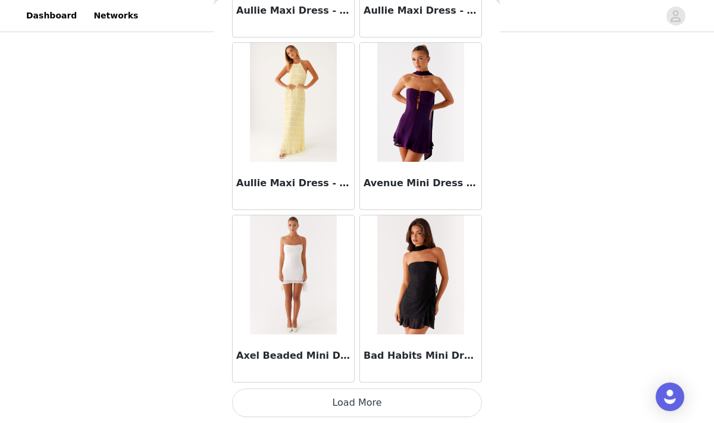
scroll to position [409, 0]
click at [369, 396] on button "Load More" at bounding box center [357, 403] width 250 height 29
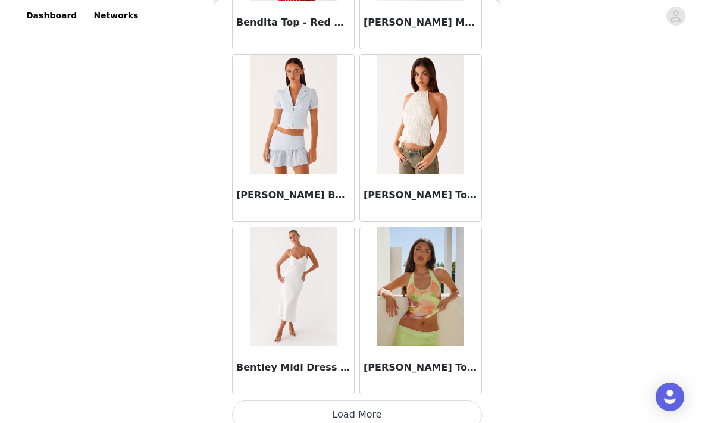
scroll to position [8303, 0]
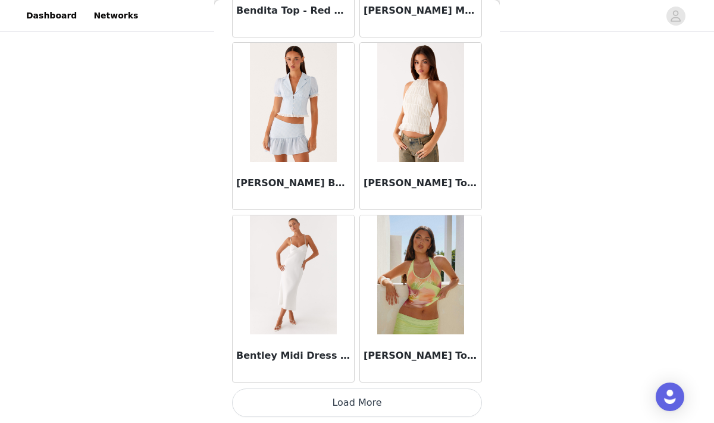
click at [370, 392] on button "Load More" at bounding box center [357, 403] width 250 height 29
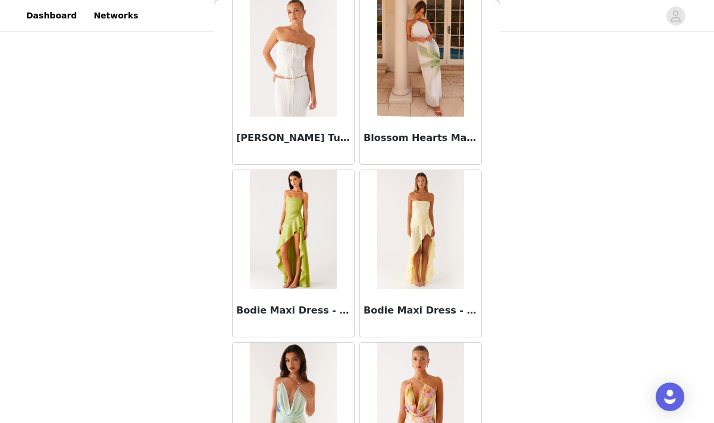
scroll to position [9218, 0]
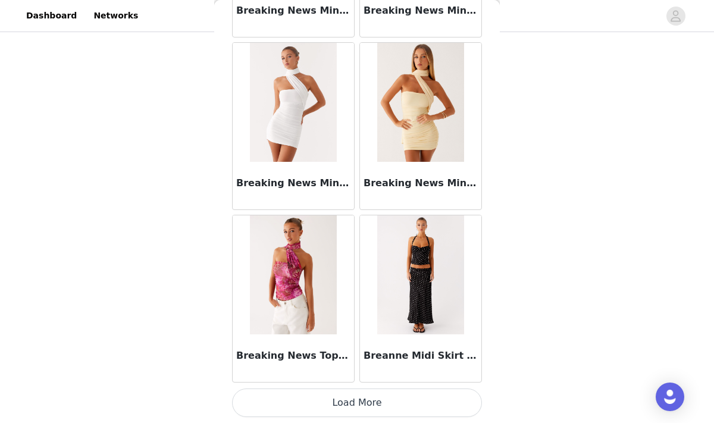
click at [351, 408] on button "Load More" at bounding box center [357, 403] width 250 height 29
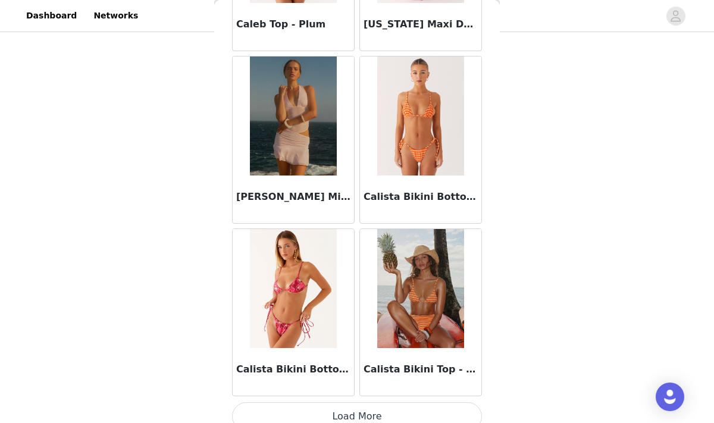
scroll to position [11755, 0]
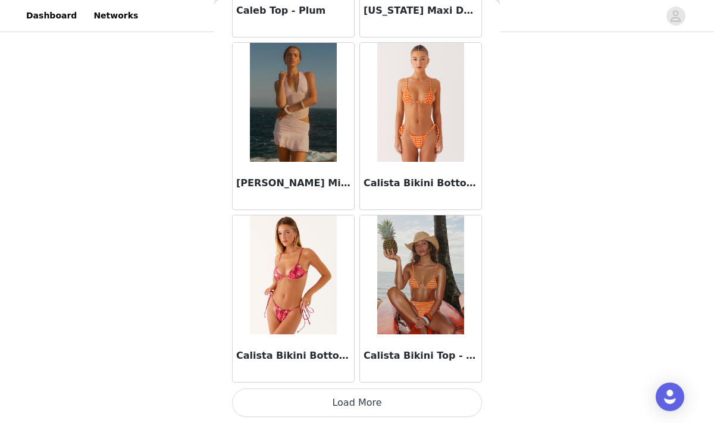
click at [358, 395] on button "Load More" at bounding box center [357, 403] width 250 height 29
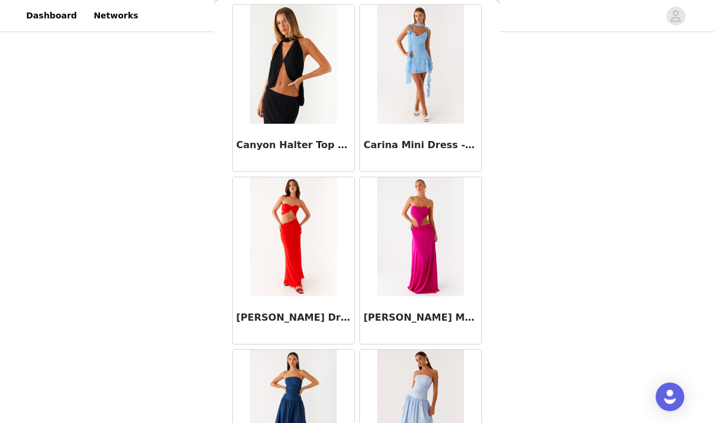
scroll to position [12665, 0]
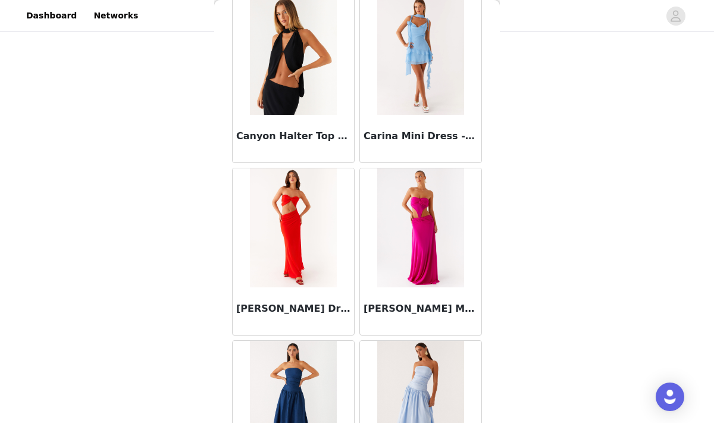
click at [306, 63] on img at bounding box center [293, 55] width 86 height 119
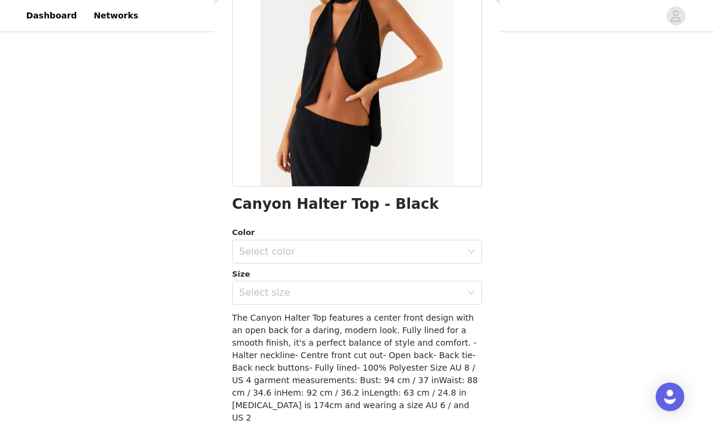
scroll to position [158, 0]
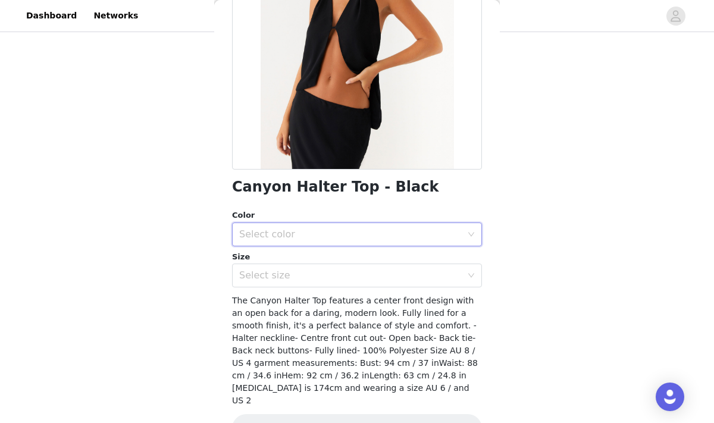
click at [337, 226] on div "Select color" at bounding box center [353, 234] width 228 height 23
click at [254, 262] on li "Black" at bounding box center [357, 260] width 250 height 19
click at [271, 279] on div "Select size" at bounding box center [350, 276] width 223 height 12
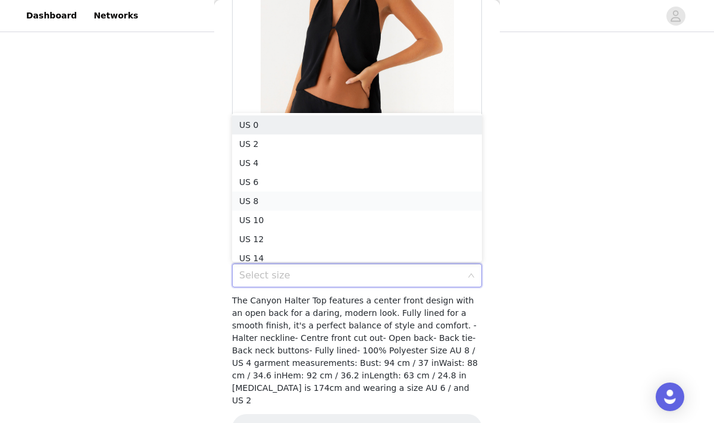
scroll to position [6, 0]
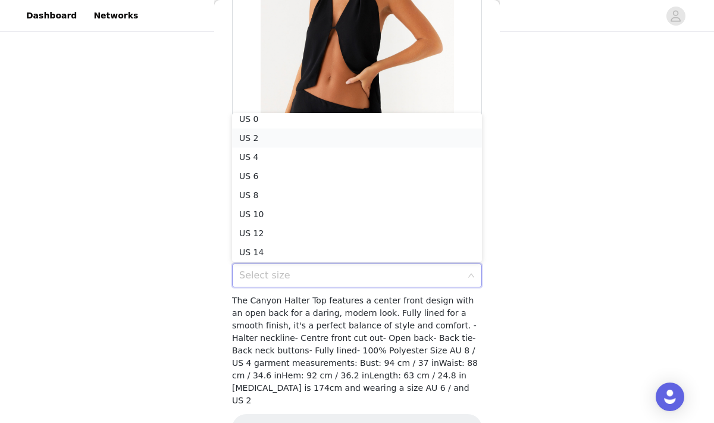
click at [259, 136] on li "US 2" at bounding box center [357, 138] width 250 height 19
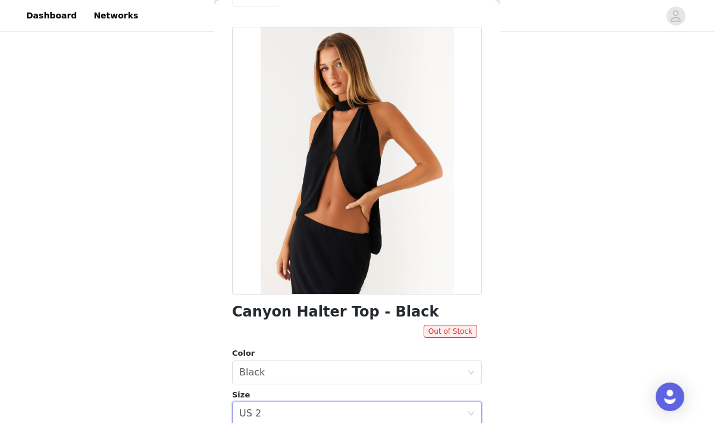
scroll to position [0, 0]
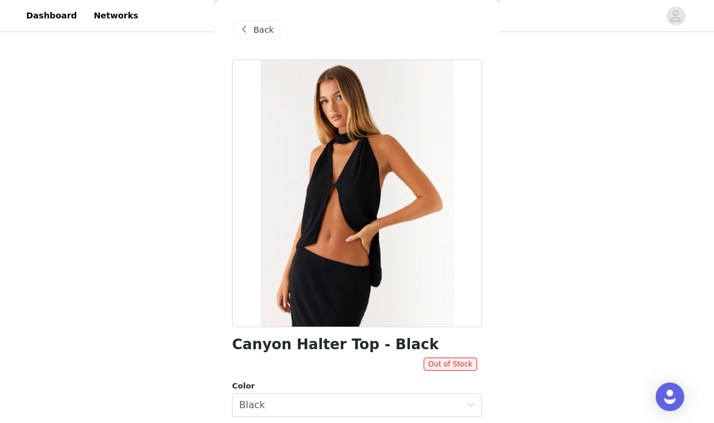
click at [257, 36] on div "Back" at bounding box center [256, 29] width 48 height 19
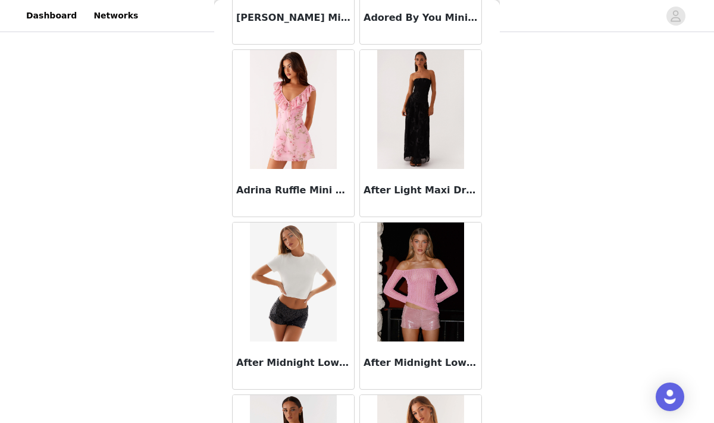
scroll to position [403, 0]
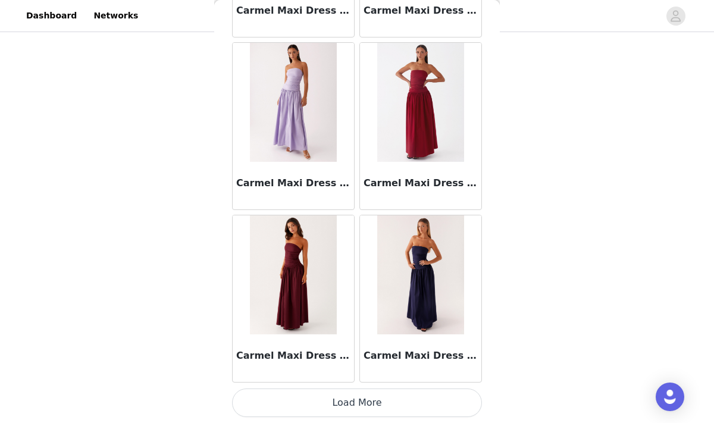
click at [354, 409] on button "Load More" at bounding box center [357, 403] width 250 height 29
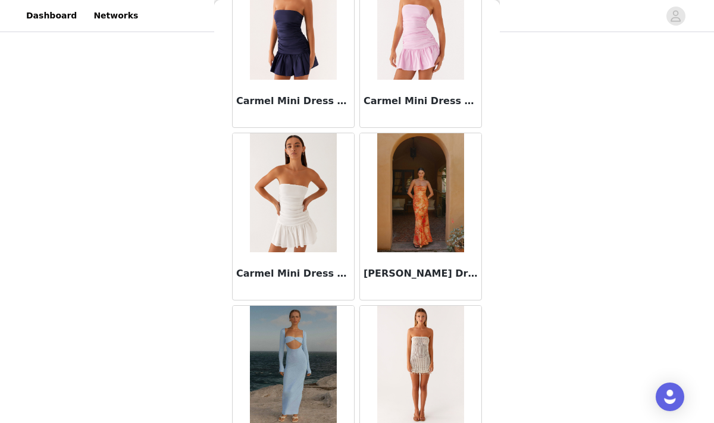
scroll to position [14488, 0]
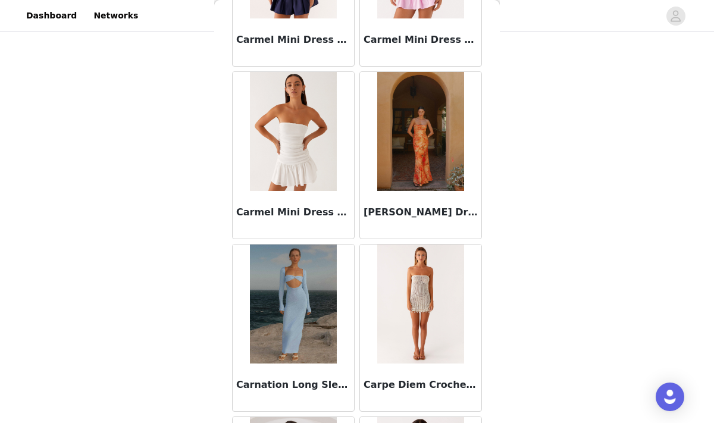
click at [416, 162] on img at bounding box center [420, 131] width 86 height 119
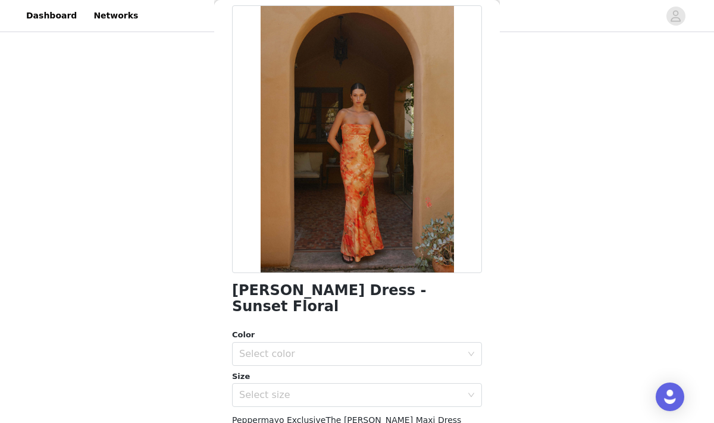
scroll to position [23, 0]
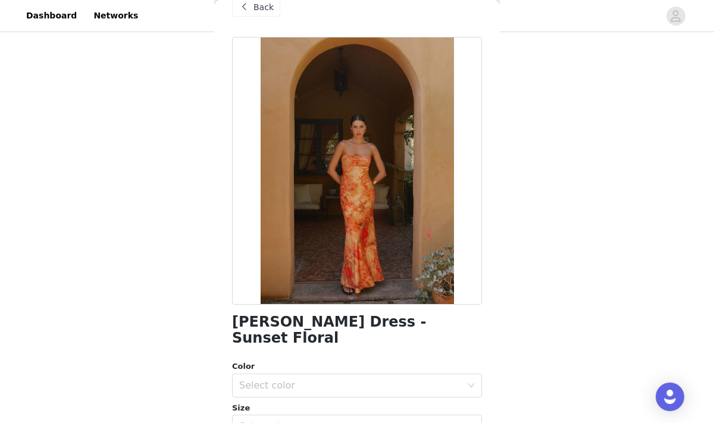
click at [249, 12] on span at bounding box center [244, 7] width 14 height 14
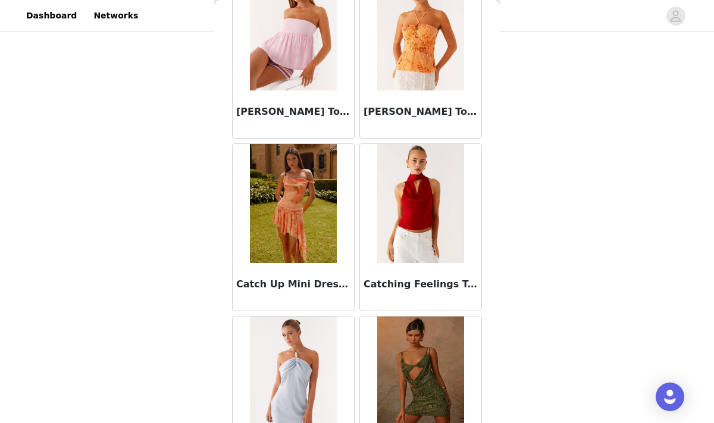
scroll to position [15207, 0]
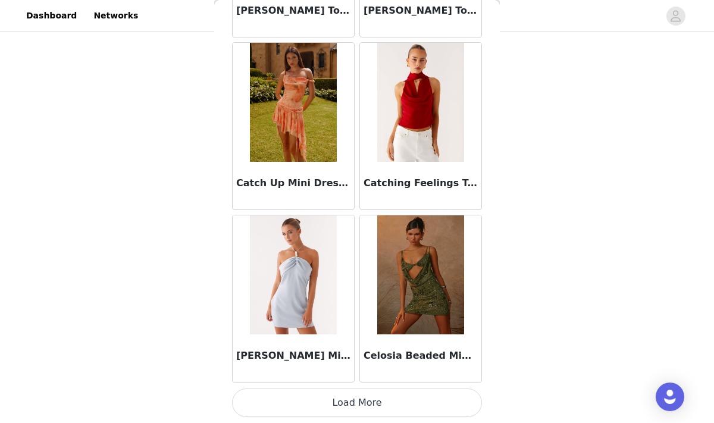
click at [312, 399] on button "Load More" at bounding box center [357, 403] width 250 height 29
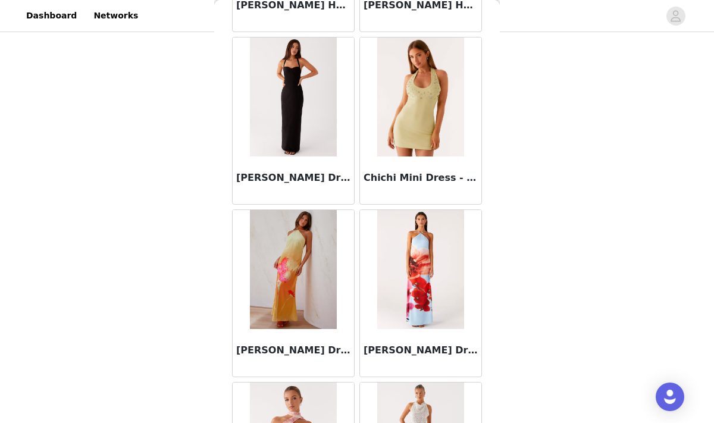
scroll to position [16934, 0]
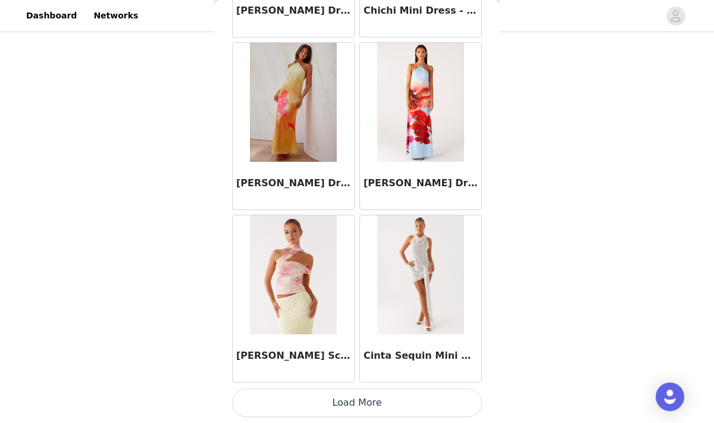
click at [351, 408] on button "Load More" at bounding box center [357, 403] width 250 height 29
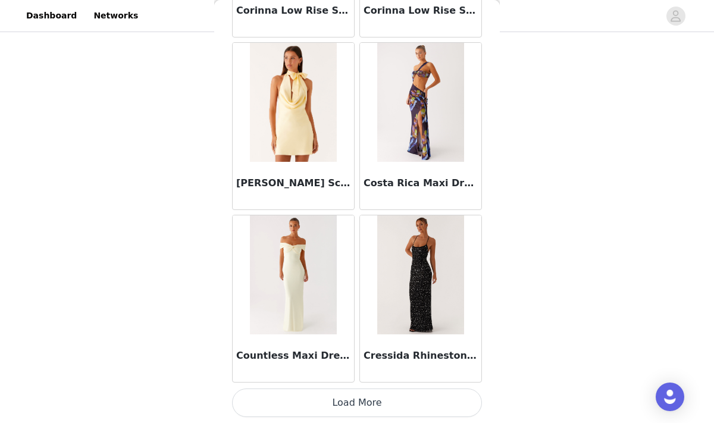
scroll to position [18660, 0]
click at [345, 404] on button "Load More" at bounding box center [357, 403] width 250 height 29
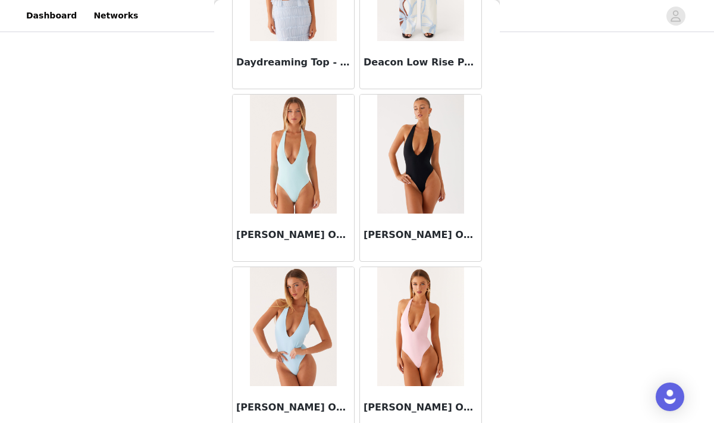
scroll to position [20386, 0]
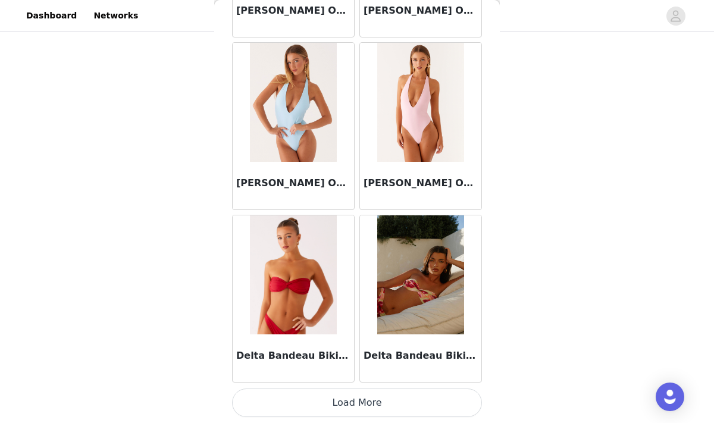
click at [363, 405] on button "Load More" at bounding box center [357, 403] width 250 height 29
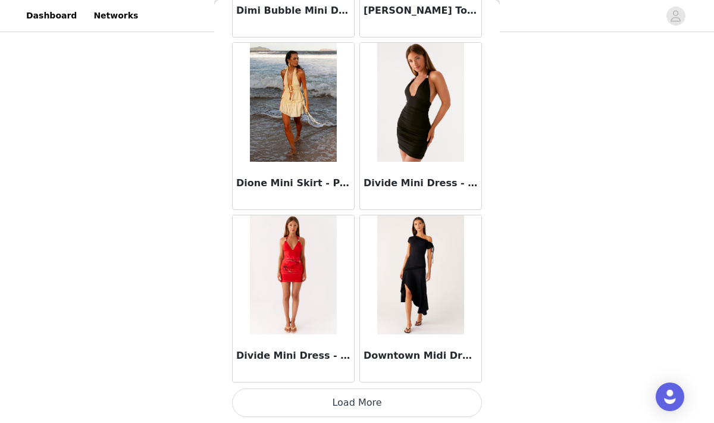
scroll to position [22108, 0]
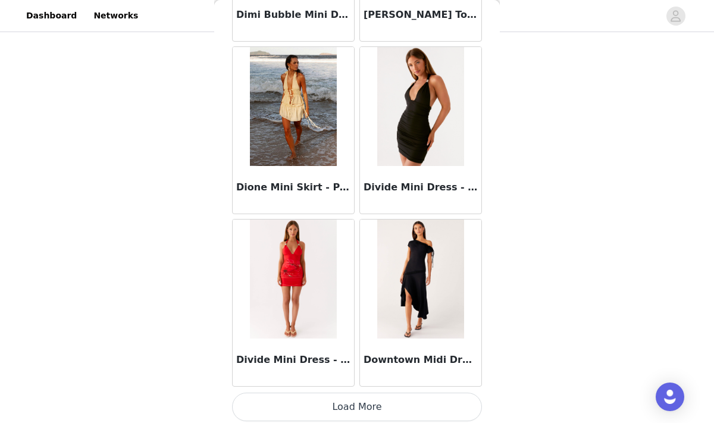
click at [340, 415] on button "Load More" at bounding box center [357, 407] width 250 height 29
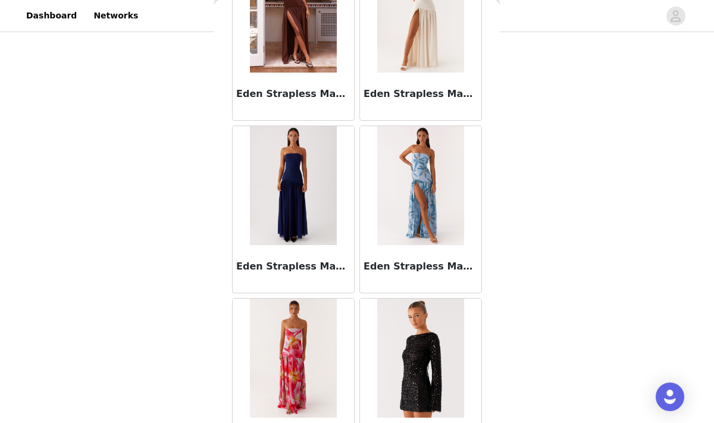
scroll to position [23838, 0]
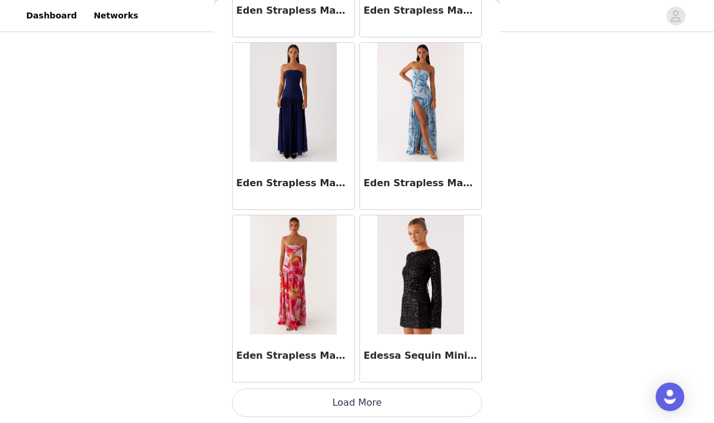
click at [357, 399] on button "Load More" at bounding box center [357, 403] width 250 height 29
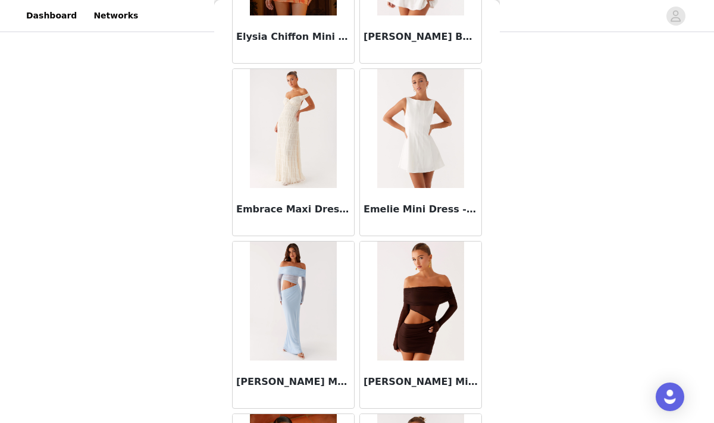
scroll to position [25564, 0]
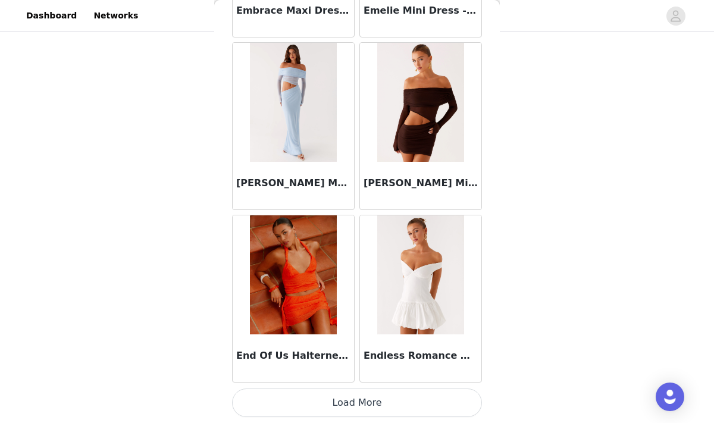
click at [341, 404] on button "Load More" at bounding box center [357, 403] width 250 height 29
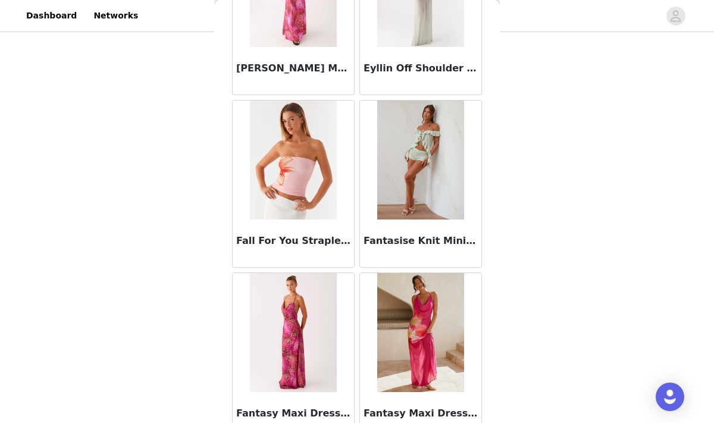
scroll to position [27291, 0]
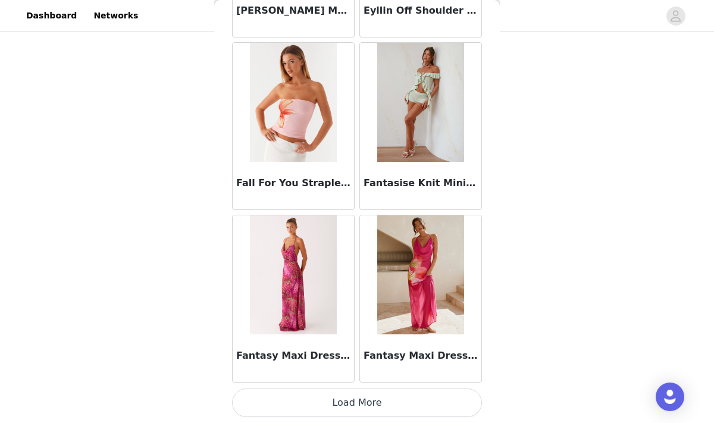
click at [346, 413] on button "Load More" at bounding box center [357, 403] width 250 height 29
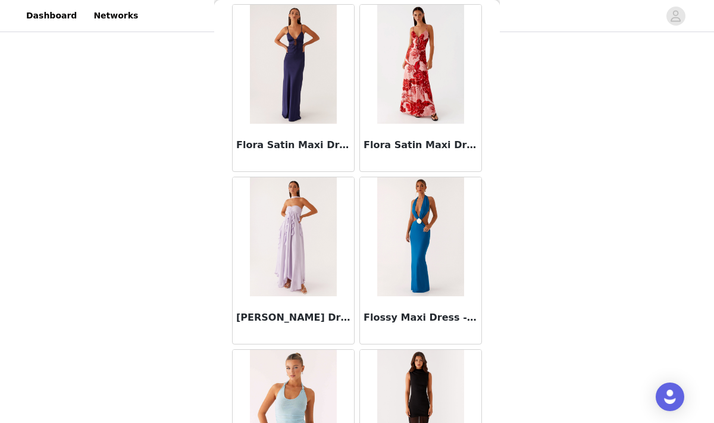
scroll to position [29017, 0]
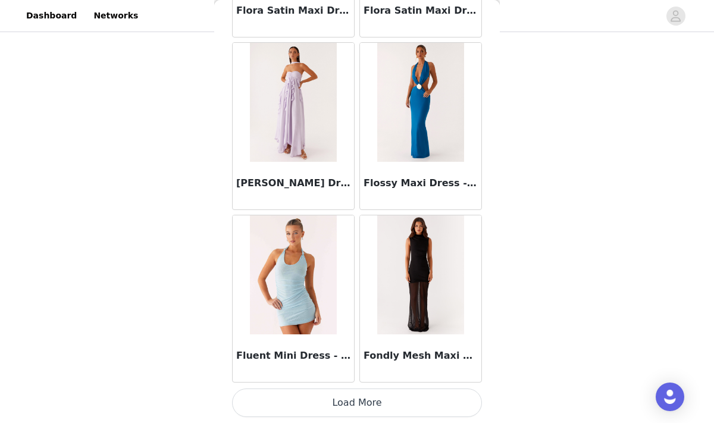
click at [375, 405] on button "Load More" at bounding box center [357, 403] width 250 height 29
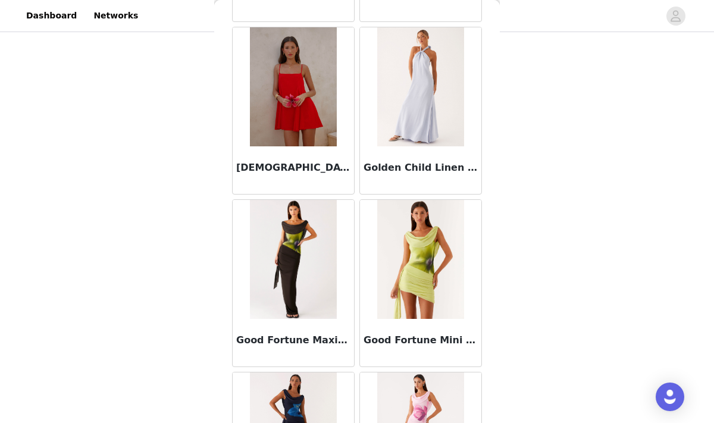
scroll to position [30743, 0]
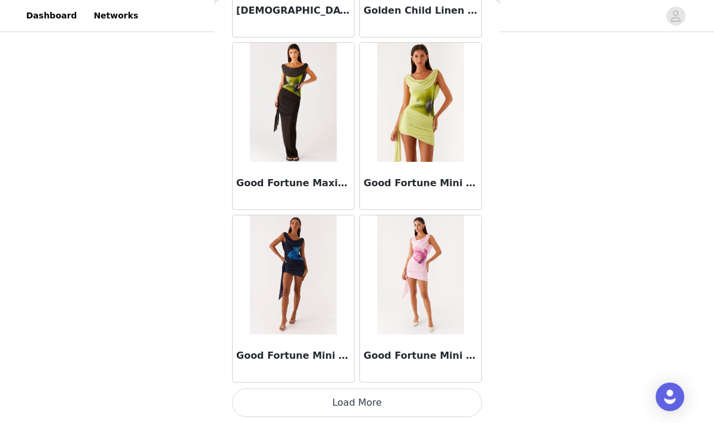
click at [352, 397] on button "Load More" at bounding box center [357, 403] width 250 height 29
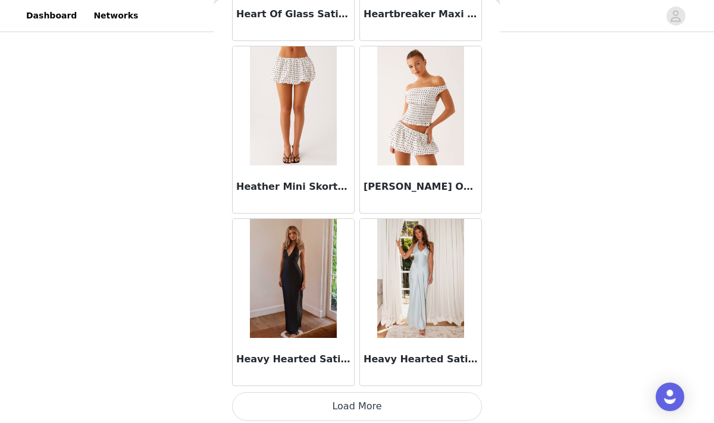
scroll to position [32469, 0]
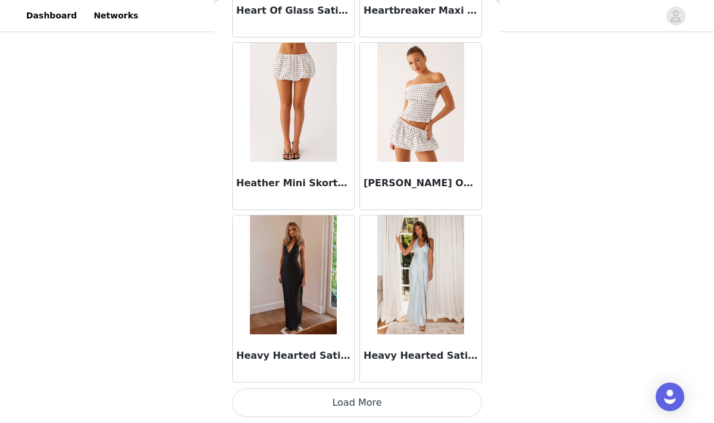
click at [370, 405] on button "Load More" at bounding box center [357, 403] width 250 height 29
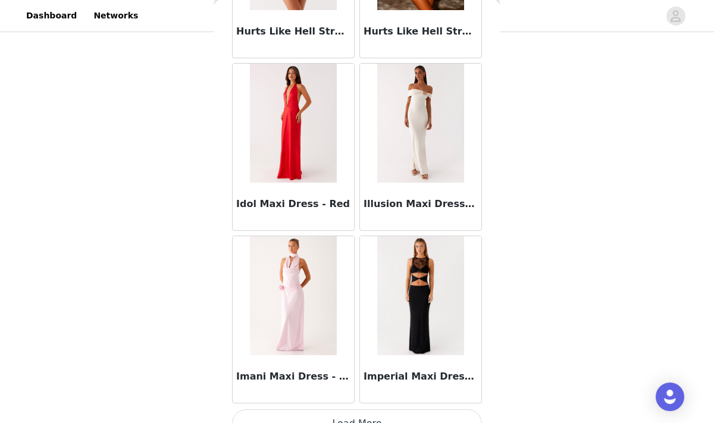
scroll to position [34195, 0]
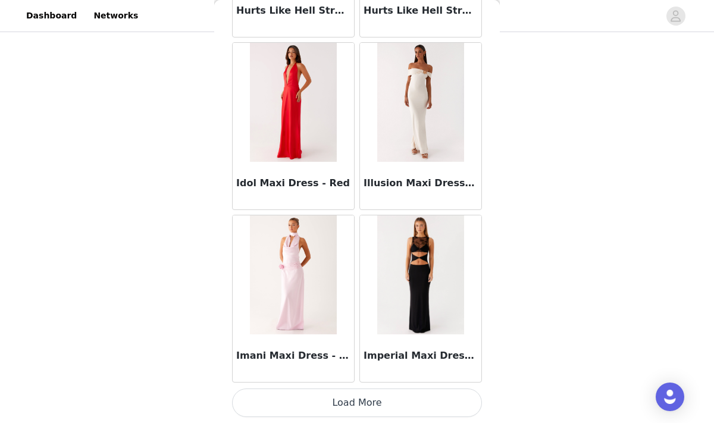
click at [362, 399] on button "Load More" at bounding box center [357, 403] width 250 height 29
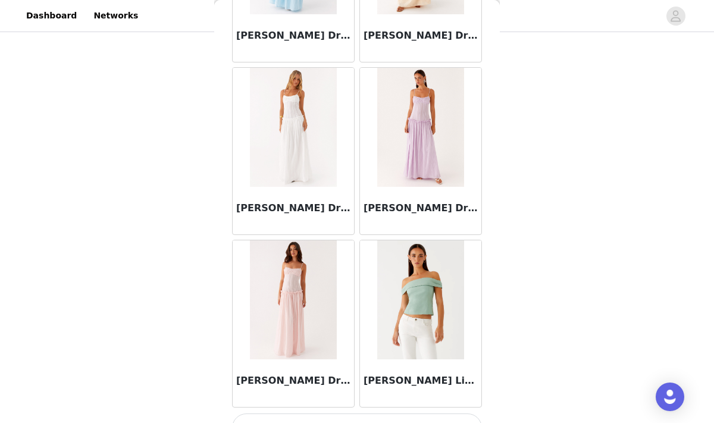
scroll to position [35921, 0]
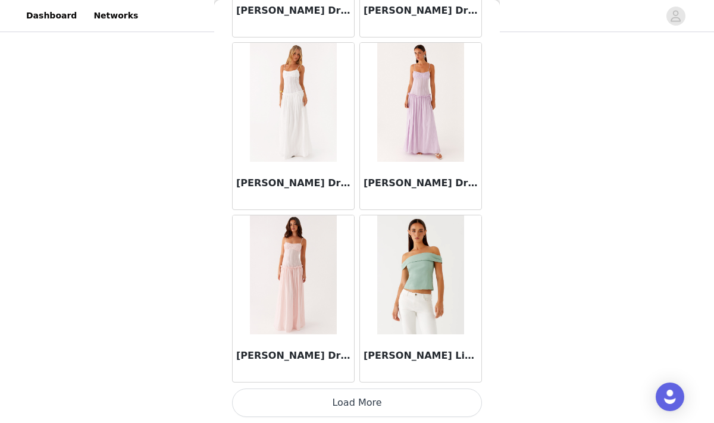
click at [364, 393] on button "Load More" at bounding box center [357, 403] width 250 height 29
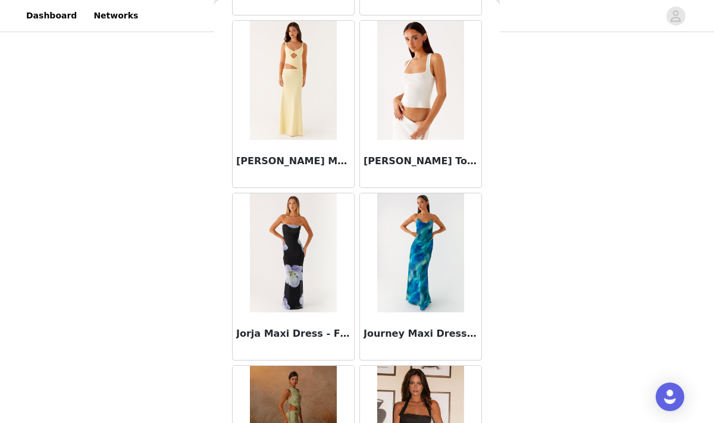
scroll to position [37648, 0]
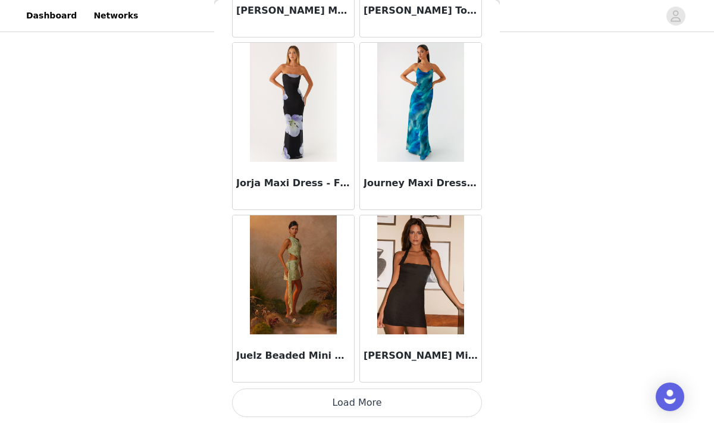
click at [372, 401] on button "Load More" at bounding box center [357, 403] width 250 height 29
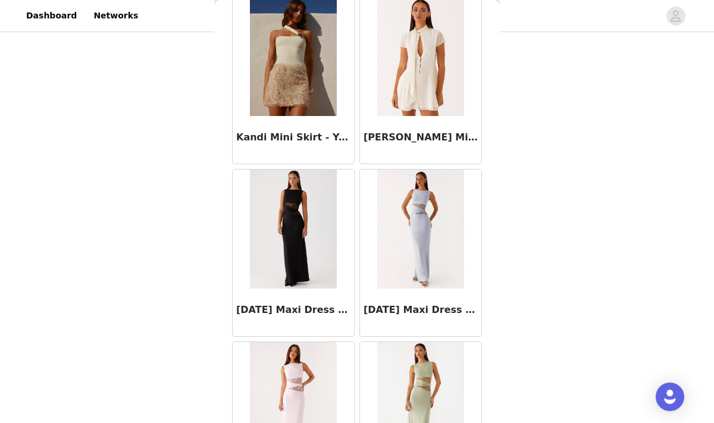
scroll to position [39374, 0]
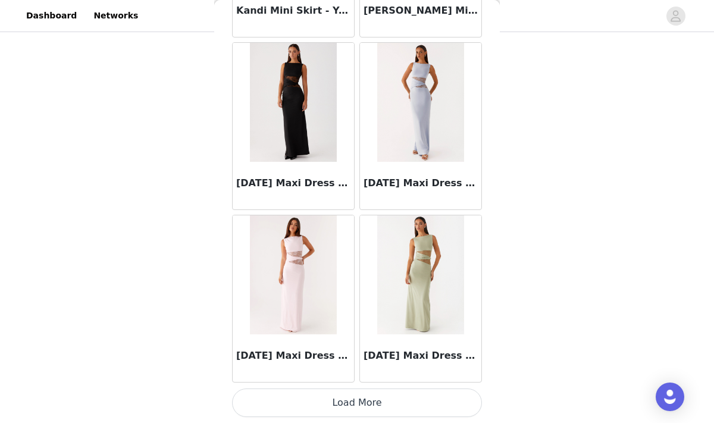
click at [374, 395] on button "Load More" at bounding box center [357, 403] width 250 height 29
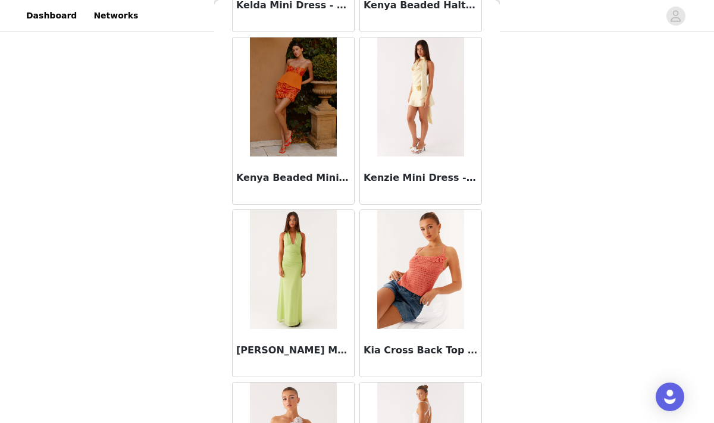
scroll to position [41100, 0]
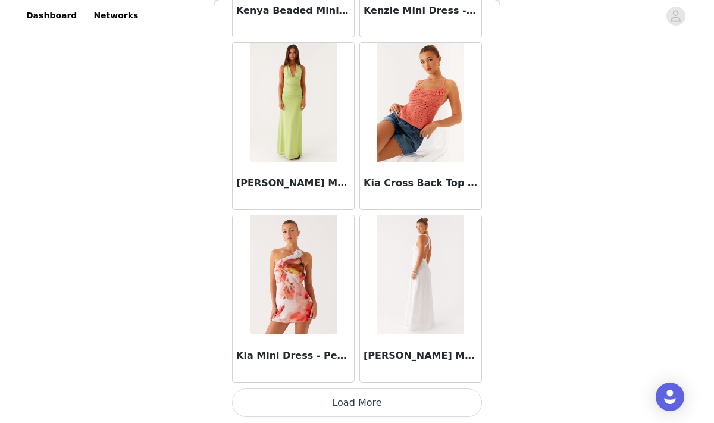
click at [356, 402] on button "Load More" at bounding box center [357, 403] width 250 height 29
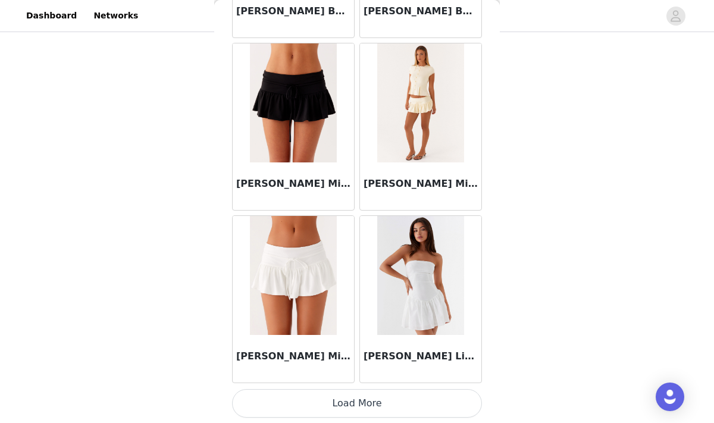
scroll to position [42826, 0]
click at [332, 398] on button "Load More" at bounding box center [357, 403] width 250 height 29
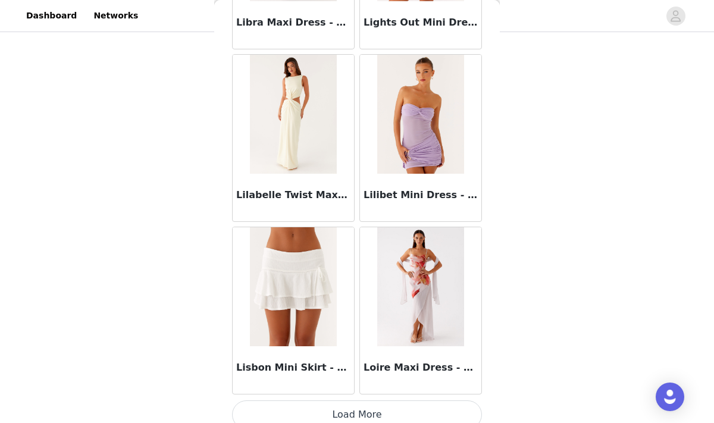
scroll to position [44552, 0]
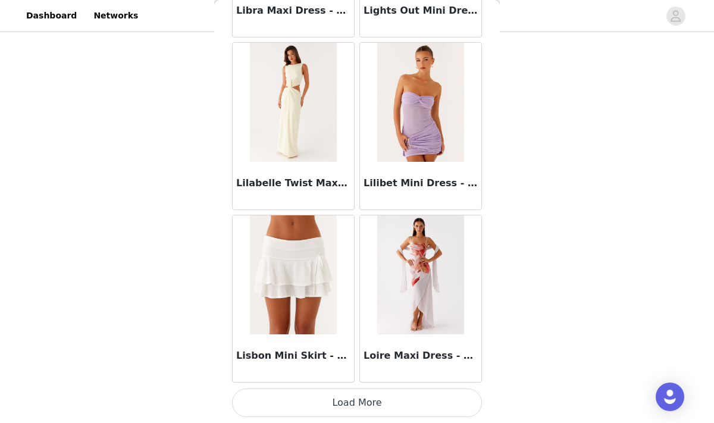
click at [340, 397] on button "Load More" at bounding box center [357, 403] width 250 height 29
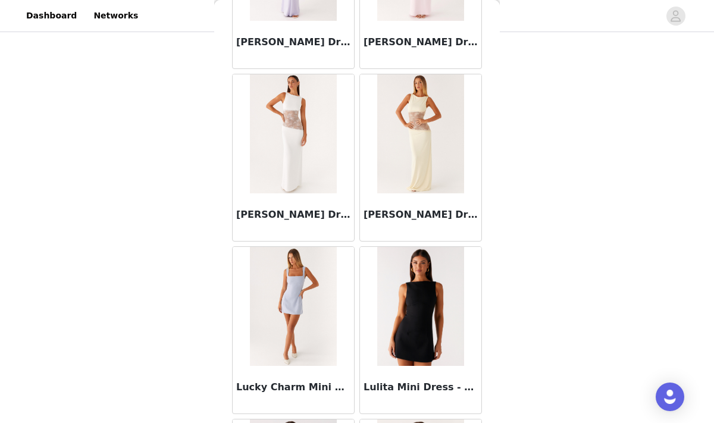
scroll to position [46278, 0]
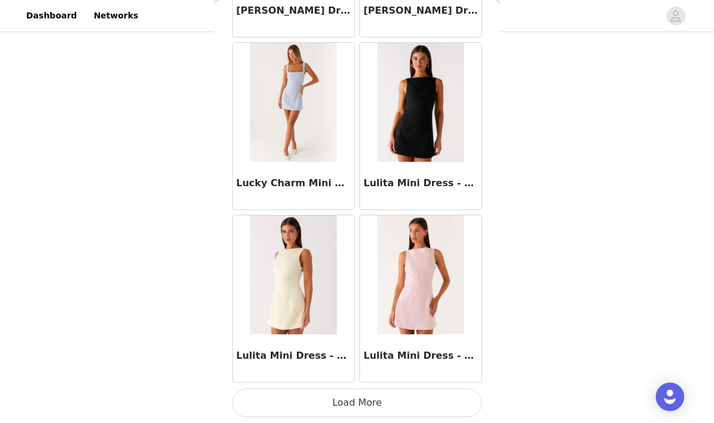
click at [395, 402] on button "Load More" at bounding box center [357, 403] width 250 height 29
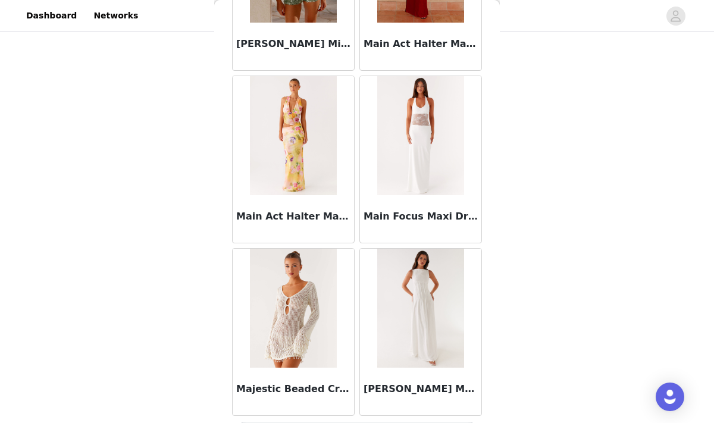
scroll to position [48000, 0]
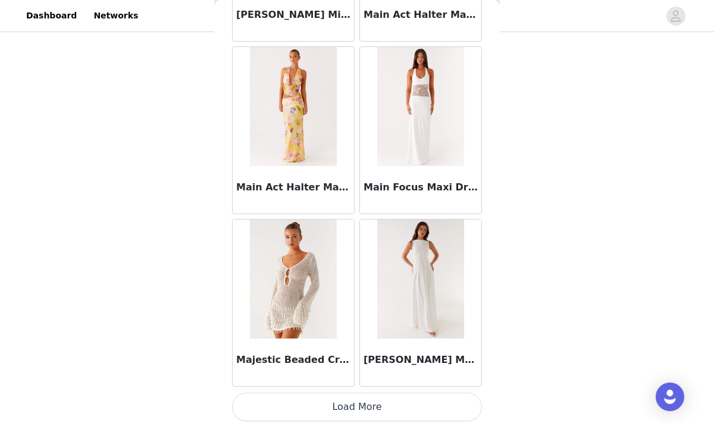
click at [390, 408] on button "Load More" at bounding box center [357, 407] width 250 height 29
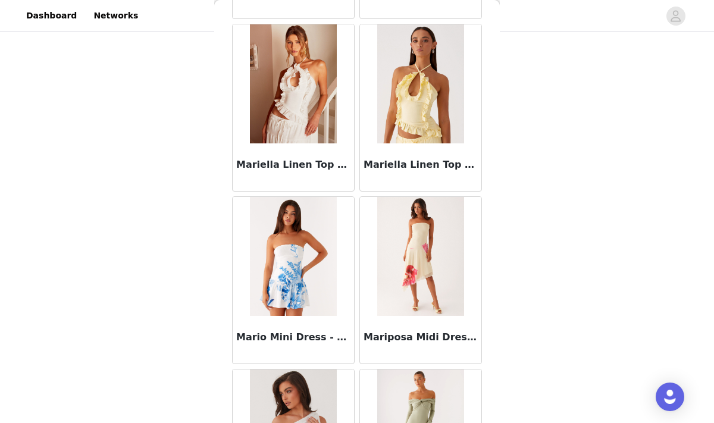
scroll to position [49731, 0]
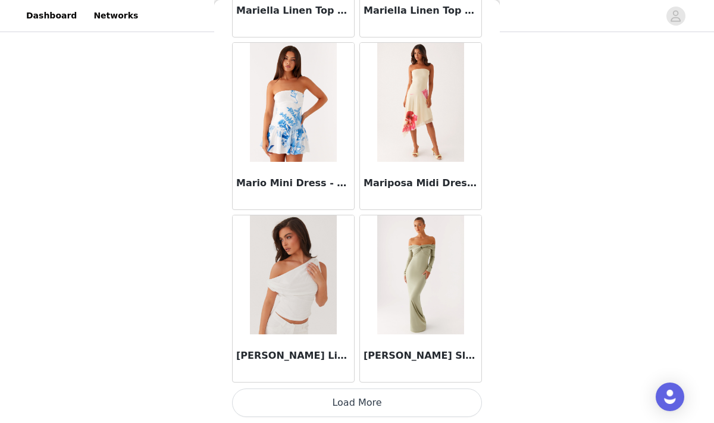
click at [338, 400] on button "Load More" at bounding box center [357, 403] width 250 height 29
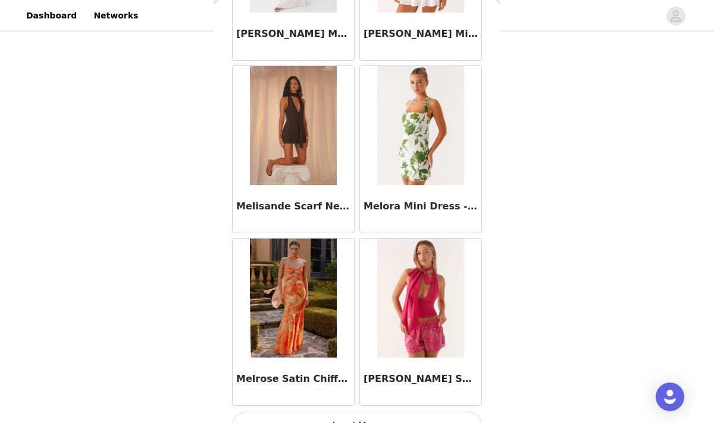
scroll to position [51457, 0]
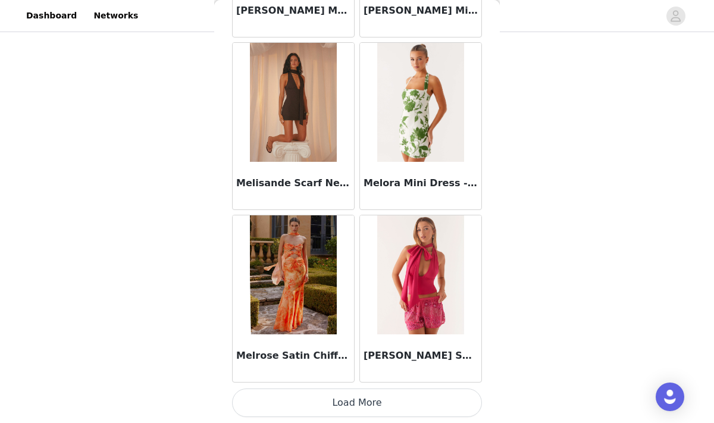
click at [369, 405] on button "Load More" at bounding box center [357, 403] width 250 height 29
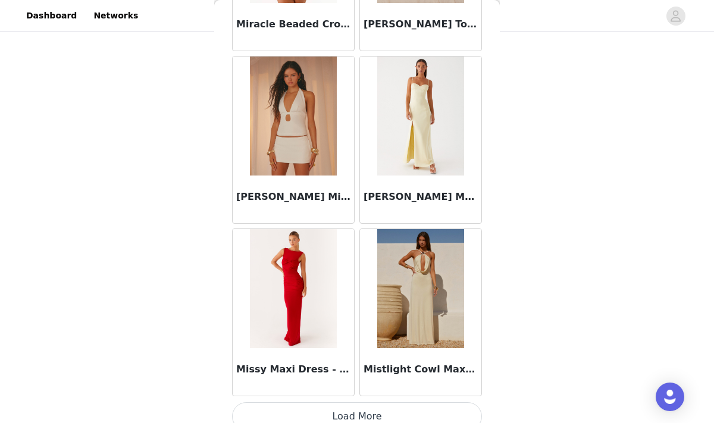
scroll to position [53183, 0]
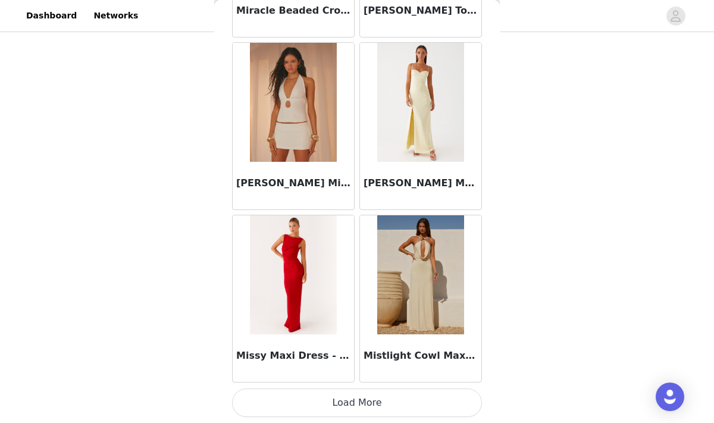
click at [378, 402] on button "Load More" at bounding box center [357, 403] width 250 height 29
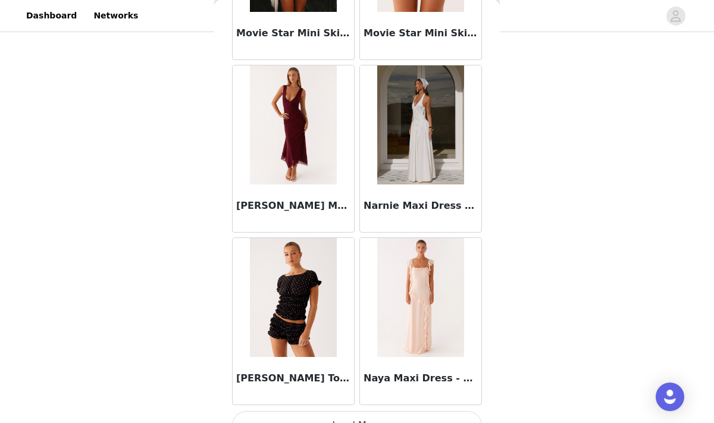
scroll to position [54909, 0]
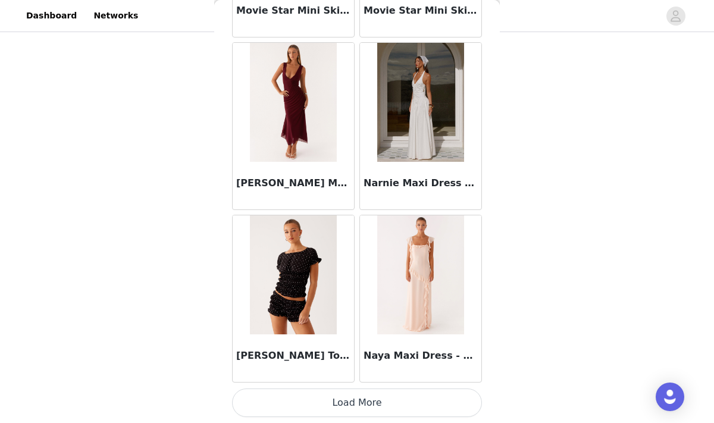
click at [346, 403] on button "Load More" at bounding box center [357, 403] width 250 height 29
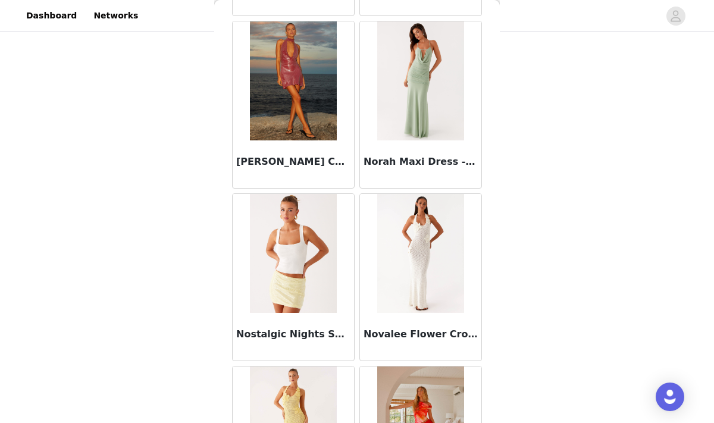
scroll to position [56635, 0]
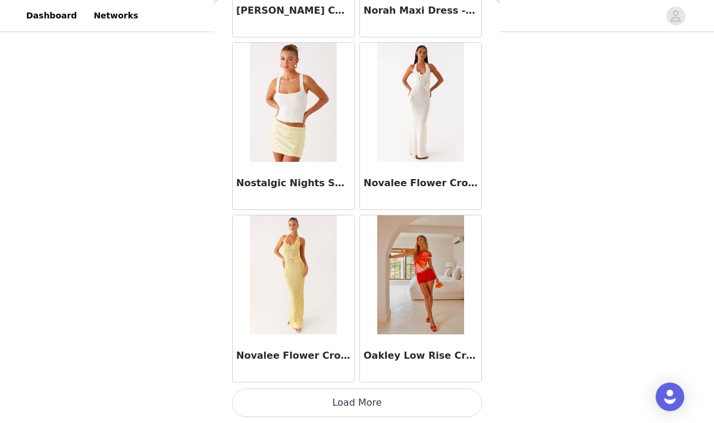
click at [368, 402] on button "Load More" at bounding box center [357, 403] width 250 height 29
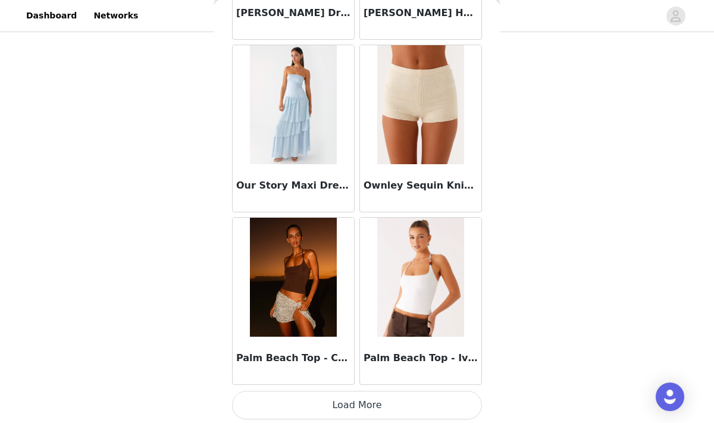
scroll to position [58361, 0]
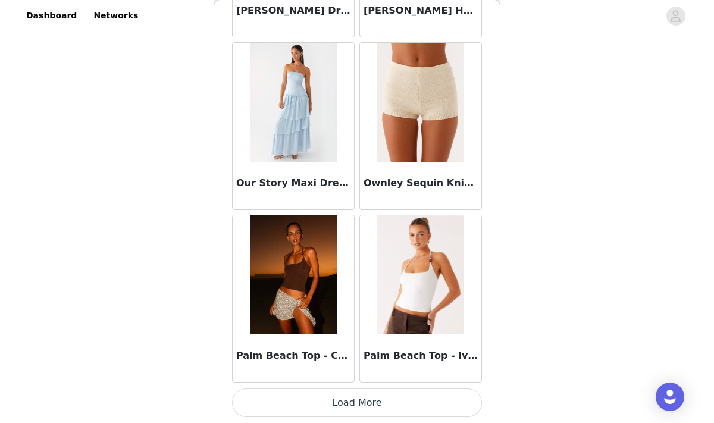
click at [381, 401] on button "Load More" at bounding box center [357, 403] width 250 height 29
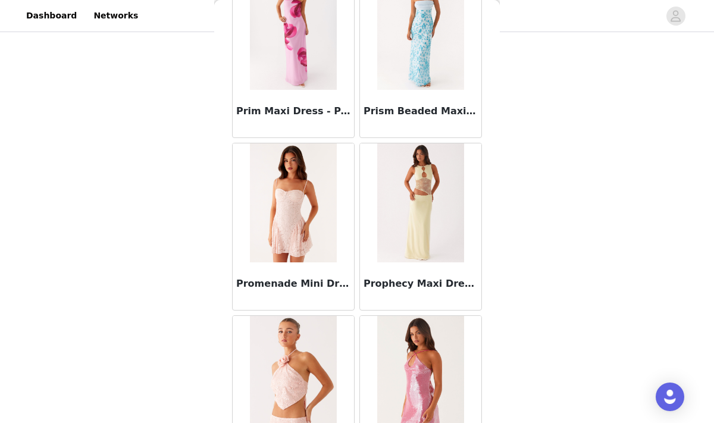
scroll to position [60088, 0]
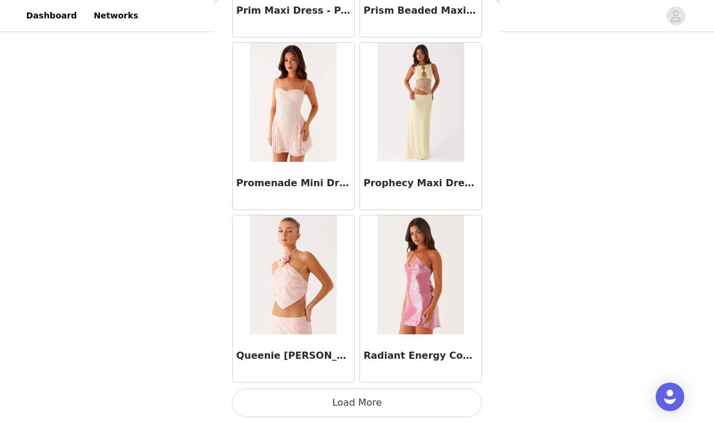
click at [368, 396] on button "Load More" at bounding box center [357, 403] width 250 height 29
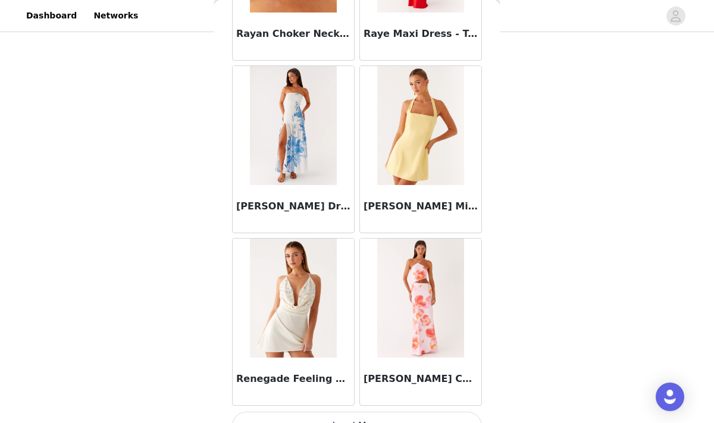
scroll to position [61814, 0]
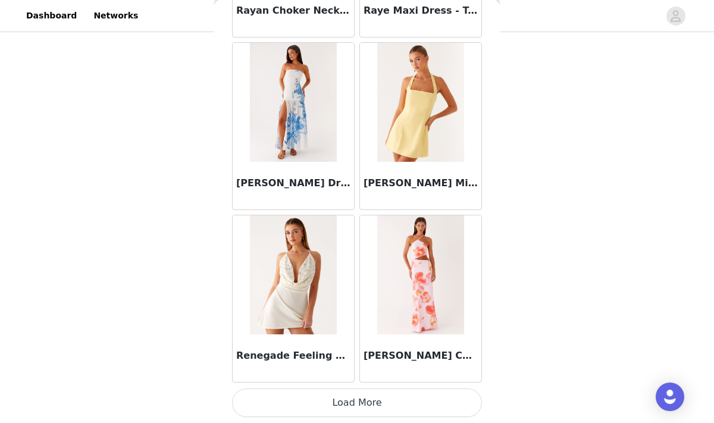
click at [343, 400] on button "Load More" at bounding box center [357, 403] width 250 height 29
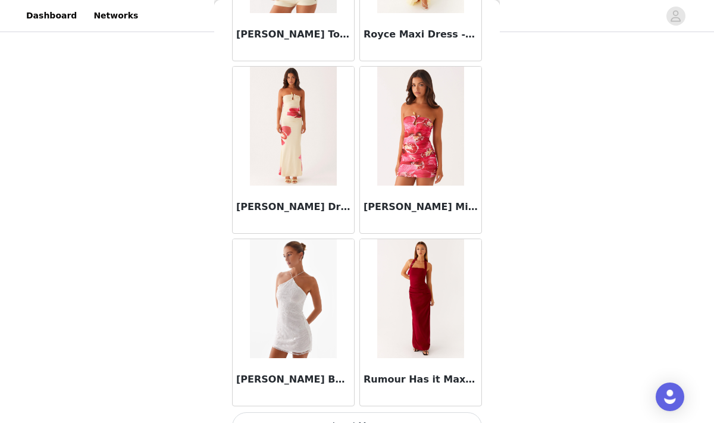
scroll to position [63540, 0]
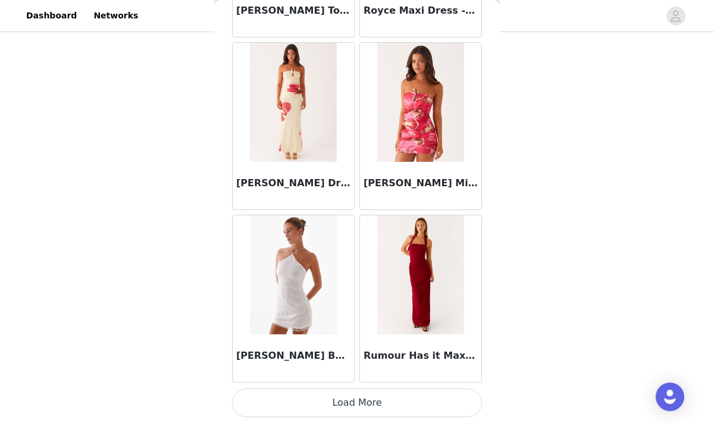
click at [357, 402] on button "Load More" at bounding box center [357, 403] width 250 height 29
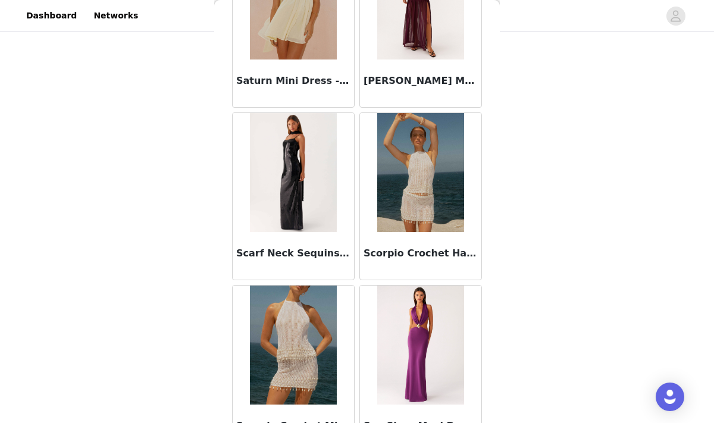
scroll to position [65266, 0]
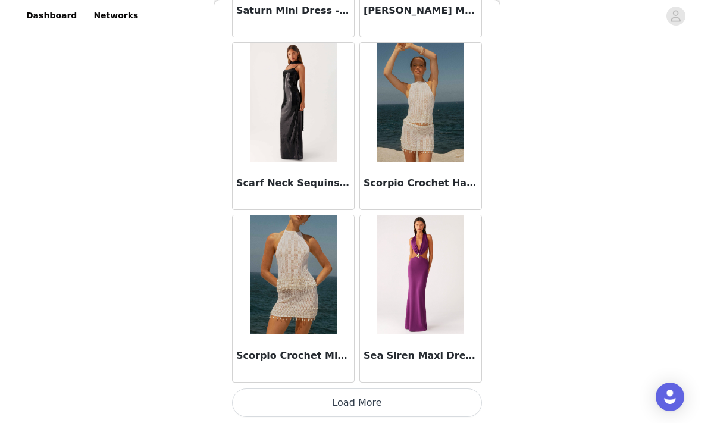
click at [330, 393] on button "Load More" at bounding box center [357, 403] width 250 height 29
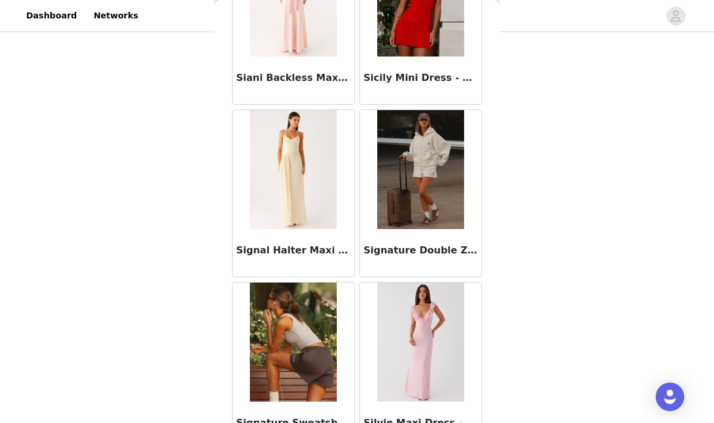
scroll to position [66992, 0]
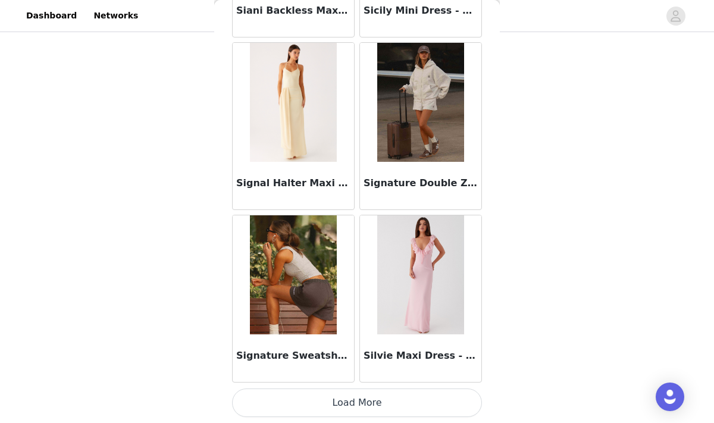
click at [371, 407] on button "Load More" at bounding box center [357, 403] width 250 height 29
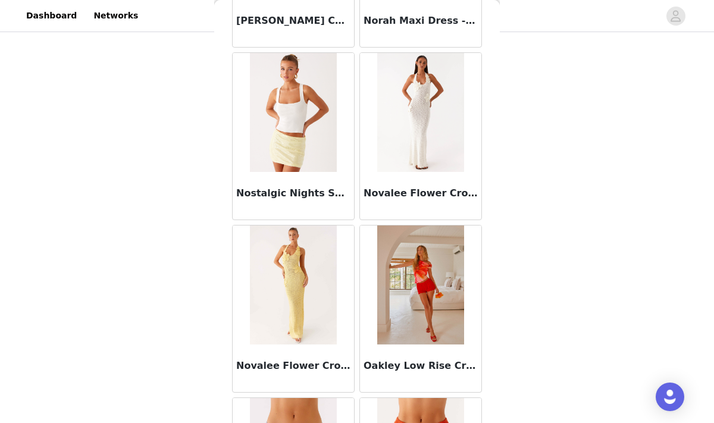
scroll to position [56628, 0]
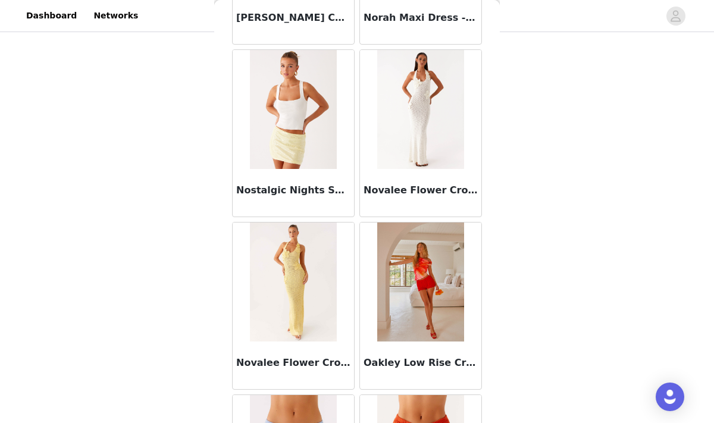
click at [416, 309] on img at bounding box center [420, 282] width 86 height 119
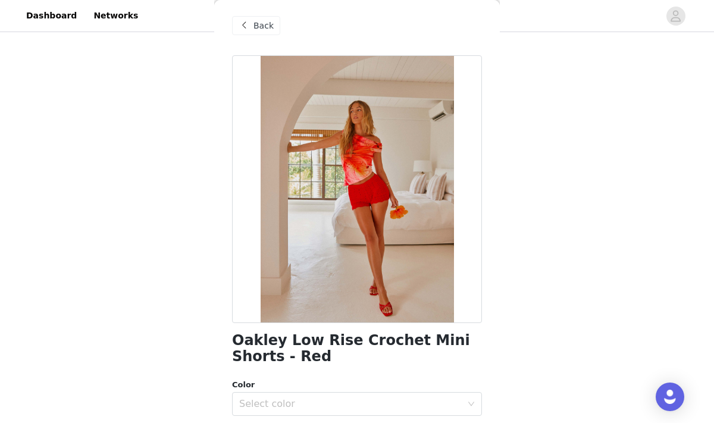
scroll to position [0, 0]
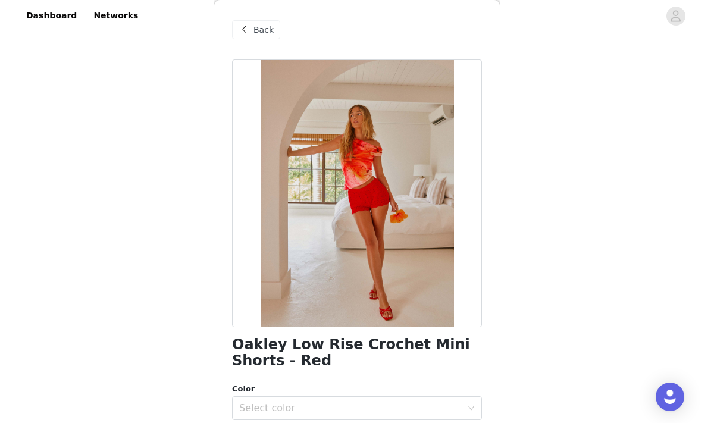
click at [248, 28] on span at bounding box center [244, 30] width 14 height 14
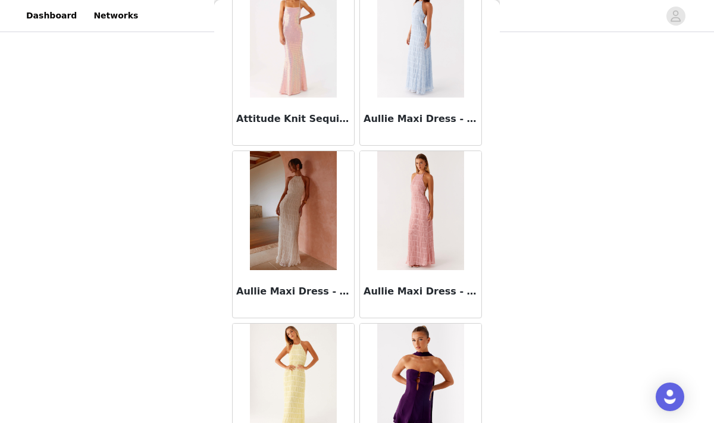
scroll to position [6286, 0]
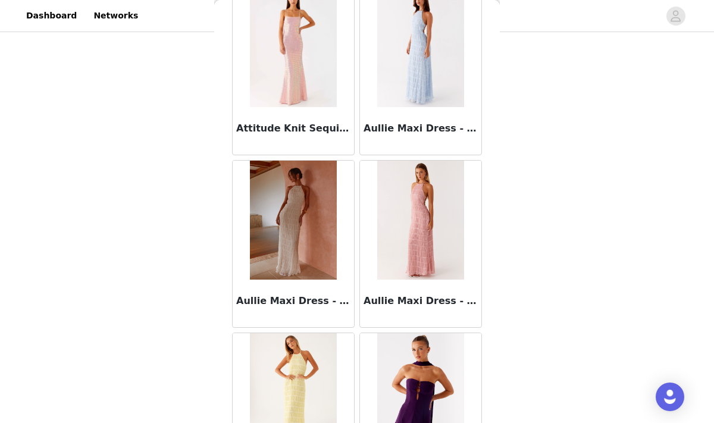
click at [410, 87] on img at bounding box center [420, 47] width 86 height 119
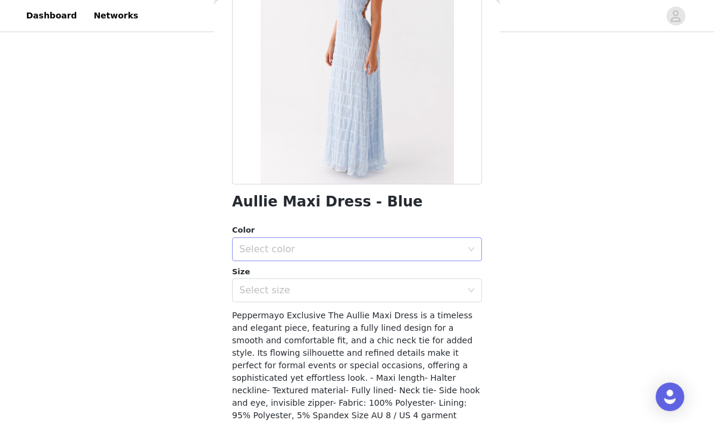
scroll to position [143, 0]
click at [292, 253] on div "Select color" at bounding box center [350, 249] width 223 height 12
click at [282, 269] on li "Blue" at bounding box center [357, 274] width 250 height 19
click at [282, 293] on div "Select size" at bounding box center [350, 290] width 223 height 12
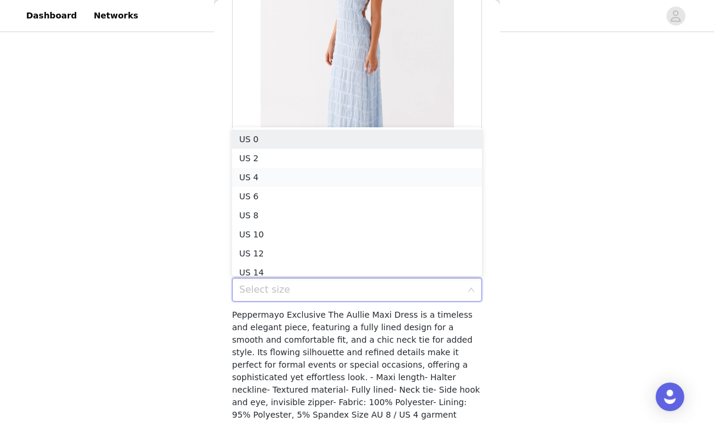
scroll to position [6, 0]
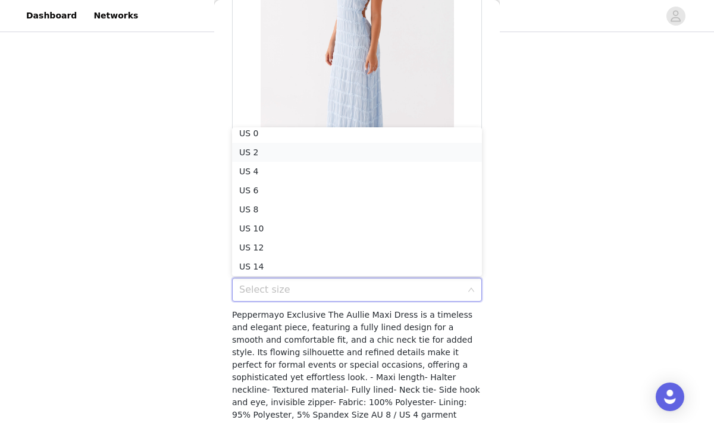
click at [269, 158] on li "US 2" at bounding box center [357, 152] width 250 height 19
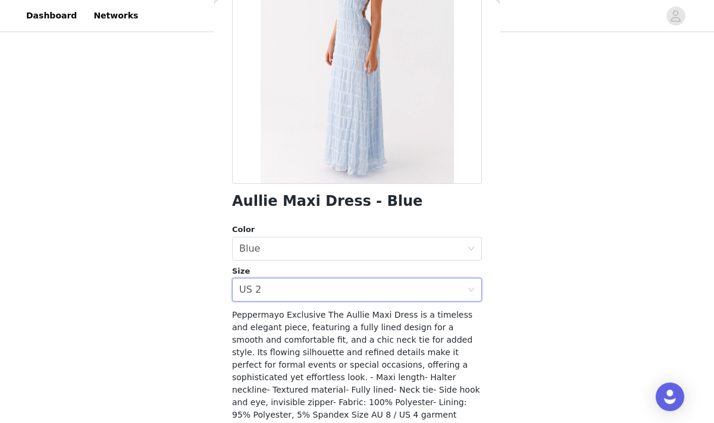
scroll to position [217, 0]
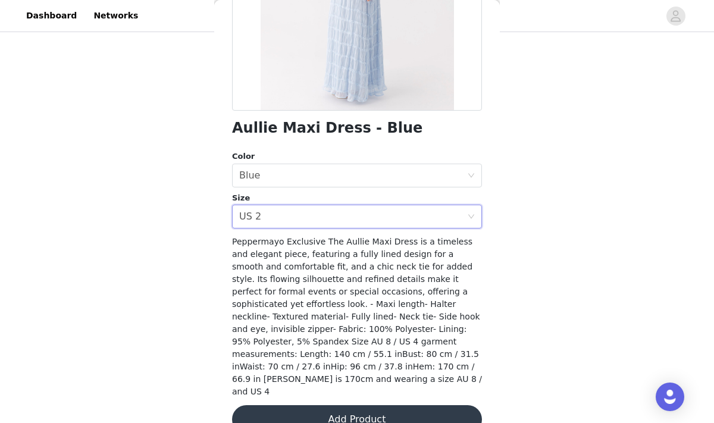
click at [365, 405] on button "Add Product" at bounding box center [357, 419] width 250 height 29
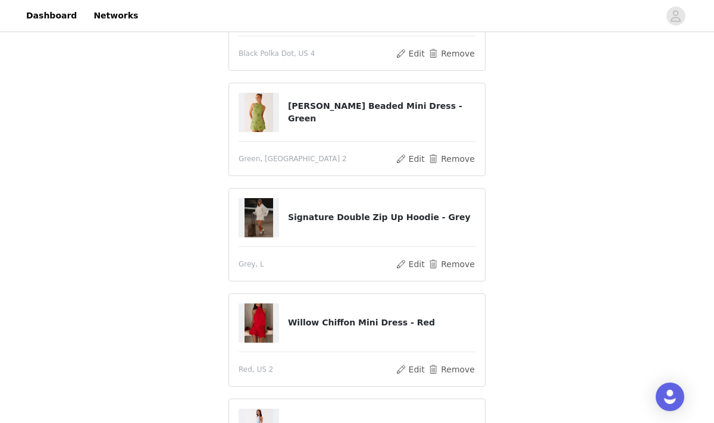
scroll to position [440, 0]
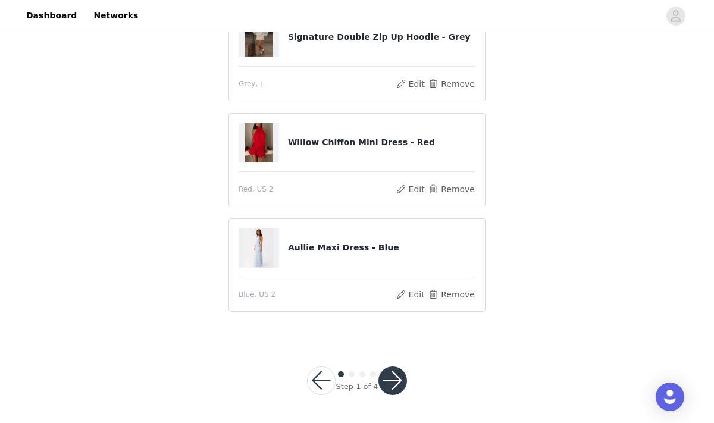
click at [387, 370] on button "button" at bounding box center [393, 381] width 29 height 29
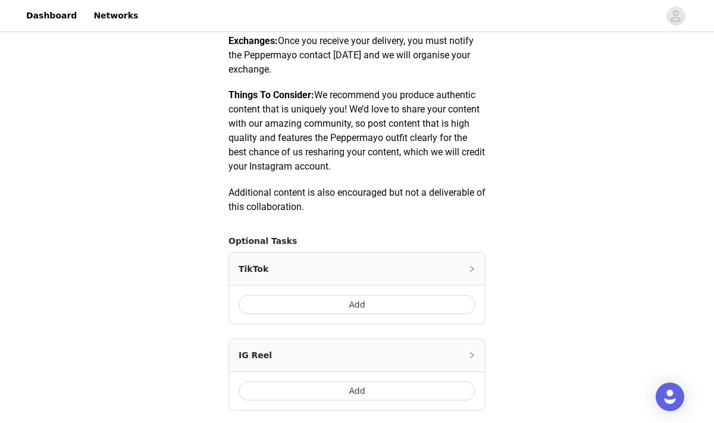
scroll to position [554, 0]
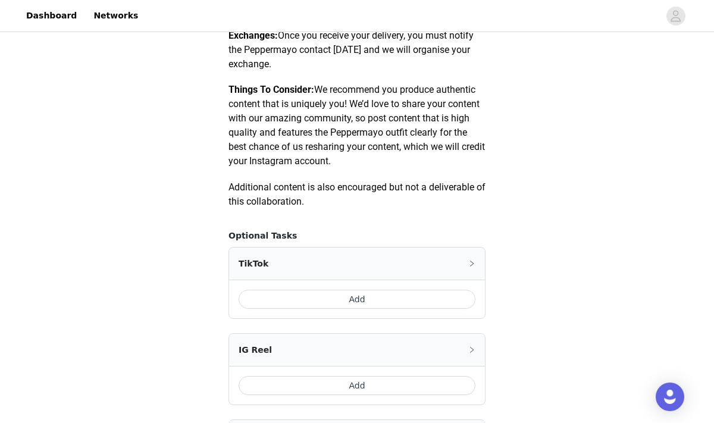
click at [334, 304] on button "Add" at bounding box center [357, 299] width 237 height 19
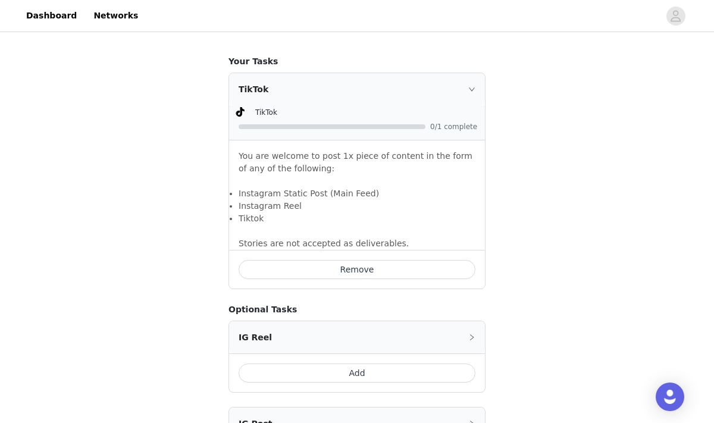
scroll to position [898, 0]
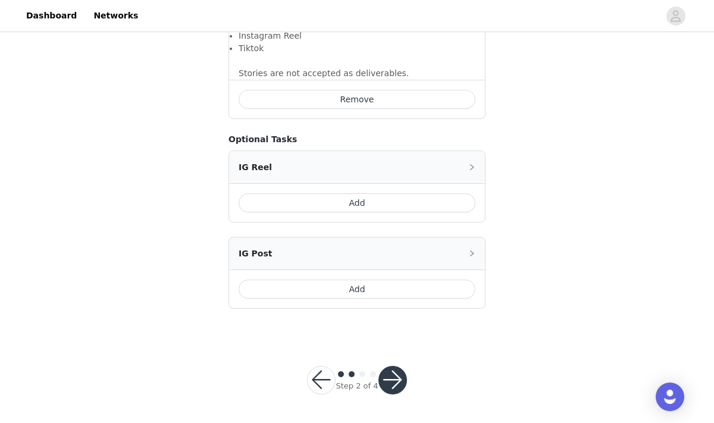
click at [383, 380] on button "button" at bounding box center [393, 380] width 29 height 29
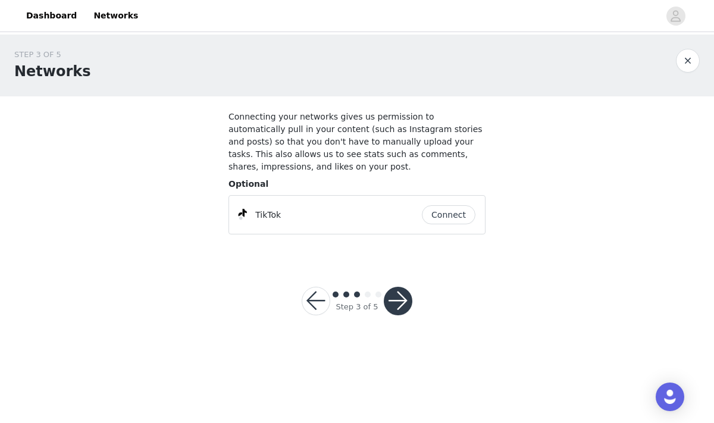
click at [444, 221] on button "Connect" at bounding box center [449, 214] width 54 height 19
click at [407, 296] on button "button" at bounding box center [398, 301] width 29 height 29
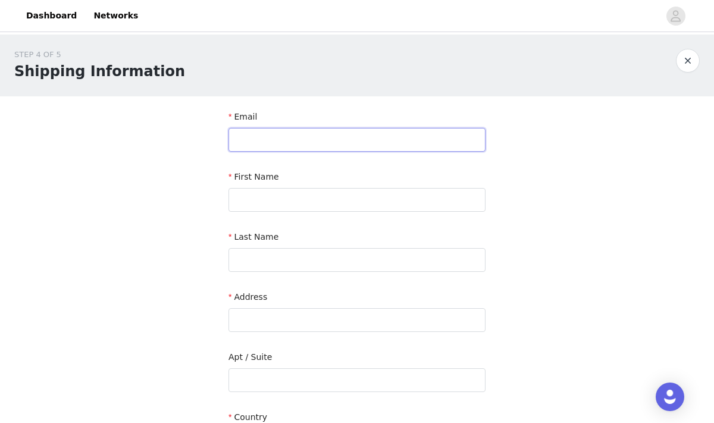
click at [316, 139] on input "text" at bounding box center [357, 140] width 257 height 24
type input "[EMAIL_ADDRESS][DOMAIN_NAME]"
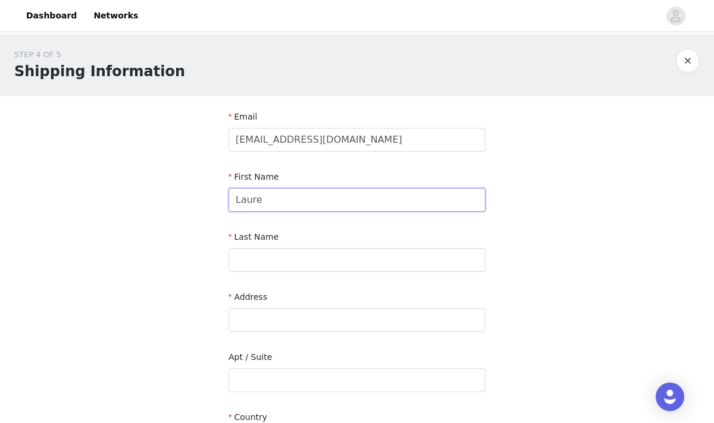
type input "Lauren"
type input "[PERSON_NAME]"
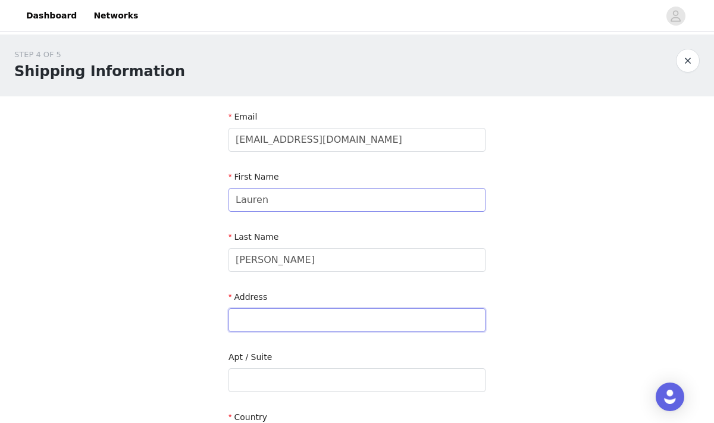
type input "[STREET_ADDRESS]"
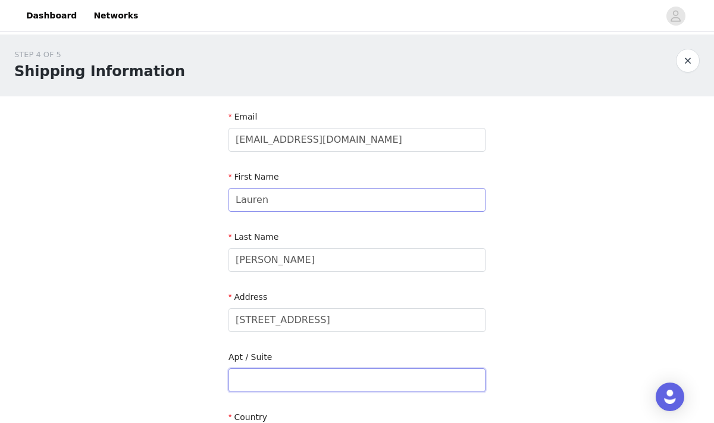
type input "Apt 13C"
type input "[GEOGRAPHIC_DATA]"
type input "11201"
type input "9018705600"
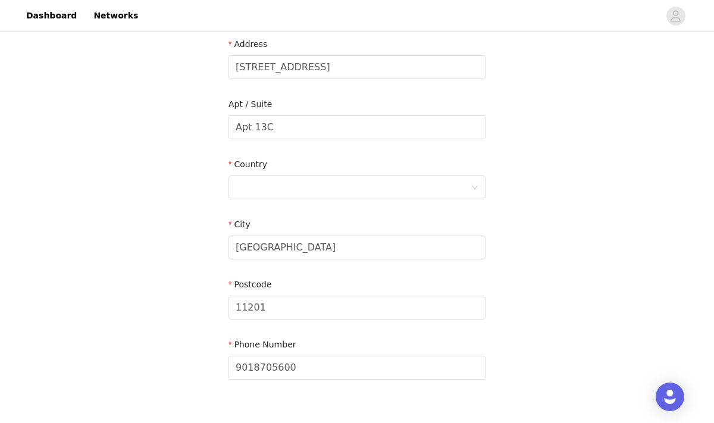
scroll to position [257, 0]
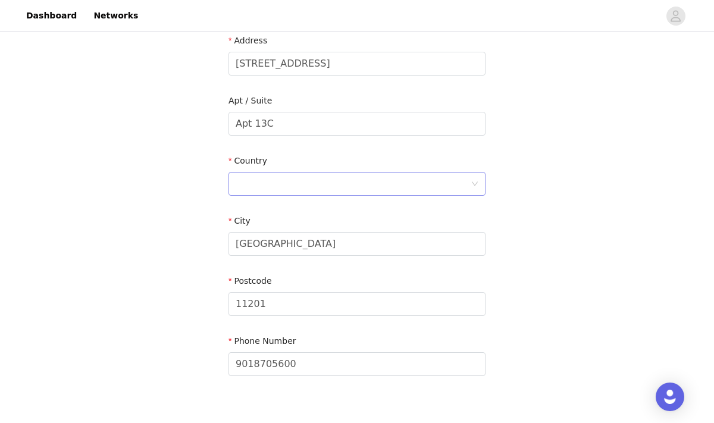
type input "Lauren"
click at [282, 177] on div at bounding box center [353, 184] width 235 height 23
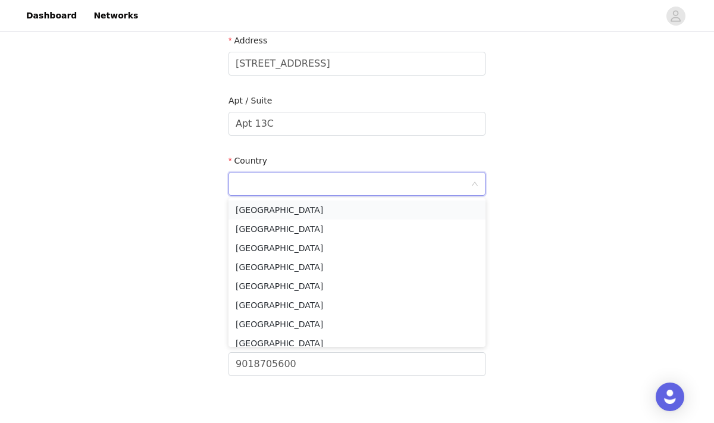
click at [273, 203] on li "[GEOGRAPHIC_DATA]" at bounding box center [357, 210] width 257 height 19
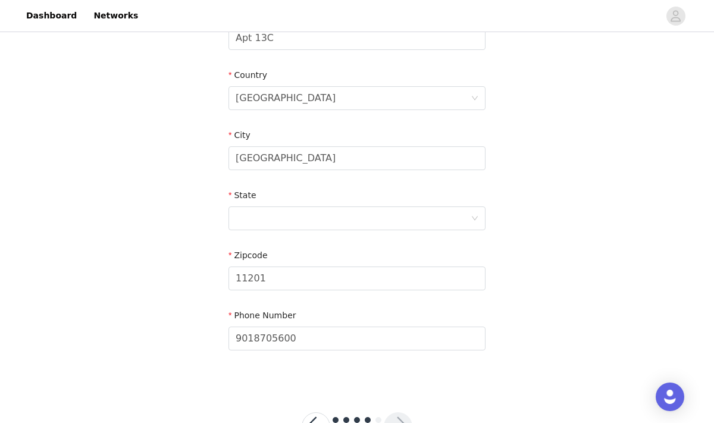
scroll to position [388, 0]
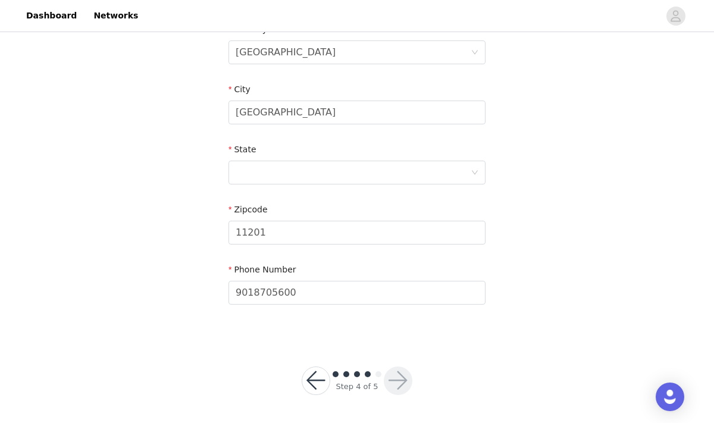
click at [268, 184] on div "State" at bounding box center [357, 166] width 257 height 46
click at [271, 168] on div at bounding box center [353, 172] width 235 height 23
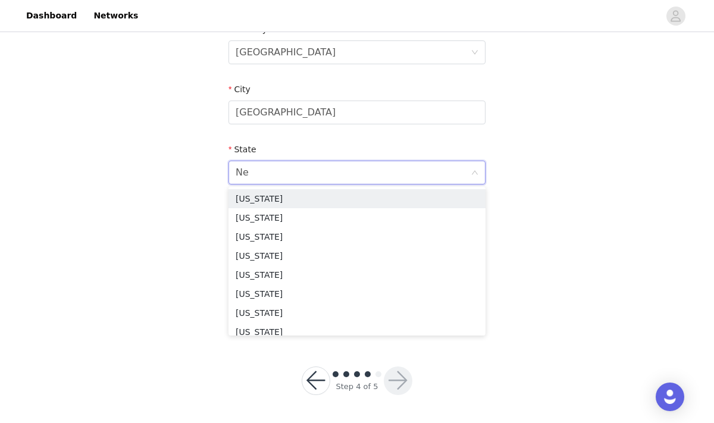
type input "New"
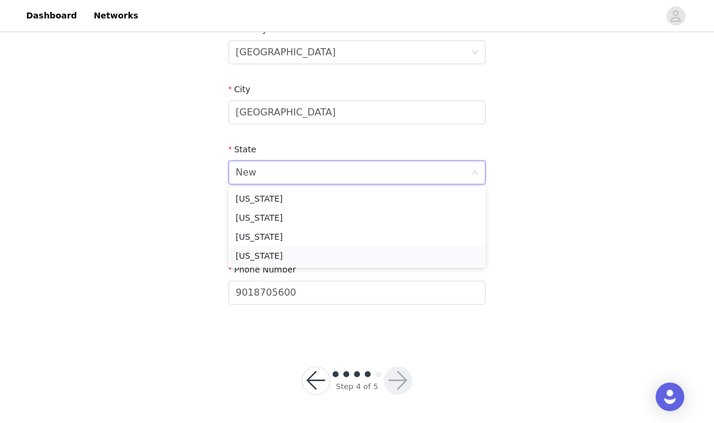
click at [276, 250] on li "[US_STATE]" at bounding box center [357, 255] width 257 height 19
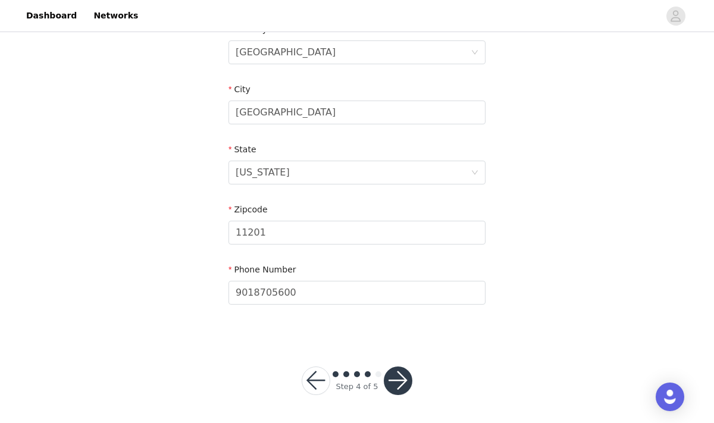
click at [392, 381] on button "button" at bounding box center [398, 381] width 29 height 29
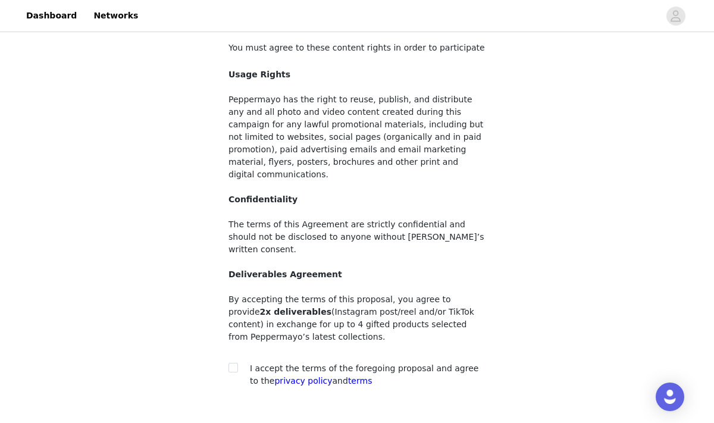
scroll to position [127, 0]
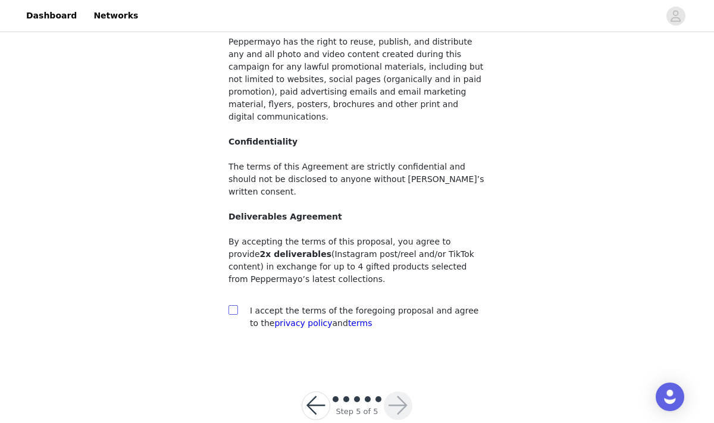
click at [235, 305] on input "checkbox" at bounding box center [233, 309] width 8 height 8
checkbox input "true"
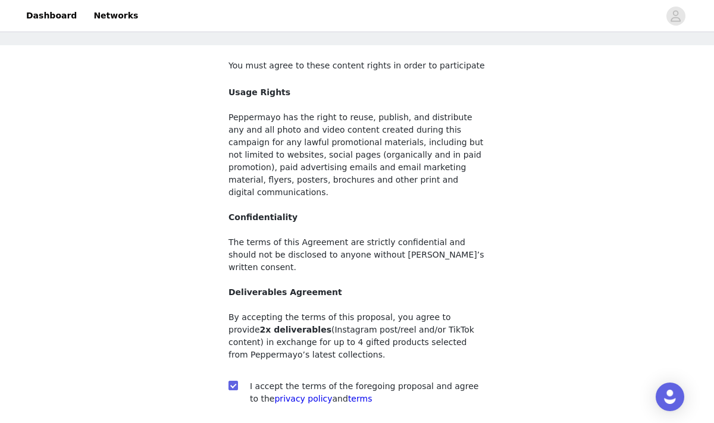
scroll to position [52, 0]
